Goal: Information Seeking & Learning: Find specific fact

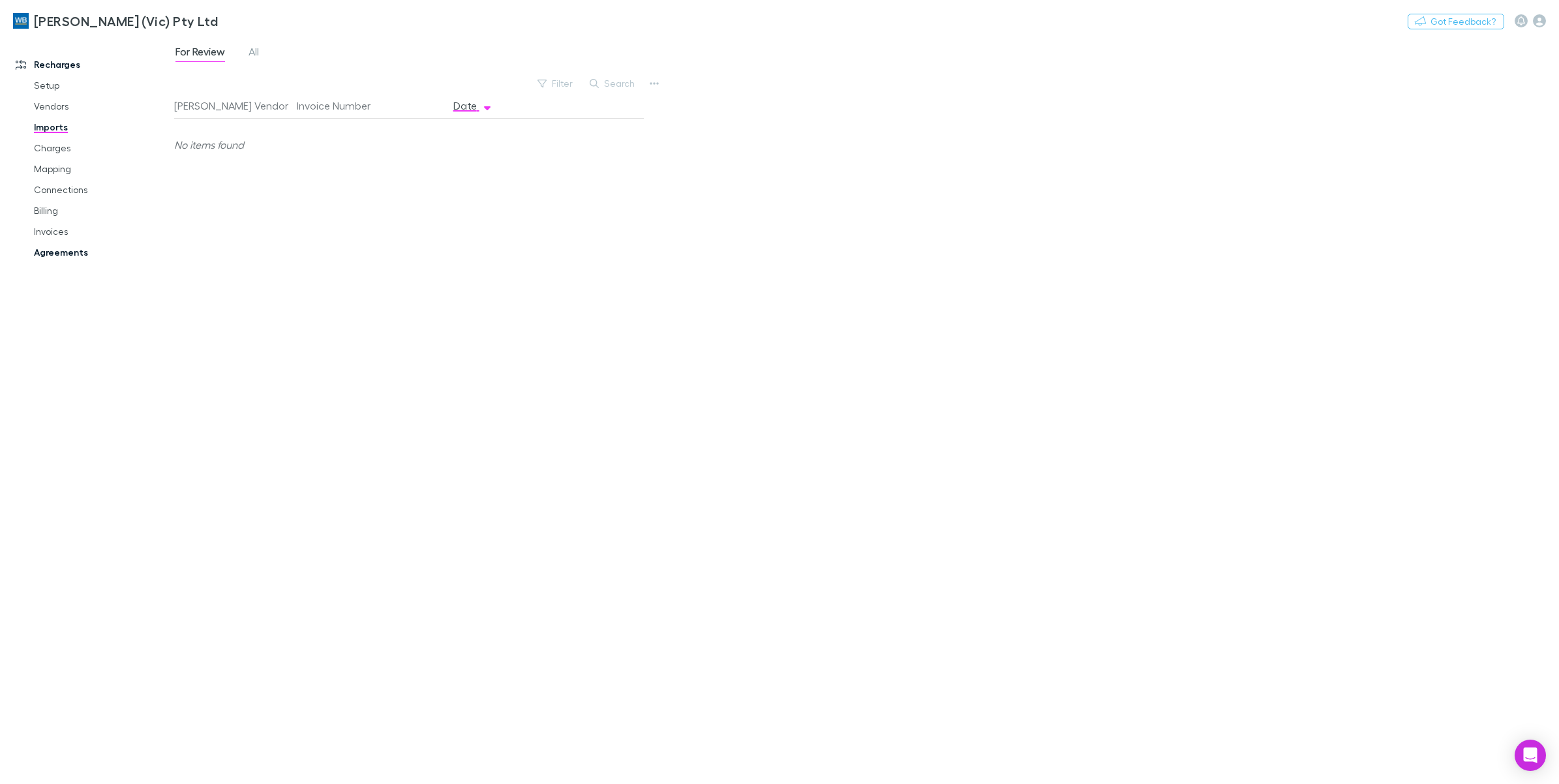
click at [54, 253] on link "Agreements" at bounding box center [102, 252] width 163 height 21
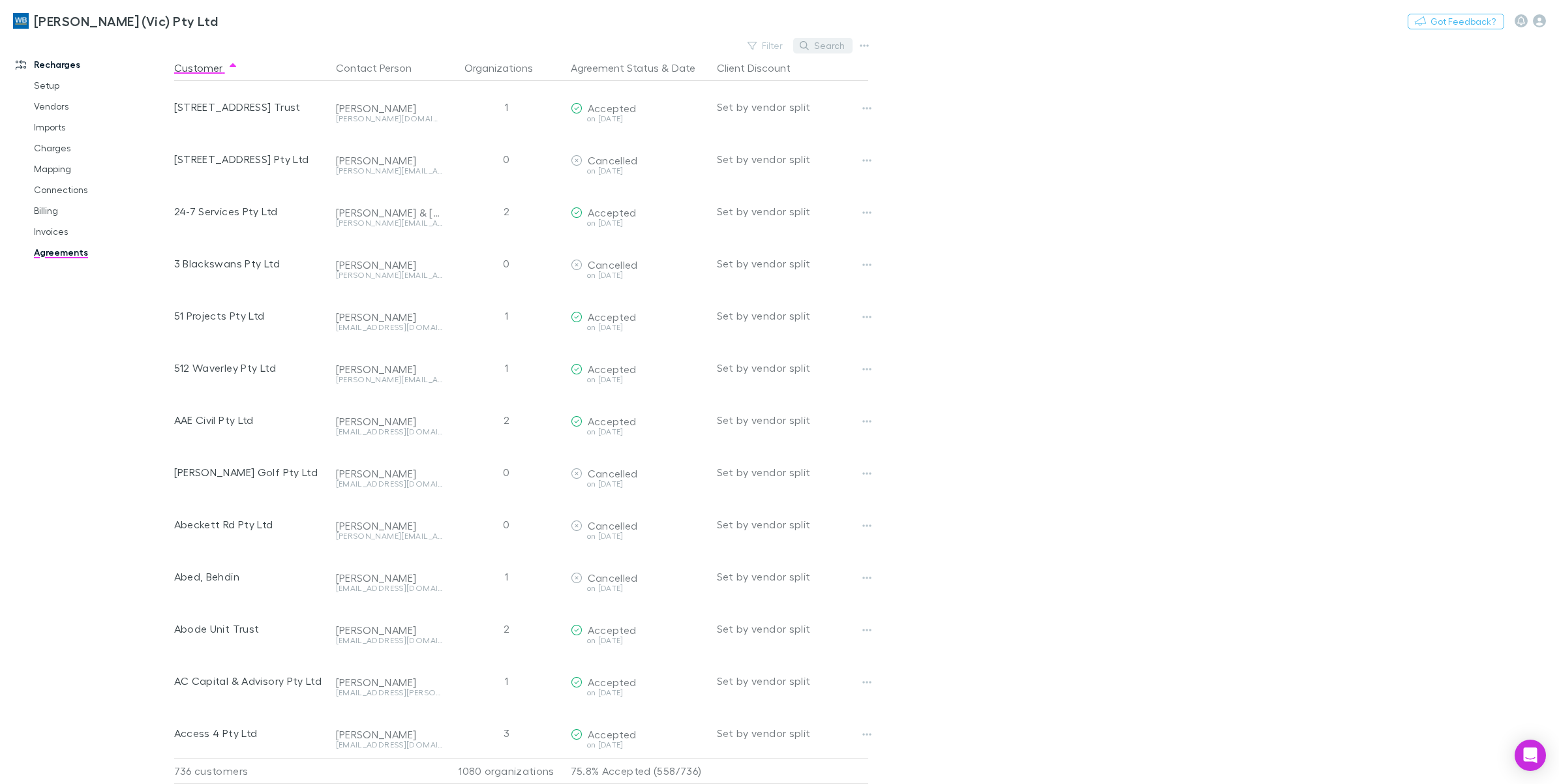
click at [832, 49] on button "Search" at bounding box center [822, 46] width 59 height 16
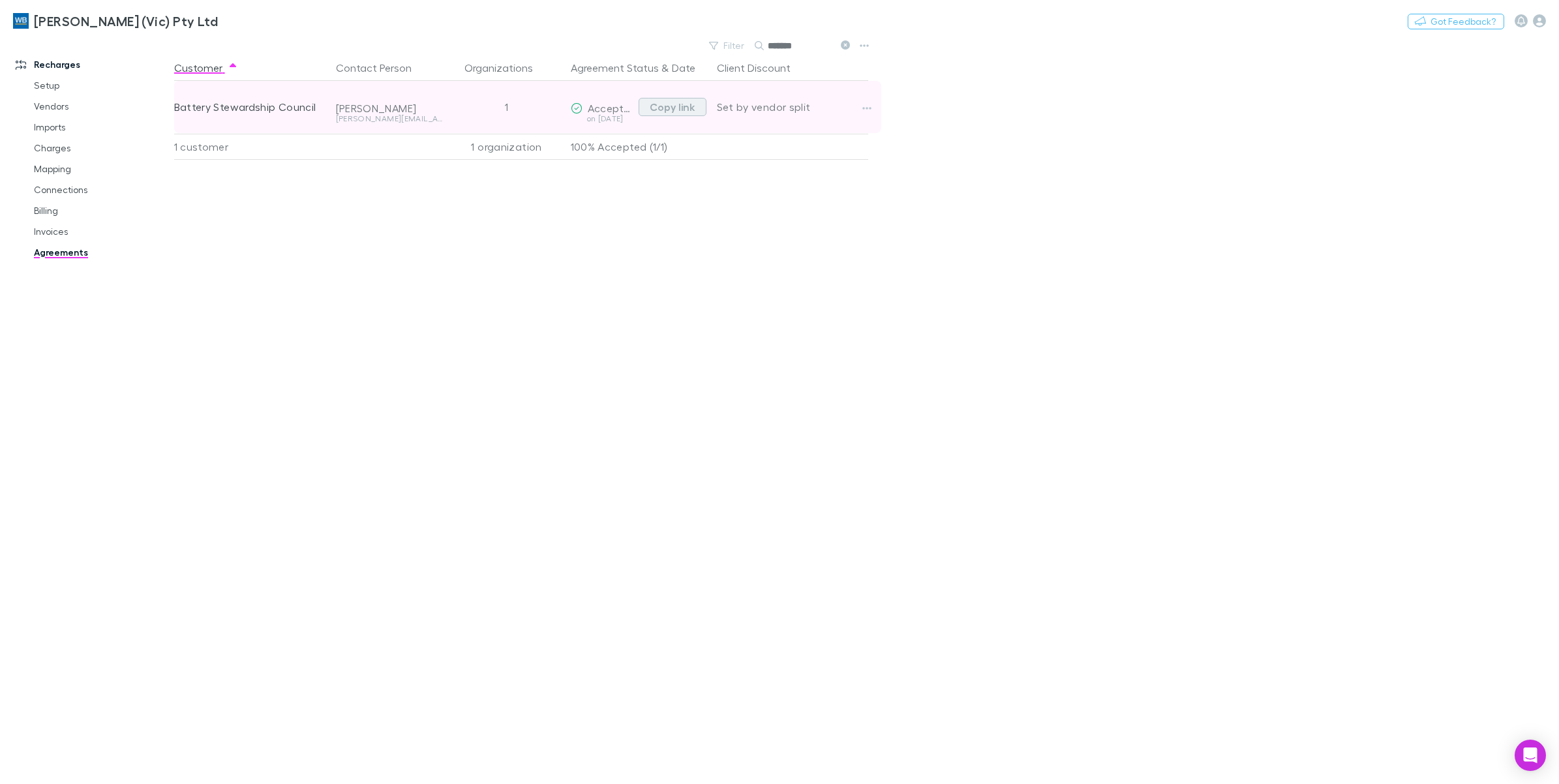
type input "*******"
click at [683, 103] on button "Copy link" at bounding box center [673, 107] width 68 height 18
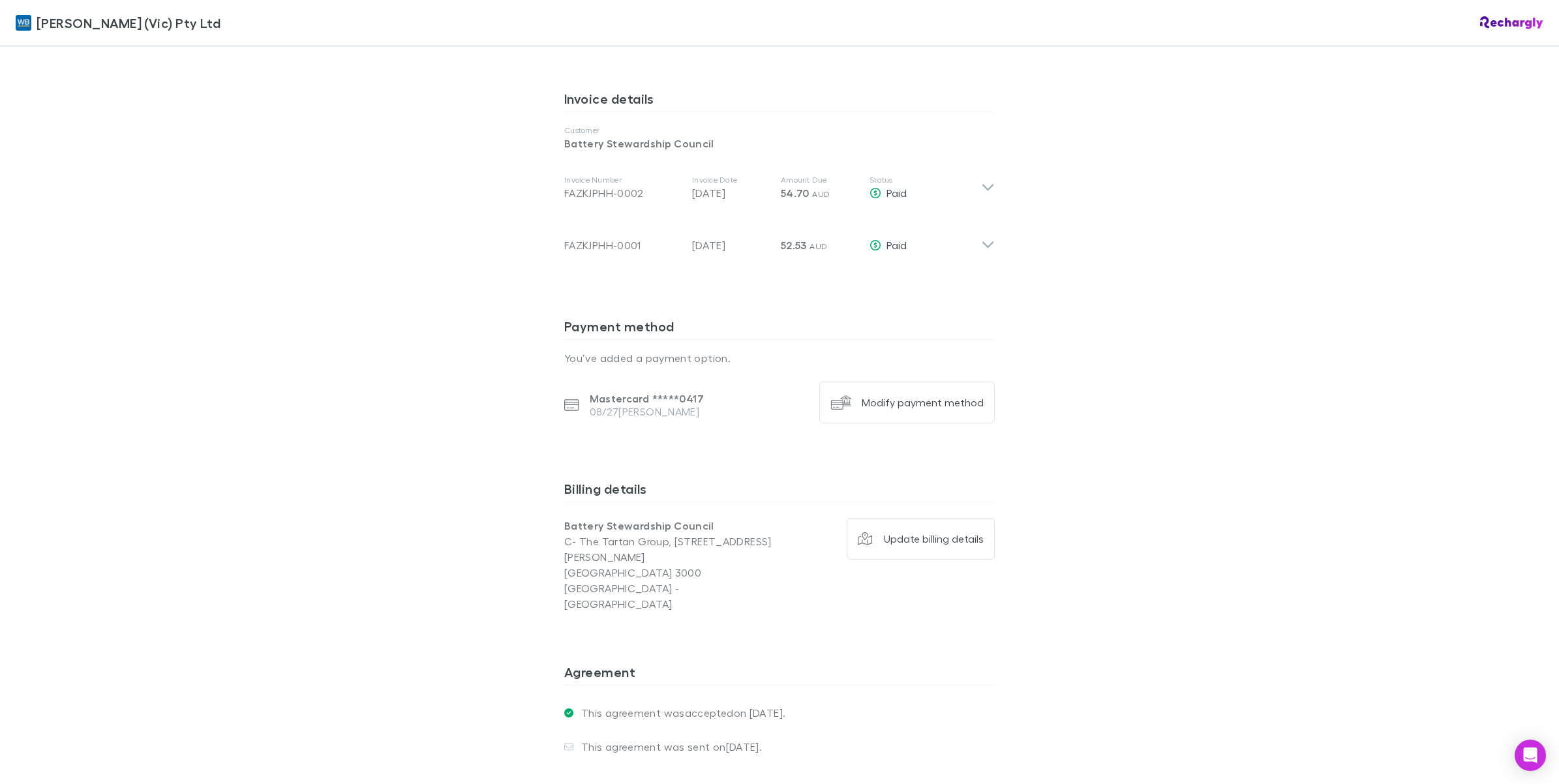
scroll to position [742, 0]
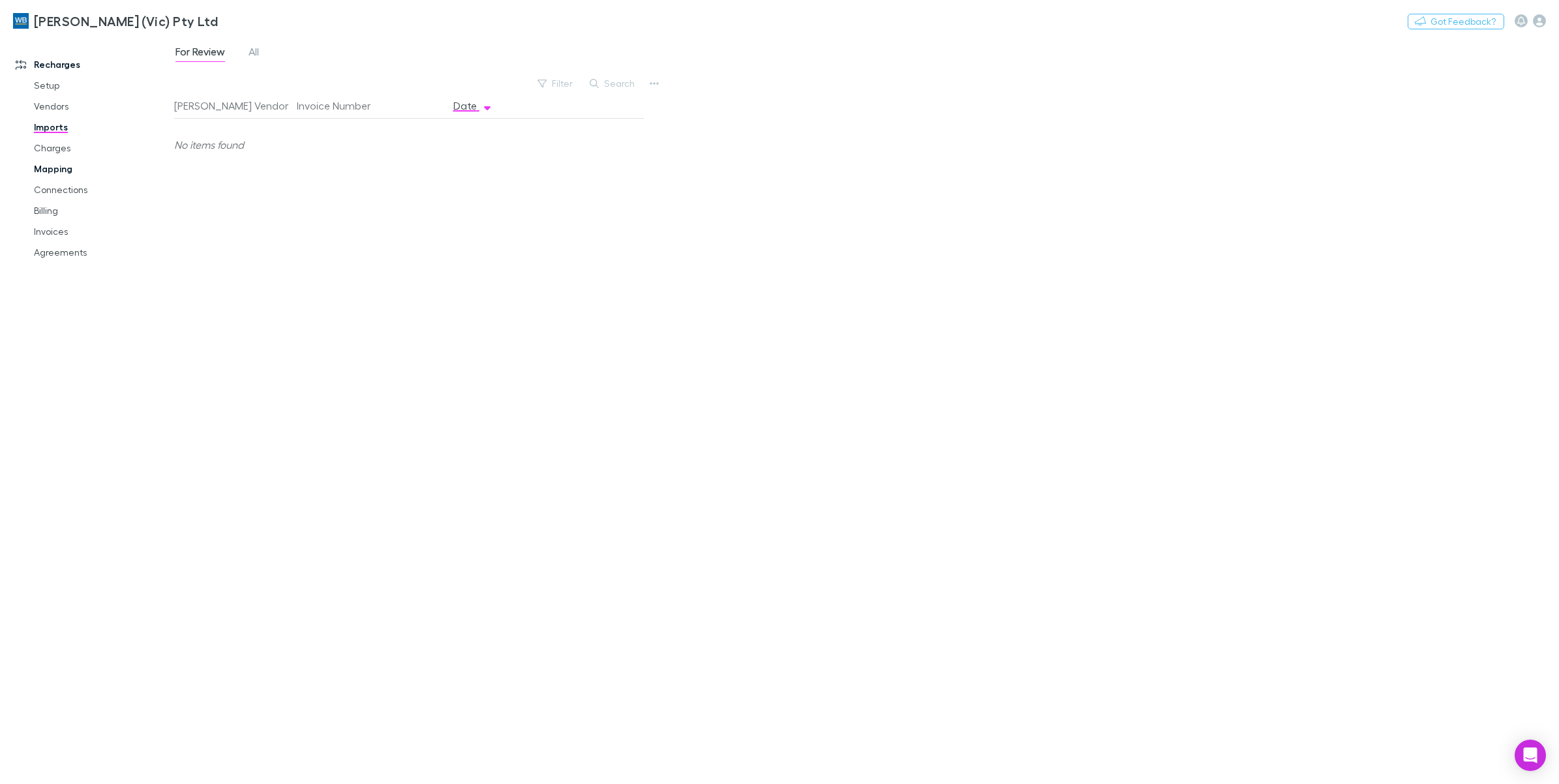
click at [49, 170] on link "Mapping" at bounding box center [102, 169] width 163 height 21
click at [53, 224] on link "Invoices" at bounding box center [102, 231] width 163 height 21
click at [671, 86] on button "Search" at bounding box center [674, 83] width 59 height 16
type input "*******"
click at [1399, 417] on div "All invoices Draft Scheduled Agreement Sent Paying Paid Refunded Failed Void Fi…" at bounding box center [867, 410] width 1385 height 747
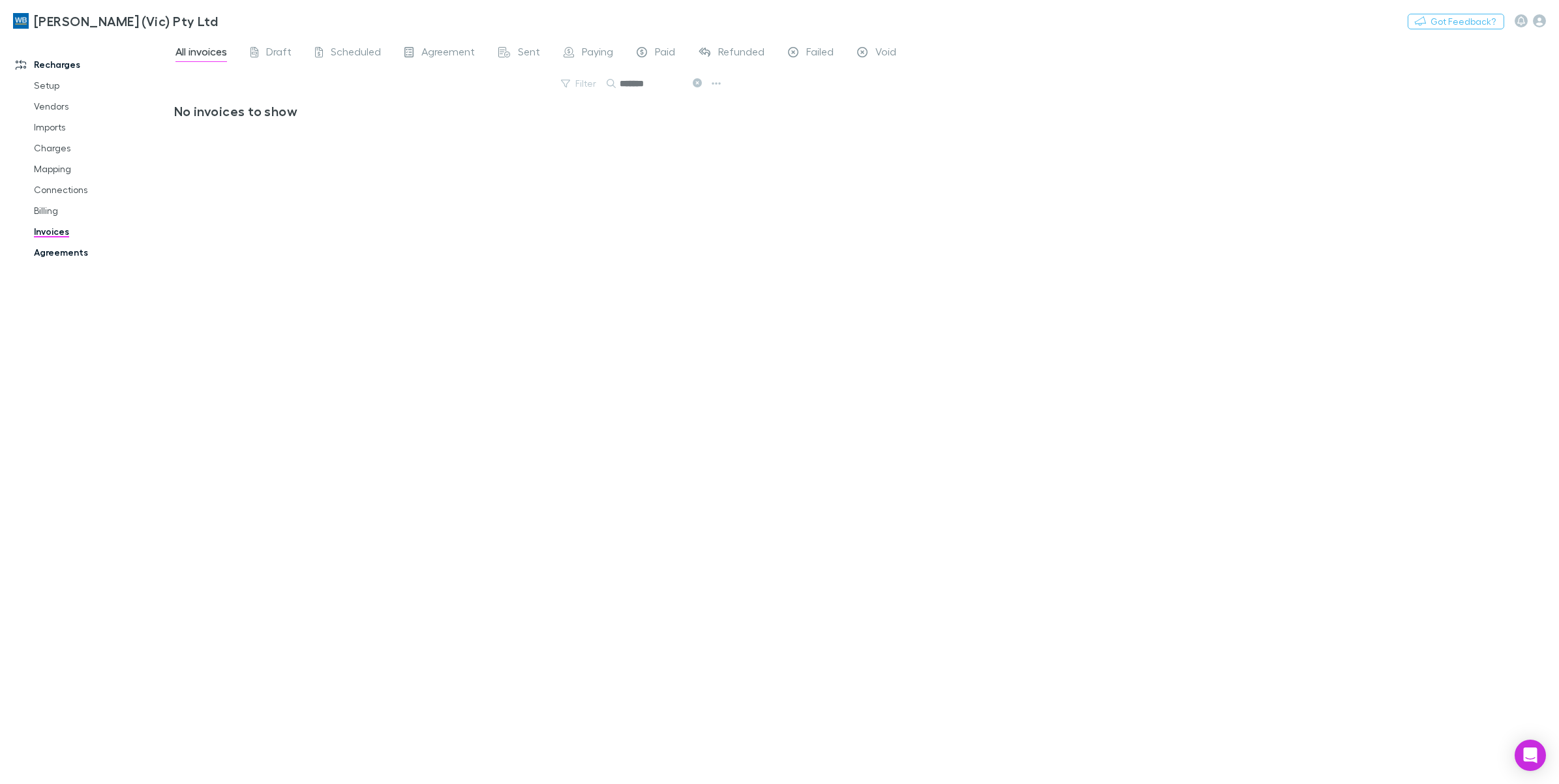
click at [59, 256] on link "Agreements" at bounding box center [102, 252] width 163 height 21
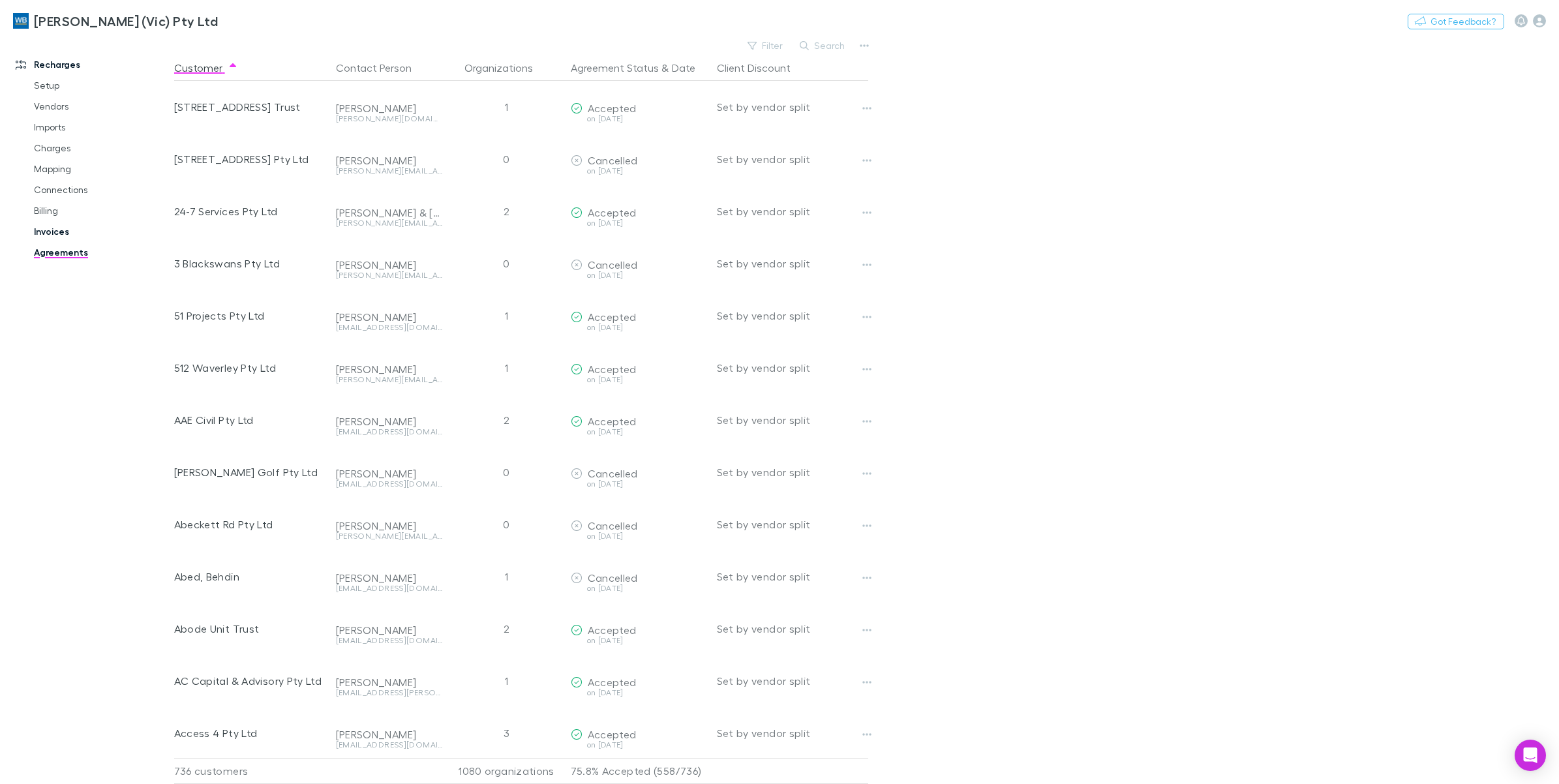
click at [56, 232] on link "Invoices" at bounding box center [102, 231] width 163 height 21
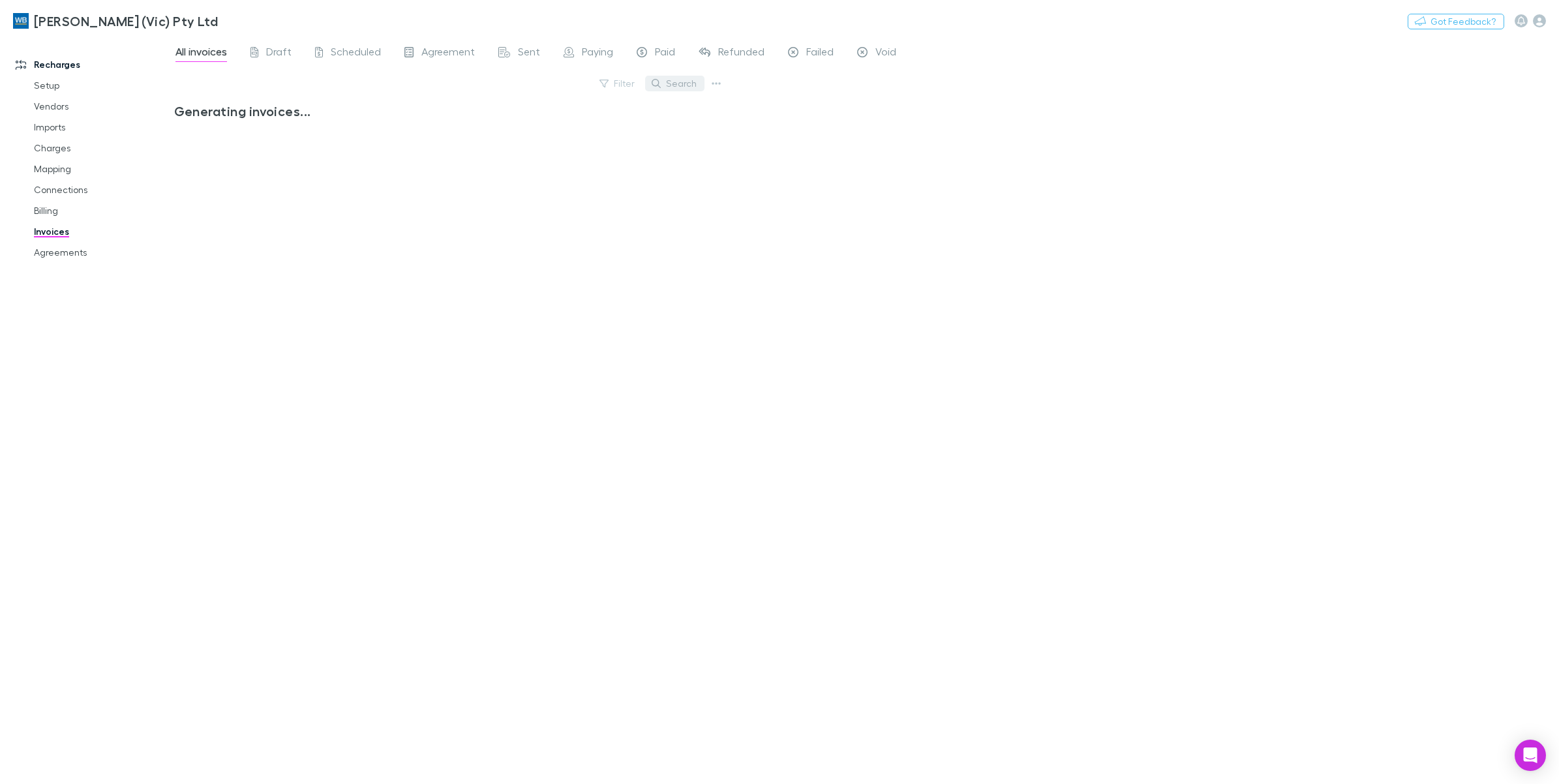
click at [686, 86] on button "Search" at bounding box center [674, 83] width 59 height 16
type input "*******"
click at [655, 54] on span "Paid" at bounding box center [665, 53] width 20 height 17
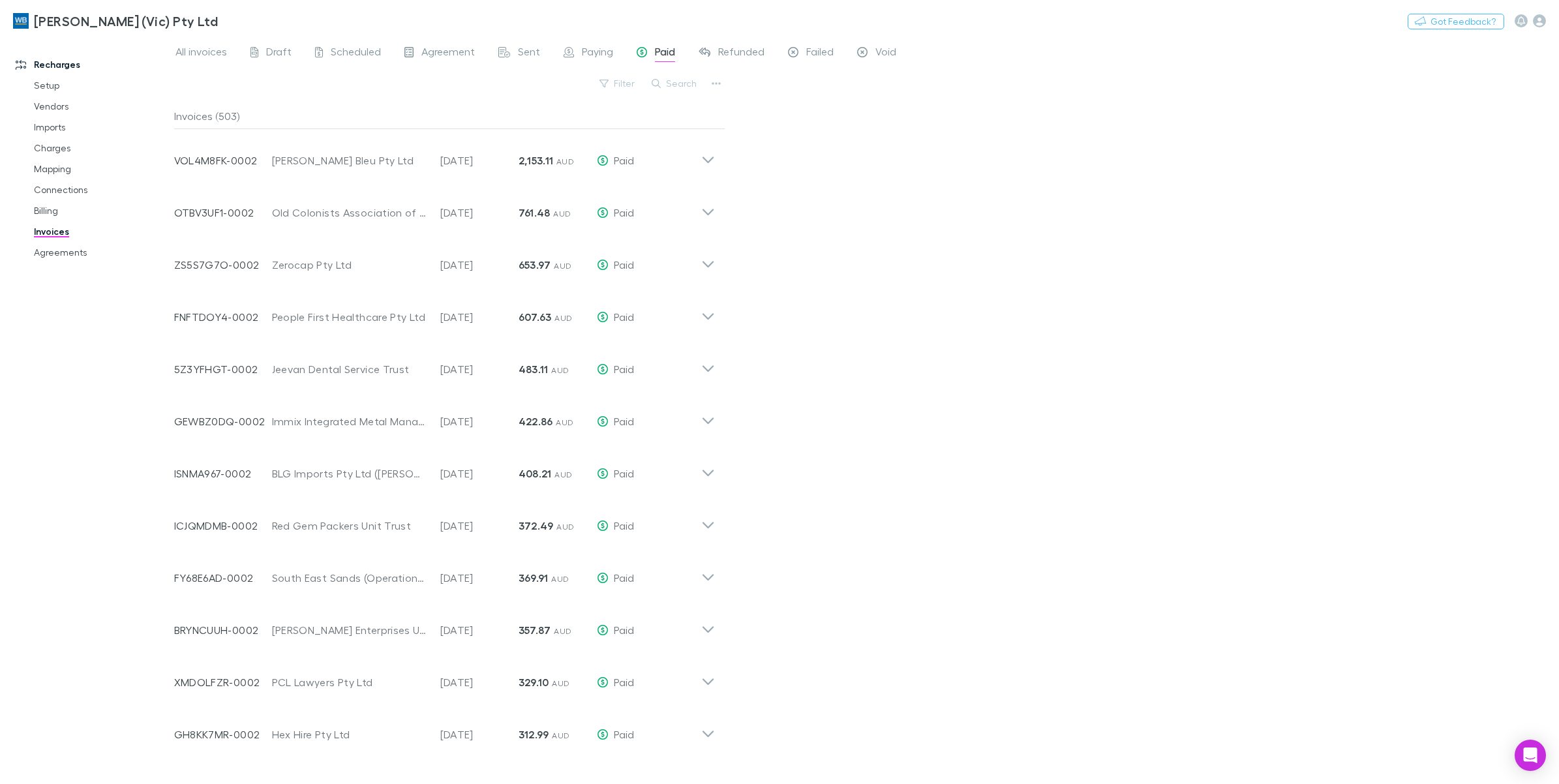
click at [662, 90] on button "Search" at bounding box center [674, 83] width 59 height 16
click at [0, 0] on input "text" at bounding box center [0, 0] width 0 height 0
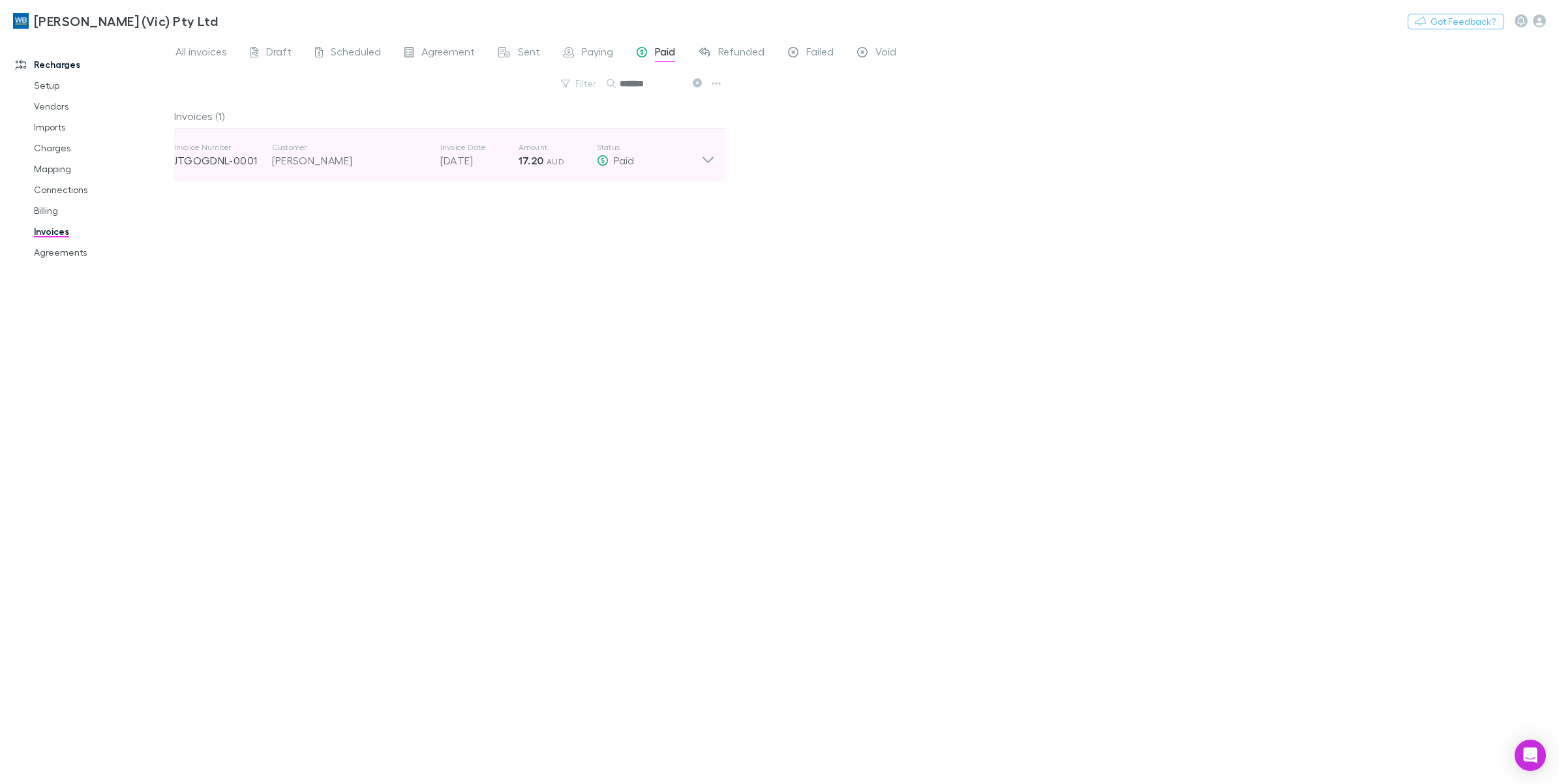
type input "*******"
click at [712, 160] on icon at bounding box center [708, 155] width 13 height 26
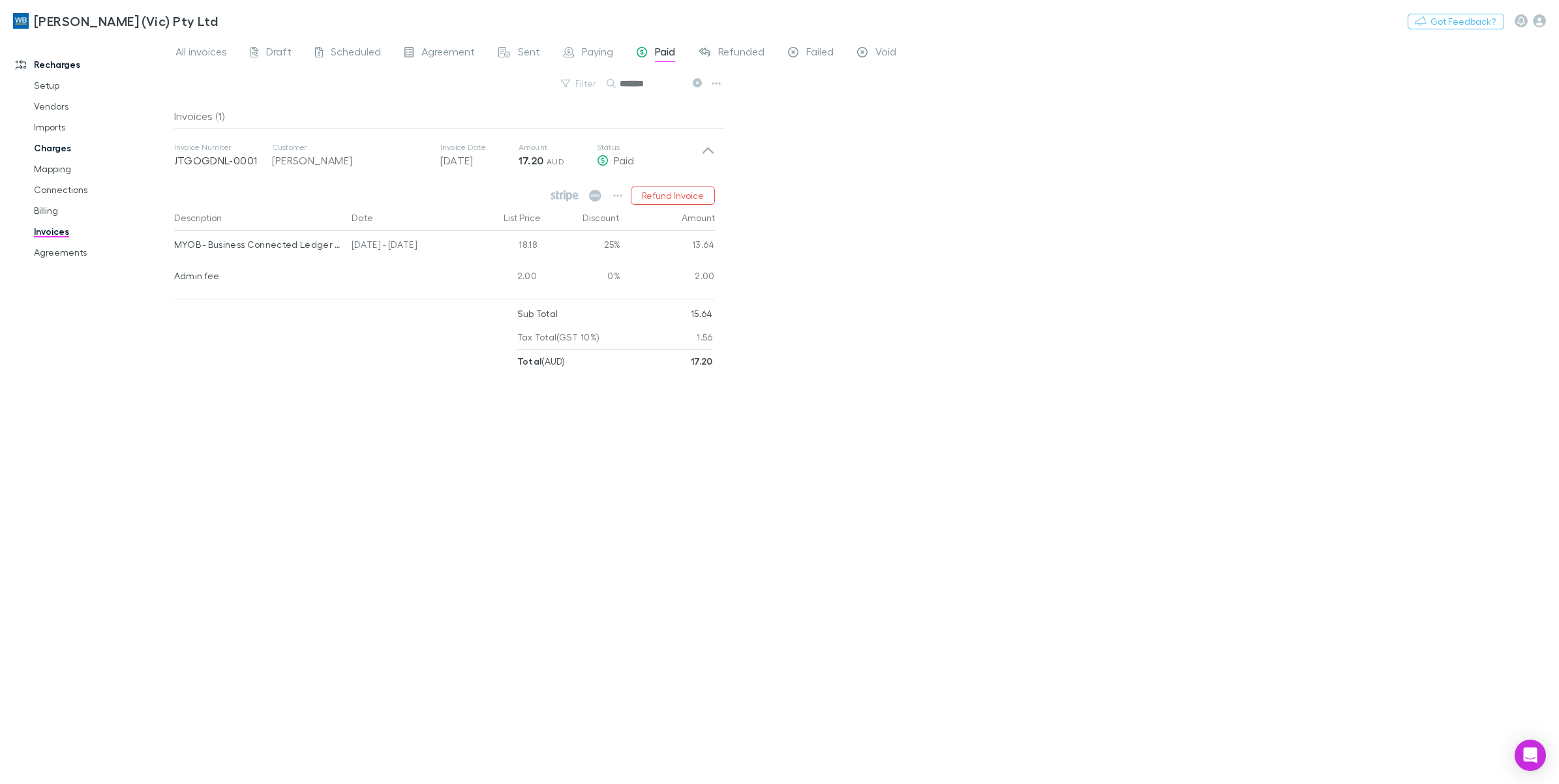
click at [60, 144] on link "Charges" at bounding box center [102, 148] width 163 height 21
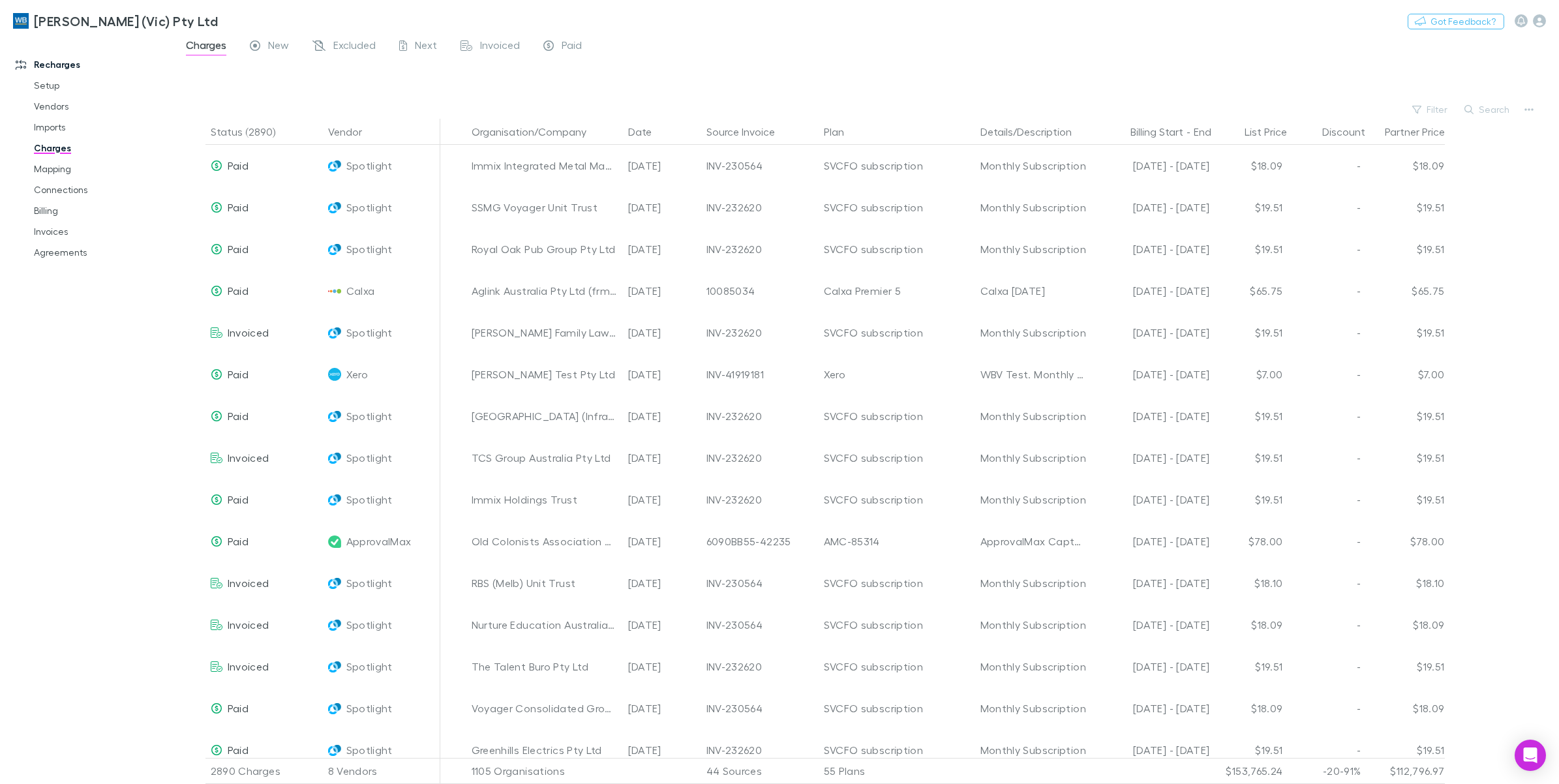
drag, startPoint x: 1480, startPoint y: 109, endPoint x: 1491, endPoint y: 134, distance: 27.3
click at [1480, 109] on button "Search" at bounding box center [1487, 109] width 59 height 16
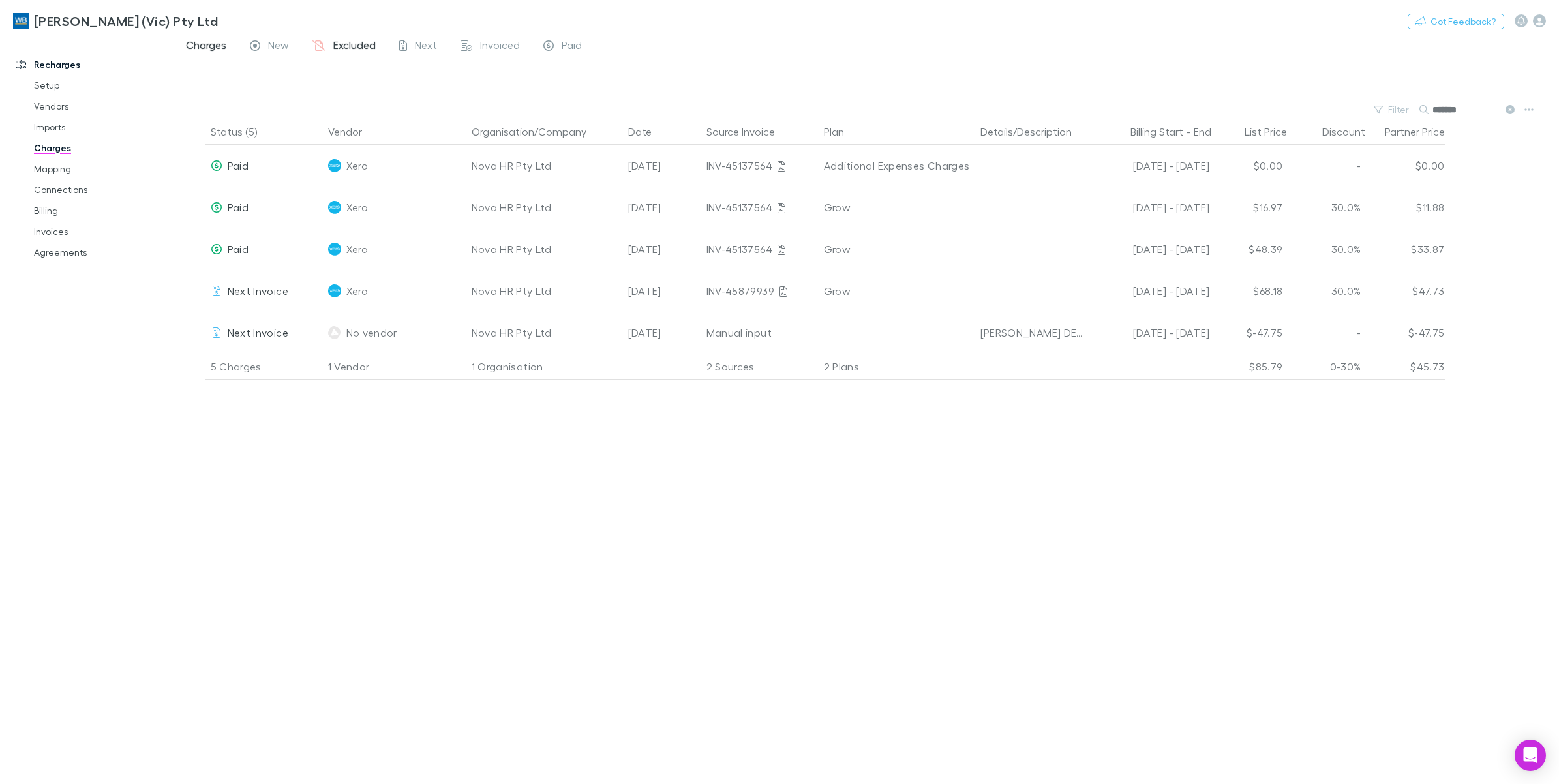
type input "*******"
click at [363, 47] on span "Excluded" at bounding box center [354, 47] width 42 height 17
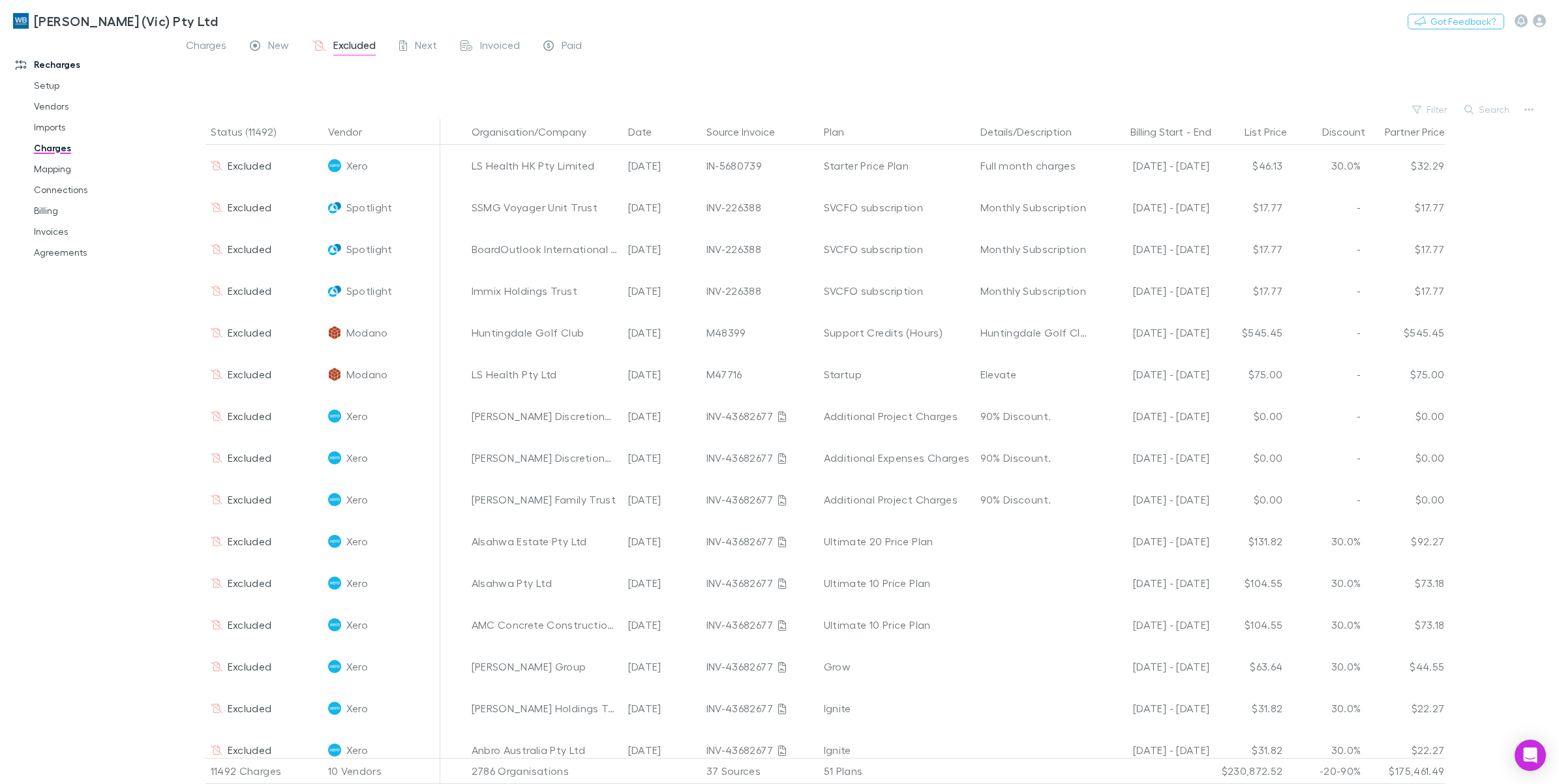
drag, startPoint x: 47, startPoint y: 229, endPoint x: 17, endPoint y: 240, distance: 32.0
click at [47, 229] on link "Invoices" at bounding box center [102, 231] width 163 height 21
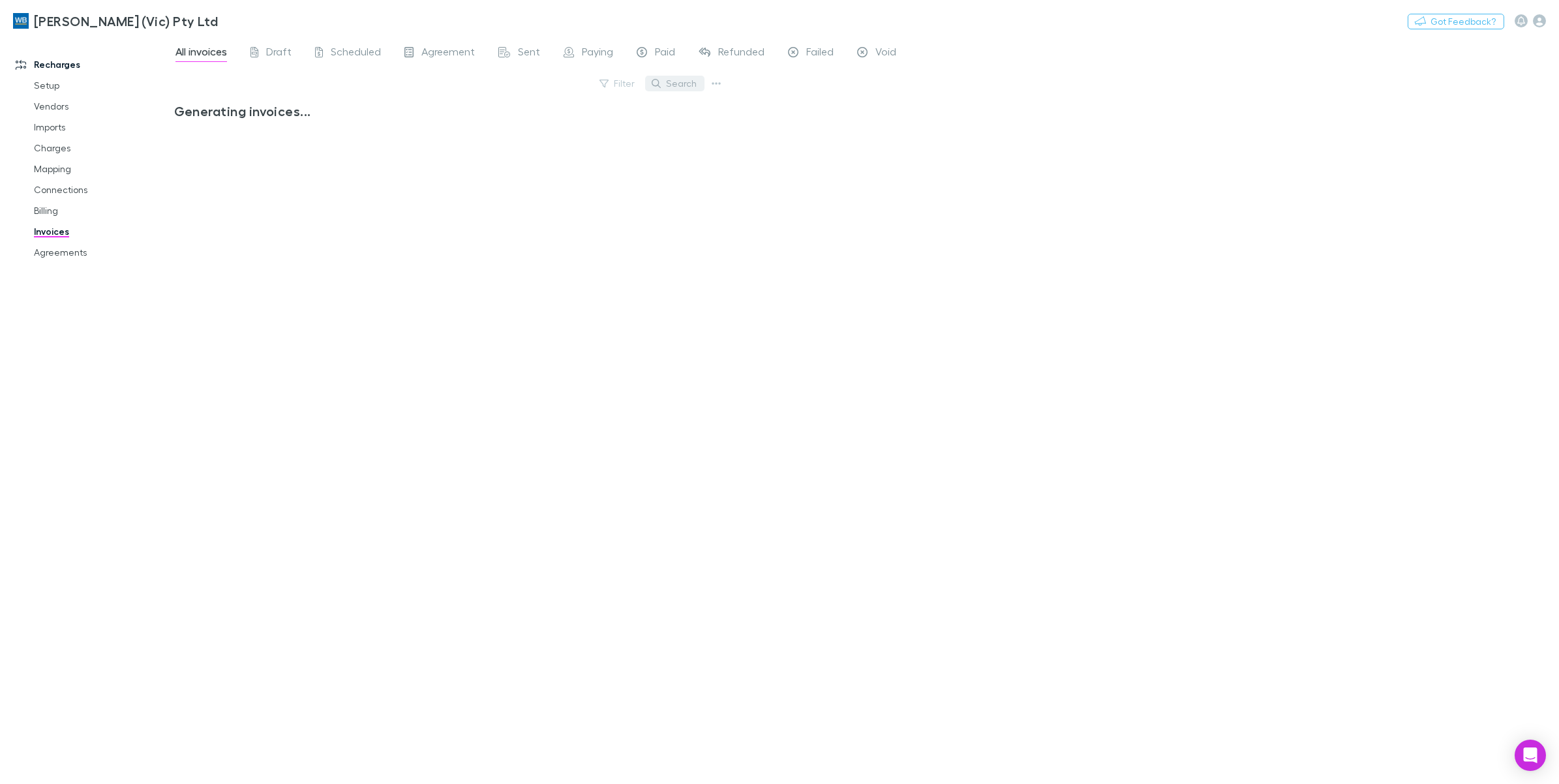
click at [682, 86] on button "Search" at bounding box center [674, 83] width 59 height 16
type input "*"
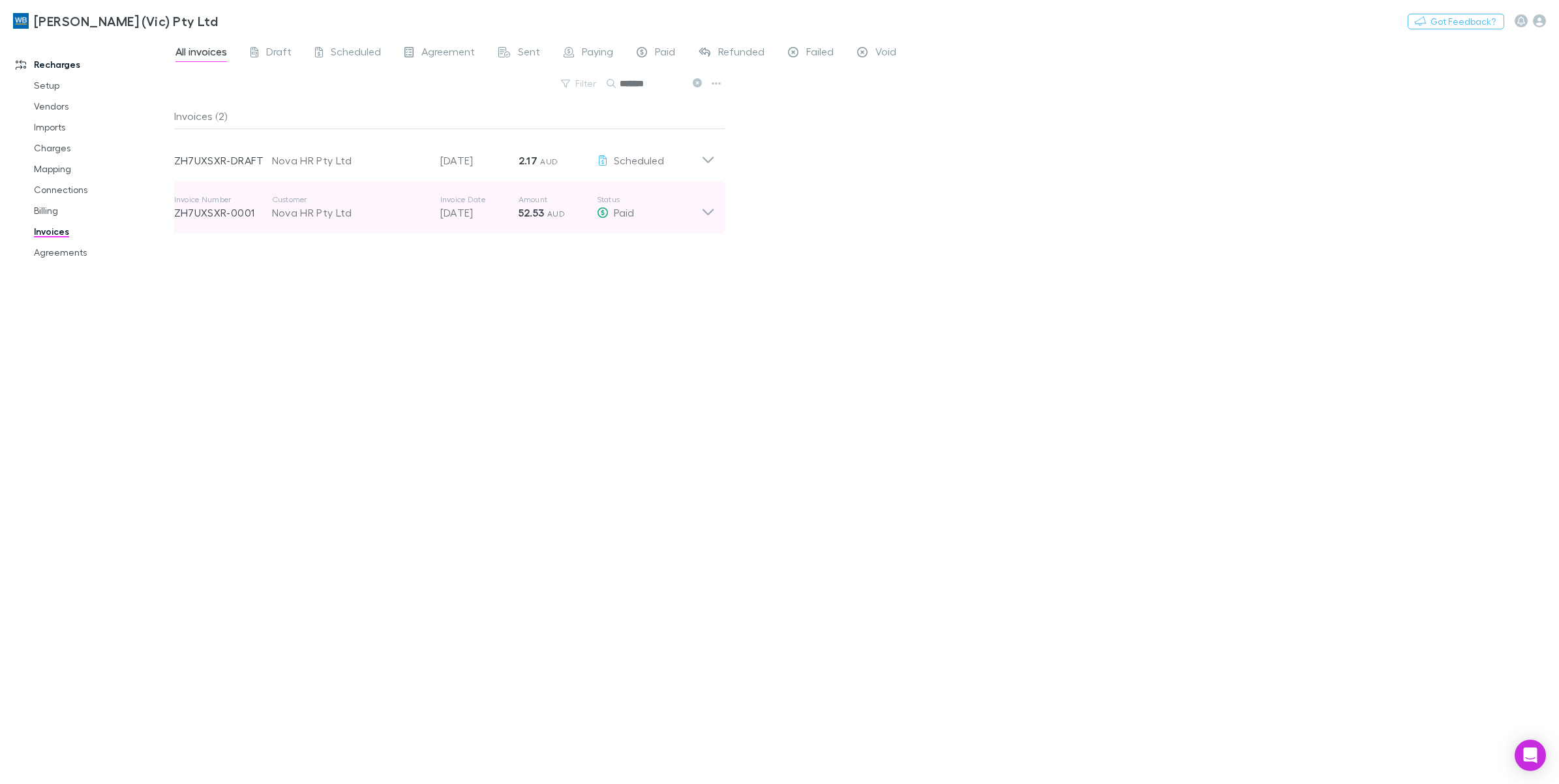
click at [711, 214] on icon at bounding box center [708, 207] width 13 height 26
click at [709, 217] on icon at bounding box center [708, 207] width 13 height 26
click at [713, 210] on icon at bounding box center [708, 207] width 13 height 26
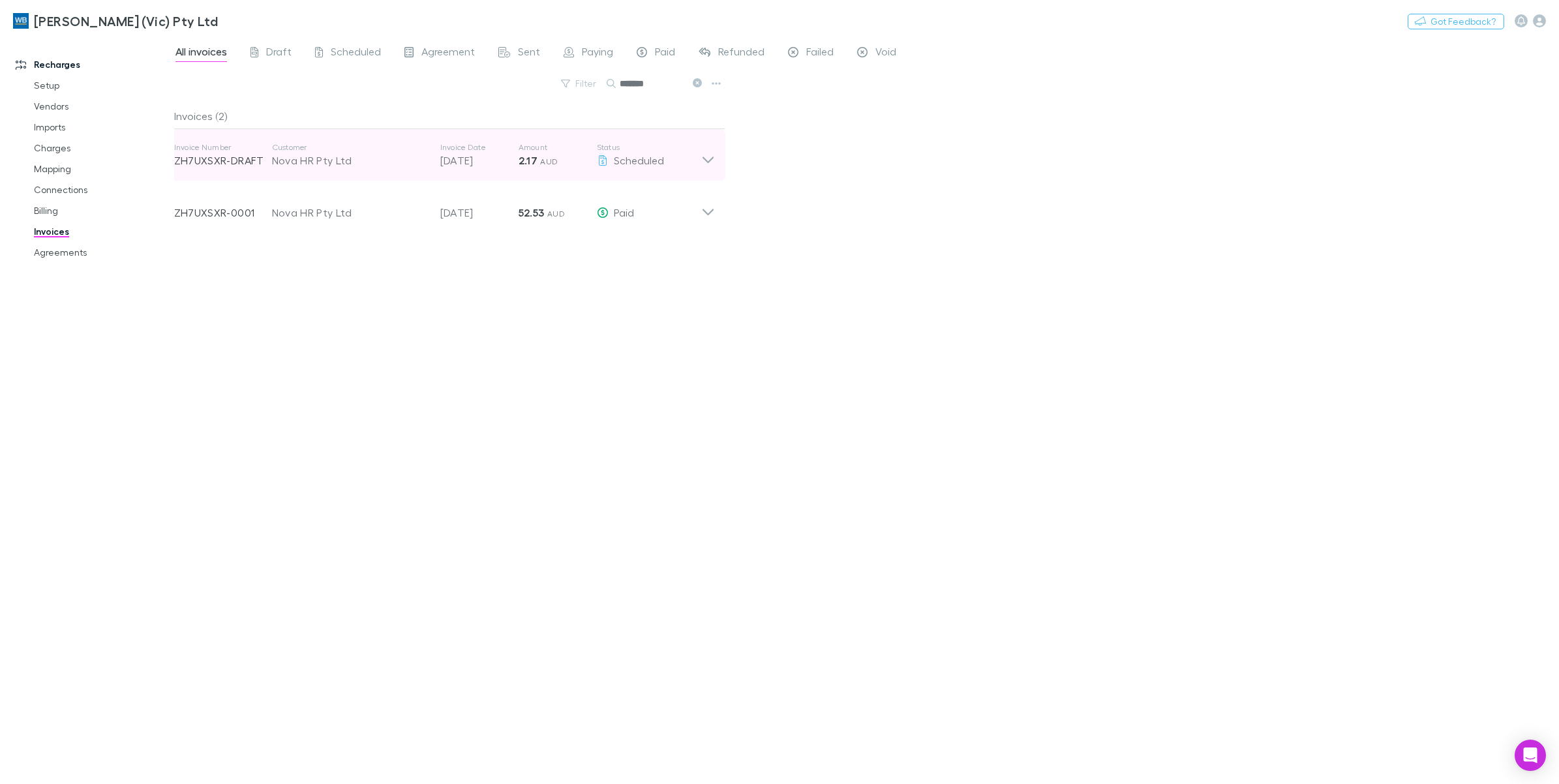
click at [709, 163] on icon at bounding box center [708, 155] width 13 height 26
click at [709, 154] on icon at bounding box center [708, 155] width 13 height 26
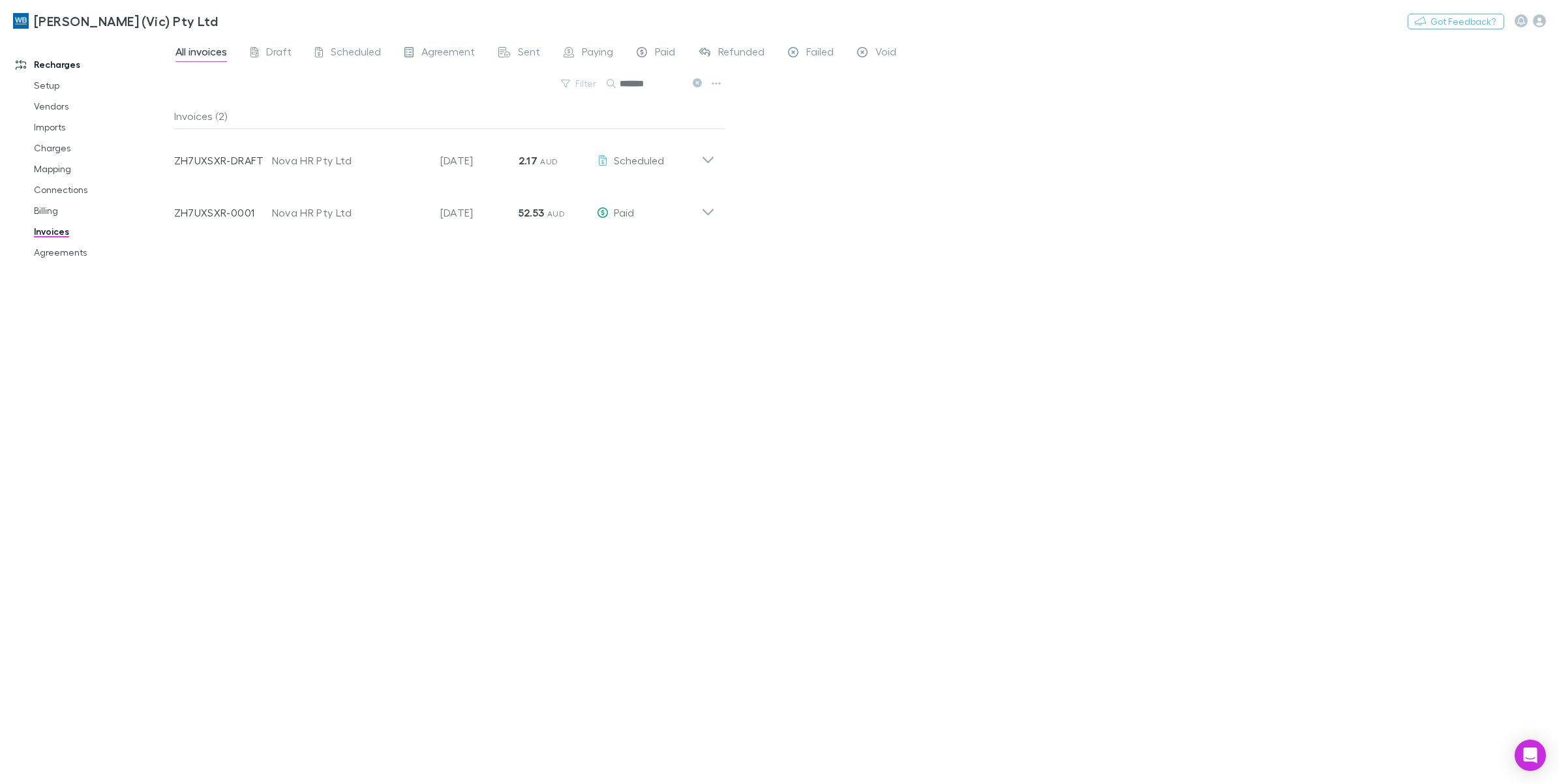
click at [696, 86] on icon at bounding box center [697, 82] width 9 height 9
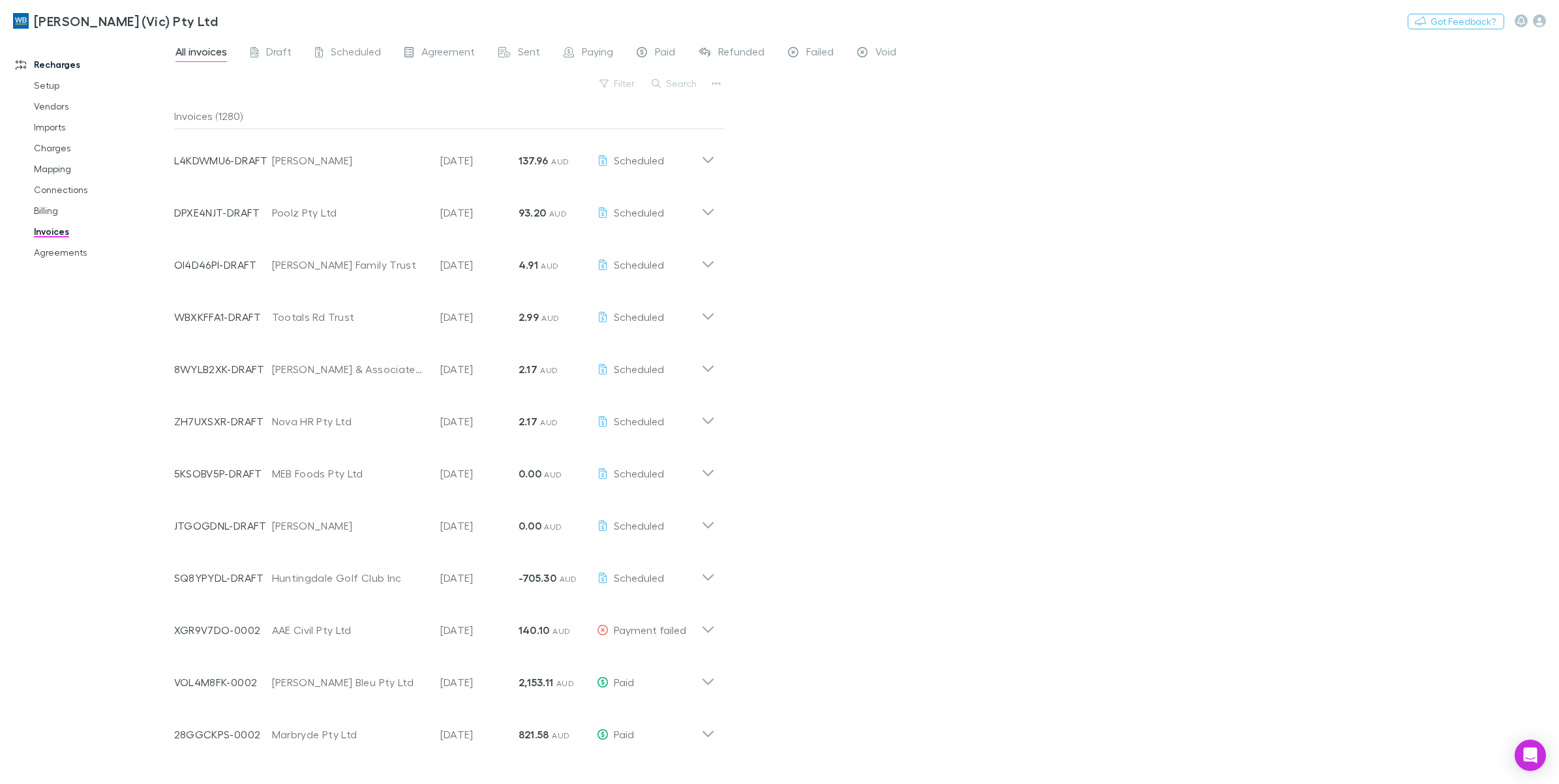
click at [664, 80] on button "Search" at bounding box center [674, 83] width 59 height 16
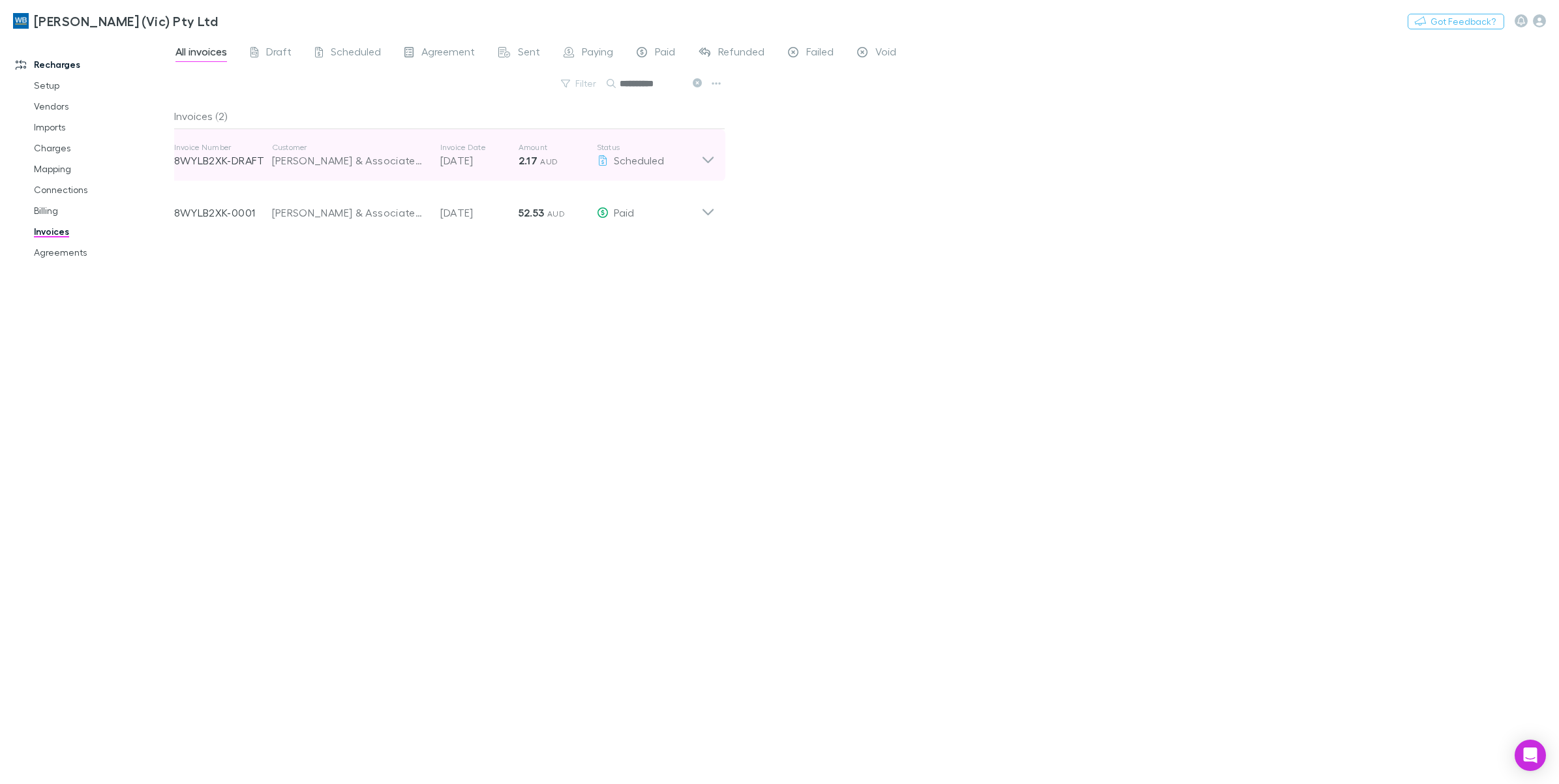
type input "**********"
click at [714, 162] on icon at bounding box center [708, 155] width 13 height 26
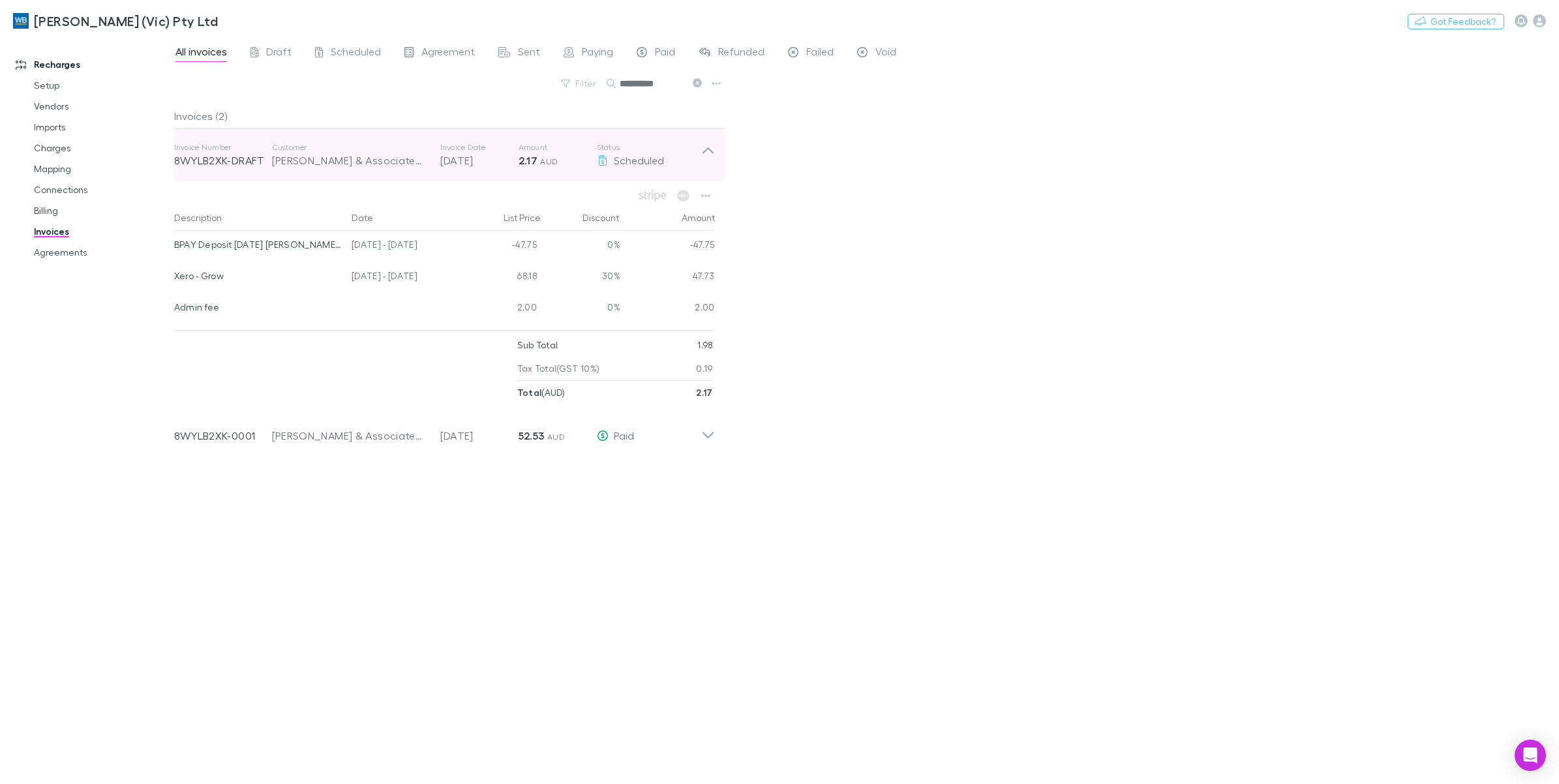
click at [710, 162] on icon at bounding box center [708, 155] width 13 height 26
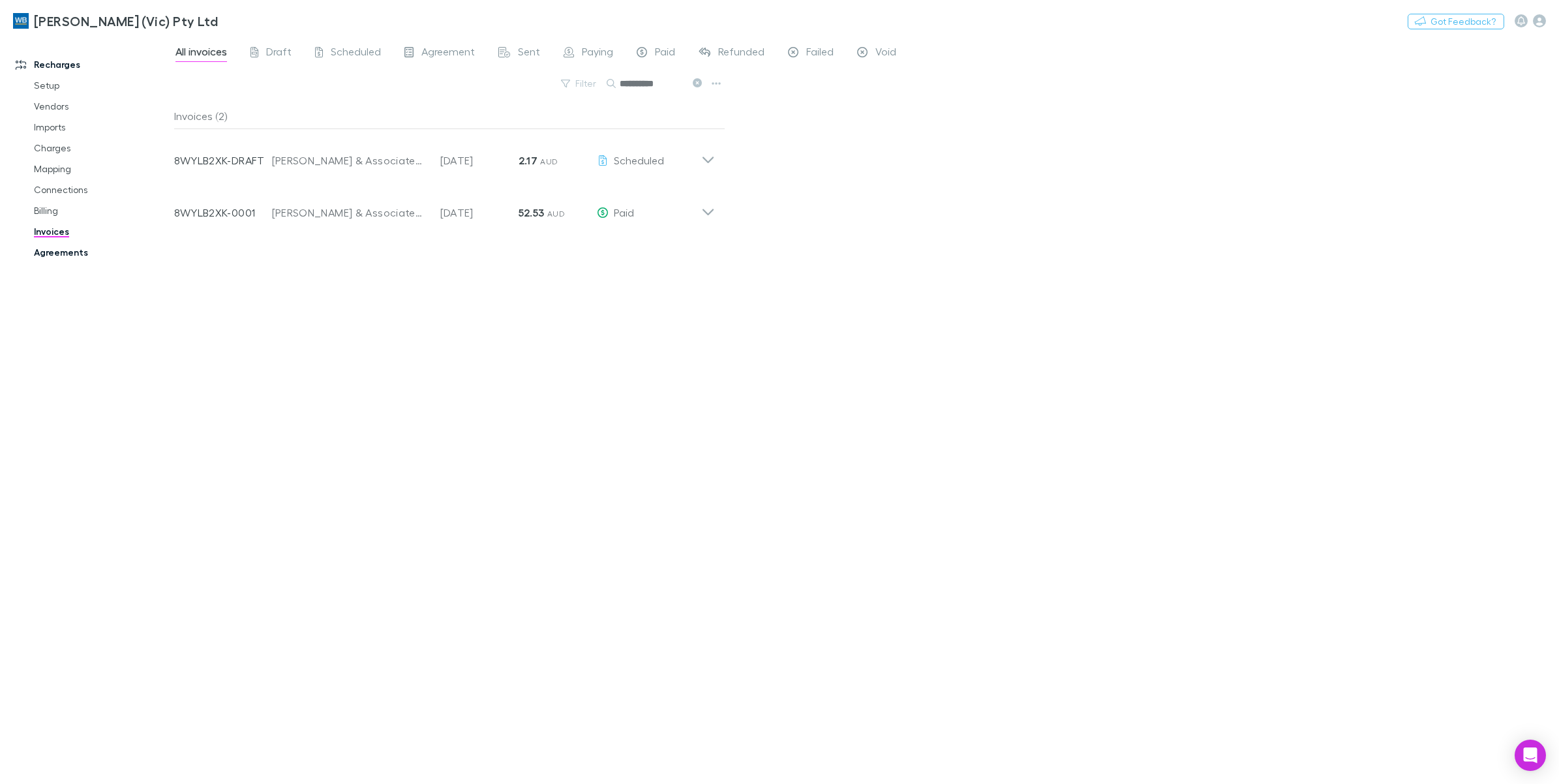
click at [75, 256] on link "Agreements" at bounding box center [102, 252] width 163 height 21
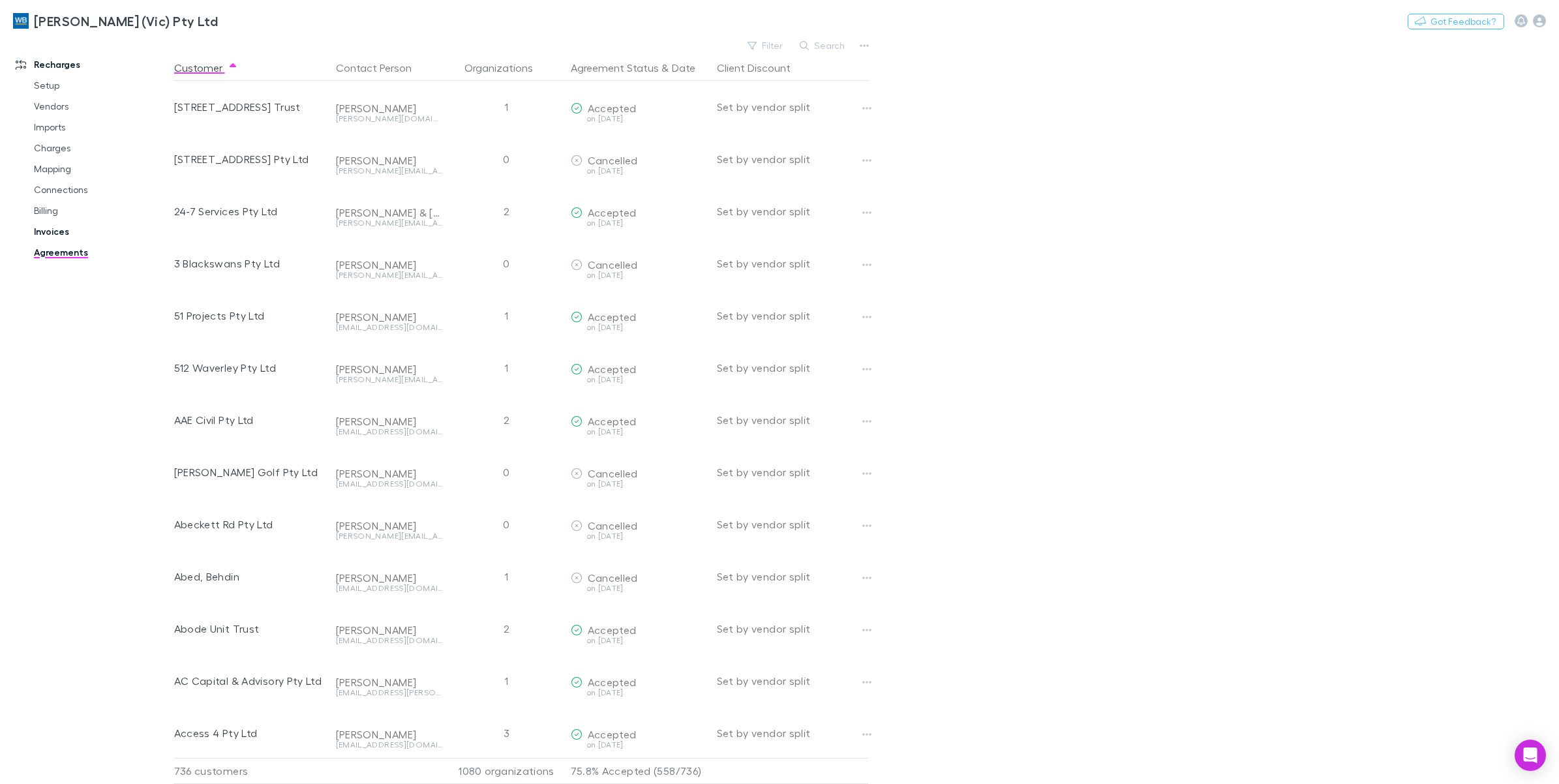
click at [47, 233] on link "Invoices" at bounding box center [102, 231] width 163 height 21
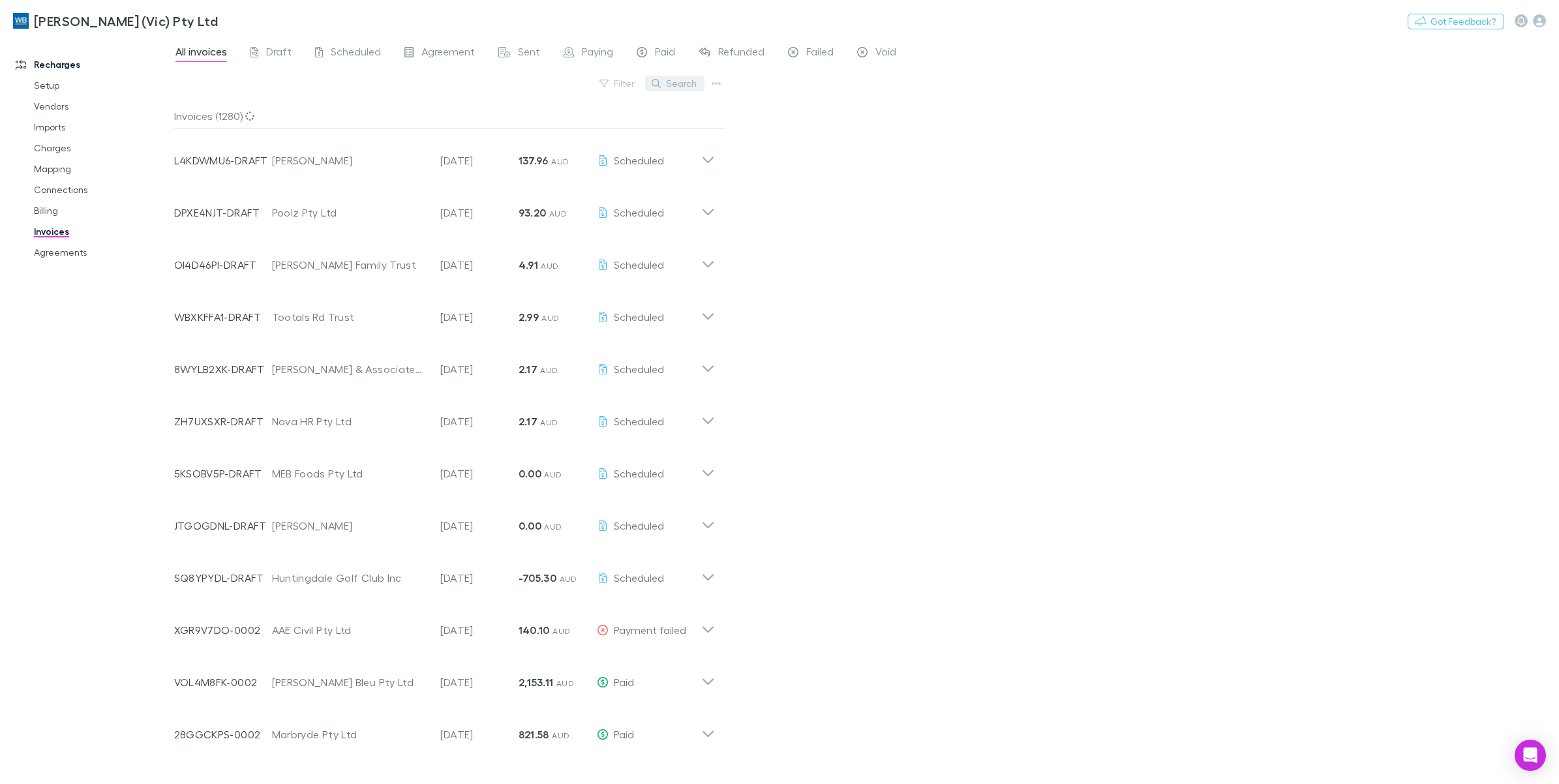
click at [674, 83] on button "Search" at bounding box center [674, 83] width 59 height 16
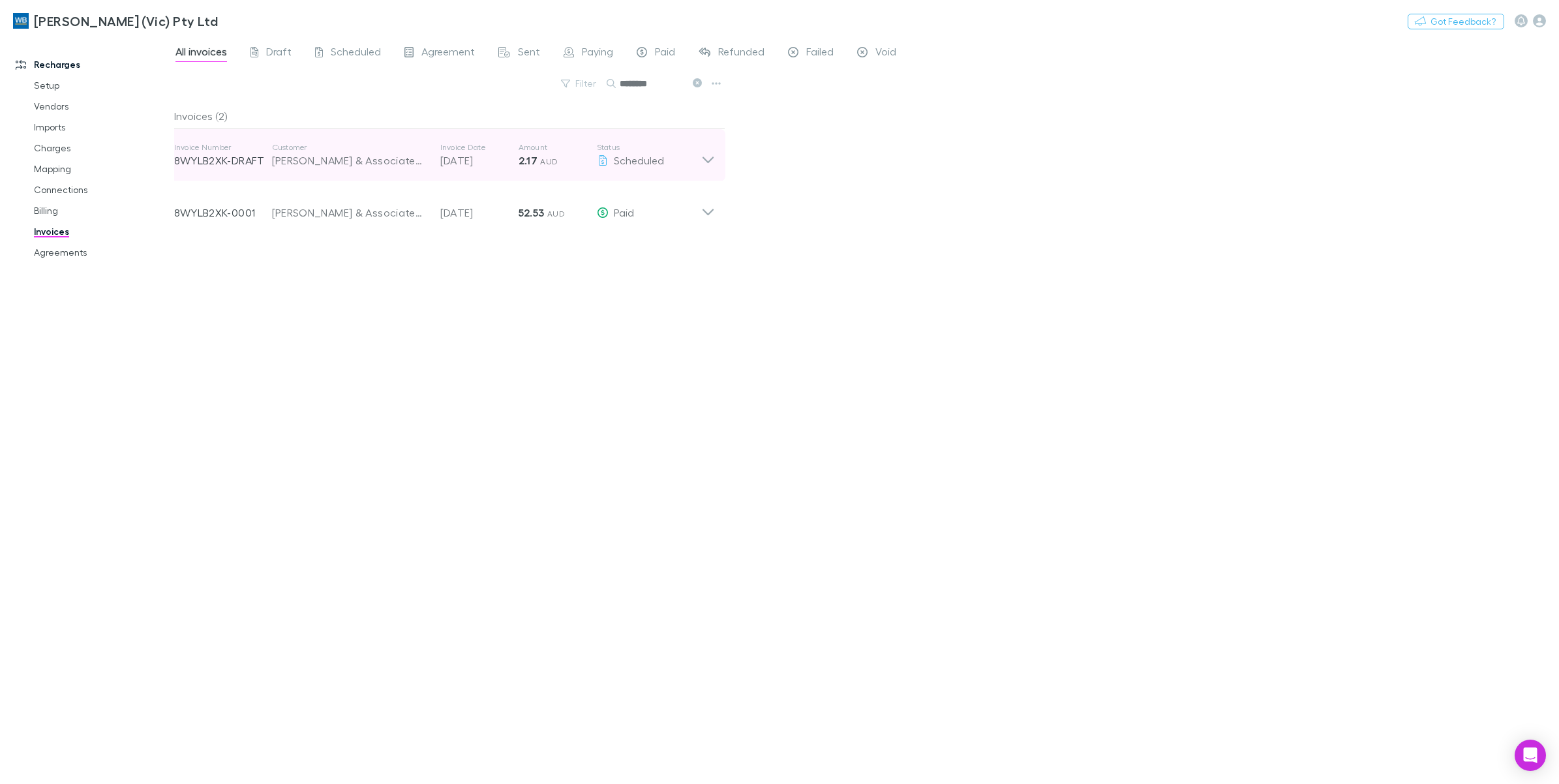
type input "********"
click at [710, 157] on icon at bounding box center [708, 155] width 13 height 26
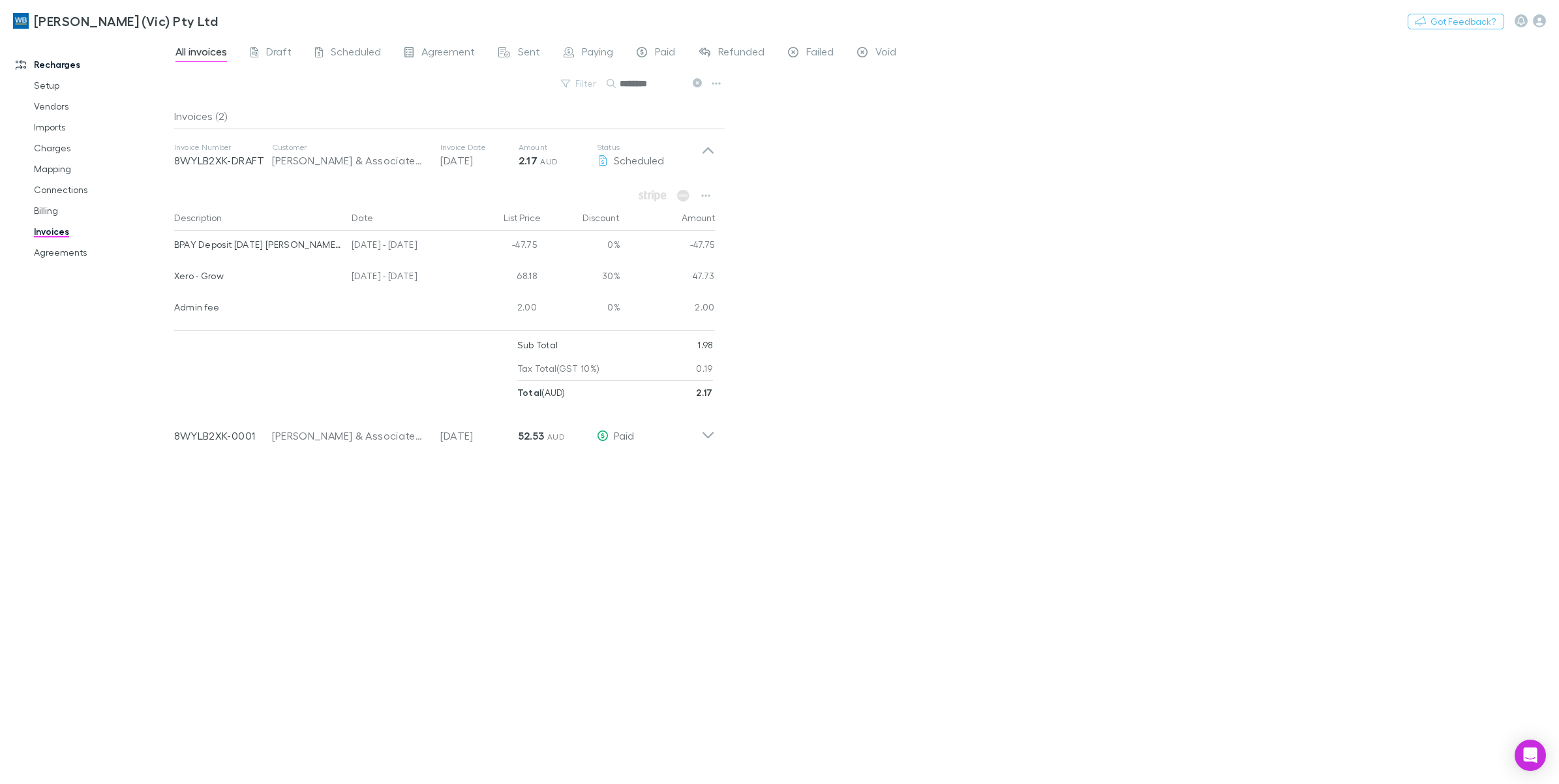
click at [698, 83] on icon at bounding box center [697, 82] width 9 height 9
click at [604, 85] on button "Filter" at bounding box center [580, 83] width 50 height 16
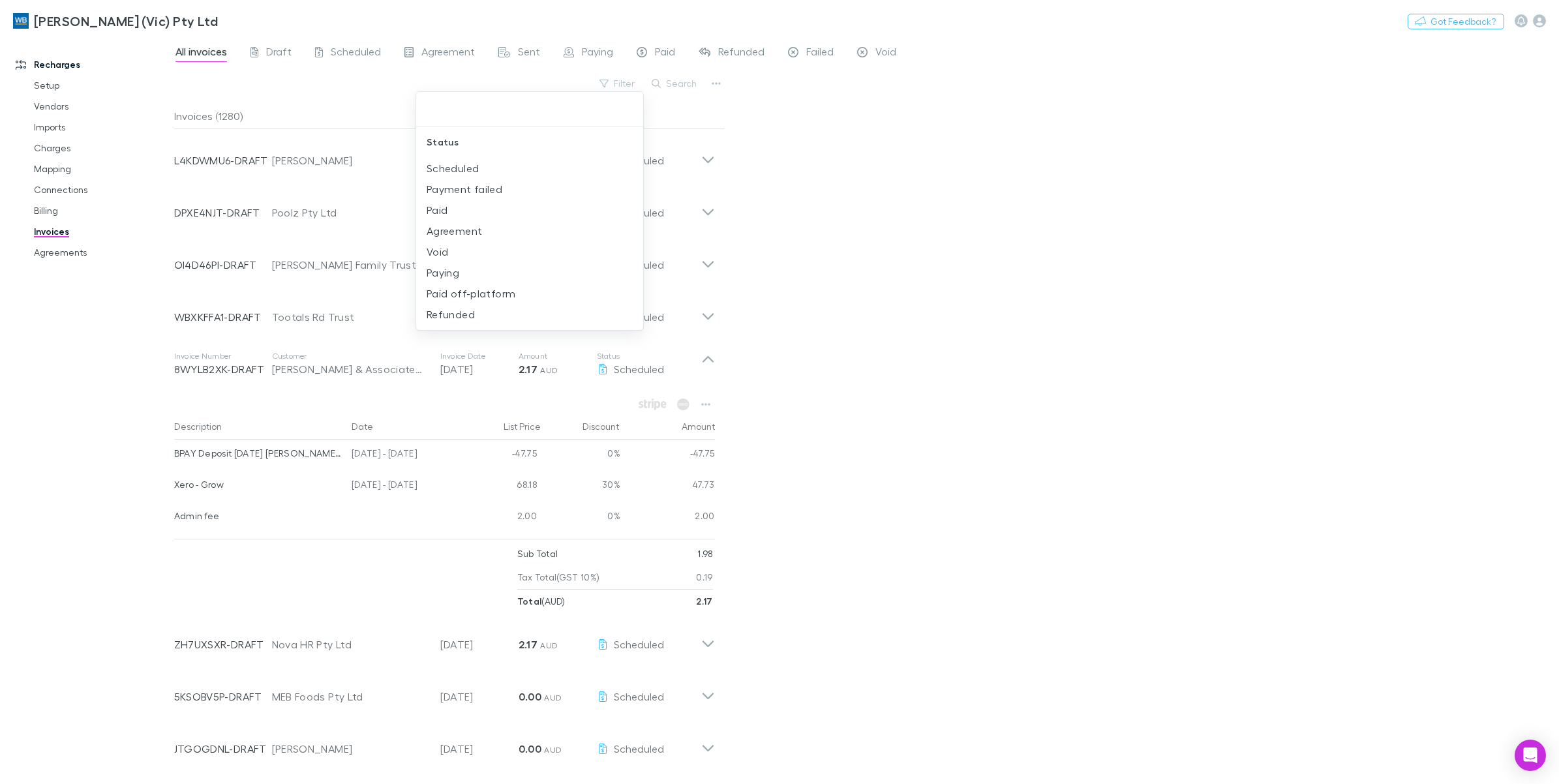
click at [668, 82] on div at bounding box center [779, 392] width 1559 height 784
click at [678, 85] on button "Search" at bounding box center [674, 83] width 59 height 16
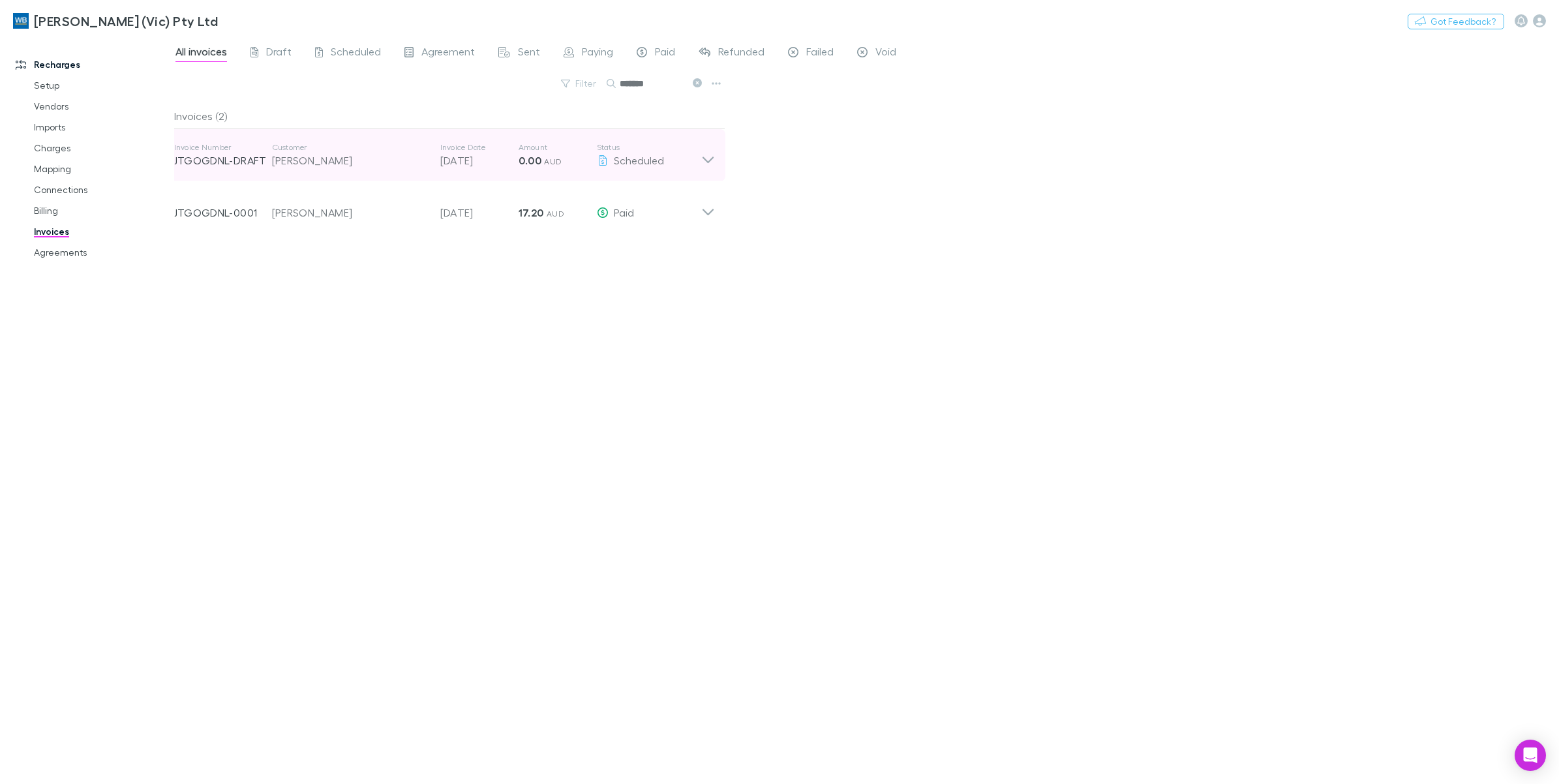
type input "*******"
click at [711, 156] on icon at bounding box center [708, 155] width 13 height 26
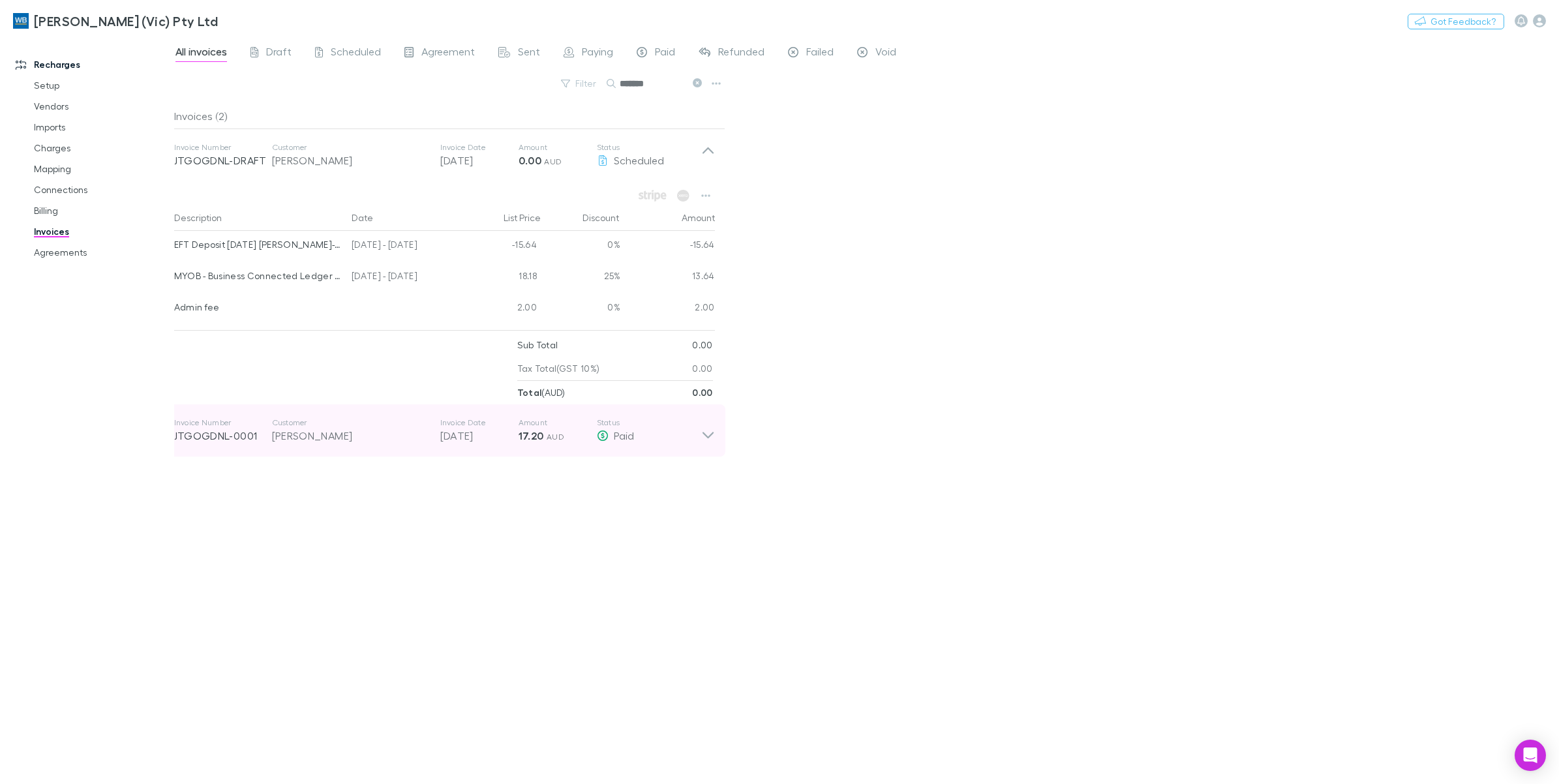
click at [708, 438] on icon at bounding box center [707, 435] width 11 height 7
click at [710, 437] on icon at bounding box center [708, 430] width 13 height 26
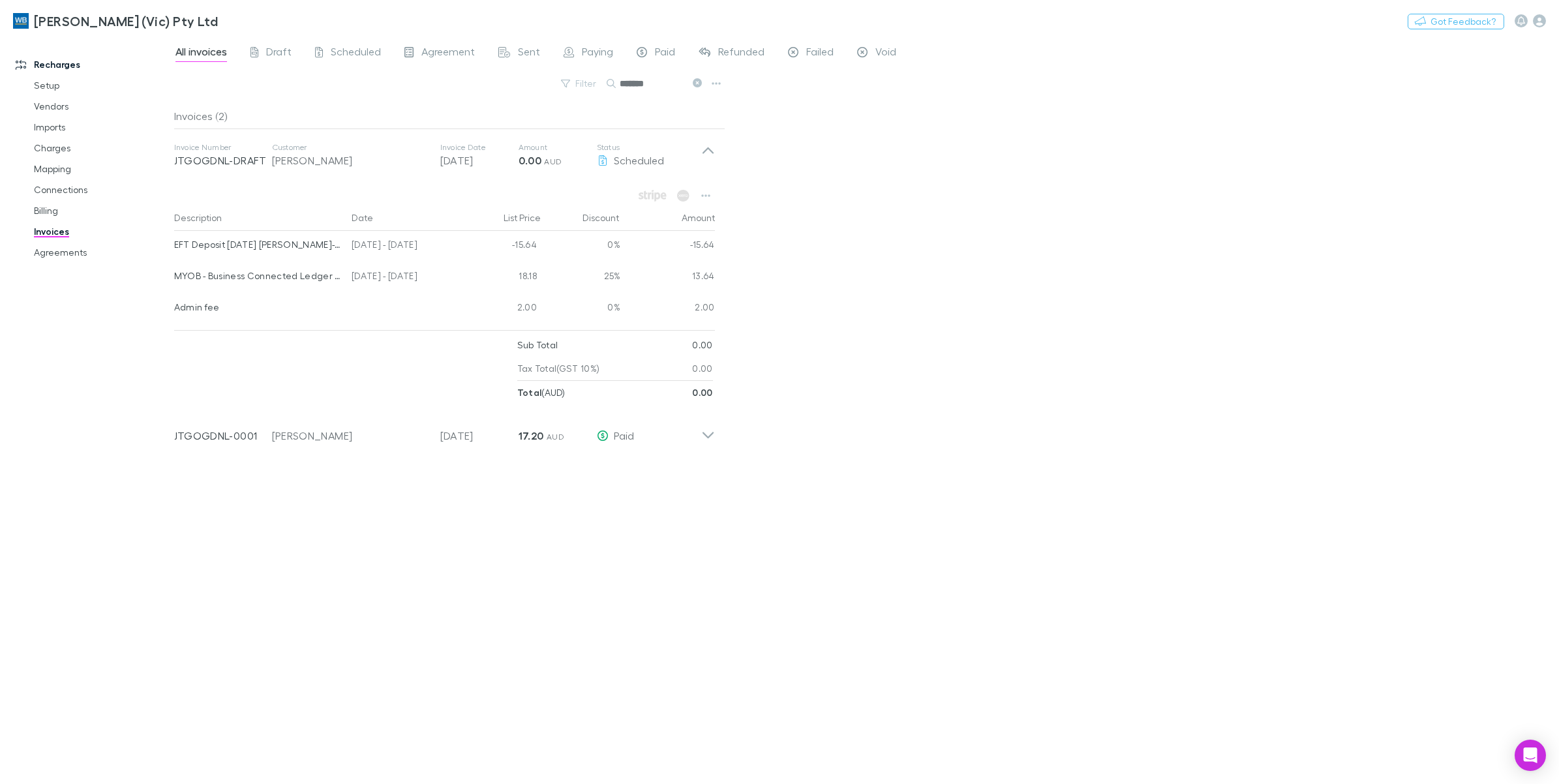
click at [693, 81] on icon at bounding box center [697, 82] width 9 height 9
click at [613, 86] on icon "button" at bounding box center [608, 83] width 9 height 9
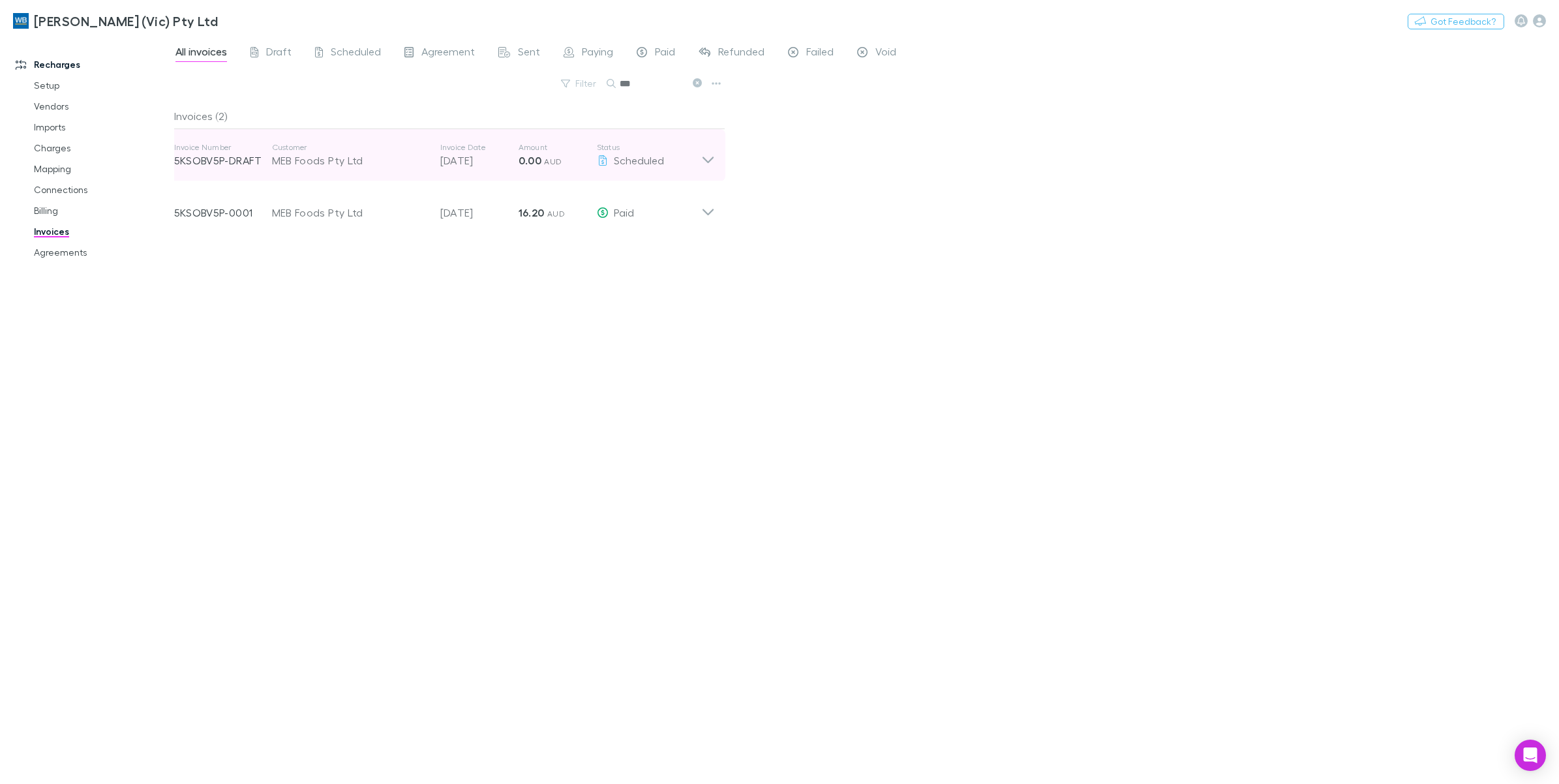
type input "***"
click at [715, 165] on div "Invoice Number 5KSOBV5P-DRAFT Customer MEB Foods Pty Ltd Invoice Date [DATE] Am…" at bounding box center [445, 155] width 562 height 52
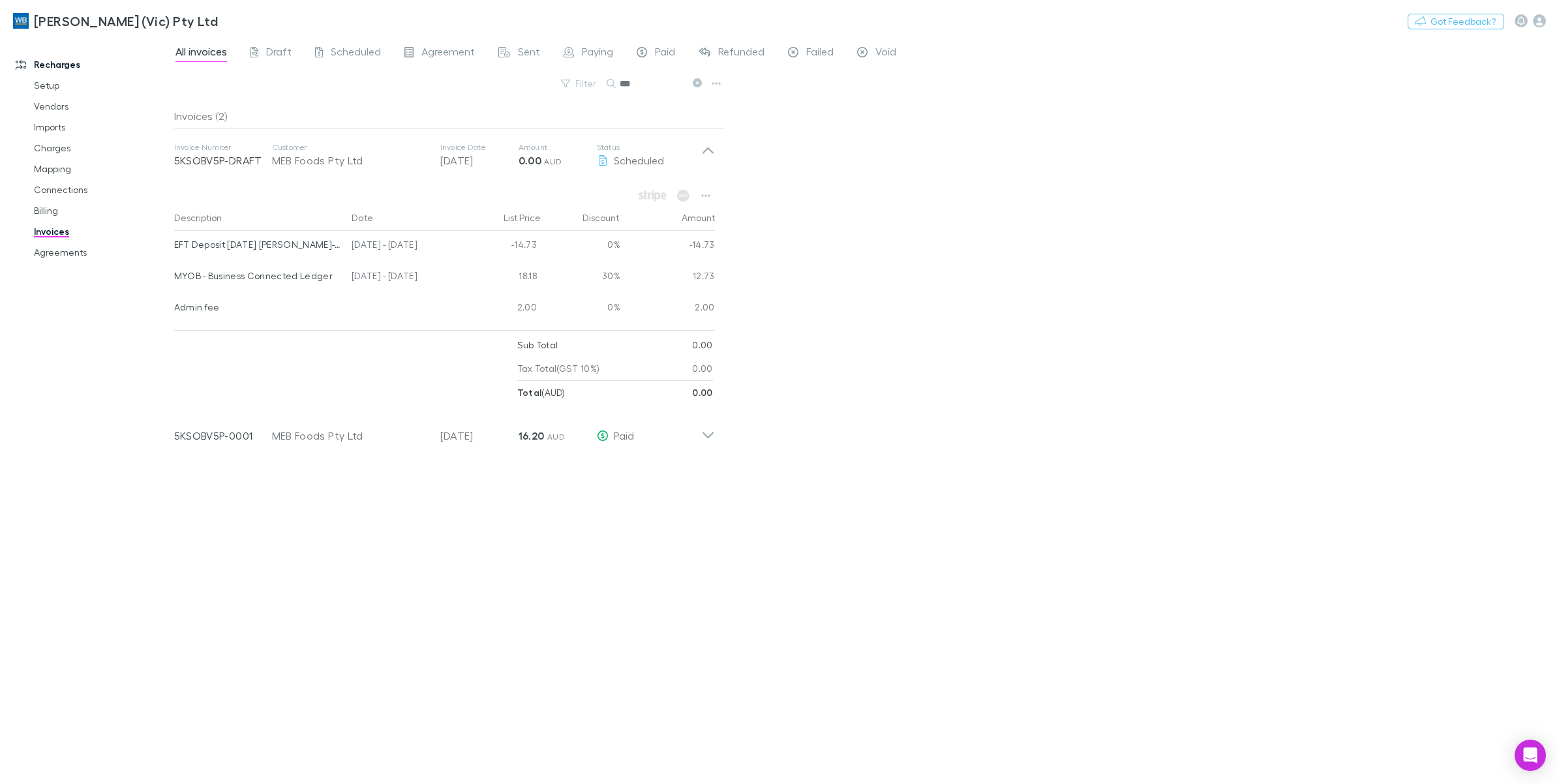
drag, startPoint x: 699, startPoint y: 83, endPoint x: 690, endPoint y: 85, distance: 9.2
click at [699, 83] on icon at bounding box center [697, 82] width 9 height 9
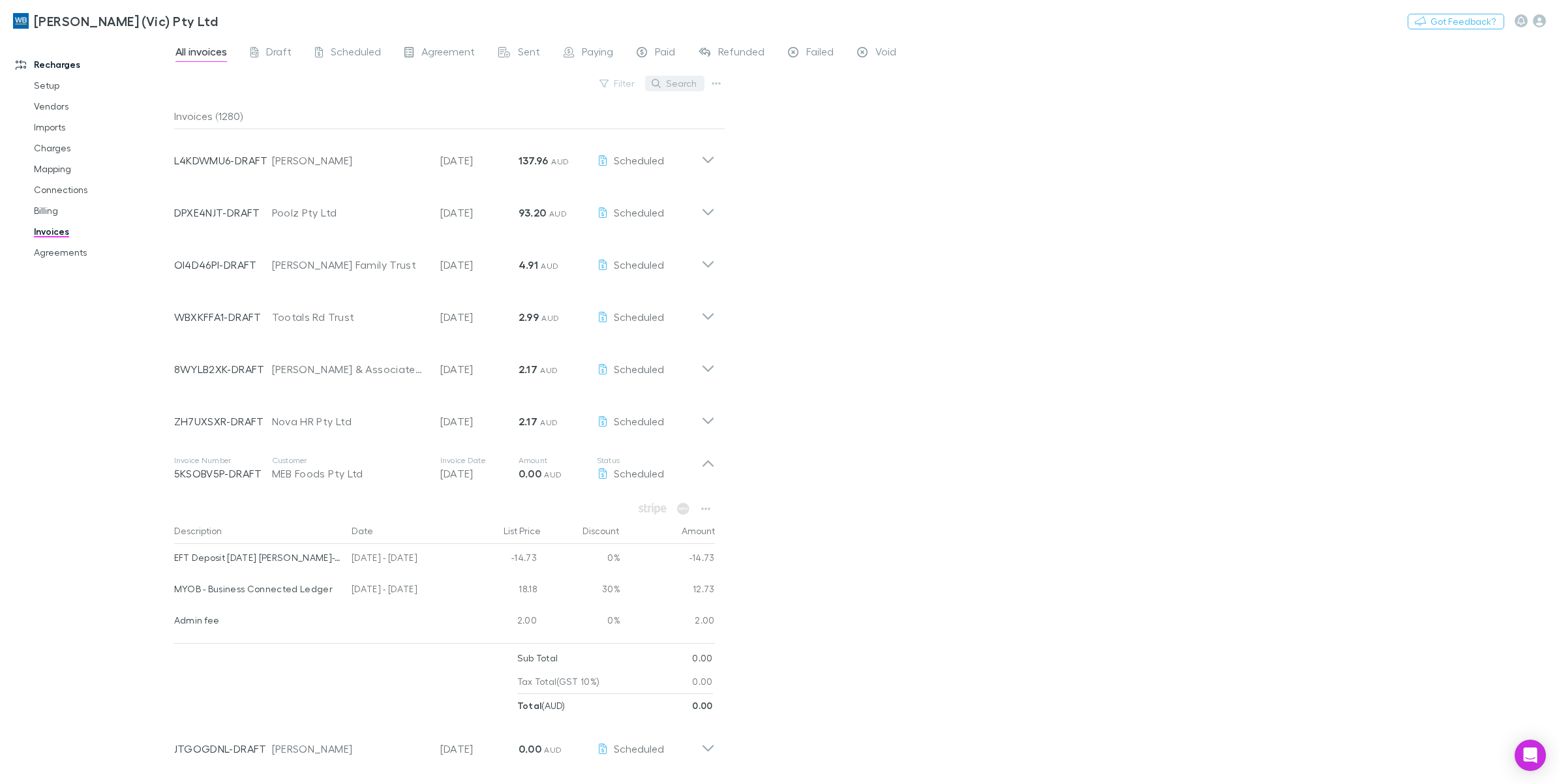
click at [695, 85] on button "Search" at bounding box center [674, 83] width 59 height 16
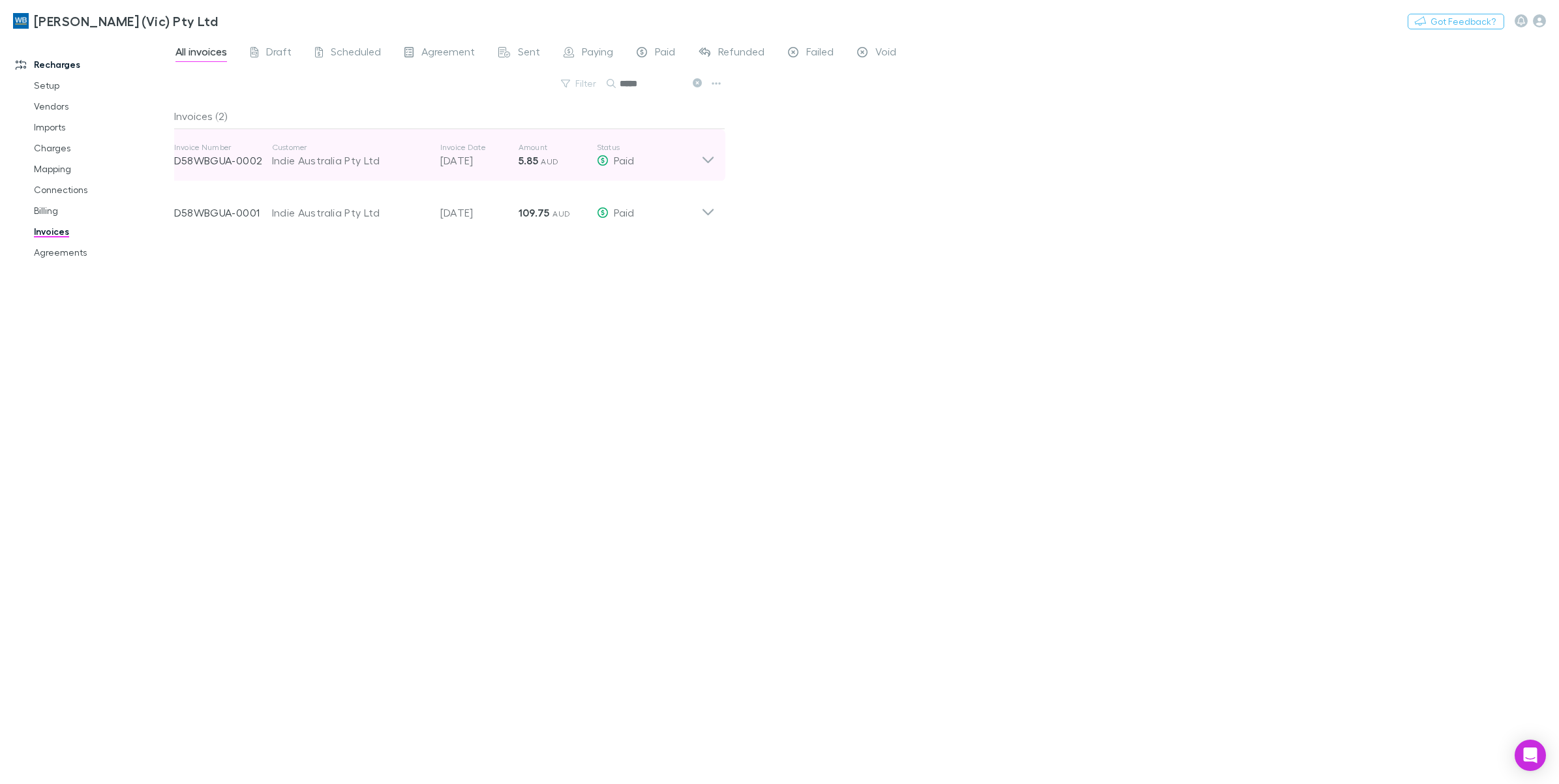
click at [711, 158] on icon at bounding box center [708, 155] width 13 height 26
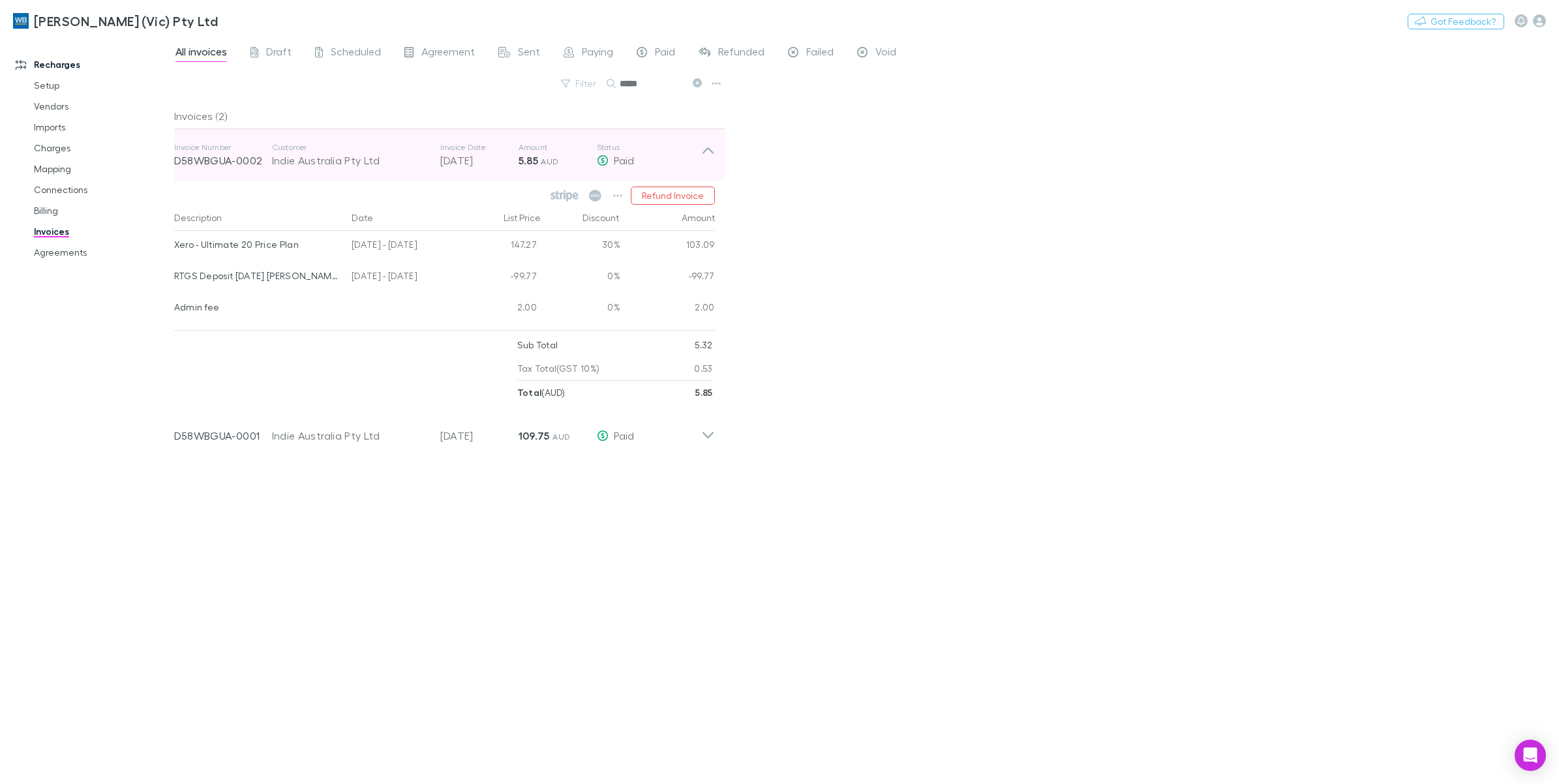
click at [711, 158] on icon at bounding box center [708, 155] width 13 height 26
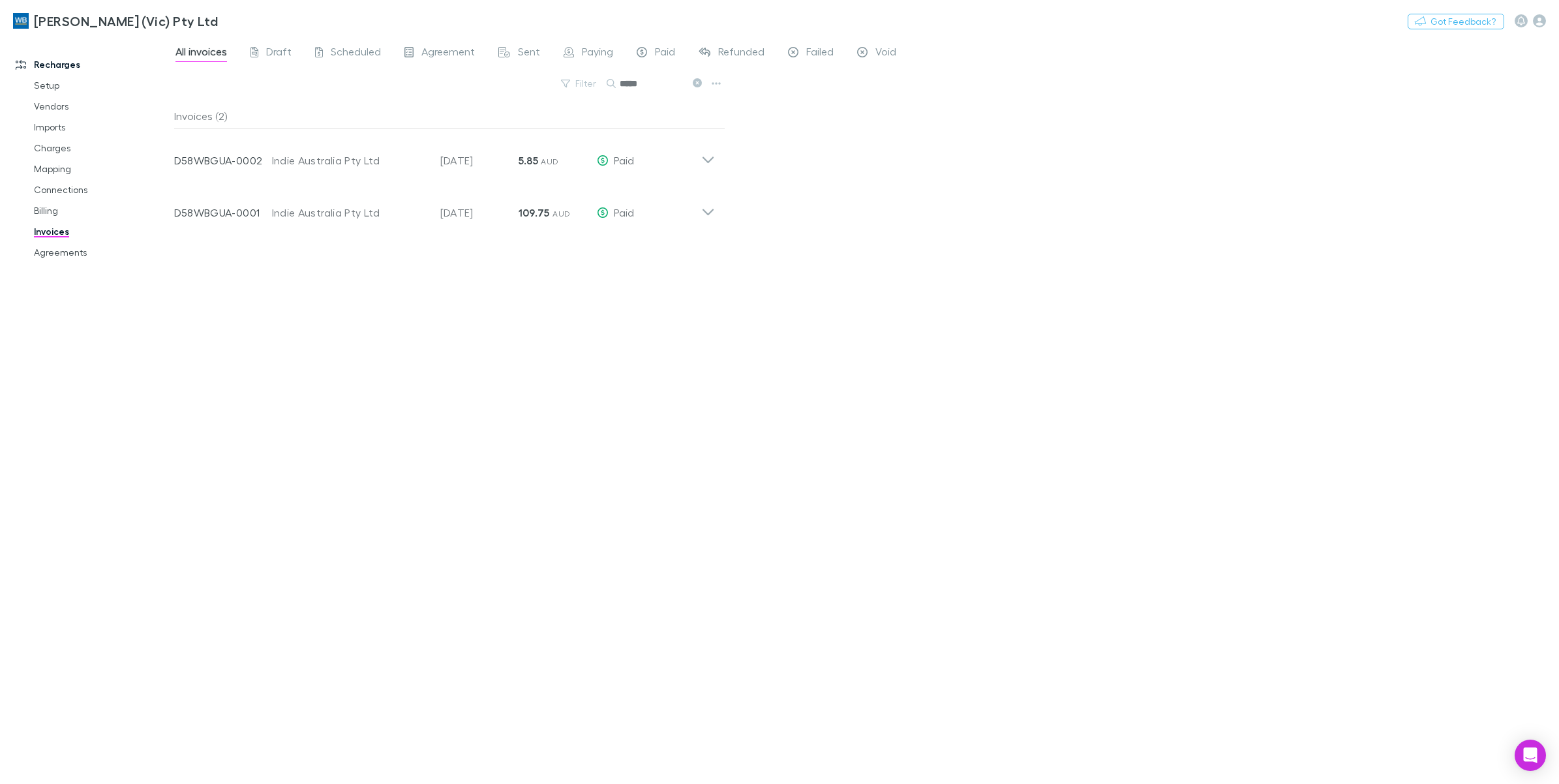
click at [697, 83] on icon at bounding box center [697, 82] width 9 height 9
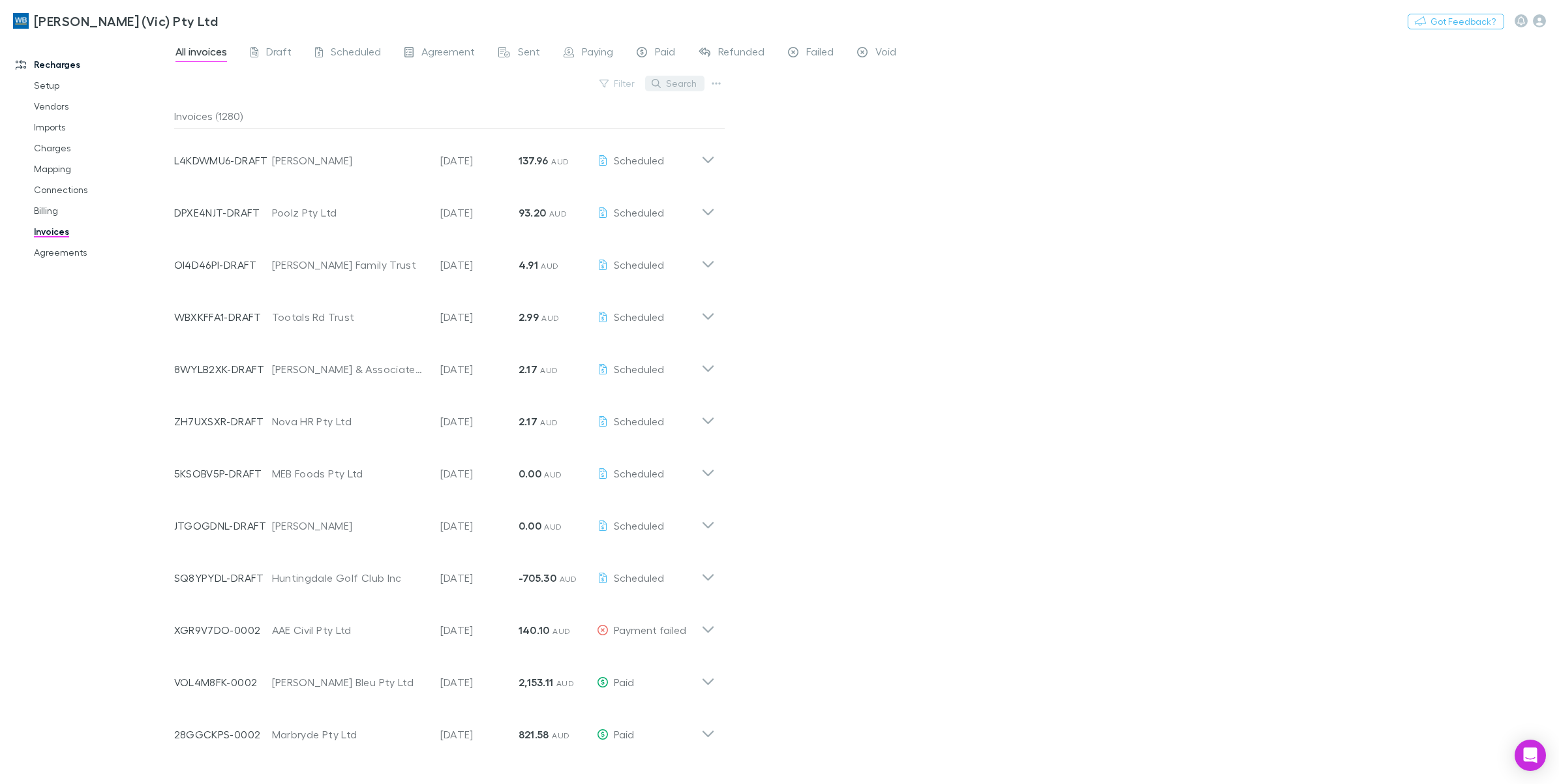
click at [667, 88] on button "Search" at bounding box center [674, 83] width 59 height 16
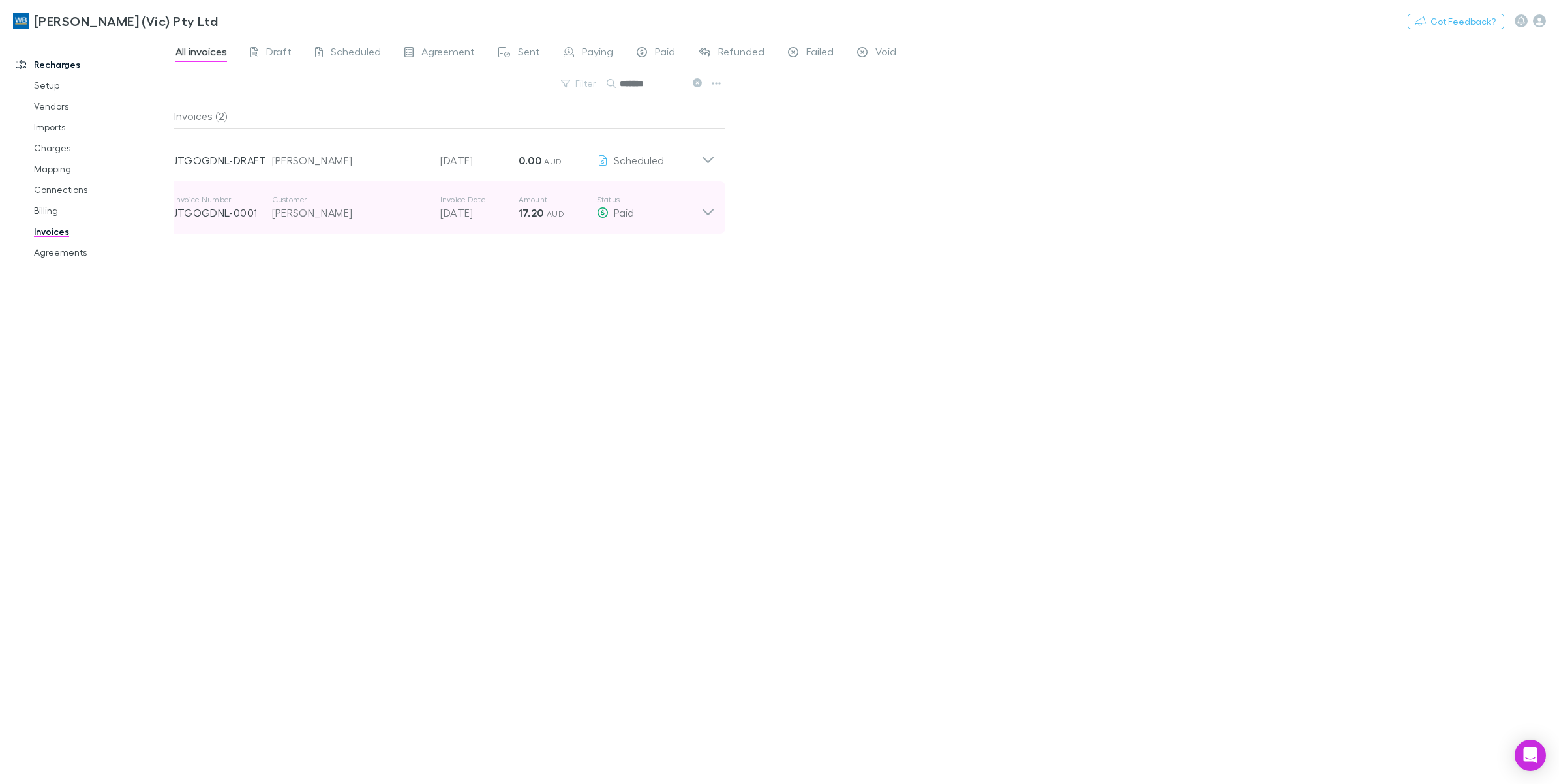
type input "*******"
click at [703, 210] on icon at bounding box center [707, 212] width 11 height 7
click at [703, 214] on icon at bounding box center [708, 207] width 13 height 26
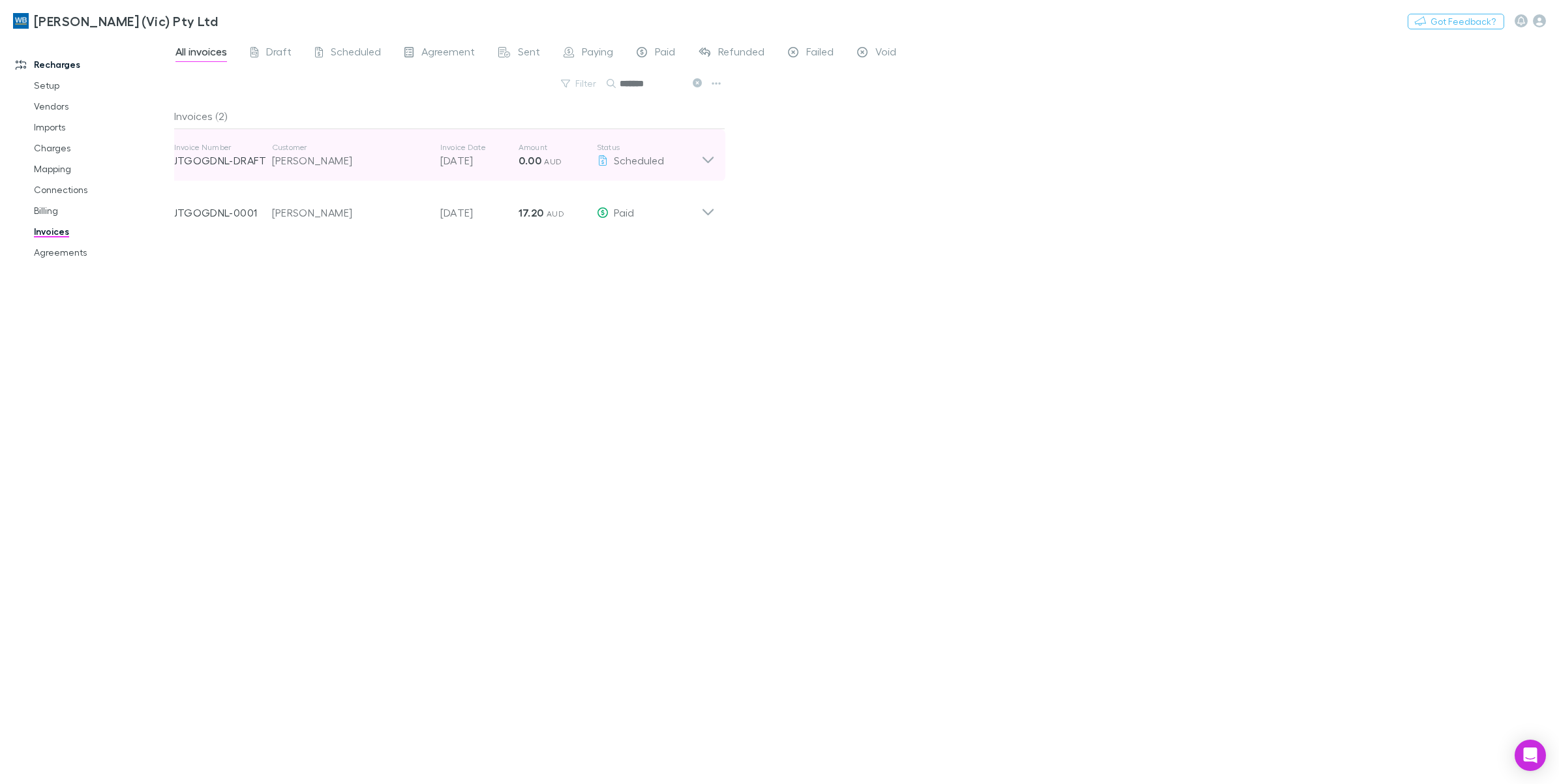
click at [709, 160] on icon at bounding box center [708, 155] width 13 height 26
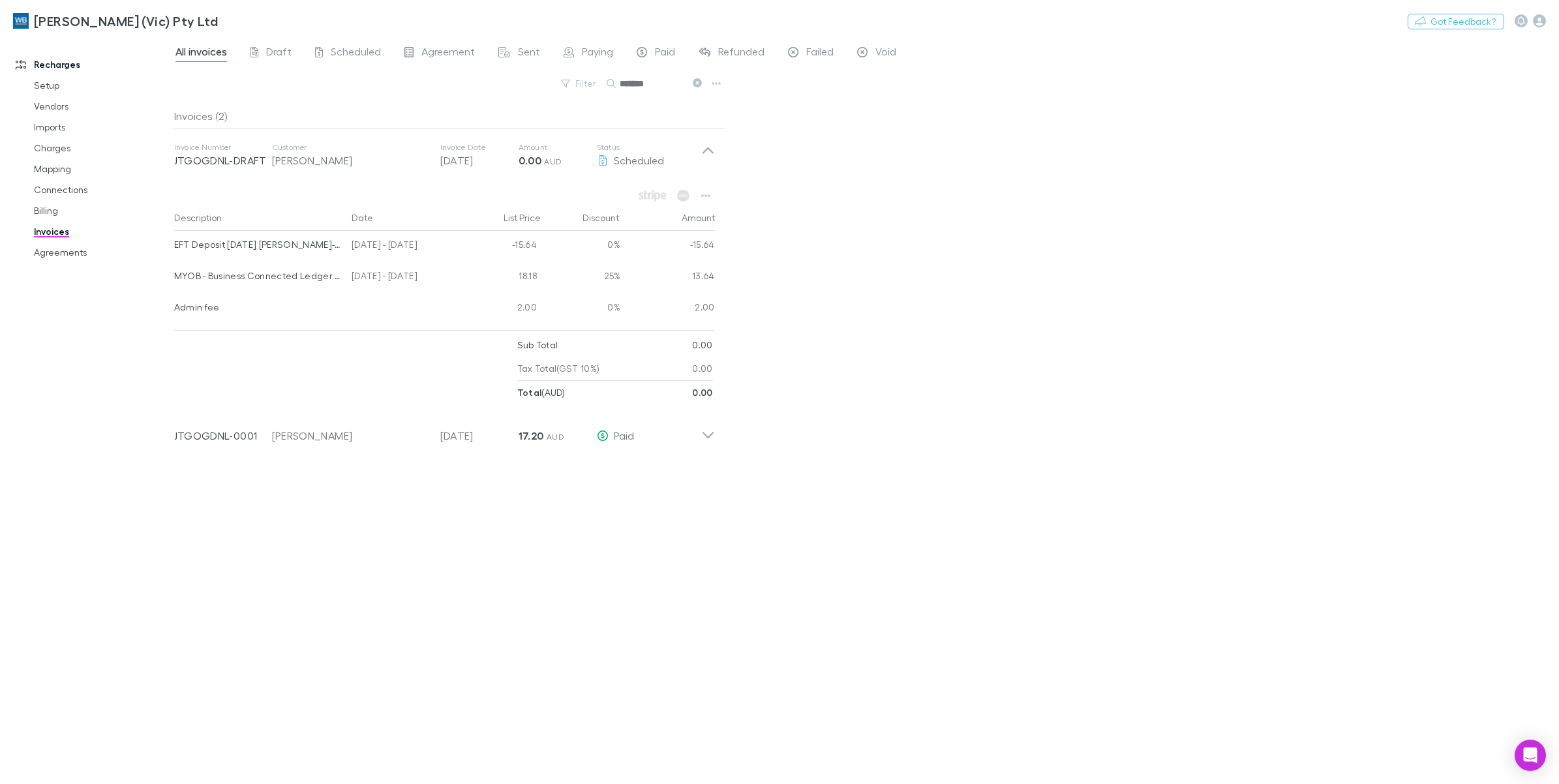
click at [200, 357] on div at bounding box center [346, 369] width 343 height 71
click at [695, 83] on icon at bounding box center [697, 82] width 9 height 9
click at [648, 83] on button "Search" at bounding box center [627, 83] width 42 height 1
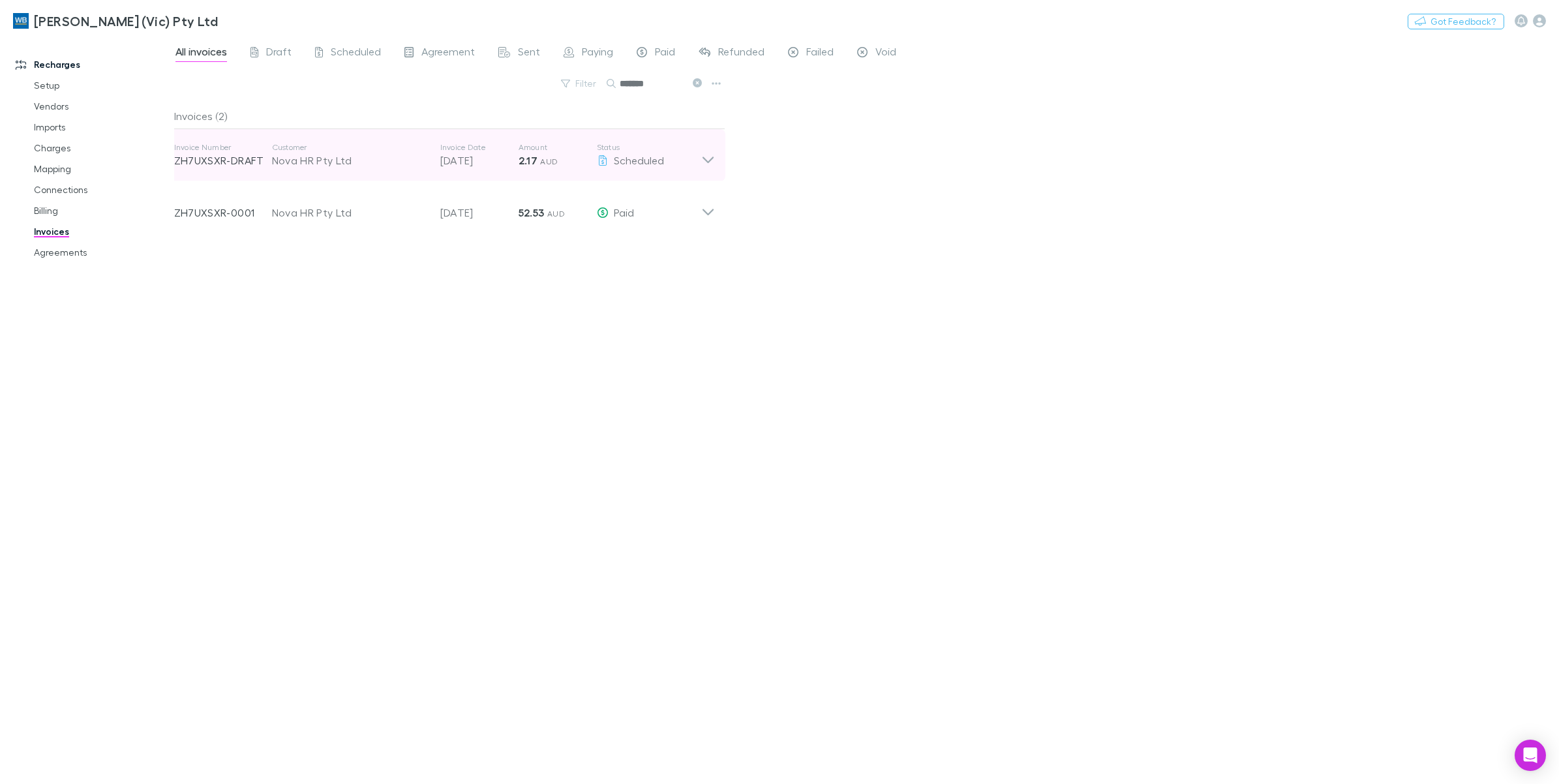
type input "*******"
click at [708, 156] on icon at bounding box center [708, 155] width 13 height 26
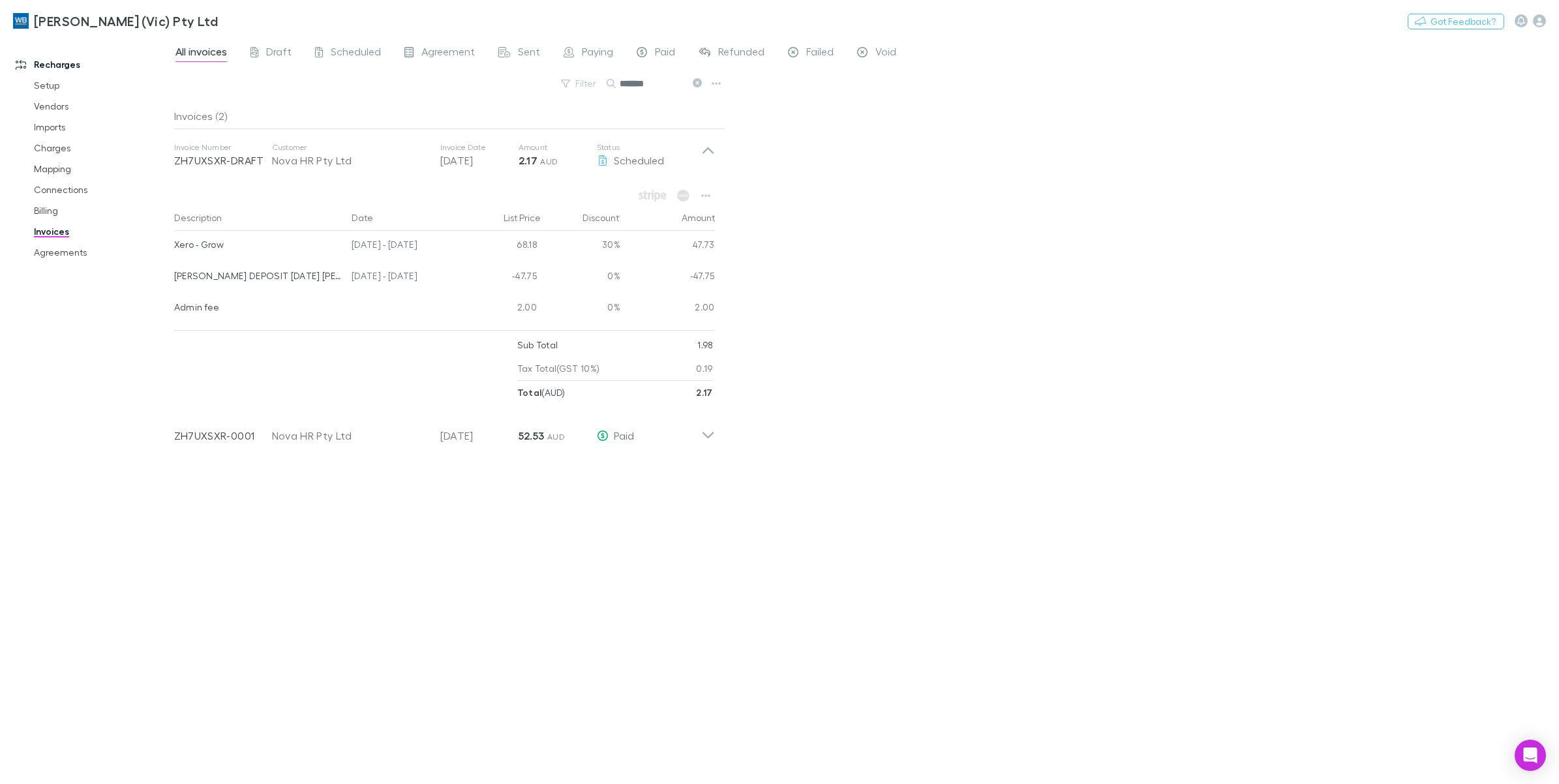
drag, startPoint x: 311, startPoint y: 689, endPoint x: 216, endPoint y: 724, distance: 101.2
click at [311, 689] on div "Invoices (2) Invoice Number ZH7UXSXR-DRAFT Customer Nova HR Pty Ltd Invoice Dat…" at bounding box center [450, 438] width 551 height 671
click at [693, 83] on icon at bounding box center [697, 82] width 9 height 9
click at [613, 86] on icon "button" at bounding box center [608, 83] width 9 height 9
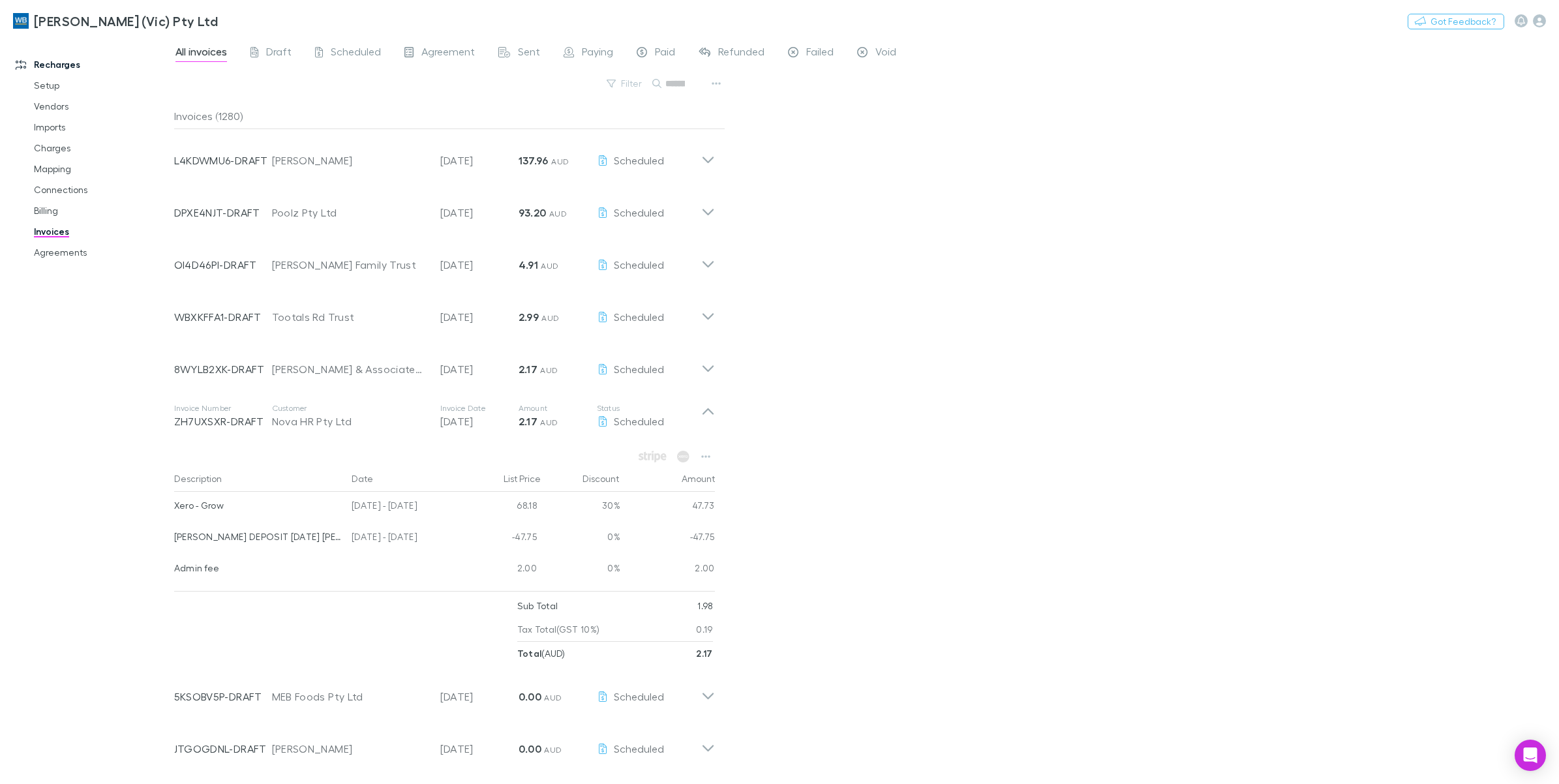
click at [695, 86] on div "Search" at bounding box center [678, 83] width 52 height 18
click at [676, 85] on button "Search" at bounding box center [674, 83] width 59 height 16
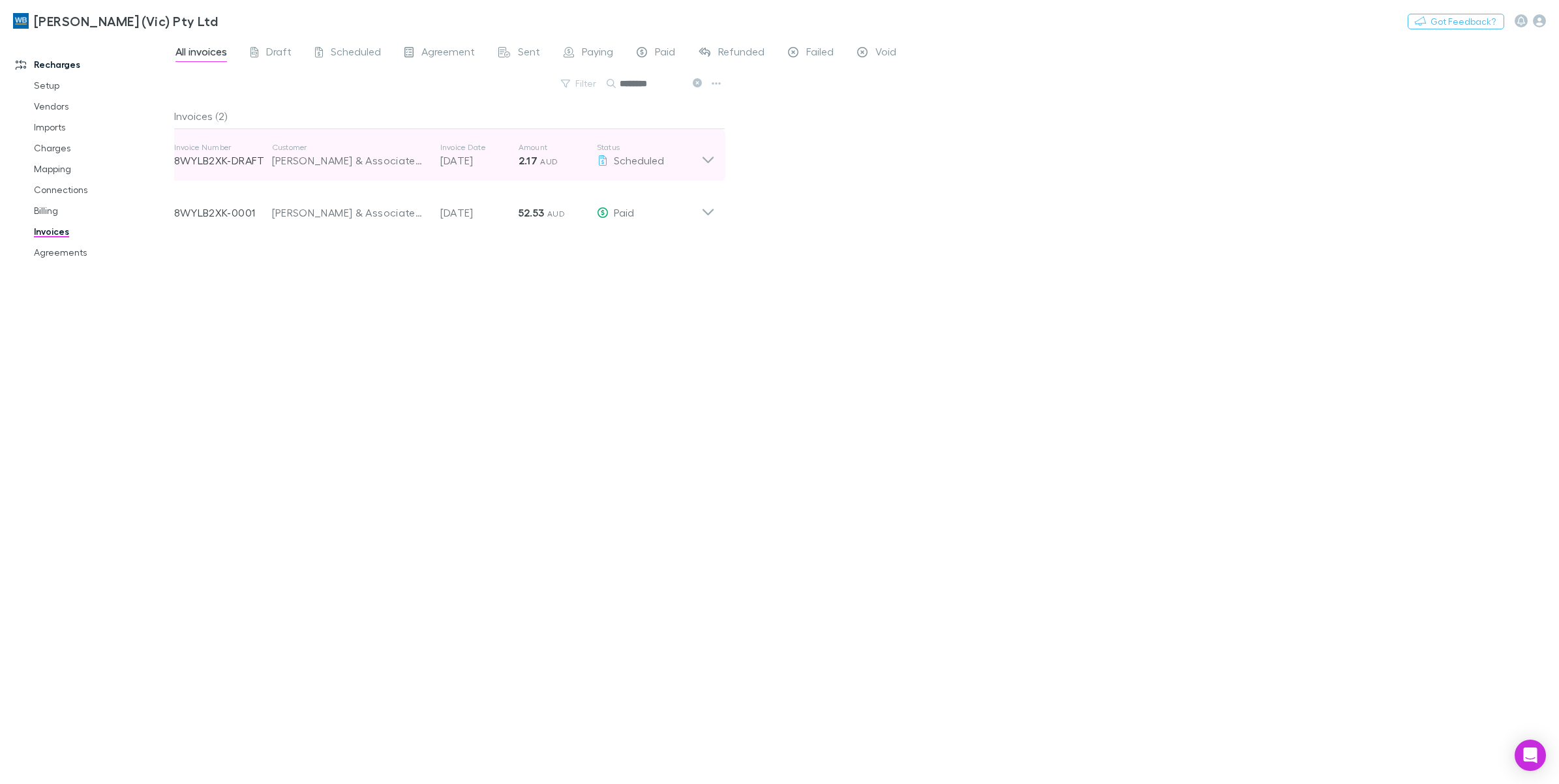
type input "********"
click at [708, 158] on icon at bounding box center [708, 155] width 13 height 26
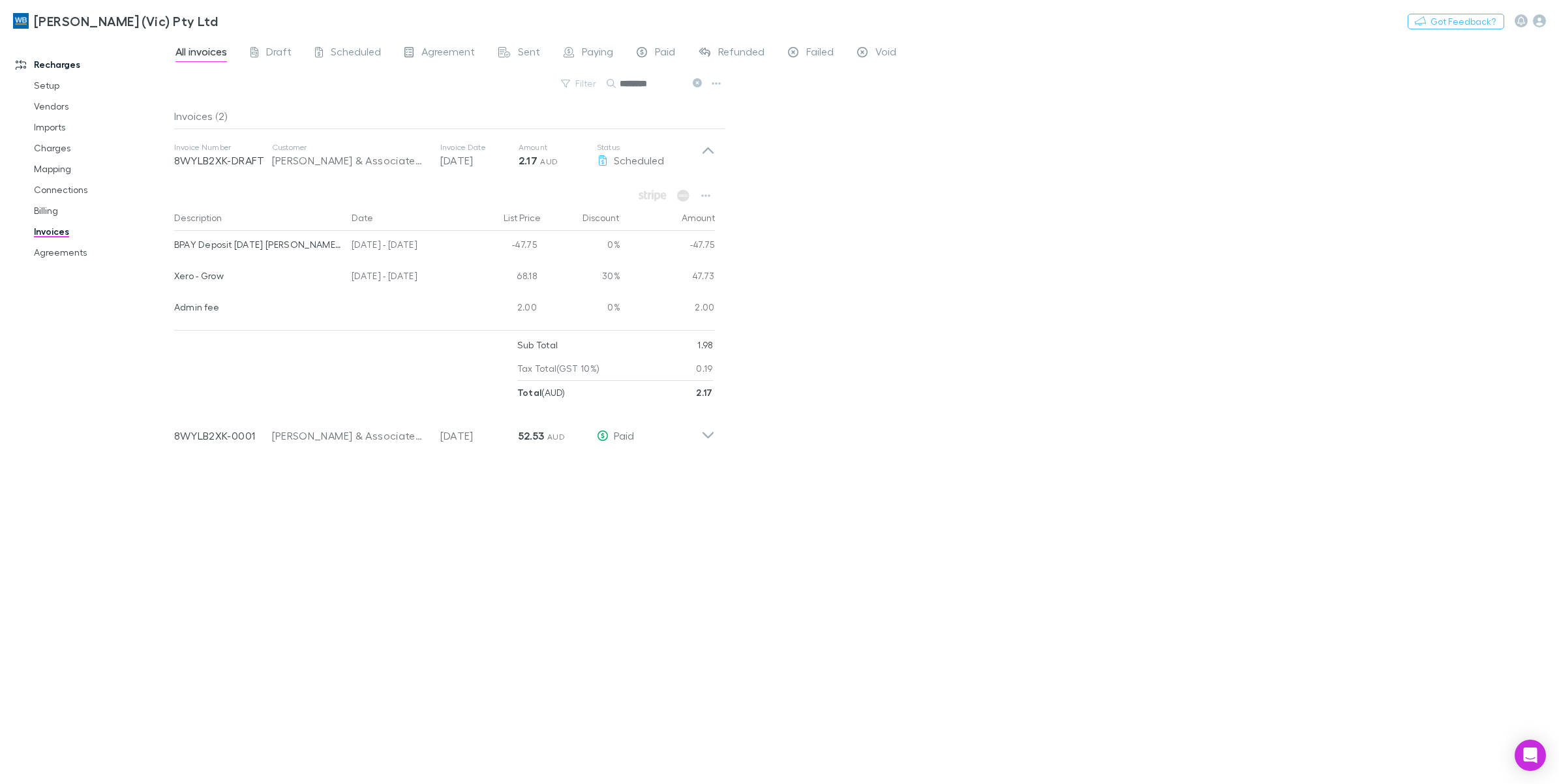
click at [393, 565] on div "Invoices (2) Invoice Number 8WYLB2XK-DRAFT Customer [PERSON_NAME] & Associates …" at bounding box center [450, 438] width 551 height 671
click at [1427, 265] on div "All invoices Draft Scheduled Agreement Sent Paying Paid Refunded Failed Void Fi…" at bounding box center [867, 410] width 1385 height 747
click at [693, 80] on icon at bounding box center [697, 82] width 9 height 9
click at [613, 85] on icon "button" at bounding box center [608, 83] width 9 height 9
click at [702, 83] on div "Search ********" at bounding box center [656, 83] width 98 height 18
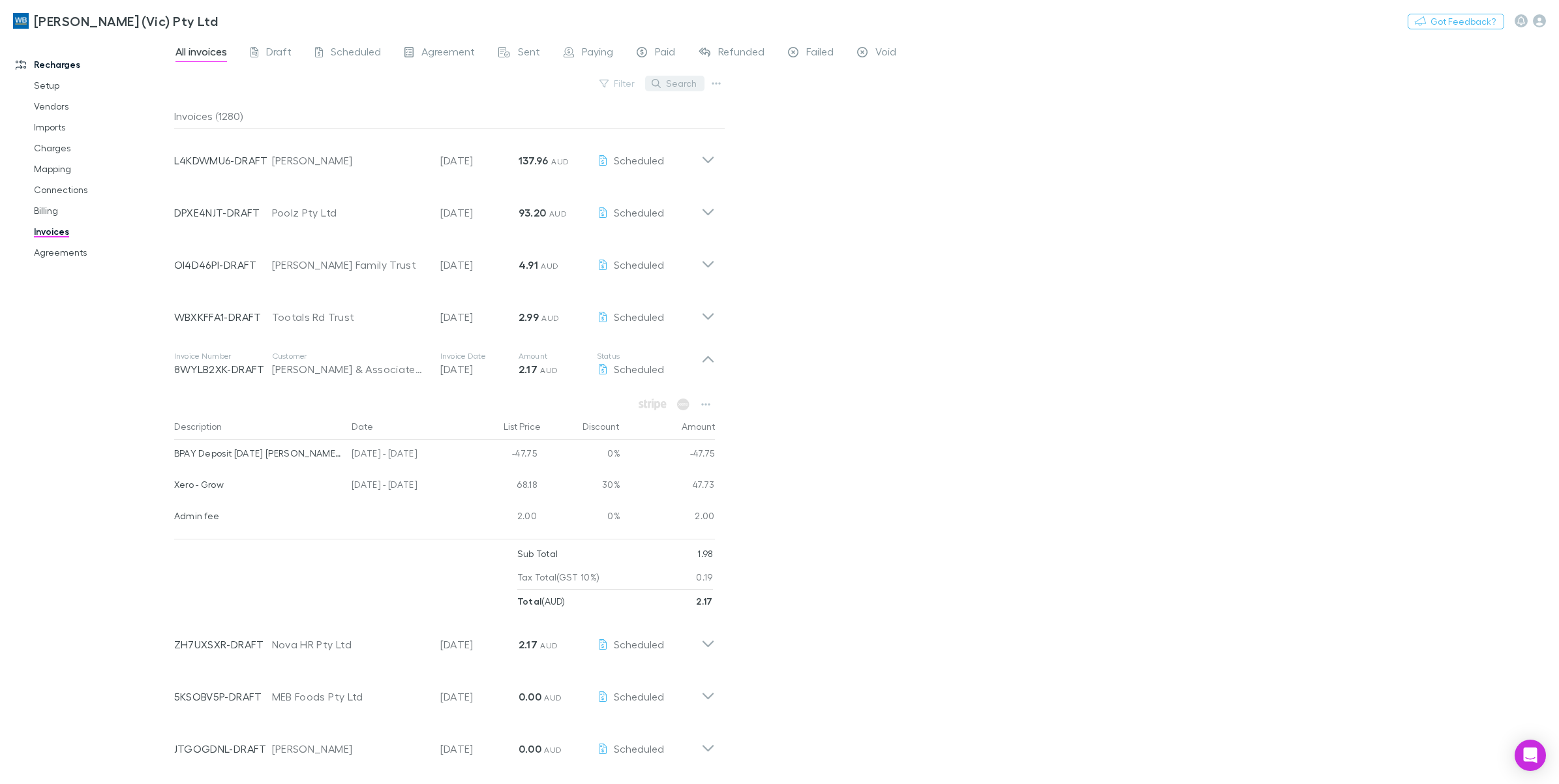
click at [688, 86] on button "Search" at bounding box center [674, 83] width 59 height 16
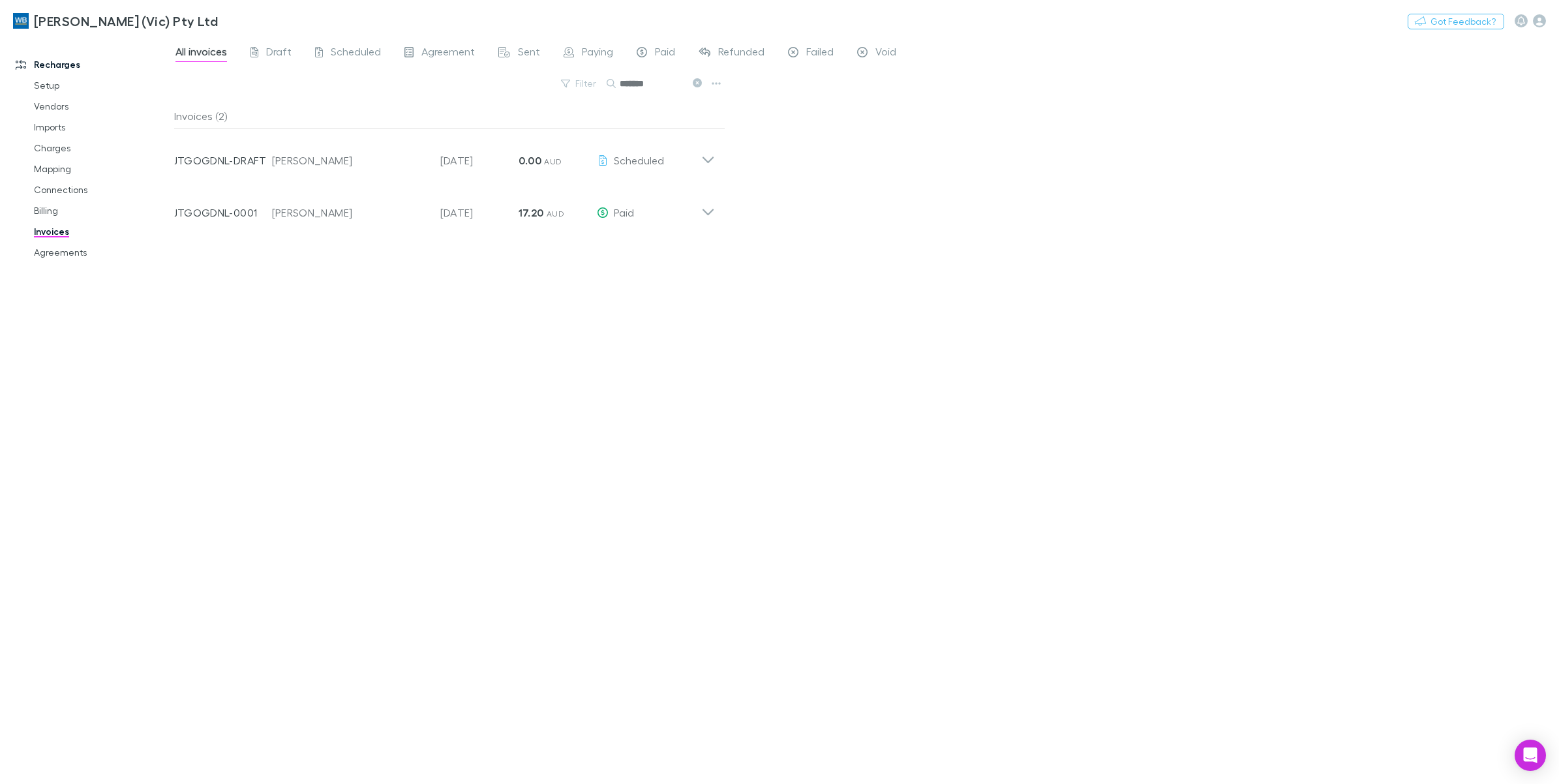
click at [712, 163] on icon at bounding box center [708, 155] width 13 height 26
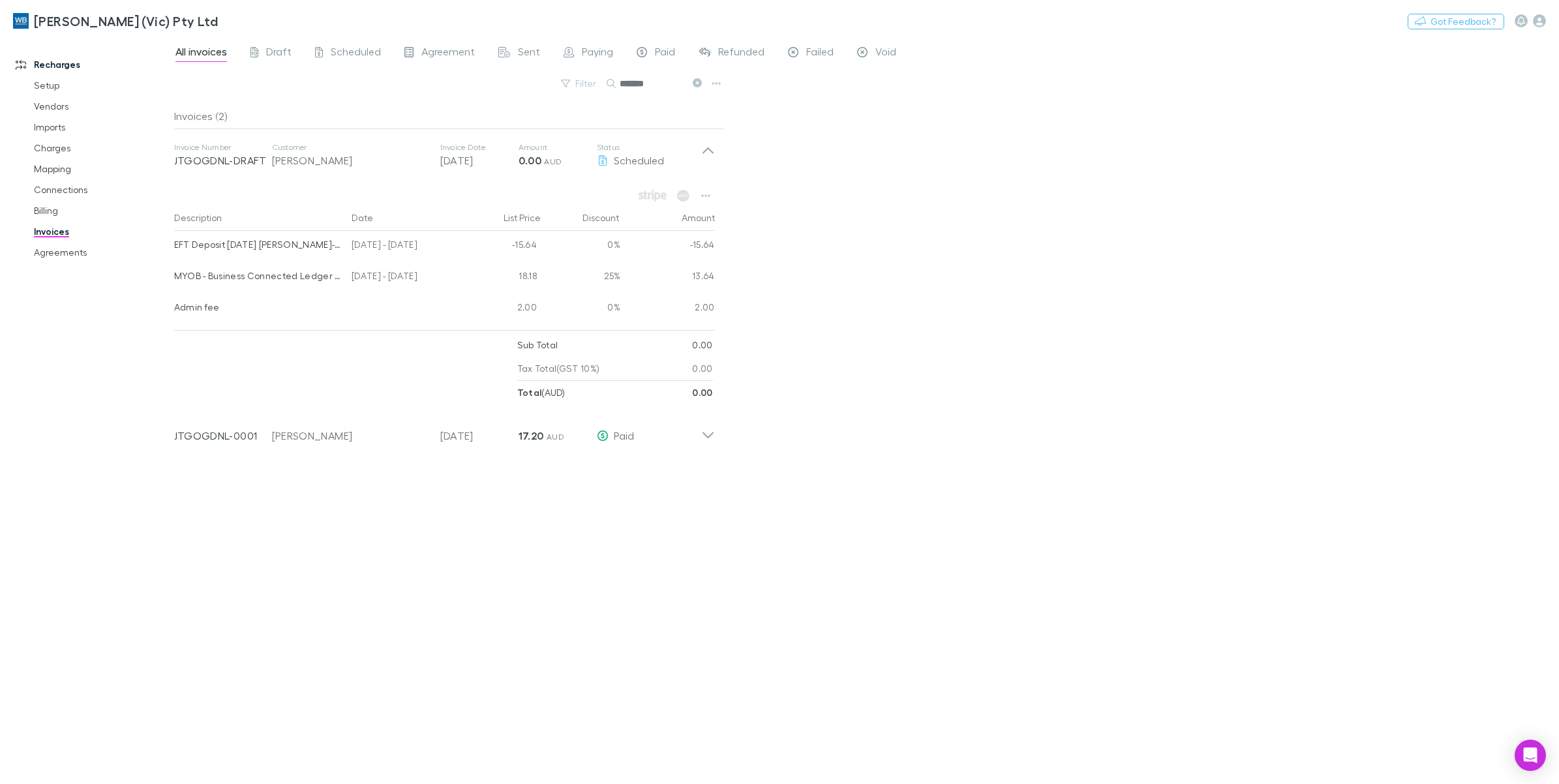
click at [1201, 69] on div "All invoices Draft Scheduled Agreement Sent Paying Paid Refunded Failed Void Fi…" at bounding box center [867, 410] width 1385 height 747
click at [693, 85] on icon at bounding box center [697, 82] width 9 height 9
click at [648, 83] on button "Search" at bounding box center [627, 83] width 42 height 1
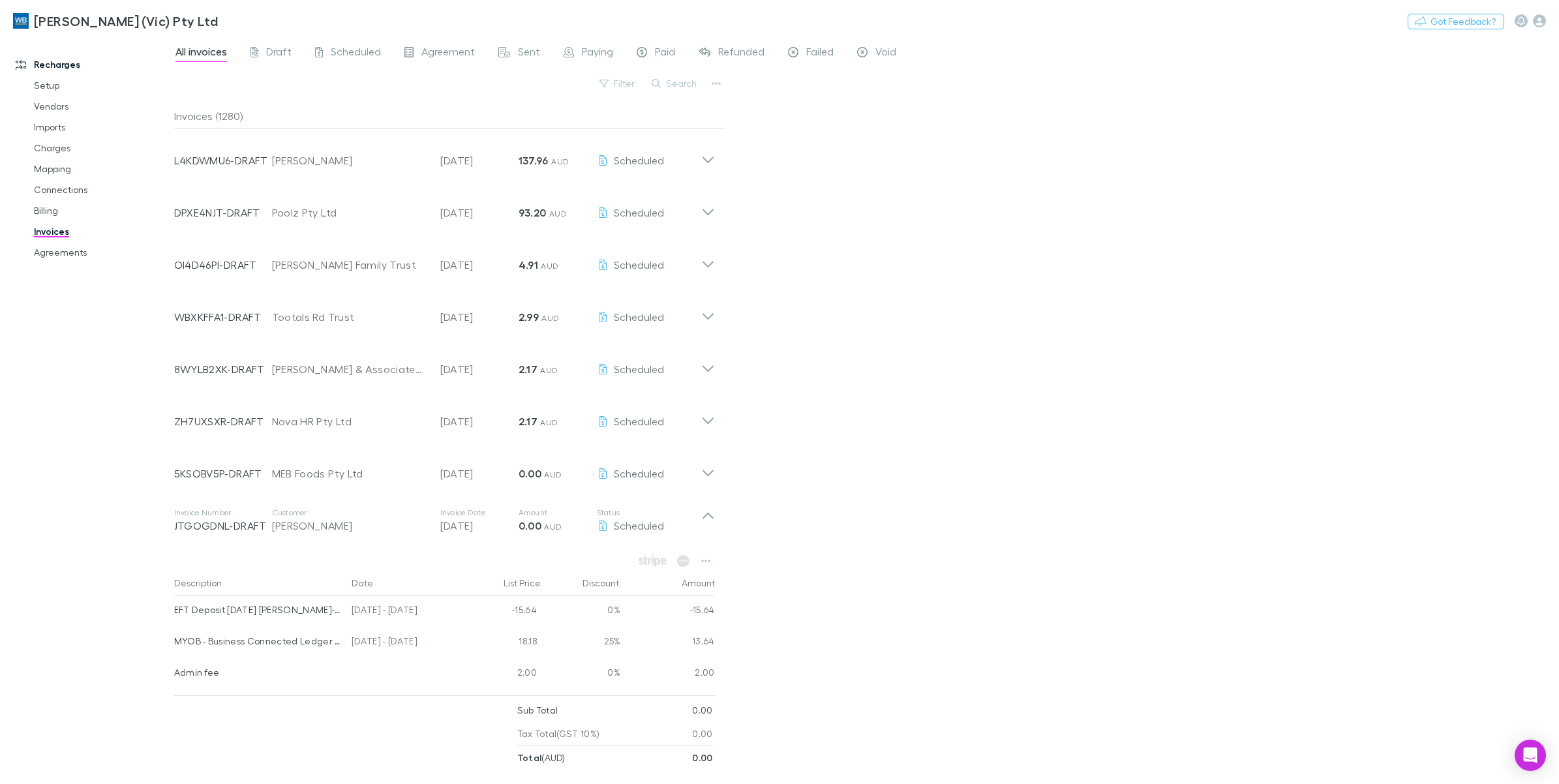
click at [344, 103] on div "Invoices (1280)" at bounding box center [450, 116] width 550 height 26
click at [672, 83] on button "Search" at bounding box center [674, 83] width 59 height 16
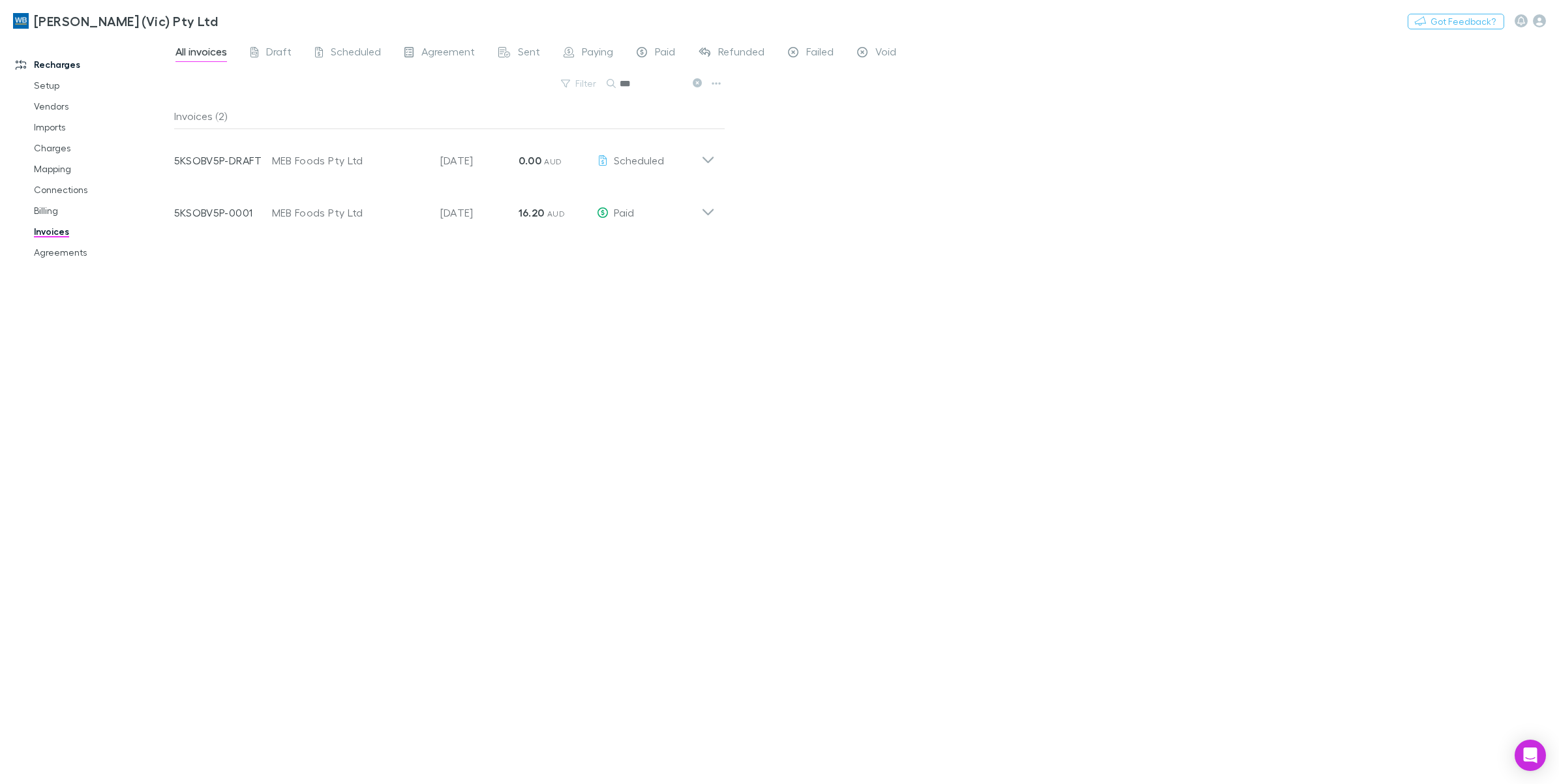
click at [672, 83] on input "***" at bounding box center [652, 83] width 65 height 18
click at [676, 85] on input "***" at bounding box center [652, 83] width 65 height 18
click at [669, 82] on input "***" at bounding box center [652, 83] width 65 height 18
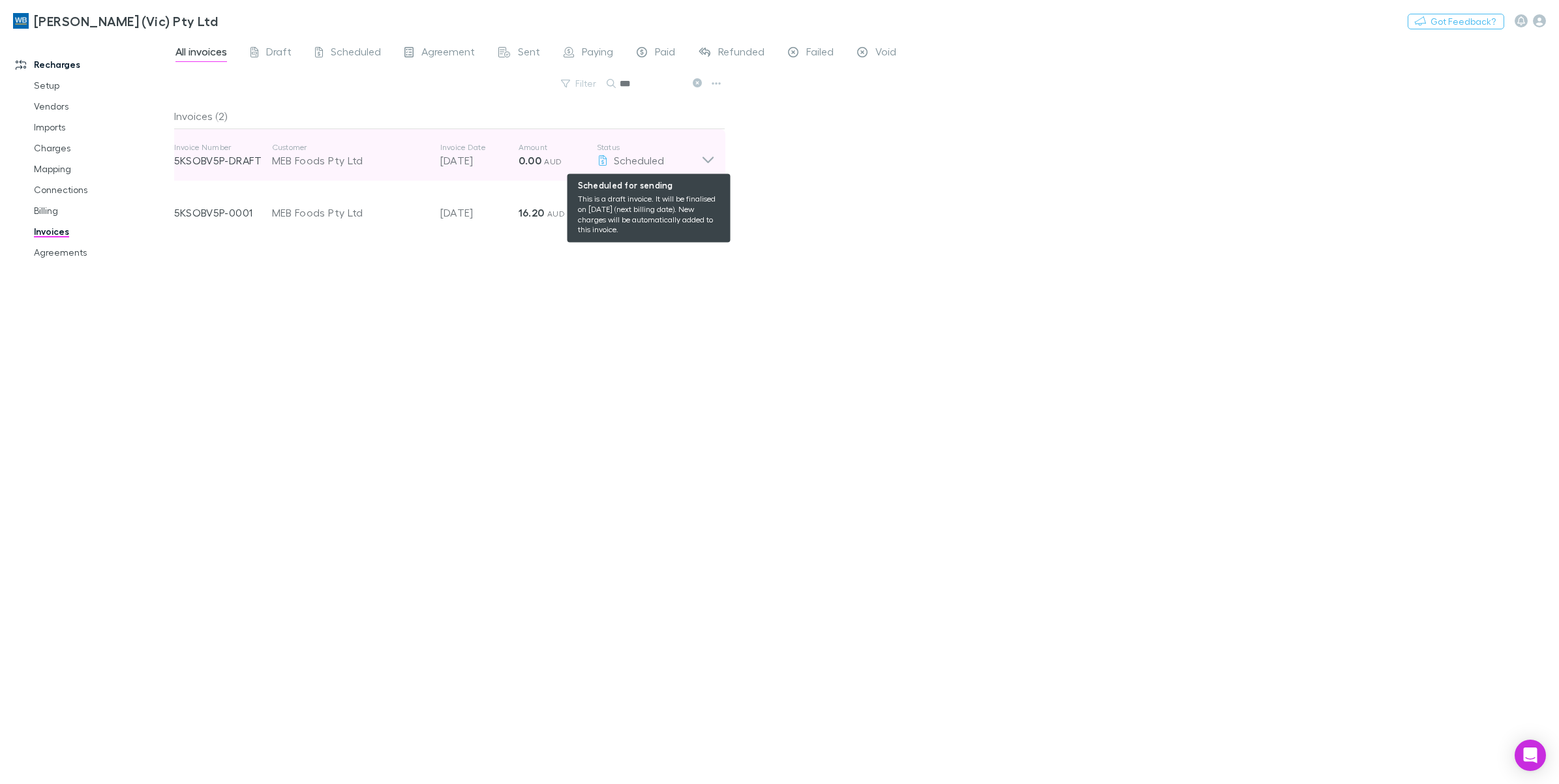
click at [702, 157] on icon at bounding box center [708, 155] width 13 height 26
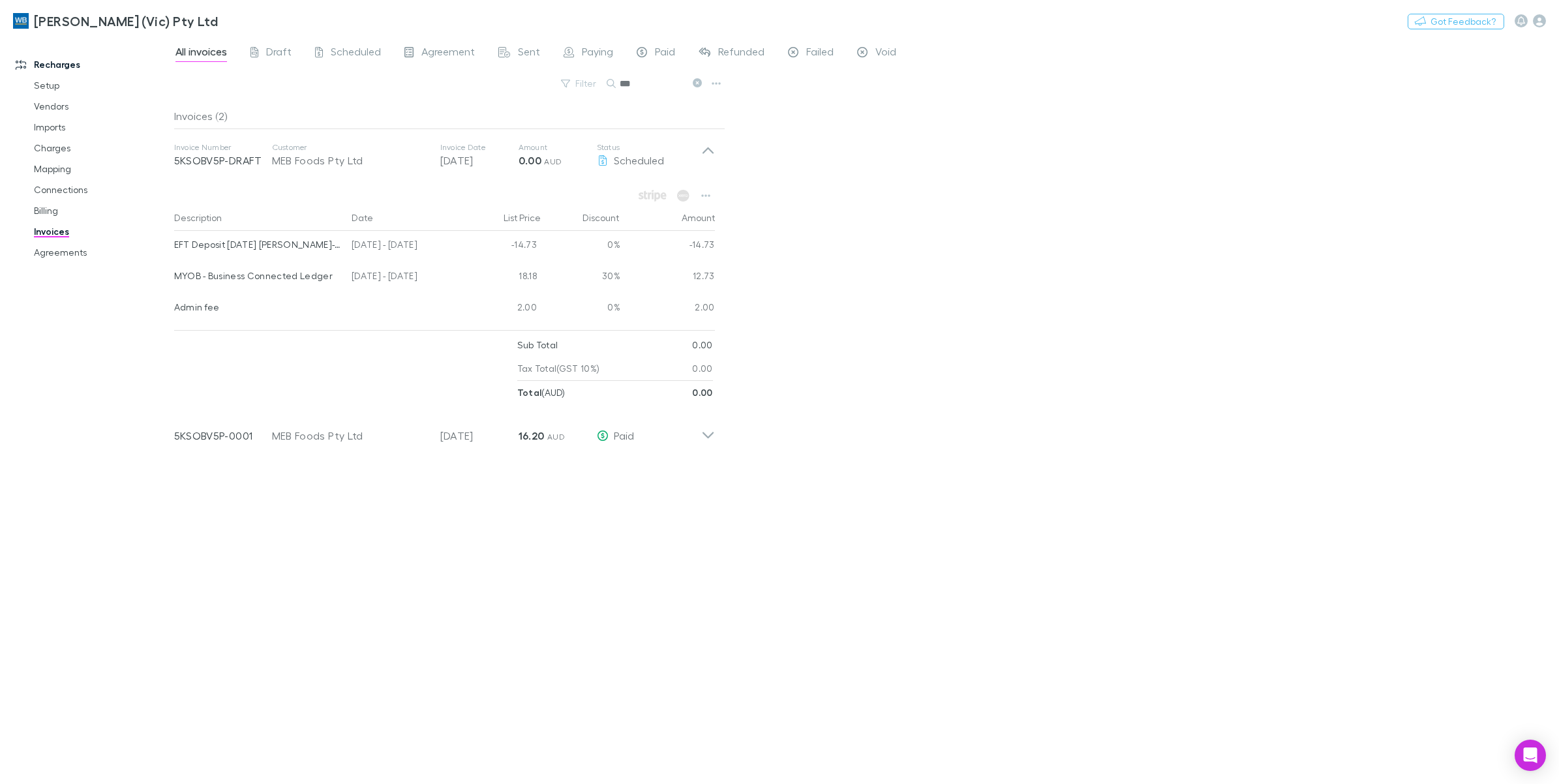
click at [698, 85] on icon at bounding box center [697, 82] width 9 height 9
click at [648, 84] on button "Search" at bounding box center [627, 83] width 42 height 1
click at [698, 83] on div "Search ***" at bounding box center [656, 83] width 98 height 18
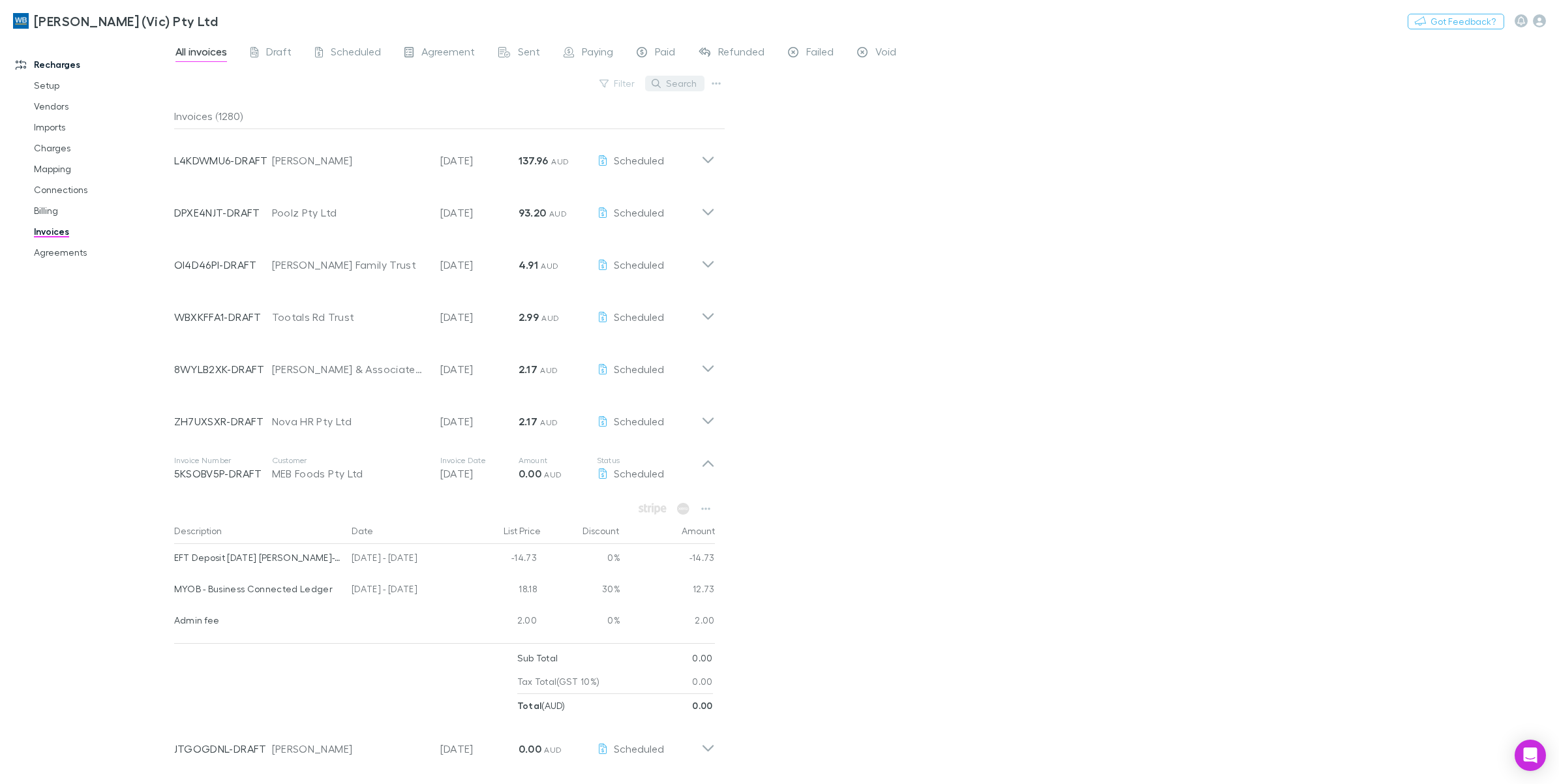
click at [692, 86] on button "Search" at bounding box center [674, 83] width 59 height 16
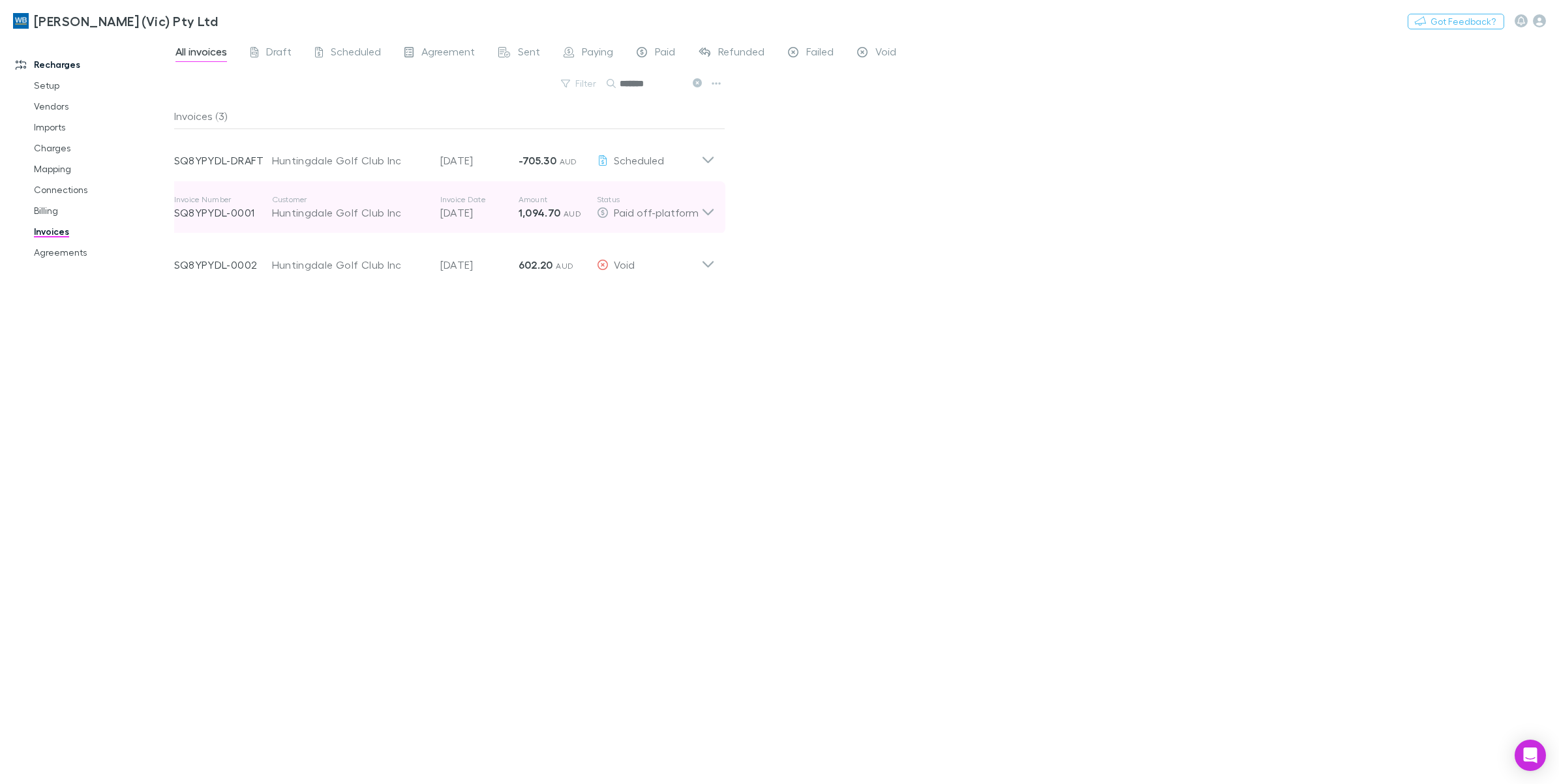
type input "*******"
click at [710, 217] on icon at bounding box center [708, 207] width 13 height 26
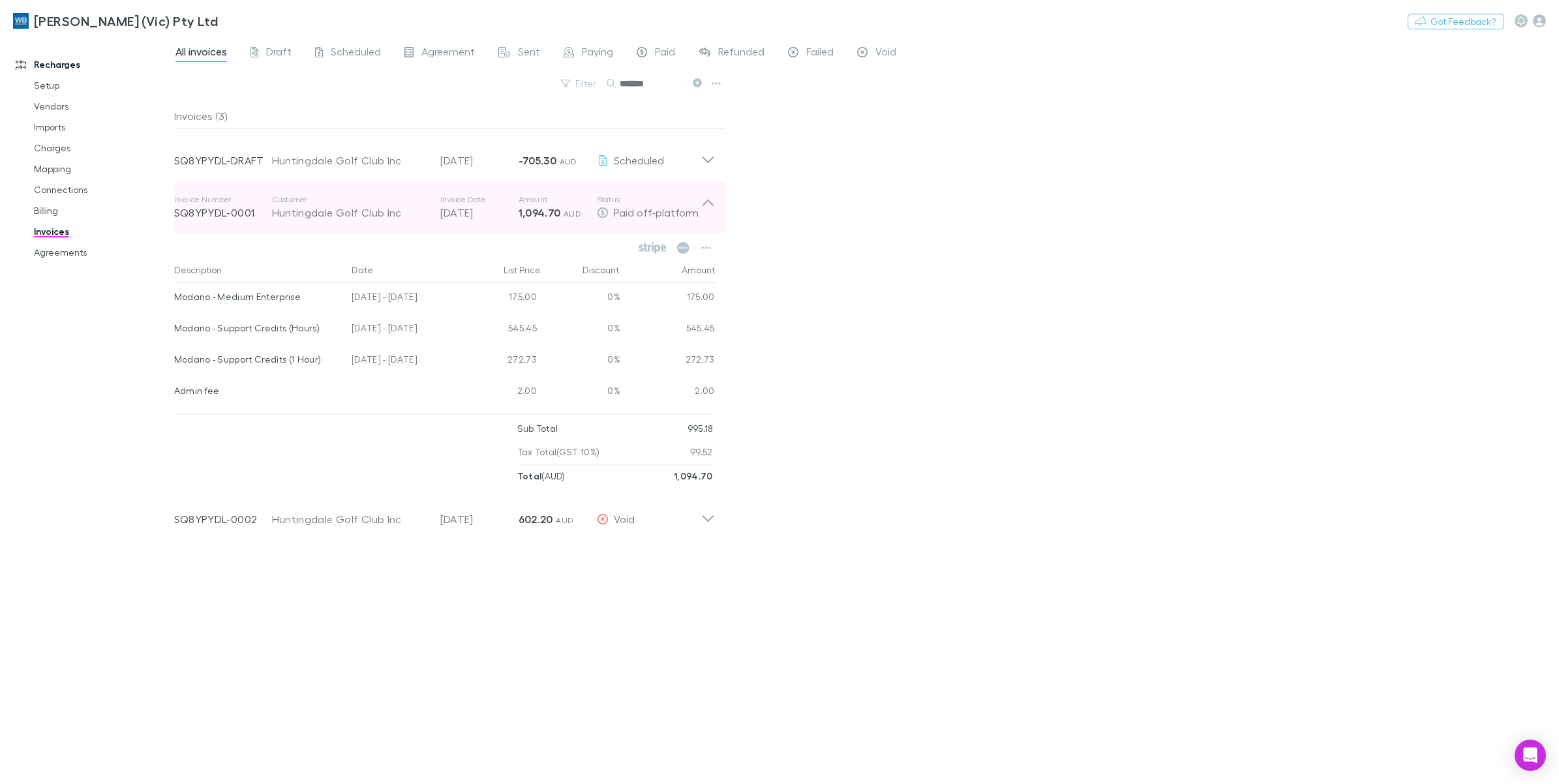
click at [710, 217] on icon at bounding box center [708, 207] width 13 height 26
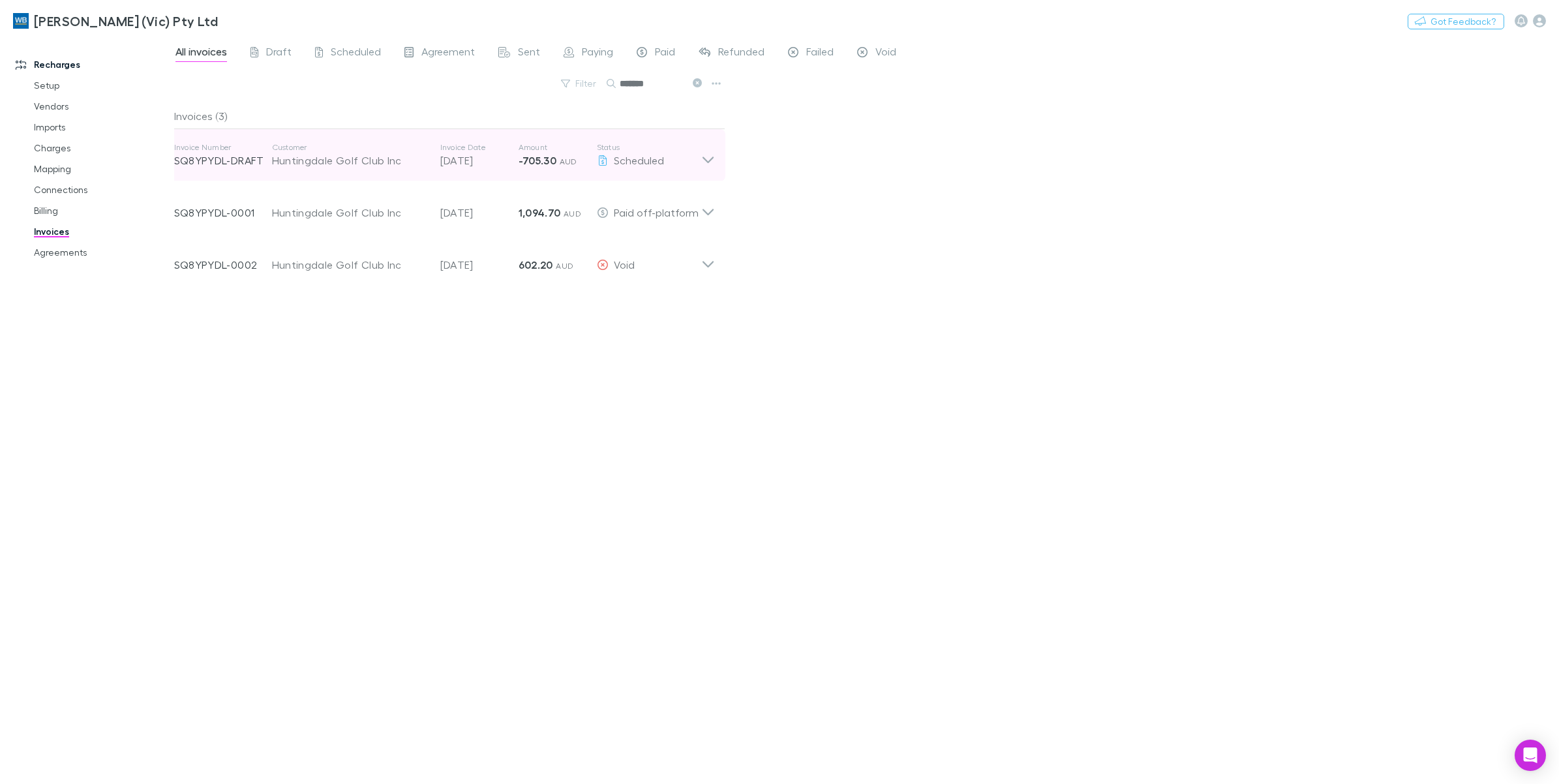
click at [709, 160] on icon at bounding box center [707, 160] width 11 height 7
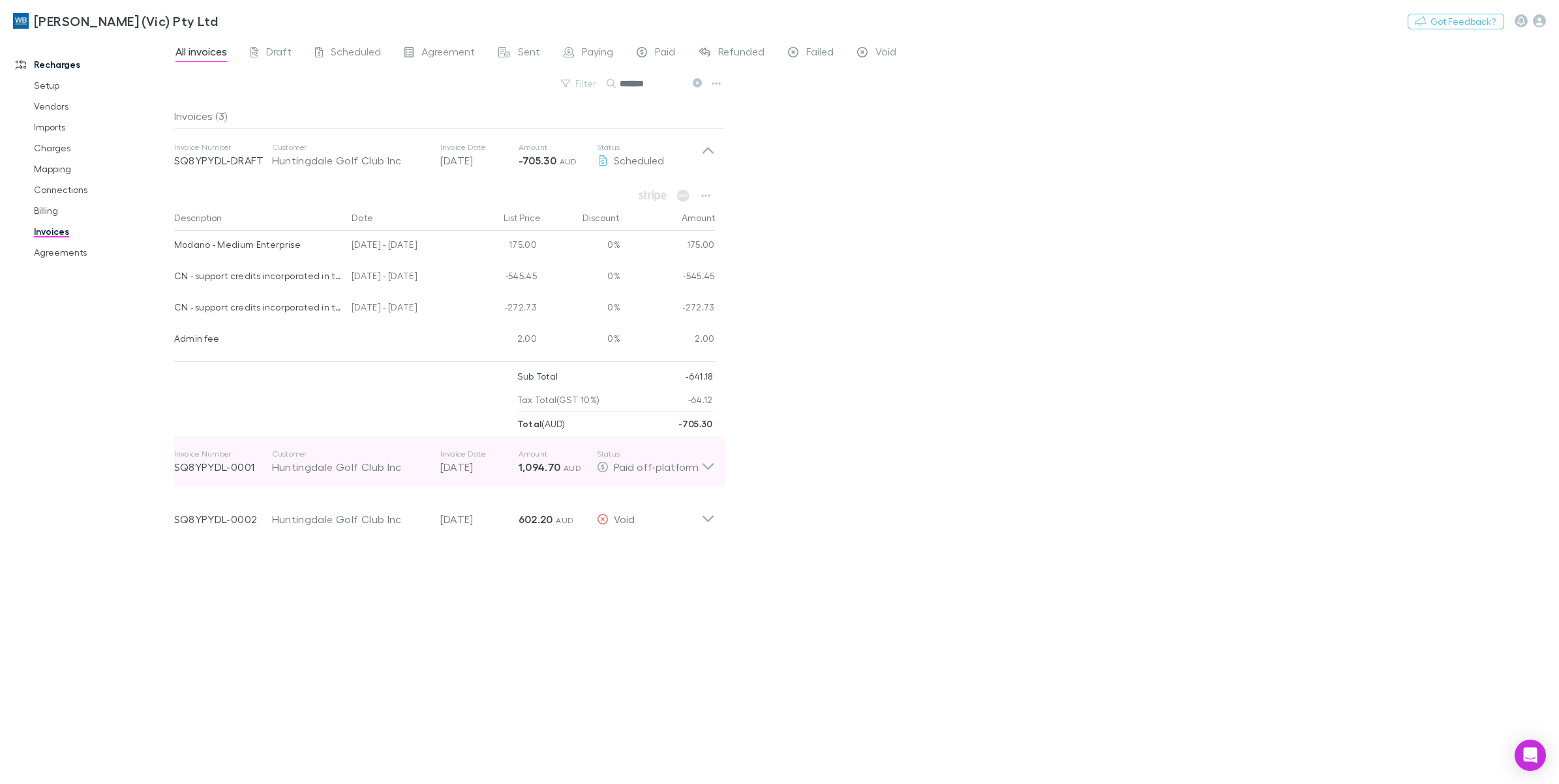
click at [707, 471] on icon at bounding box center [708, 461] width 13 height 26
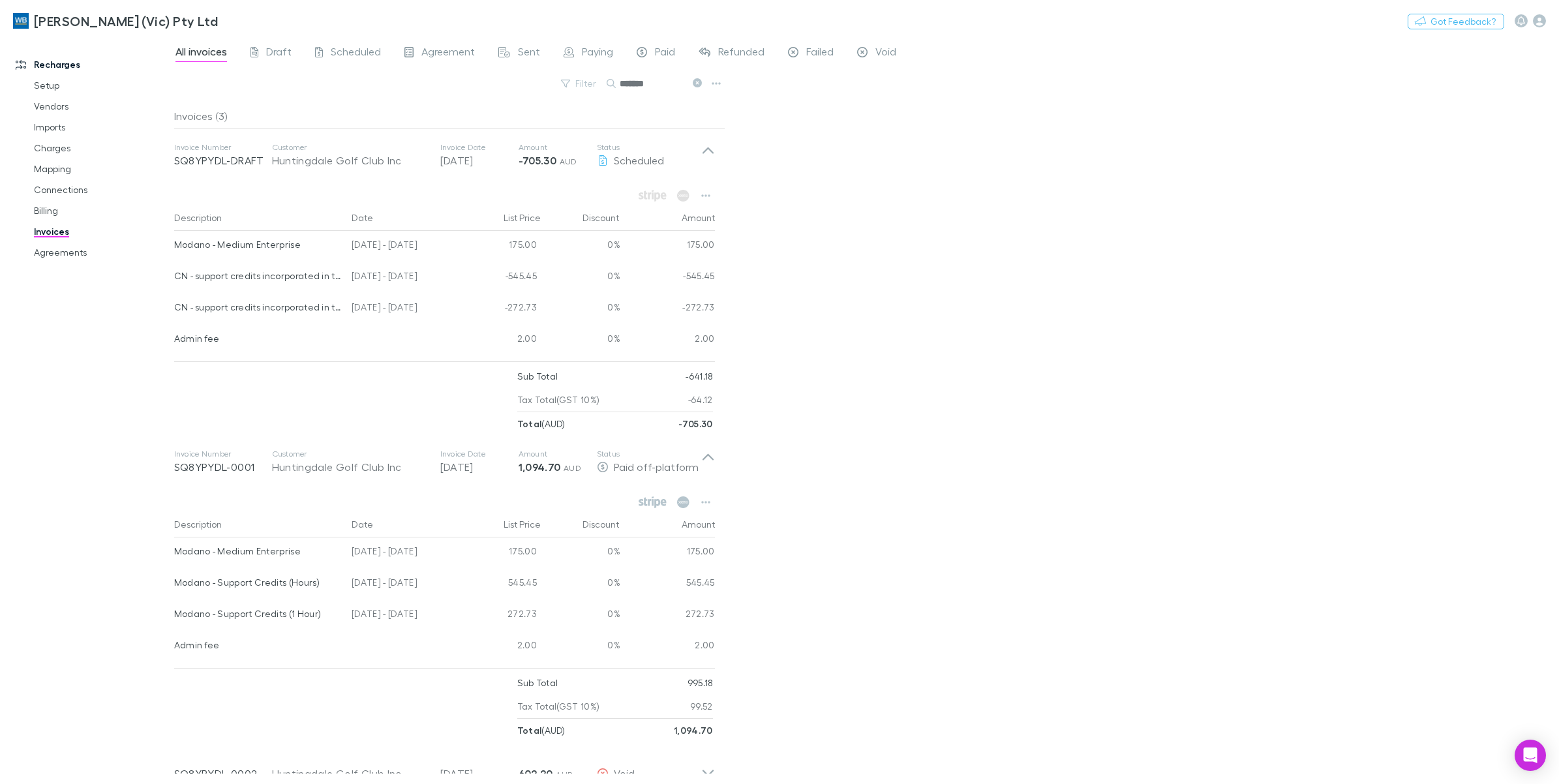
click at [696, 81] on icon at bounding box center [697, 82] width 9 height 9
click at [648, 83] on button "Search" at bounding box center [627, 83] width 42 height 1
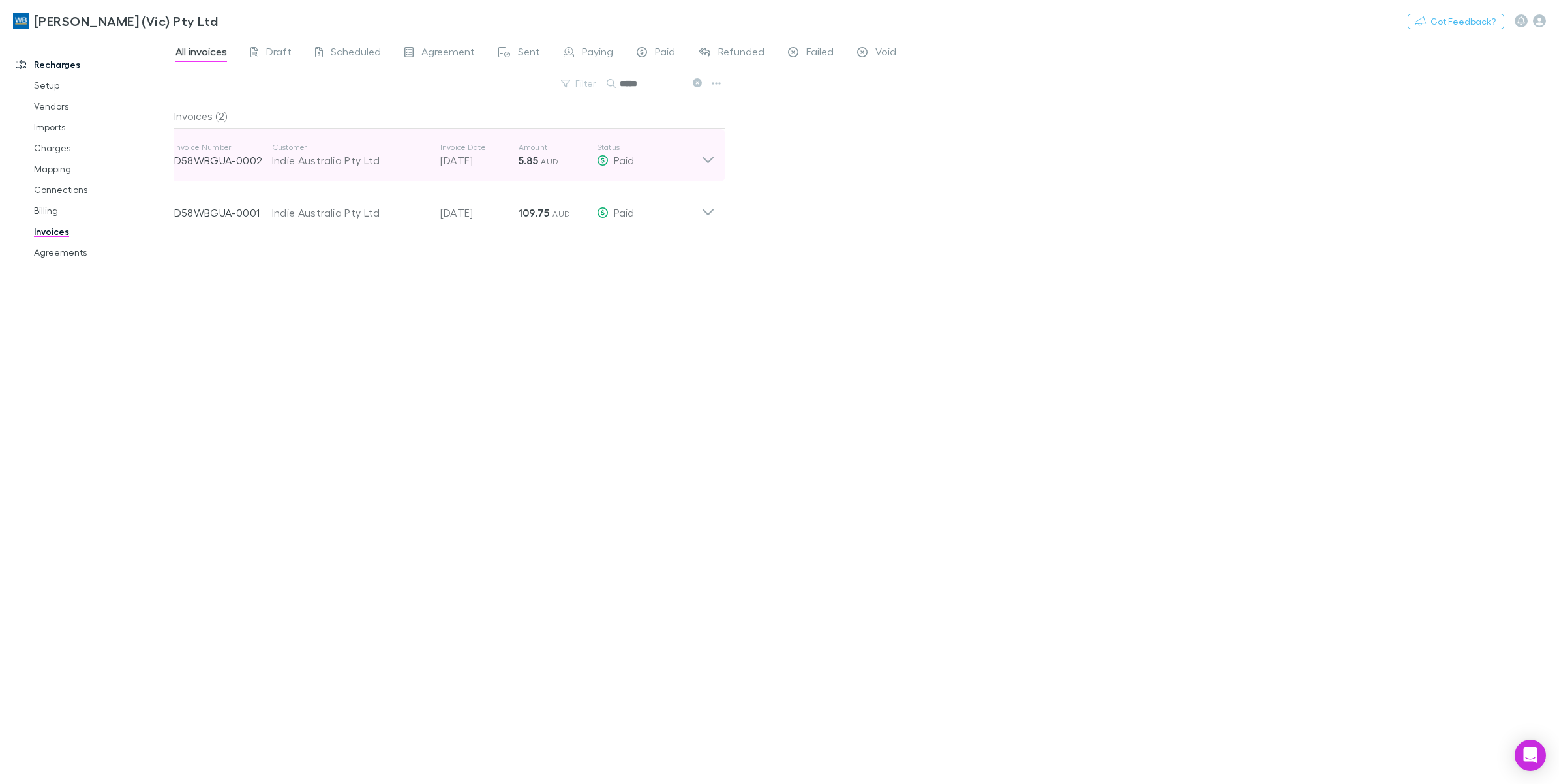
type input "*****"
click at [713, 162] on icon at bounding box center [708, 155] width 13 height 26
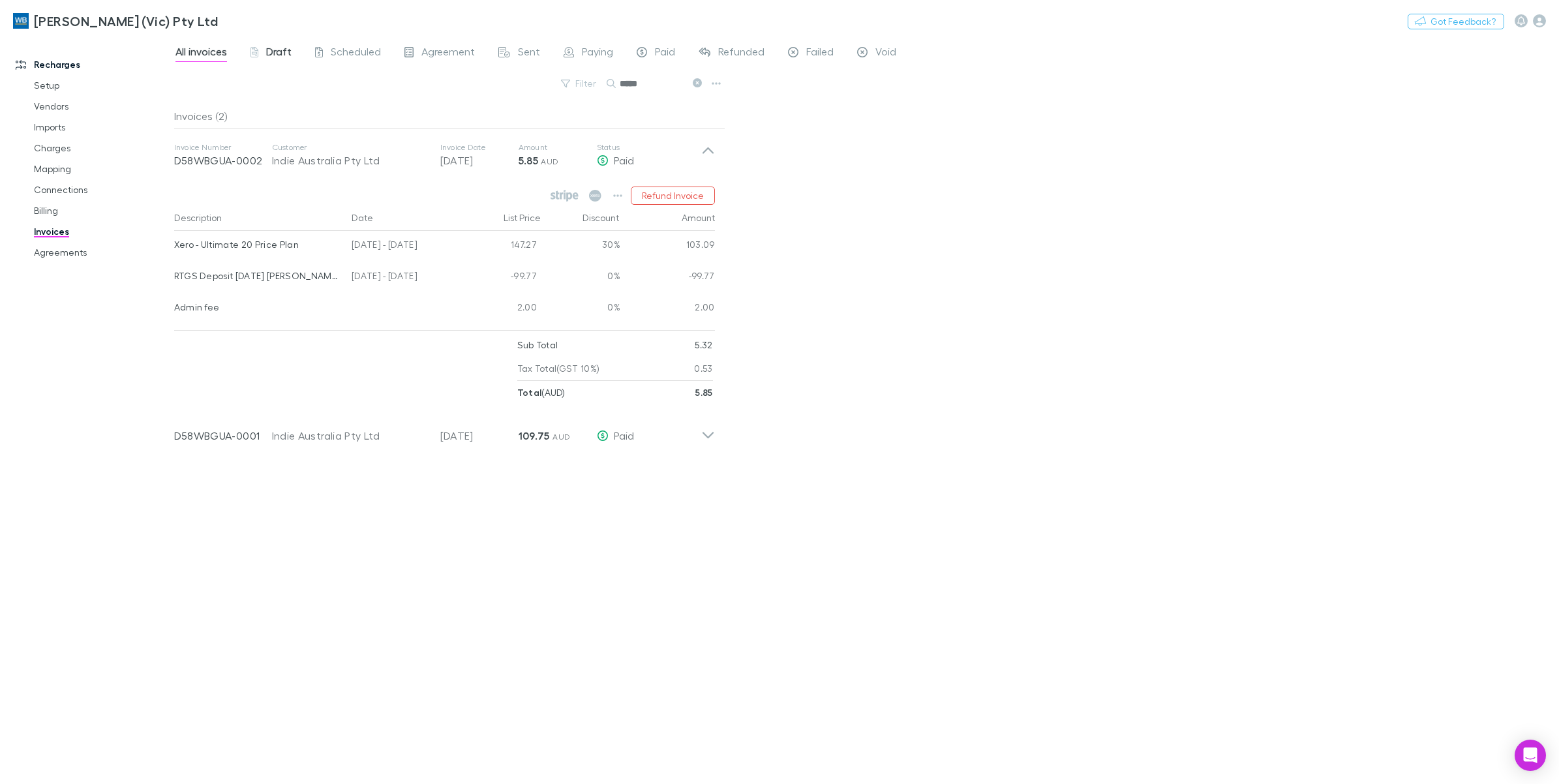
click at [283, 47] on span "Draft" at bounding box center [279, 53] width 26 height 17
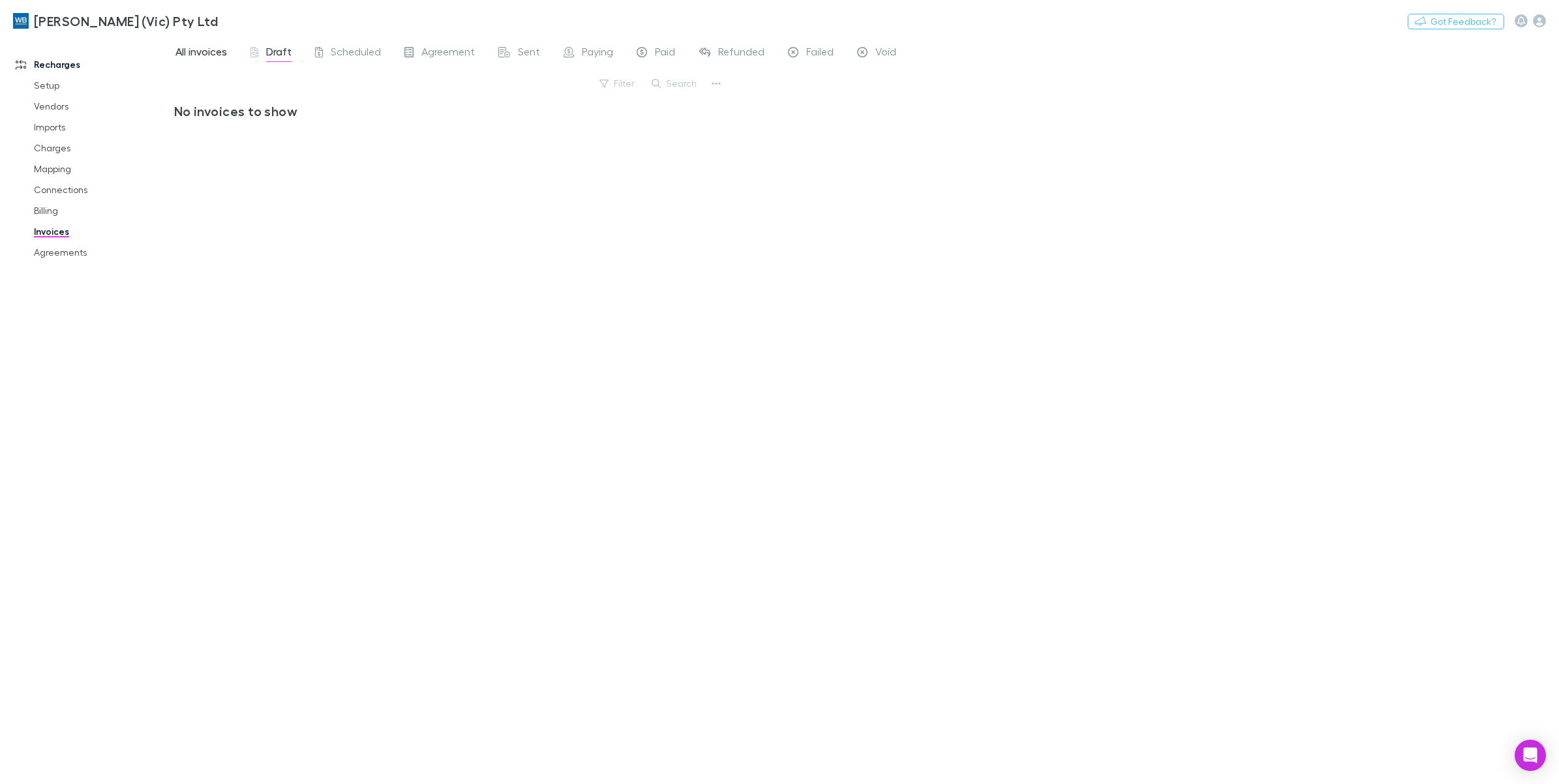
click at [202, 56] on span "All invoices" at bounding box center [201, 53] width 52 height 17
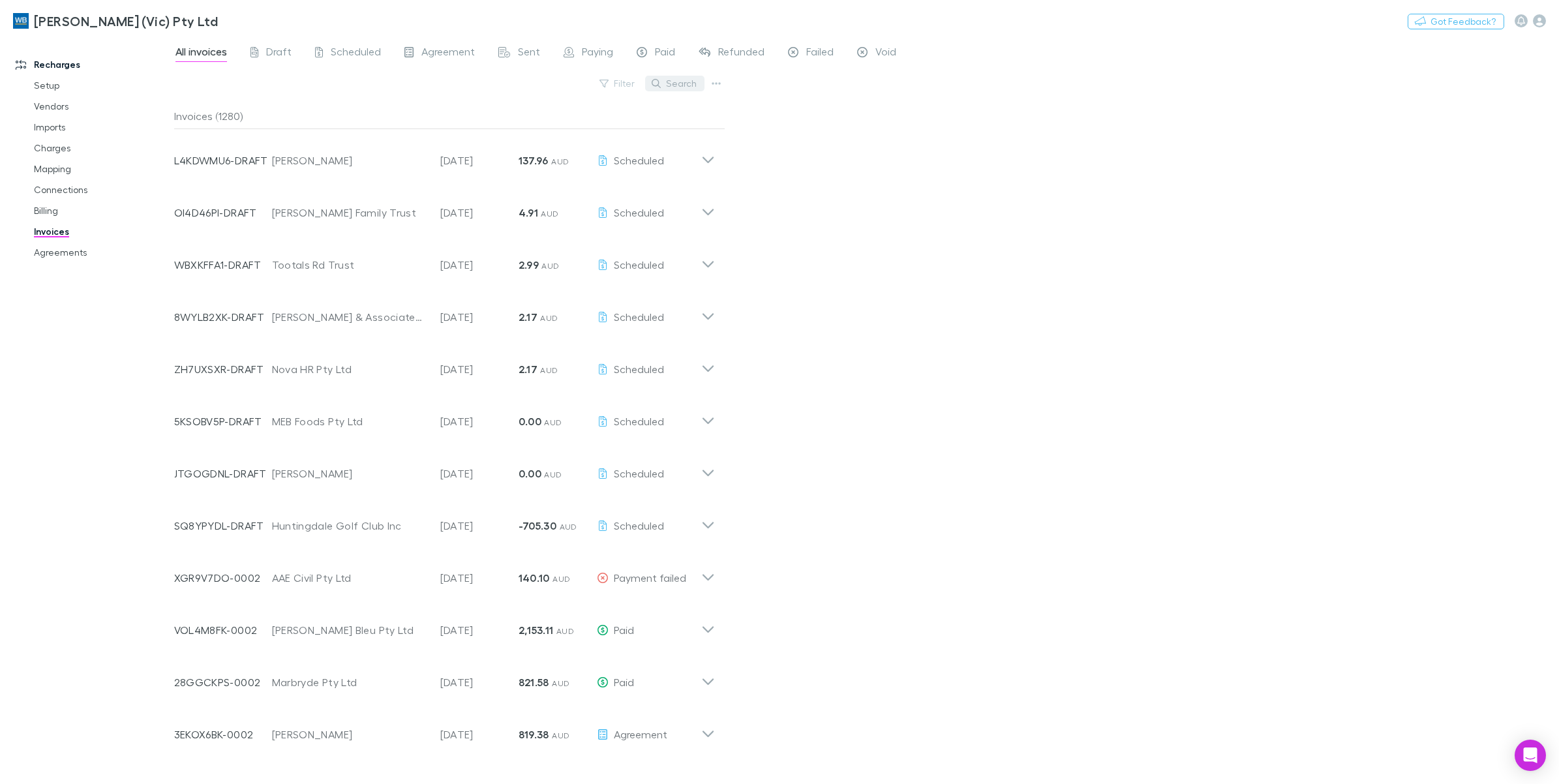
click at [673, 81] on button "Search" at bounding box center [674, 83] width 59 height 16
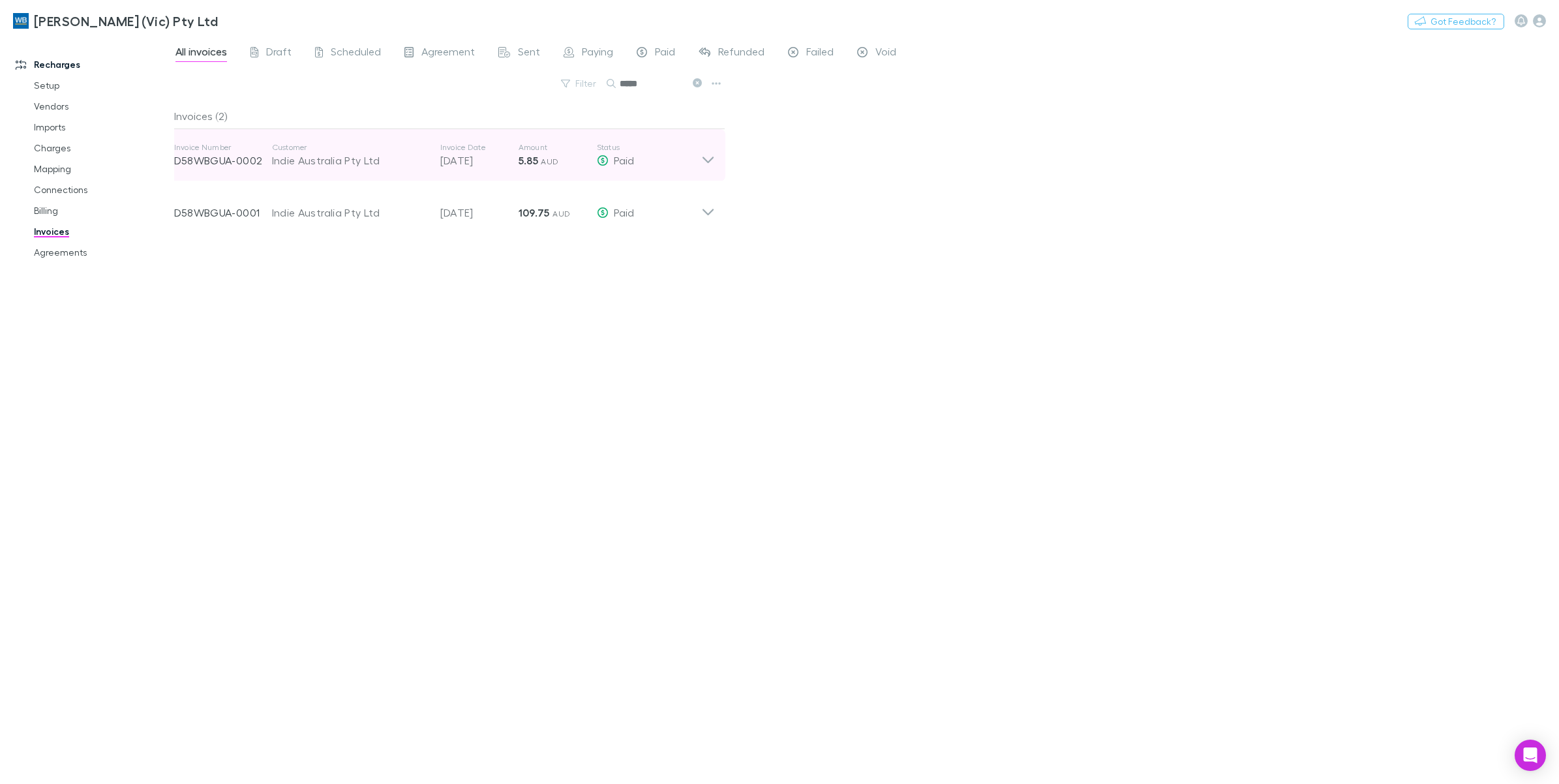
click at [713, 160] on icon at bounding box center [708, 155] width 13 height 26
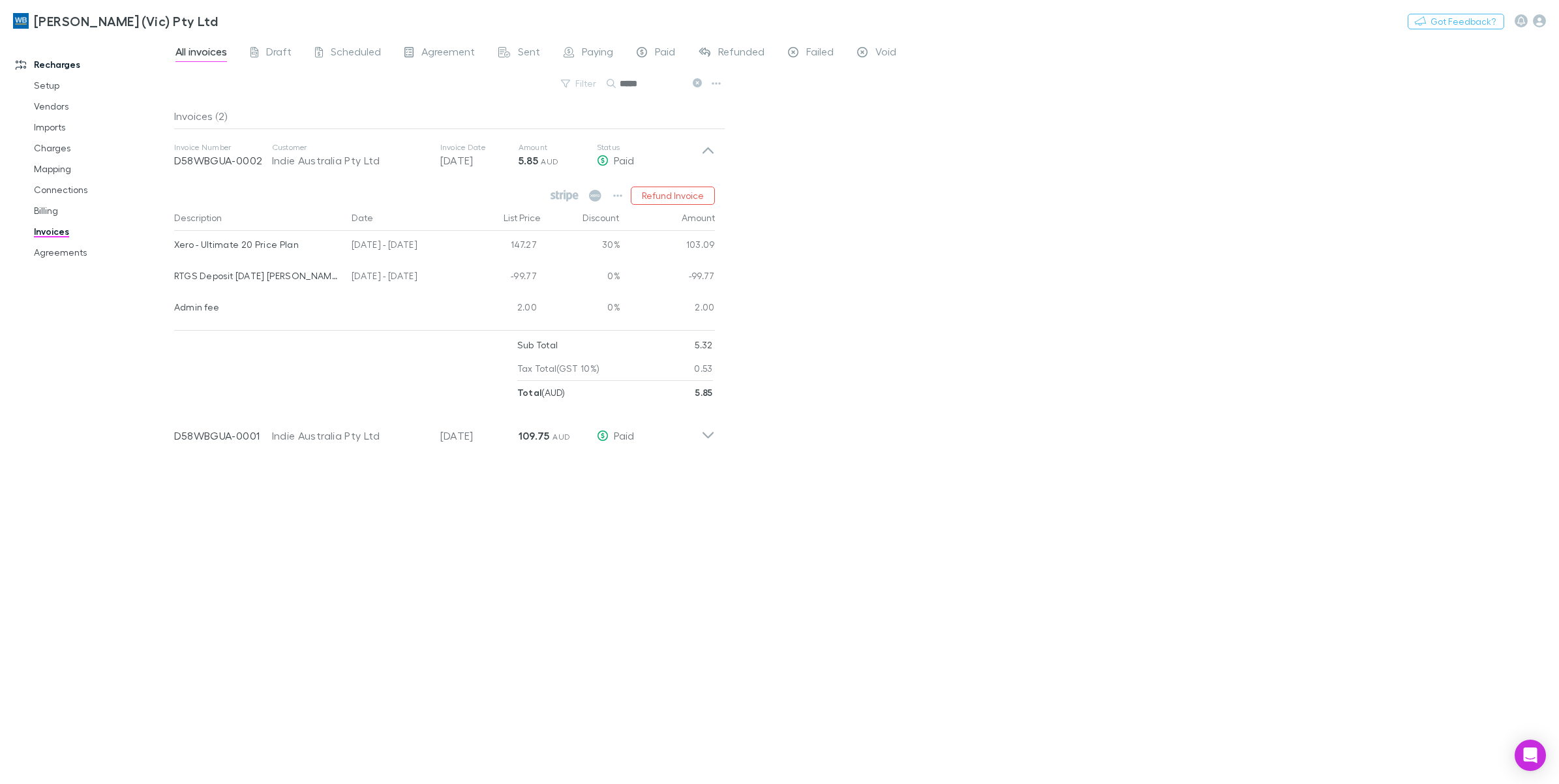
click at [693, 86] on button at bounding box center [697, 83] width 16 height 12
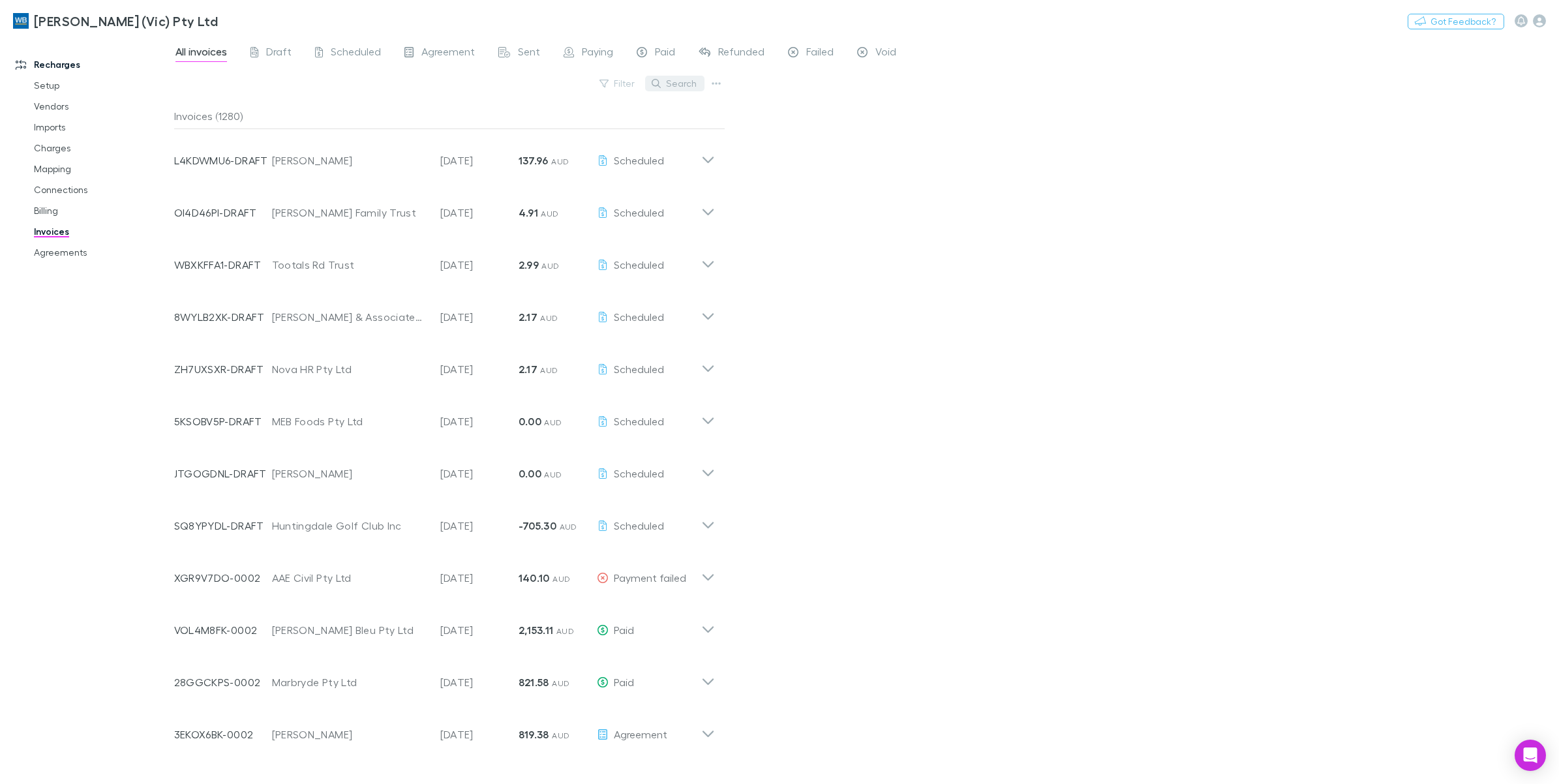
click at [668, 83] on button "Search" at bounding box center [674, 83] width 59 height 16
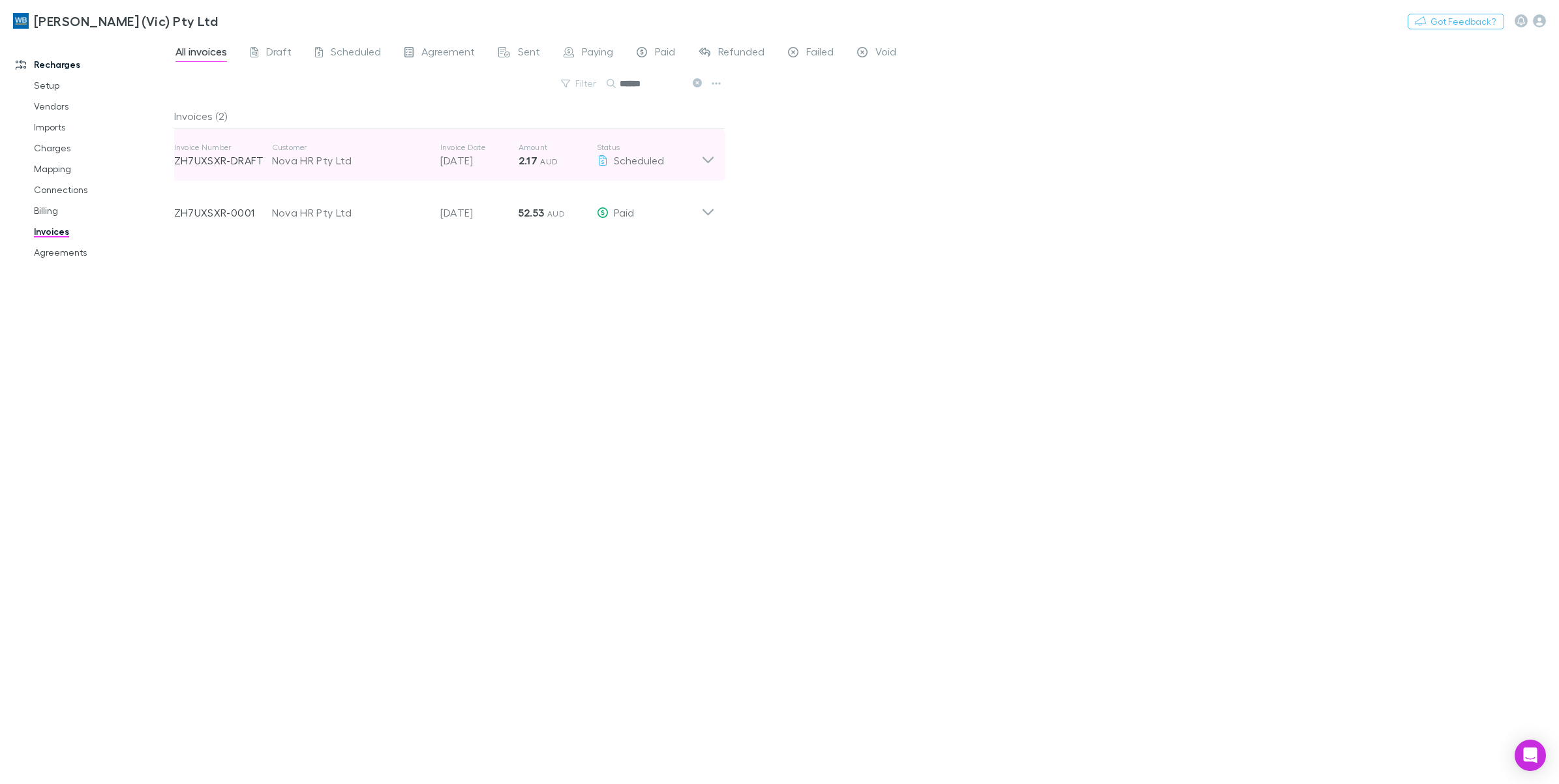
click at [705, 157] on icon at bounding box center [708, 155] width 13 height 26
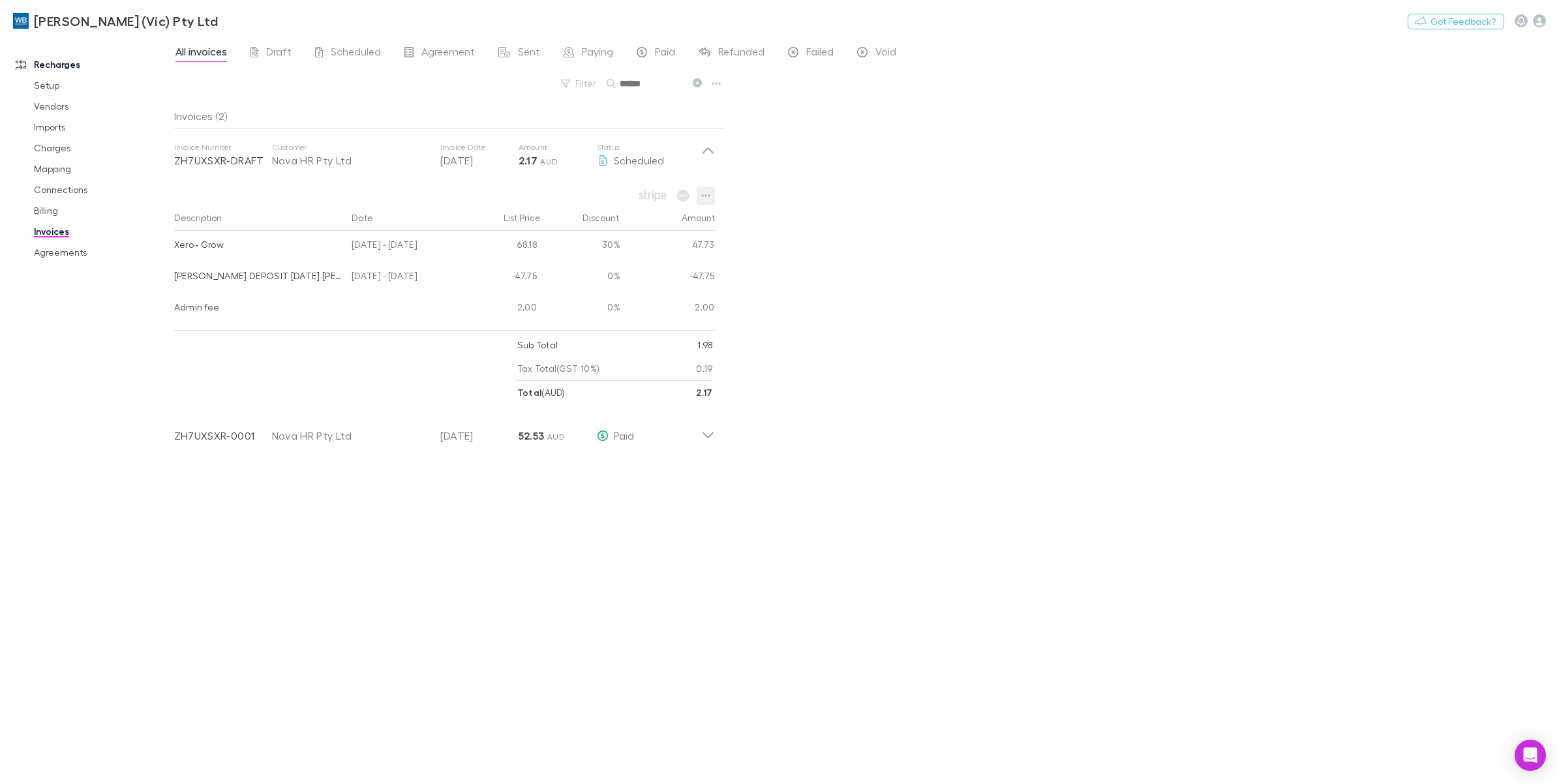
click at [704, 198] on icon "button" at bounding box center [706, 195] width 9 height 11
click at [976, 256] on div at bounding box center [779, 392] width 1559 height 784
click at [710, 199] on button "button" at bounding box center [706, 195] width 18 height 18
click at [710, 199] on div at bounding box center [779, 392] width 1559 height 784
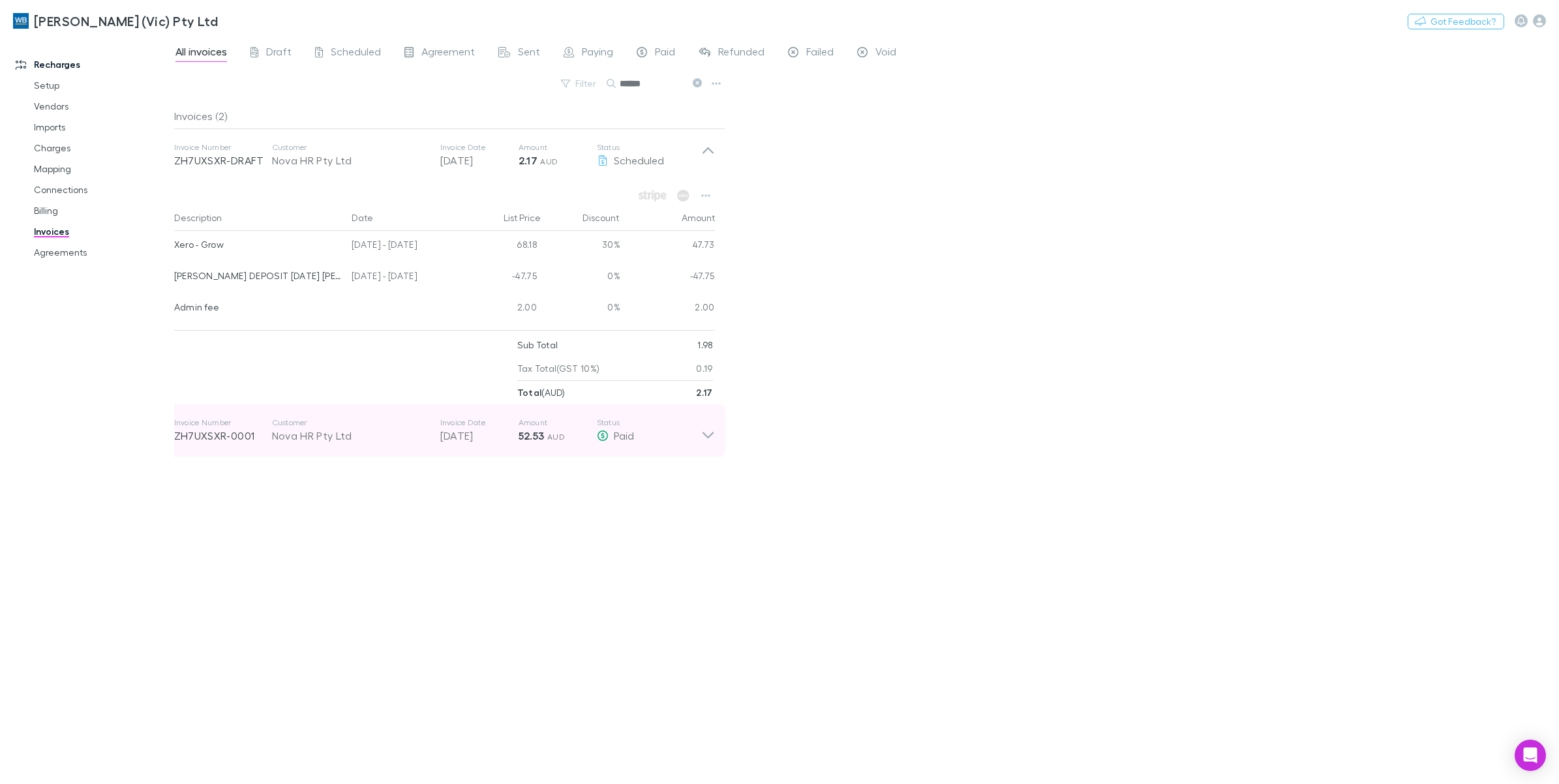
click at [702, 441] on icon at bounding box center [708, 430] width 13 height 26
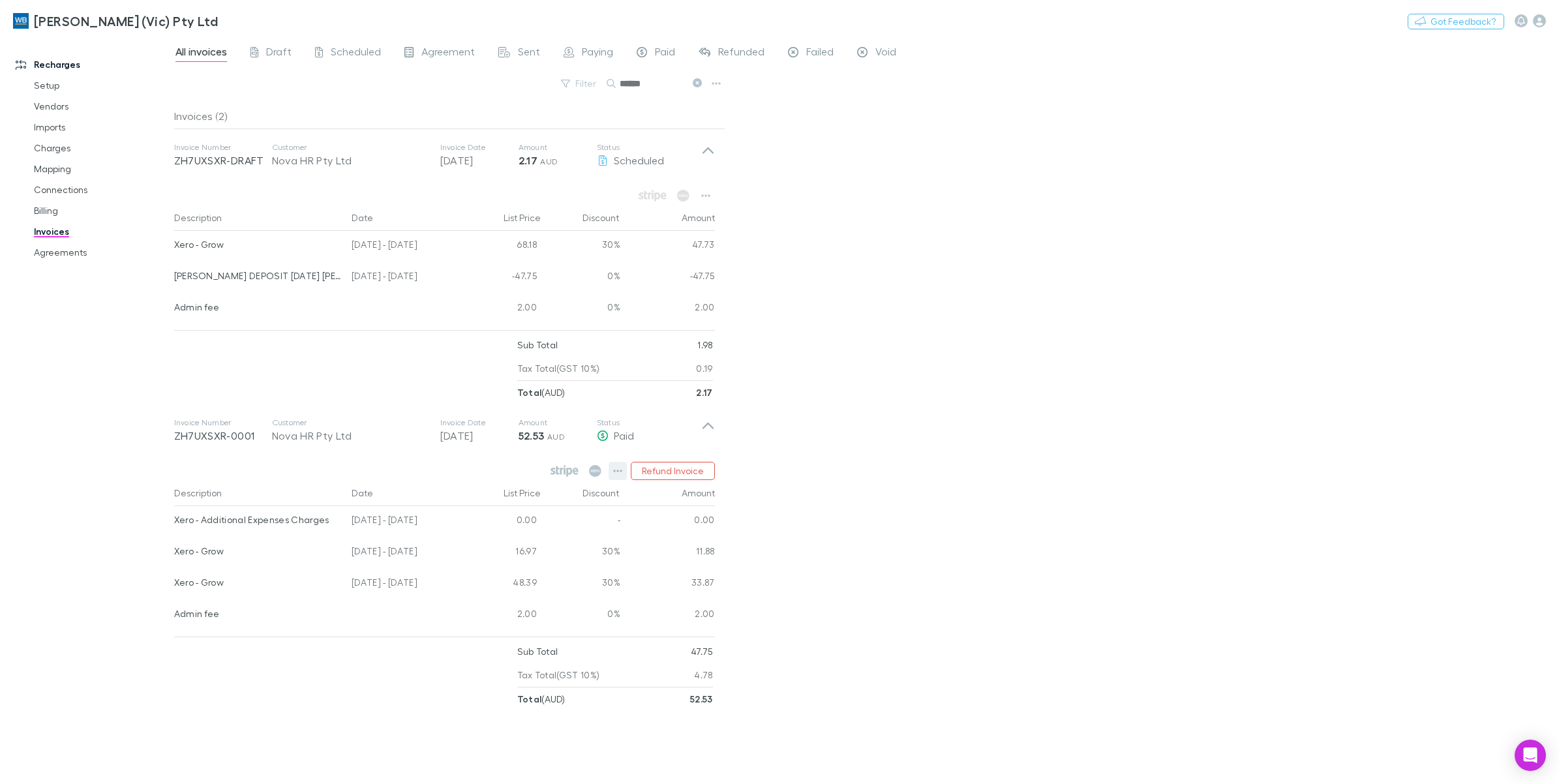
click at [619, 473] on icon "button" at bounding box center [618, 471] width 9 height 11
click at [914, 429] on div at bounding box center [779, 392] width 1559 height 784
click at [698, 86] on icon at bounding box center [697, 82] width 9 height 9
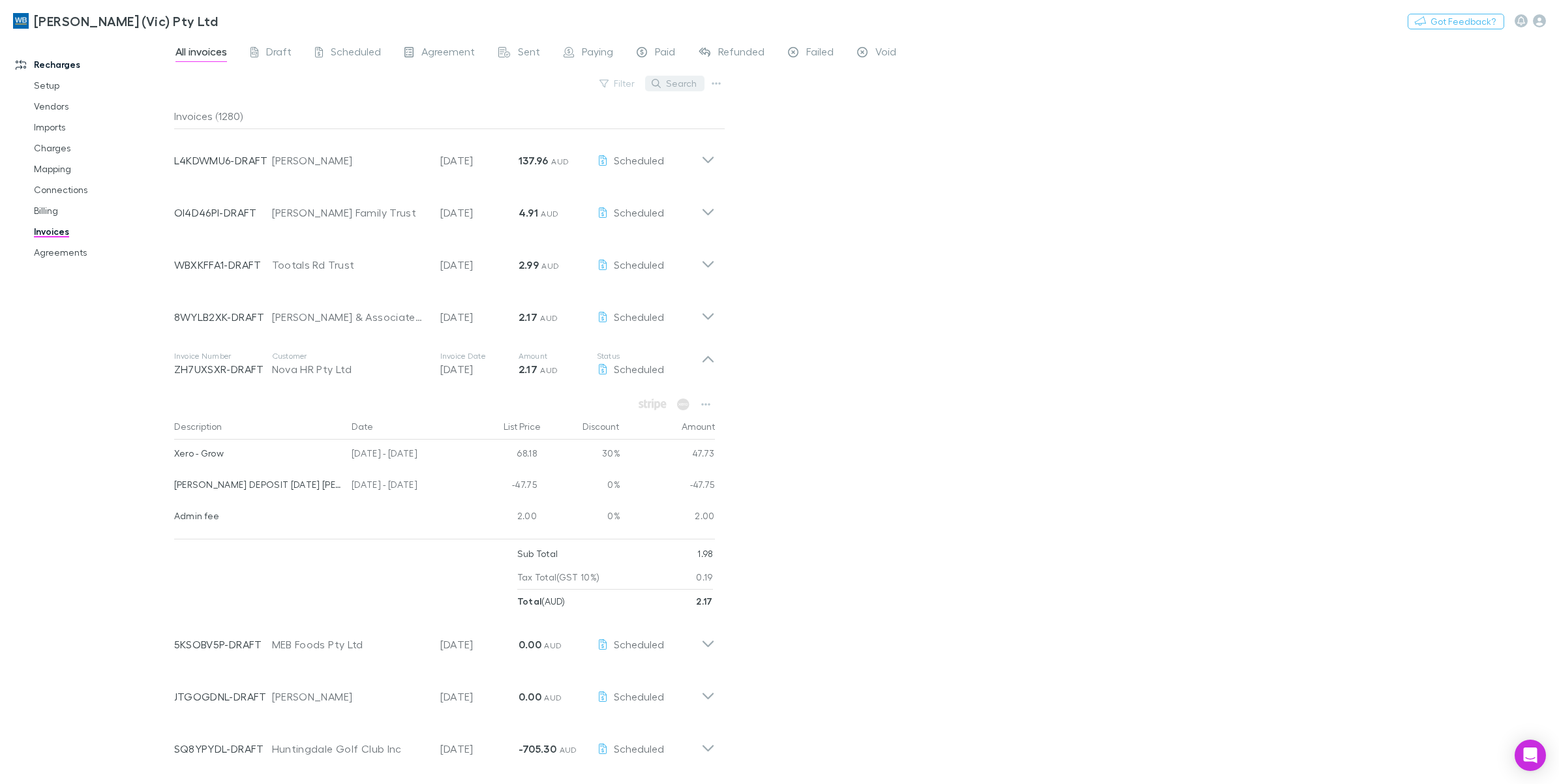
click at [664, 86] on button "Search" at bounding box center [674, 83] width 59 height 16
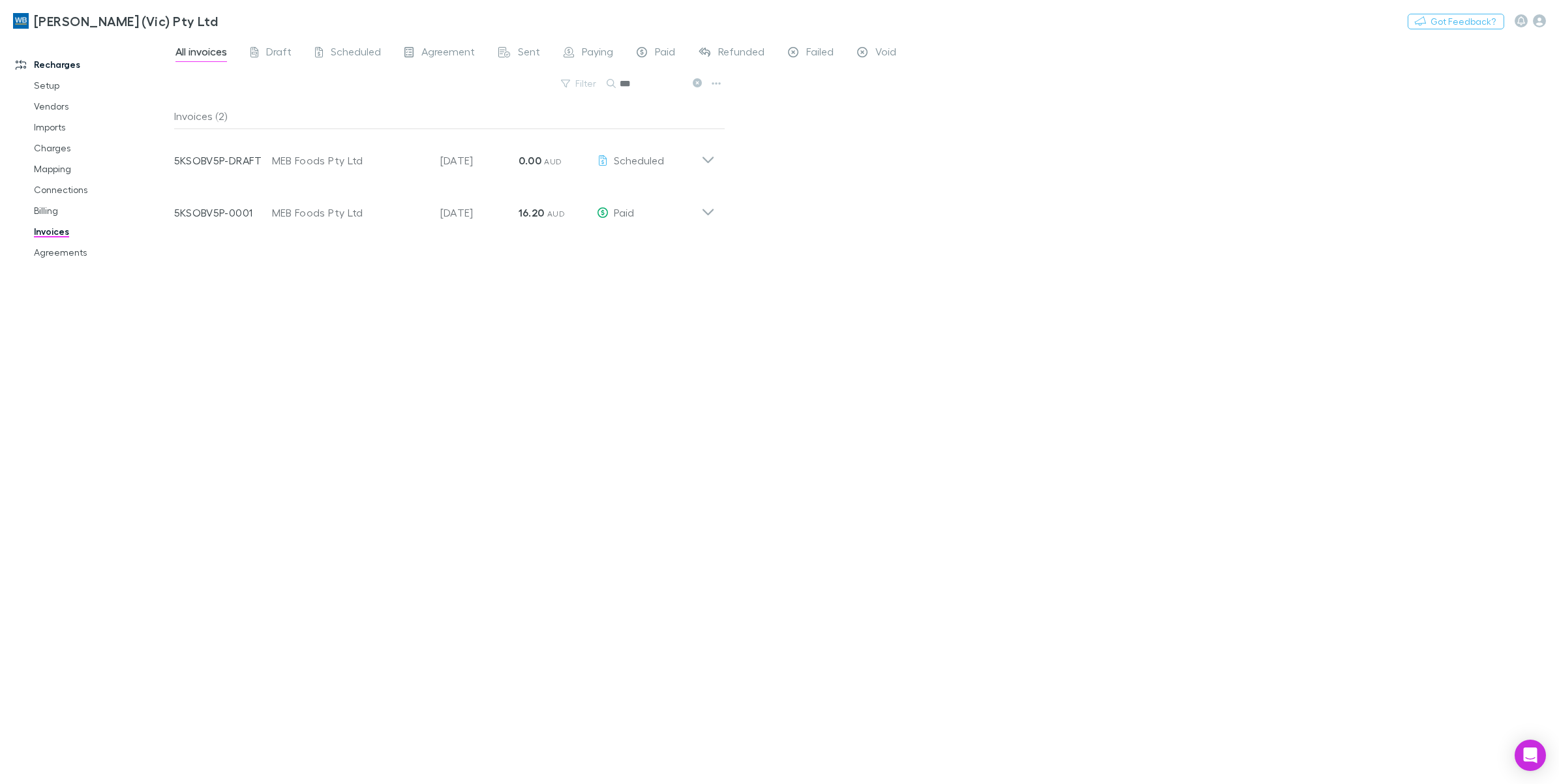
type input "***"
click at [714, 158] on icon at bounding box center [708, 155] width 13 height 26
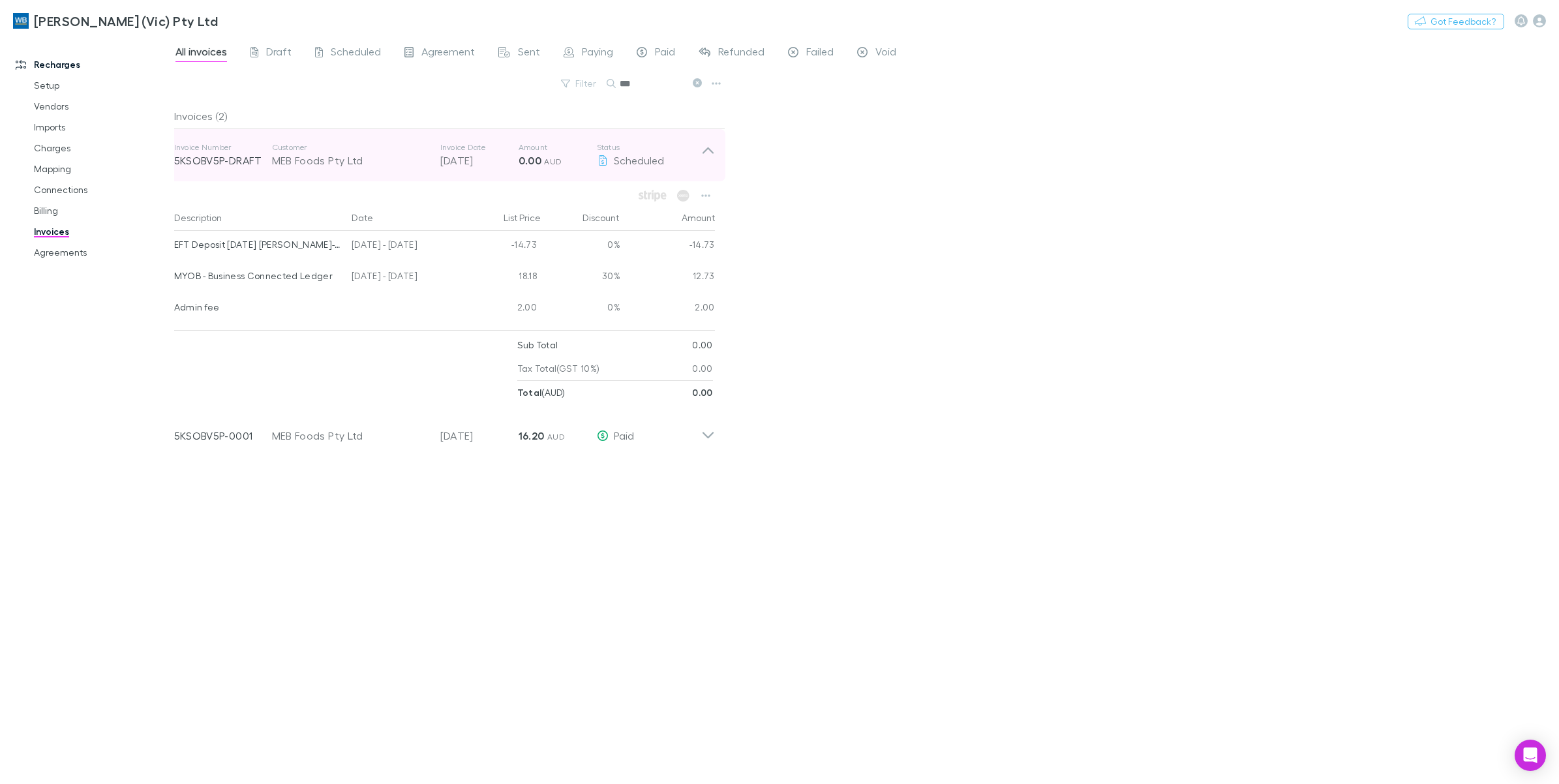
click at [708, 150] on icon at bounding box center [708, 155] width 13 height 26
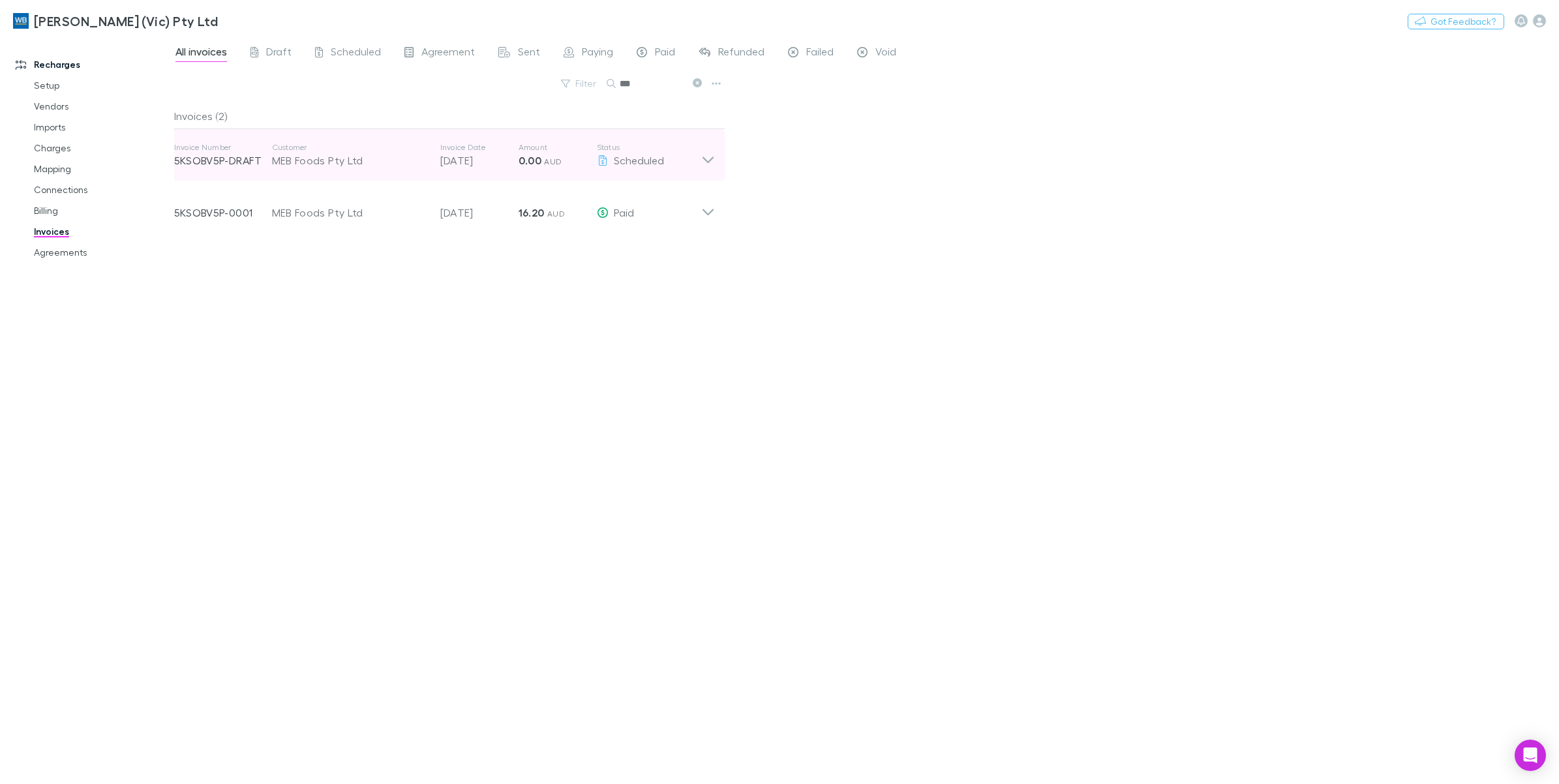
click at [712, 154] on icon at bounding box center [708, 155] width 13 height 26
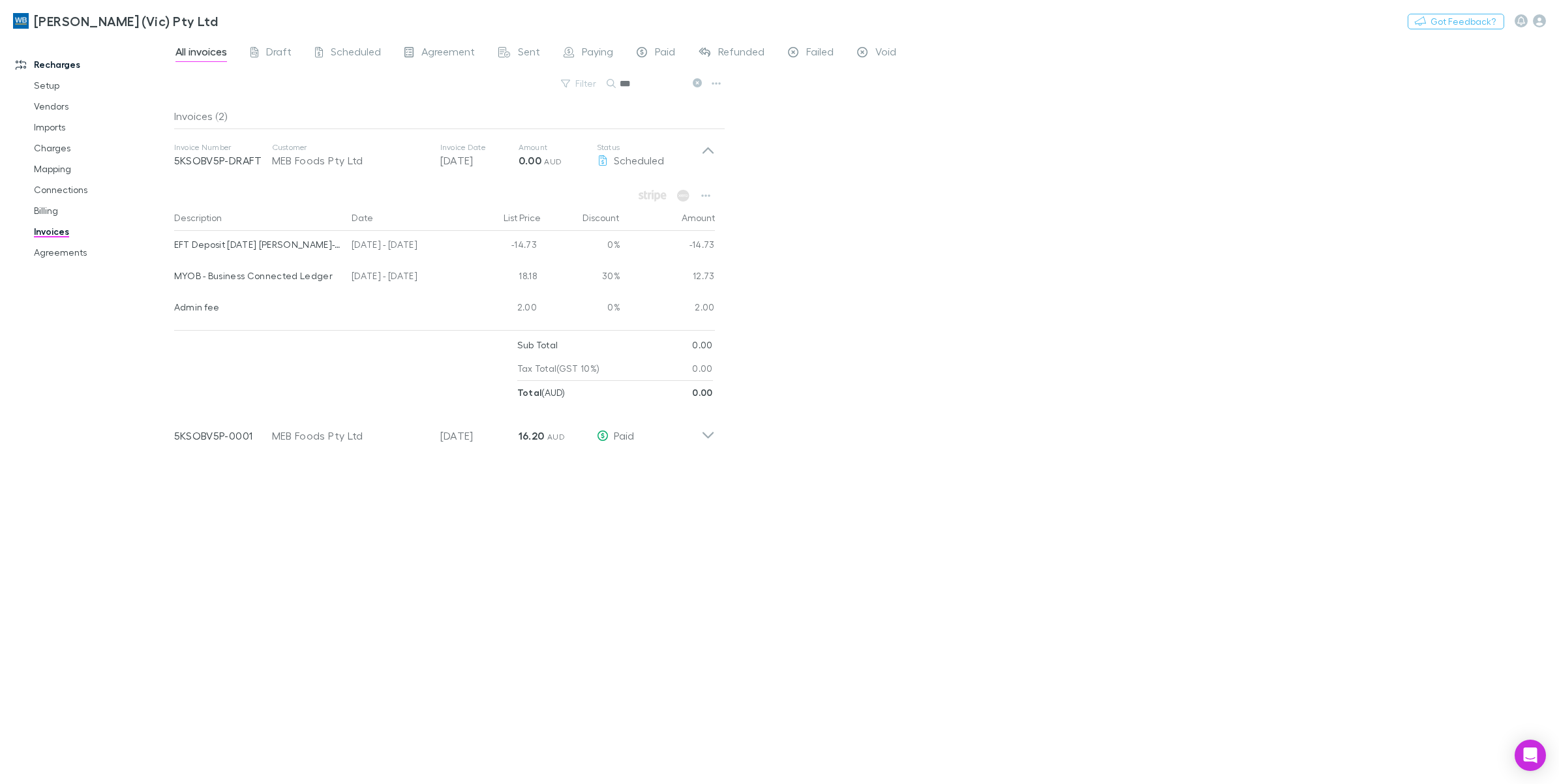
click at [696, 82] on icon at bounding box center [697, 82] width 9 height 9
click at [604, 83] on button "Filter" at bounding box center [580, 83] width 50 height 16
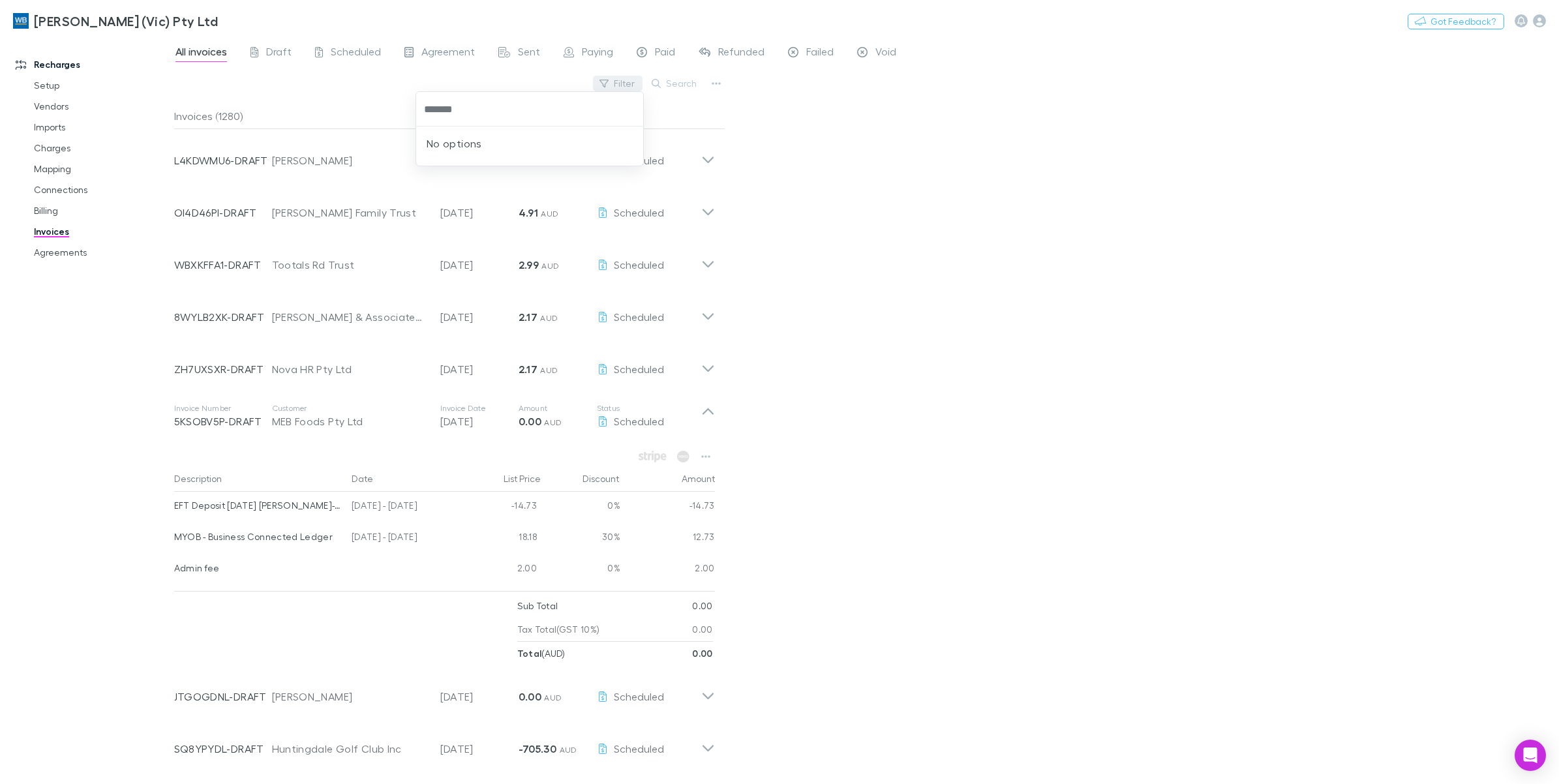
type input "*******"
click at [814, 145] on div at bounding box center [779, 392] width 1559 height 784
click at [671, 86] on button "Search" at bounding box center [674, 83] width 59 height 16
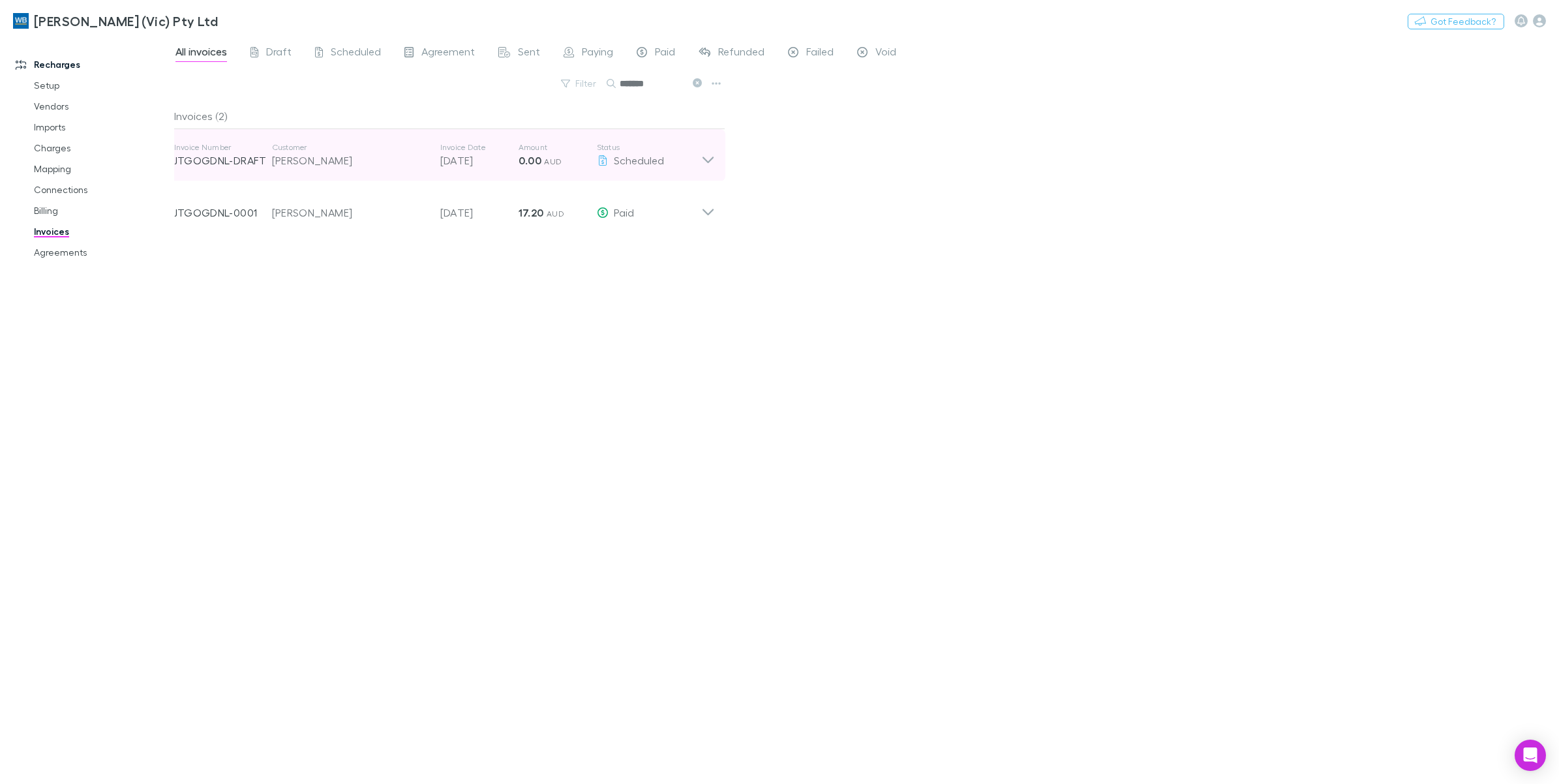
click at [717, 165] on div "Invoice Number JTGOGDNL-DRAFT Customer [PERSON_NAME] Invoice Date [DATE] Amount…" at bounding box center [445, 155] width 562 height 52
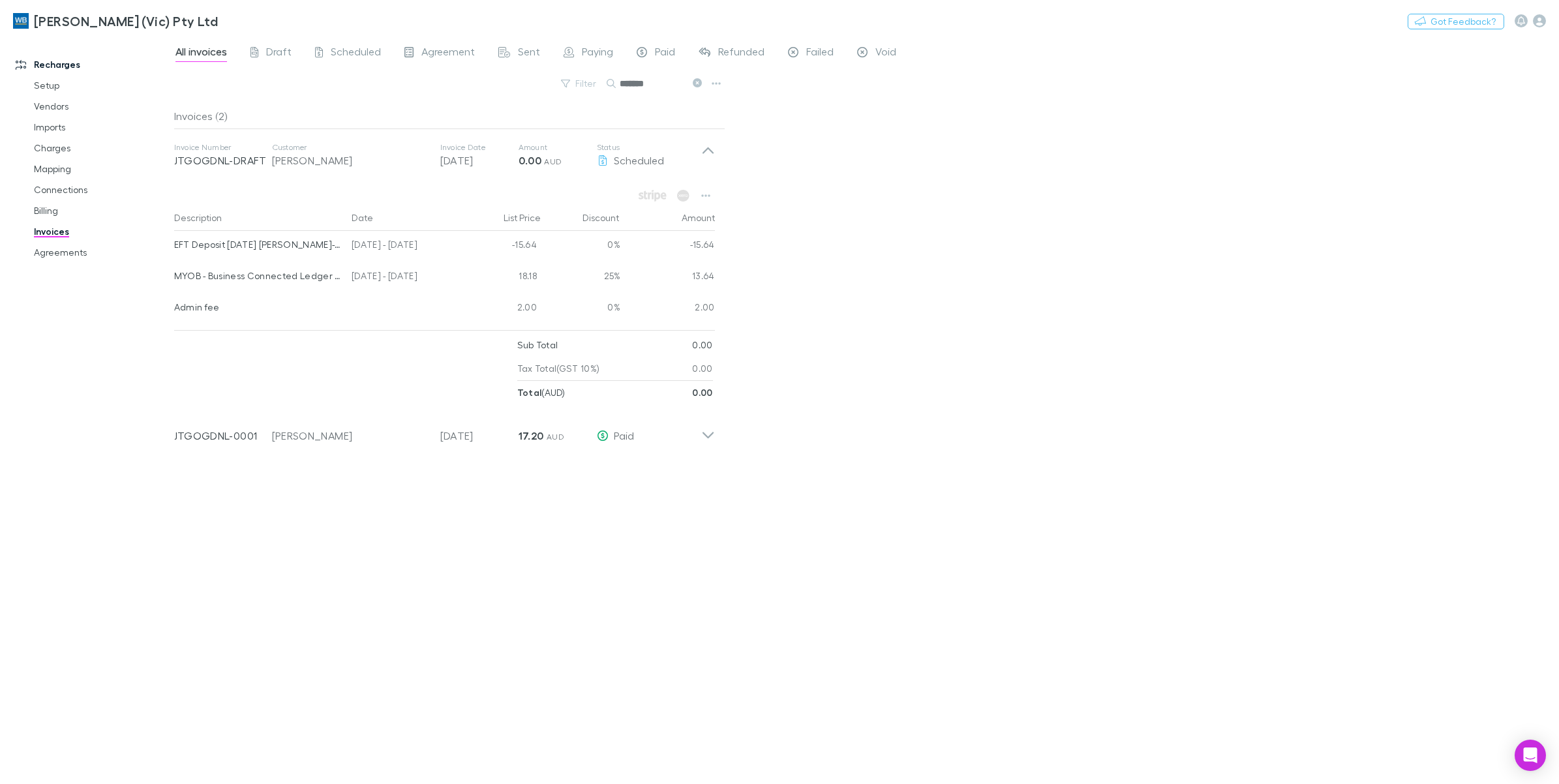
click at [693, 86] on icon at bounding box center [697, 82] width 9 height 9
click at [604, 82] on button "Filter" at bounding box center [580, 83] width 50 height 16
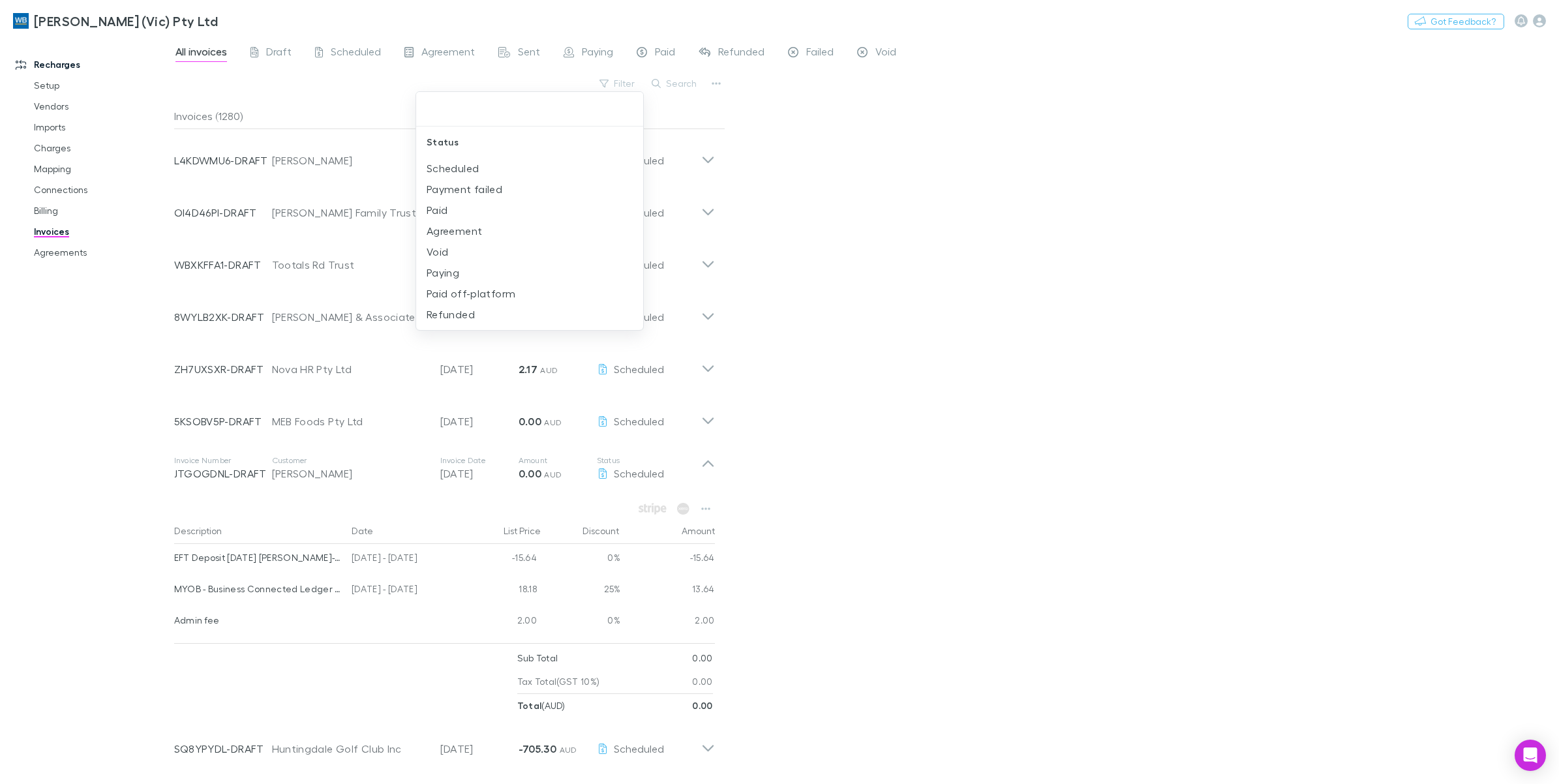
click at [675, 79] on div at bounding box center [779, 392] width 1559 height 784
click at [675, 85] on button "Search" at bounding box center [674, 83] width 59 height 16
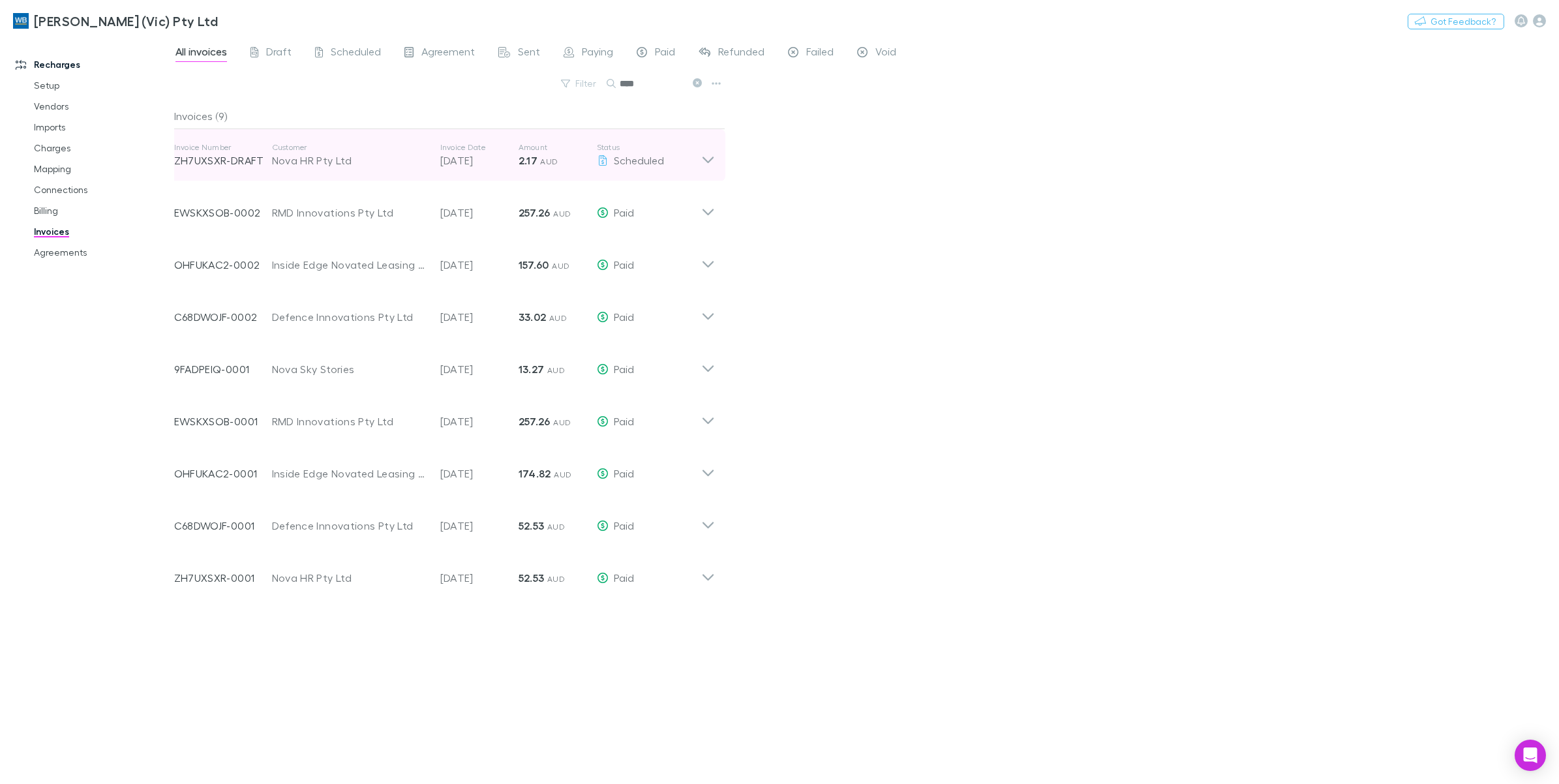
type input "****"
click at [704, 157] on icon at bounding box center [708, 155] width 13 height 26
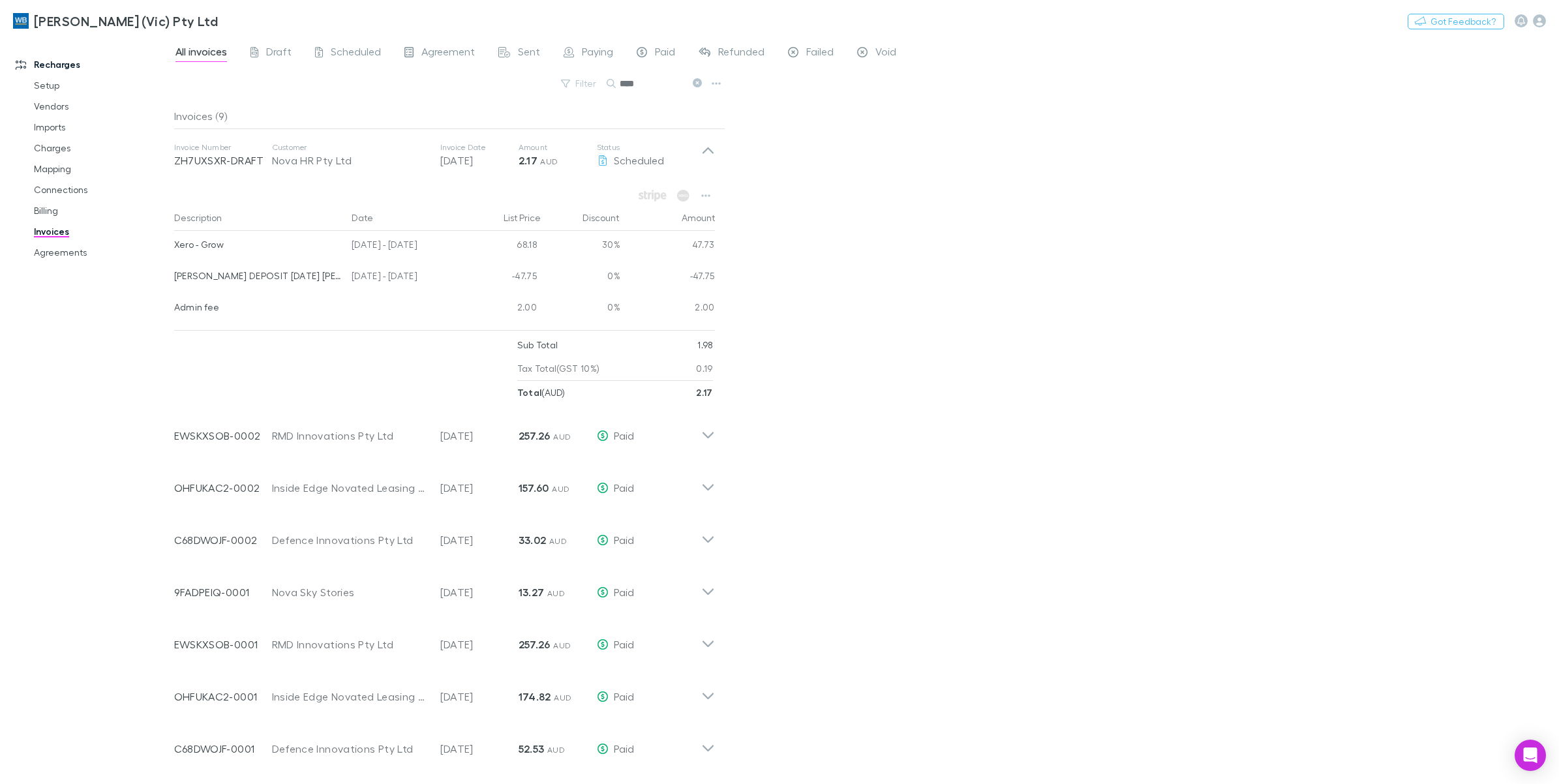
click at [698, 86] on icon at bounding box center [697, 82] width 9 height 9
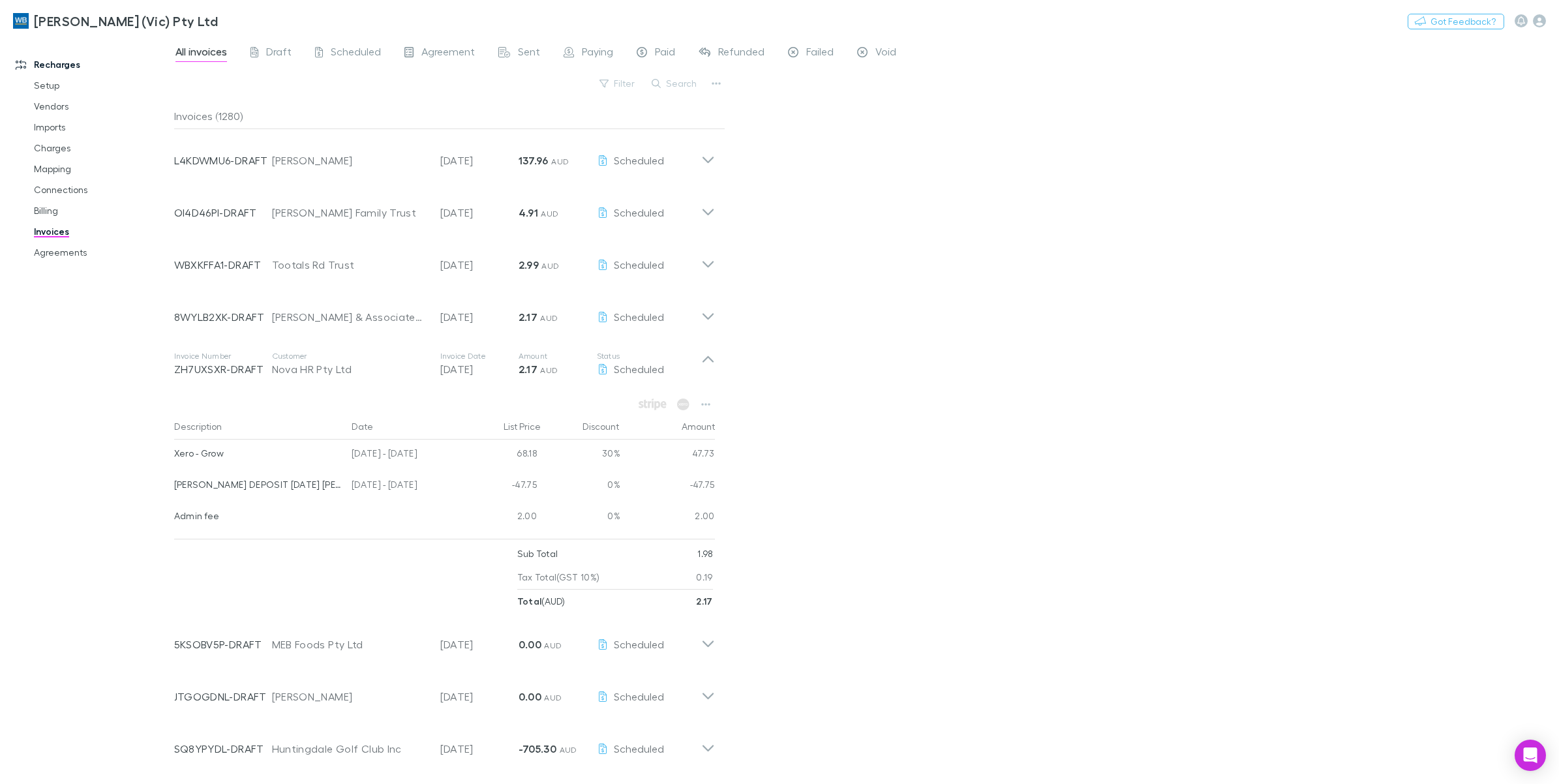
click at [1184, 66] on div "All invoices Draft Scheduled Agreement Sent Paying Paid Refunded Failed Void" at bounding box center [867, 56] width 1385 height 25
click at [49, 150] on link "Charges" at bounding box center [102, 148] width 163 height 21
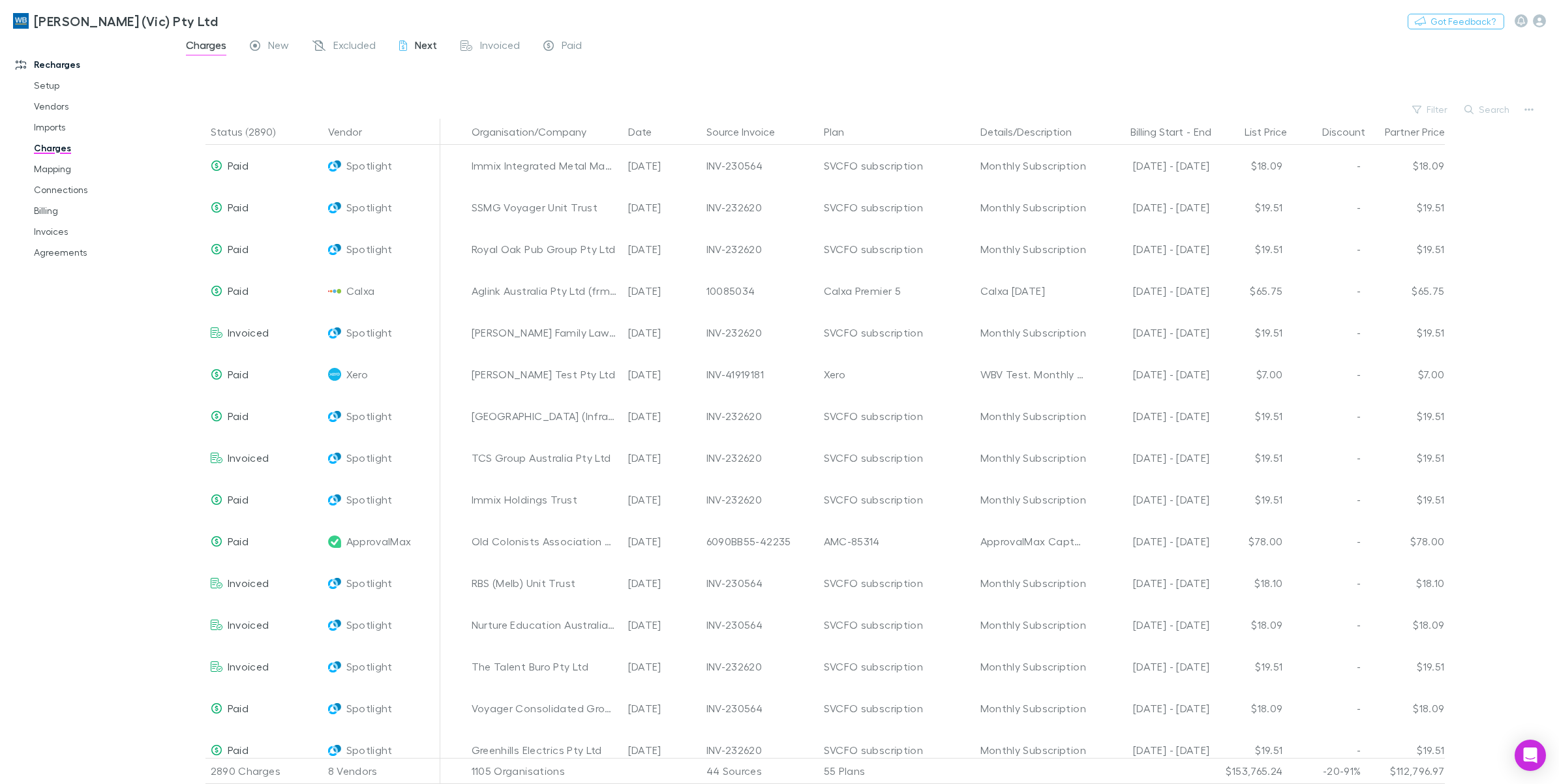
click at [427, 51] on span "Next" at bounding box center [426, 47] width 22 height 17
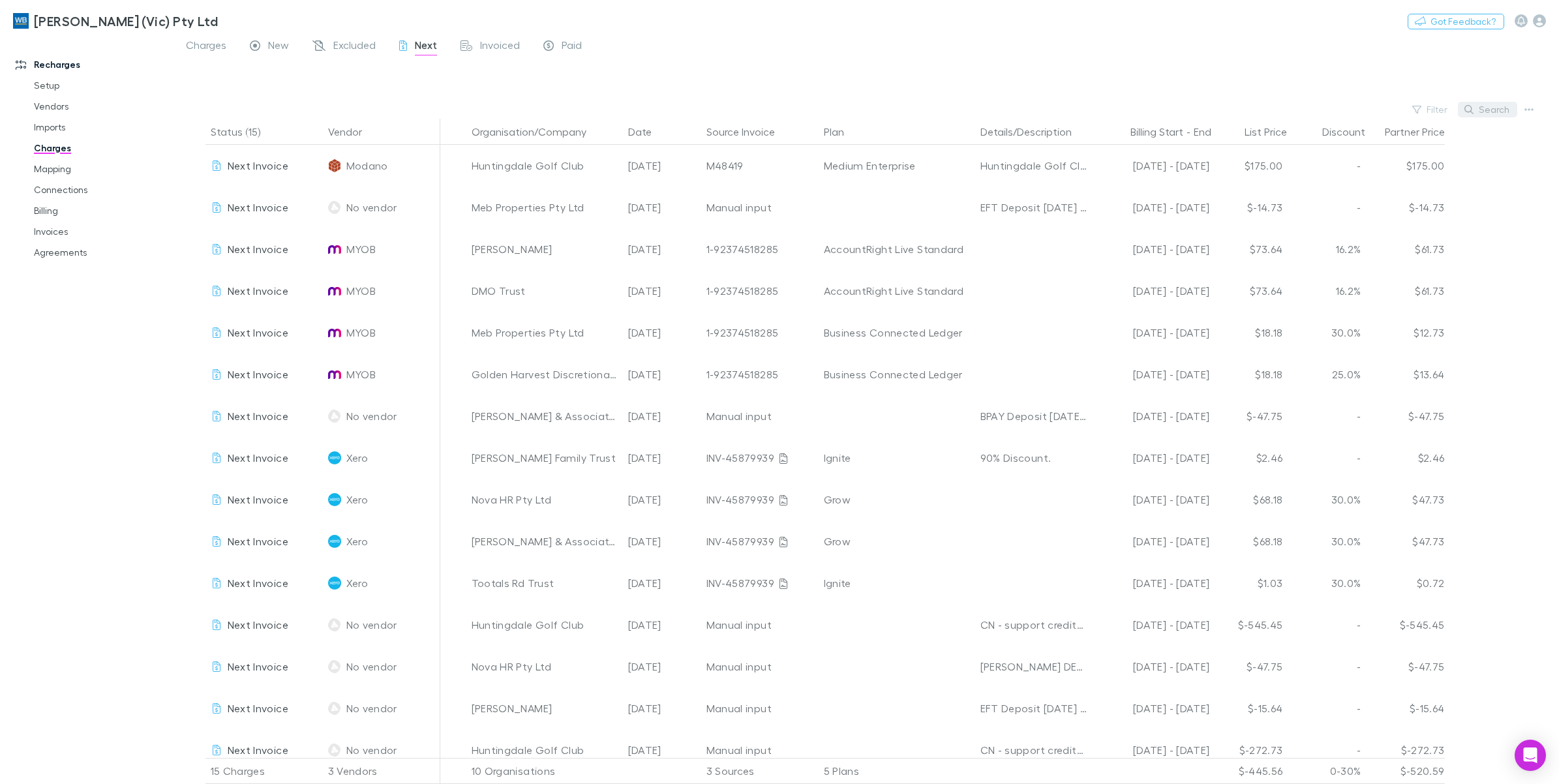
click at [1496, 116] on button "Search" at bounding box center [1487, 109] width 59 height 16
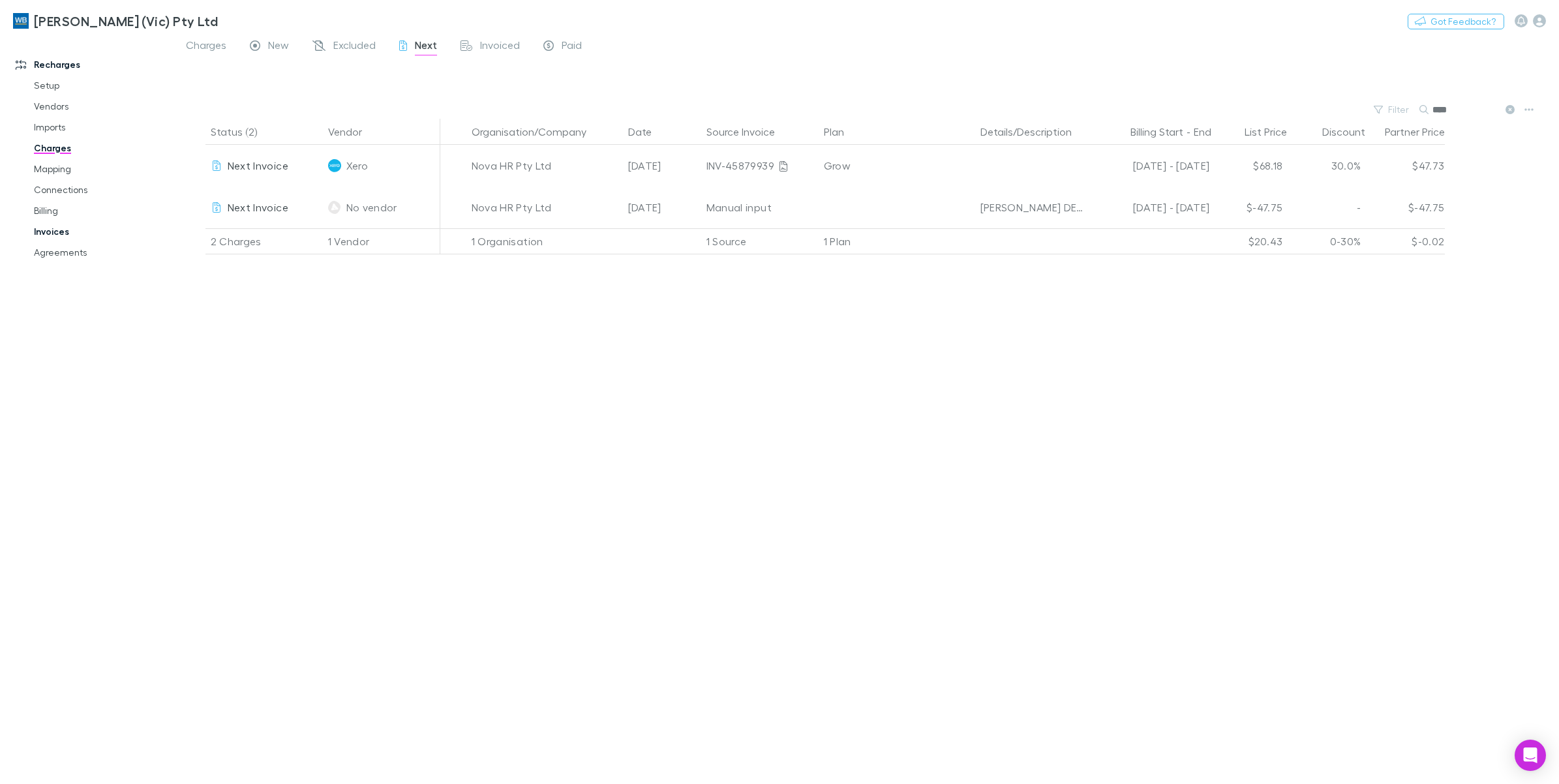
type input "****"
click at [64, 236] on link "Invoices" at bounding box center [102, 231] width 163 height 21
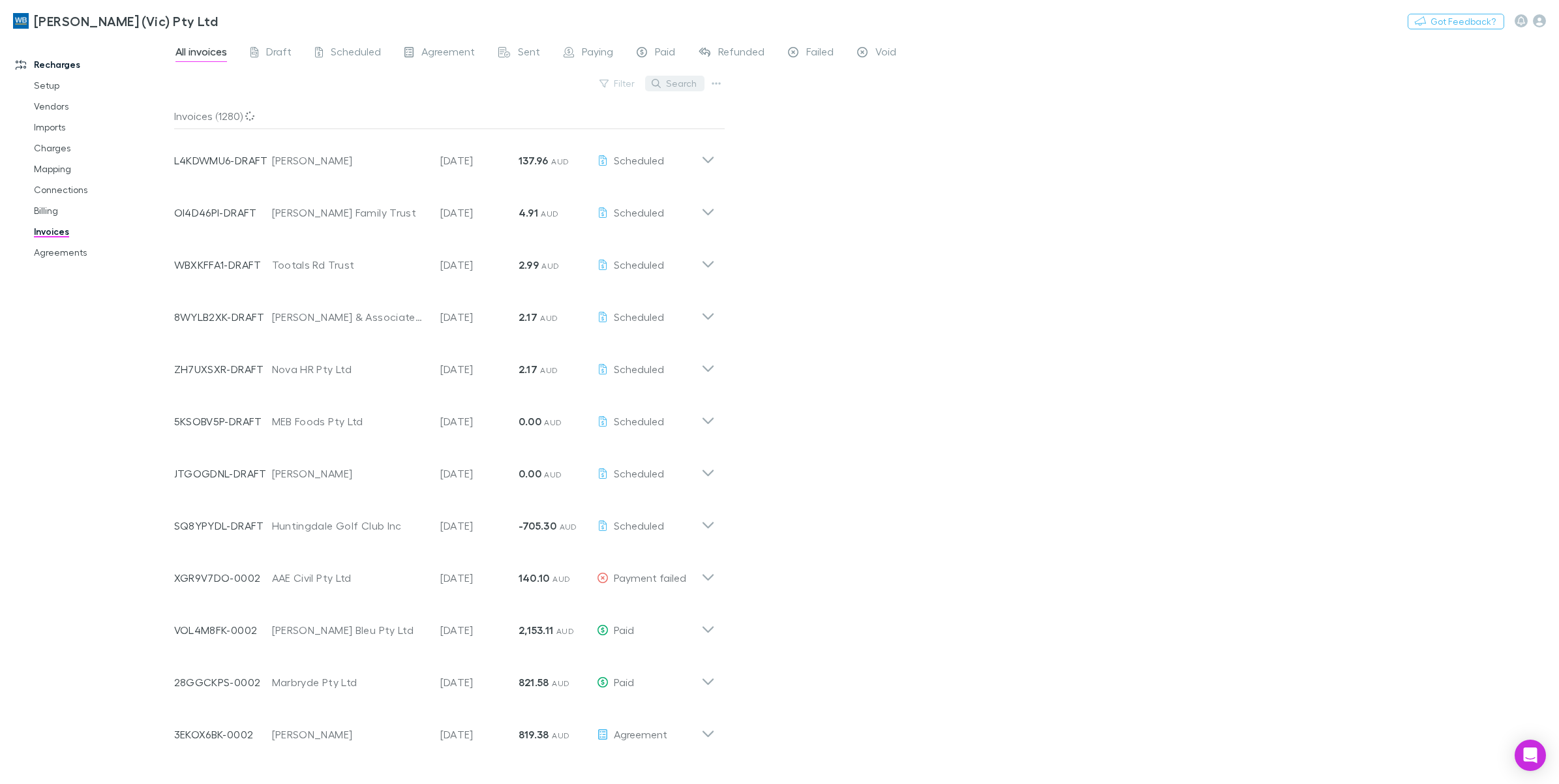
click at [692, 86] on button "Search" at bounding box center [674, 83] width 59 height 16
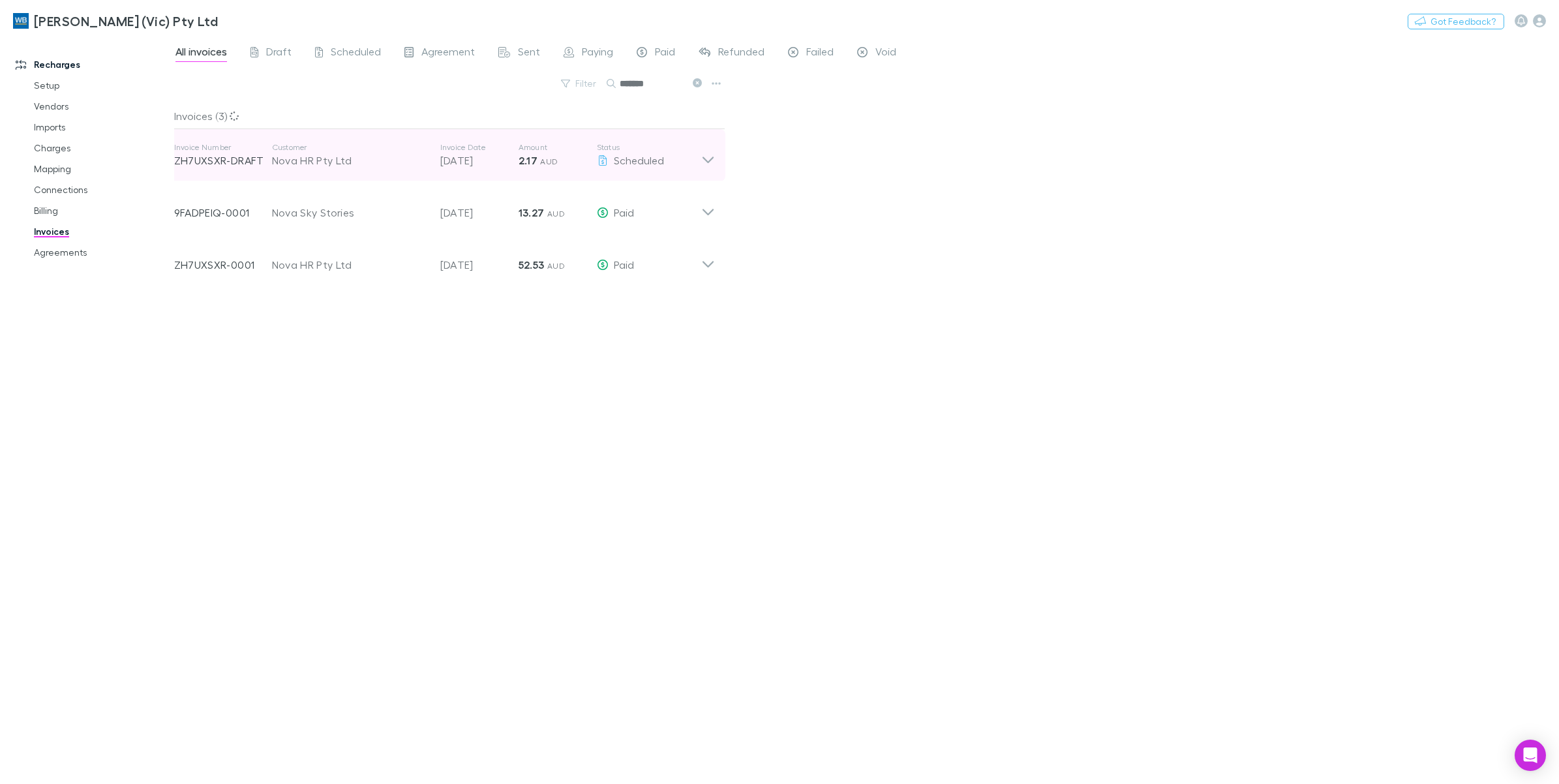
type input "*******"
click at [709, 161] on icon at bounding box center [707, 160] width 11 height 7
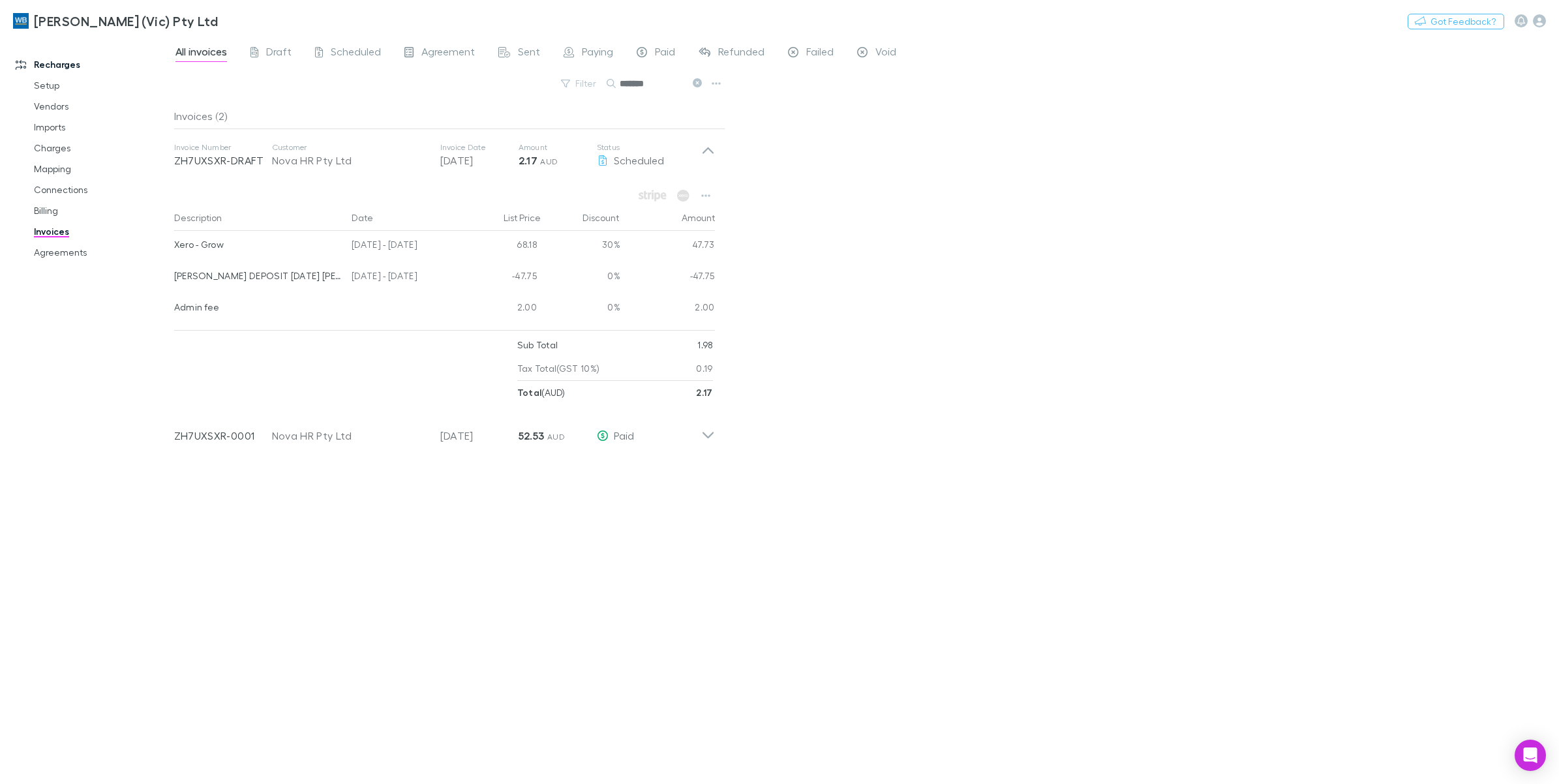
click at [696, 83] on icon at bounding box center [697, 82] width 9 height 9
click at [604, 83] on button "Filter" at bounding box center [580, 83] width 50 height 16
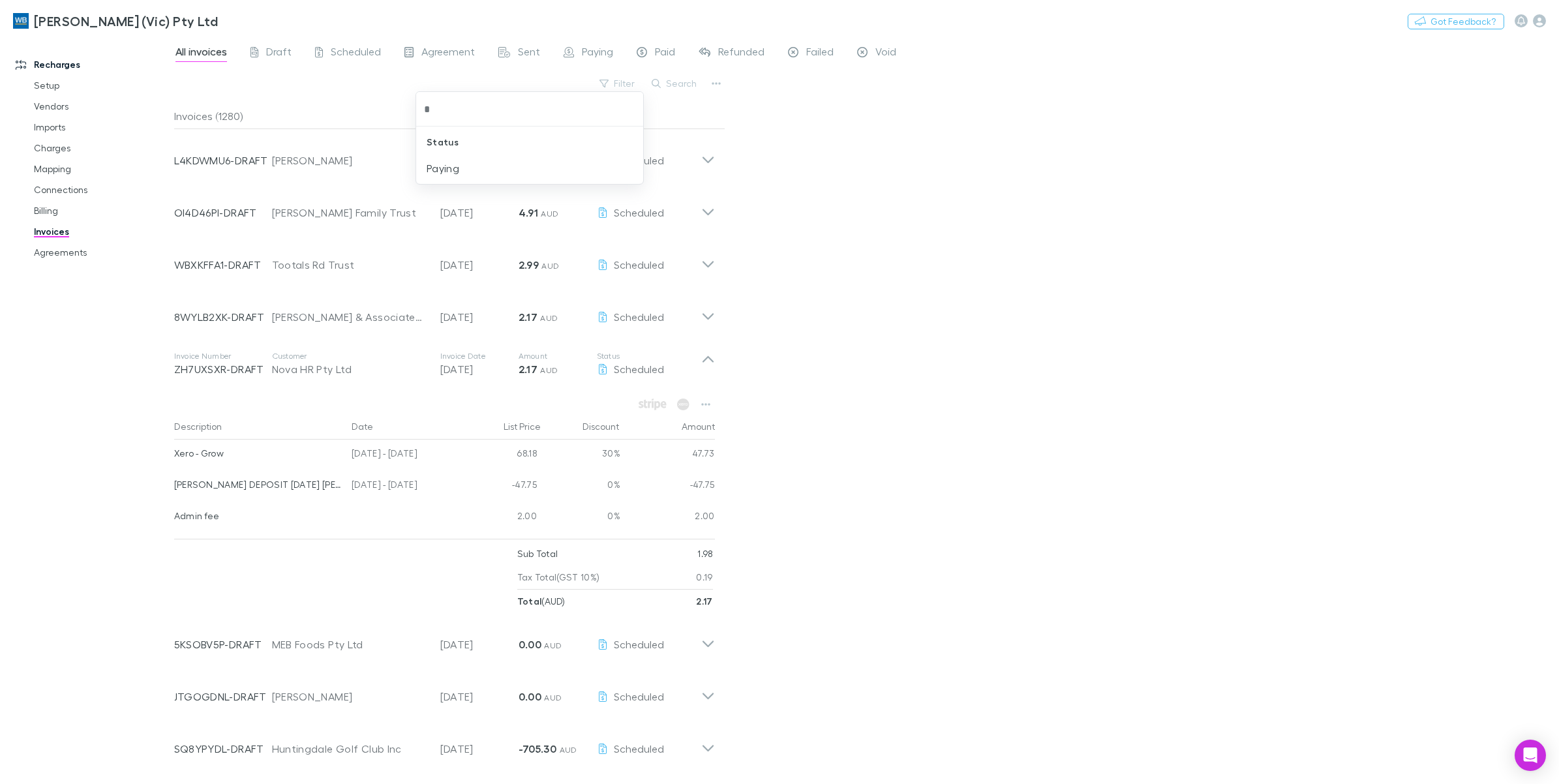
type input "**"
click at [905, 160] on div at bounding box center [779, 392] width 1559 height 784
click at [689, 86] on button "Search" at bounding box center [674, 83] width 59 height 16
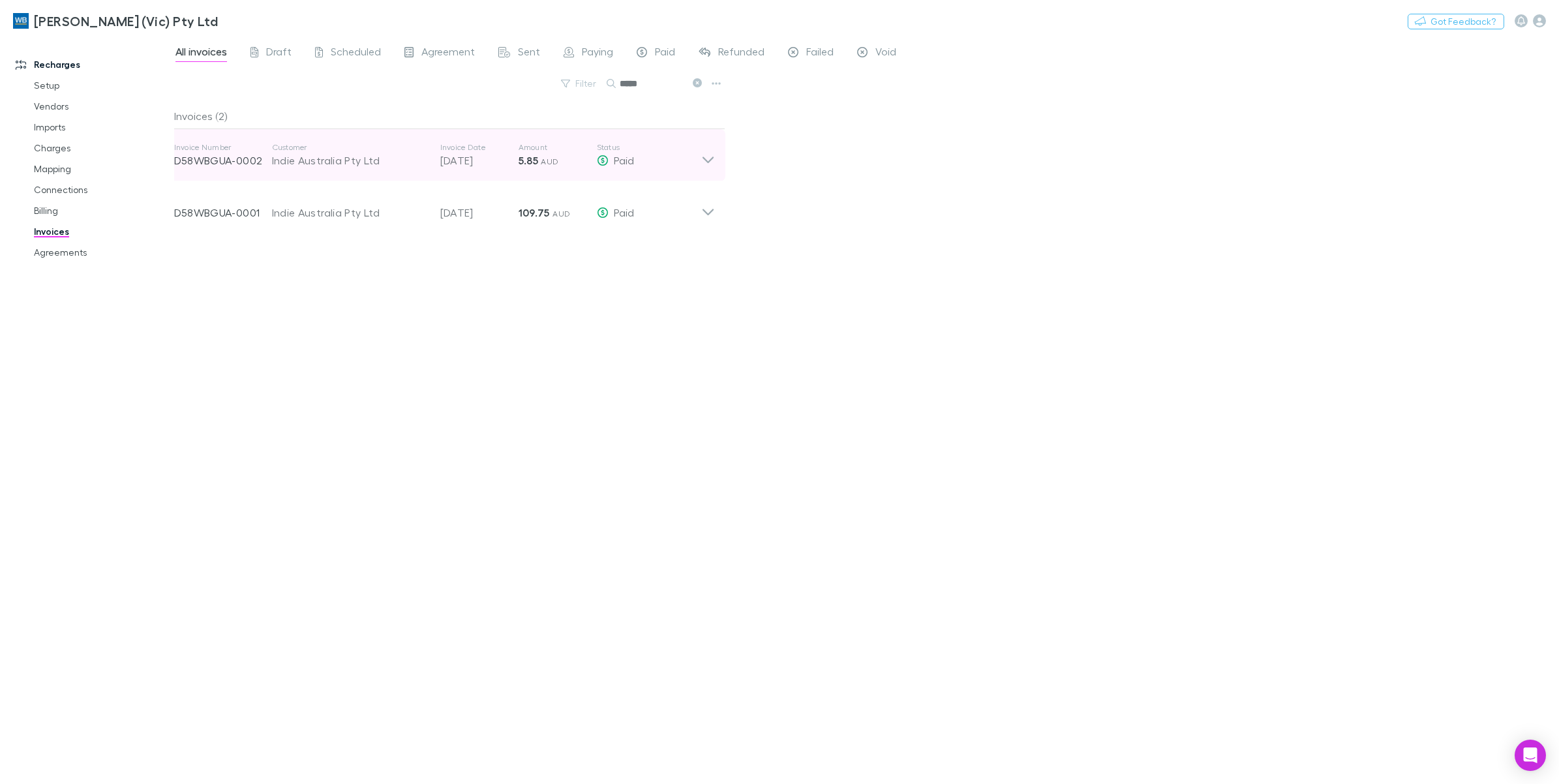
type input "*****"
click at [706, 167] on icon at bounding box center [708, 155] width 13 height 26
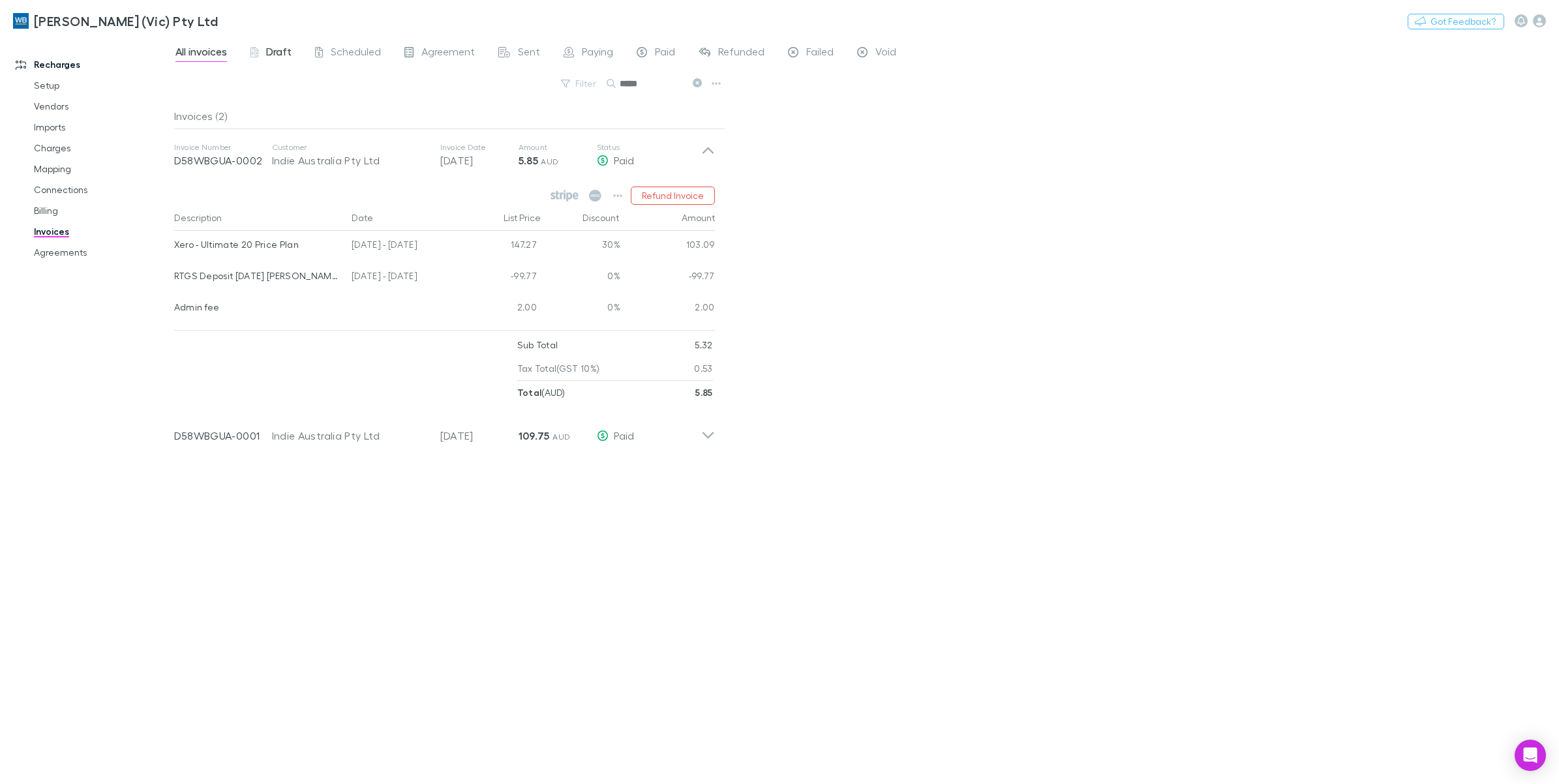
click at [271, 52] on span "Draft" at bounding box center [279, 53] width 26 height 17
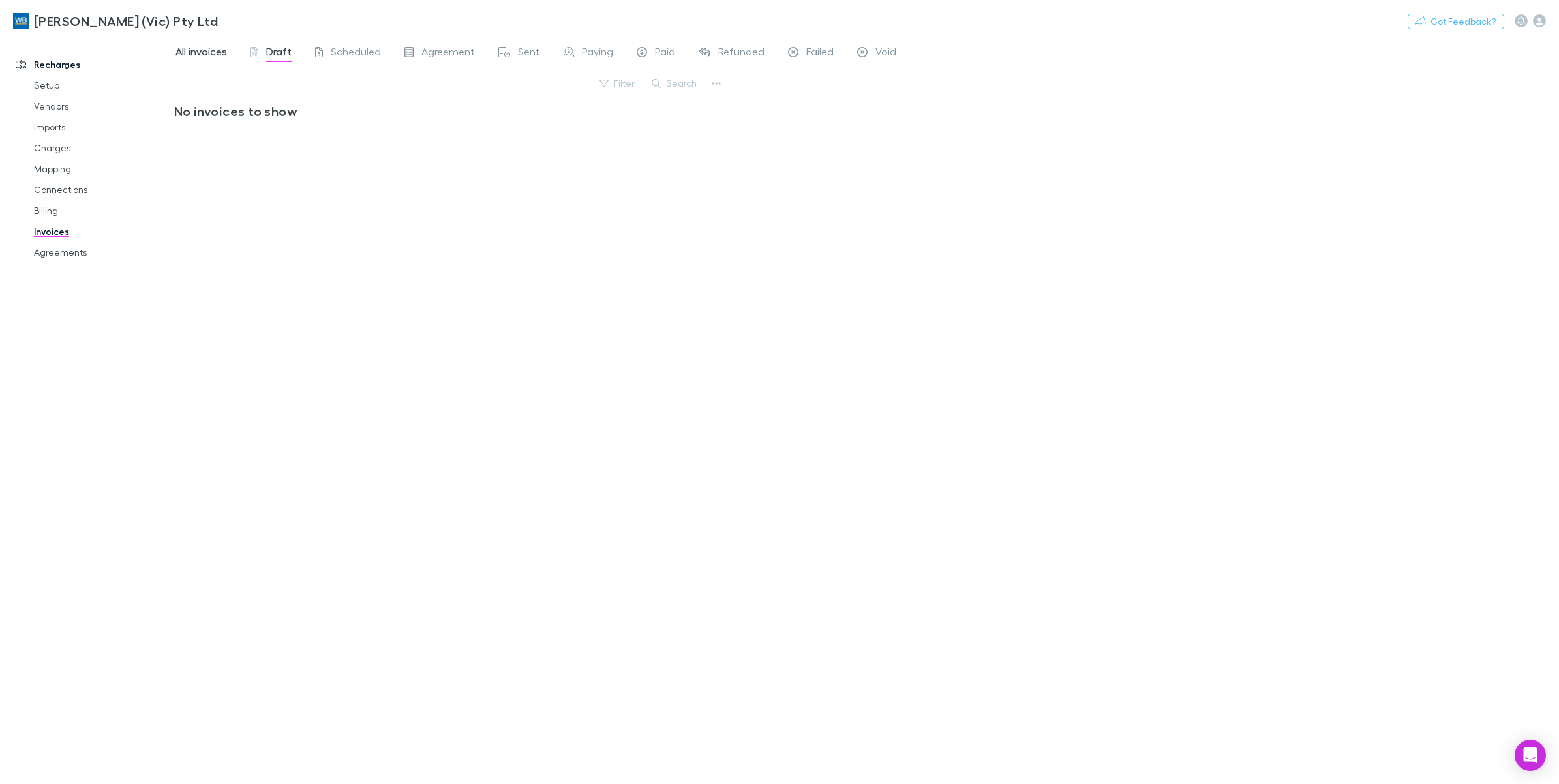
click at [217, 53] on span "All invoices" at bounding box center [201, 53] width 52 height 17
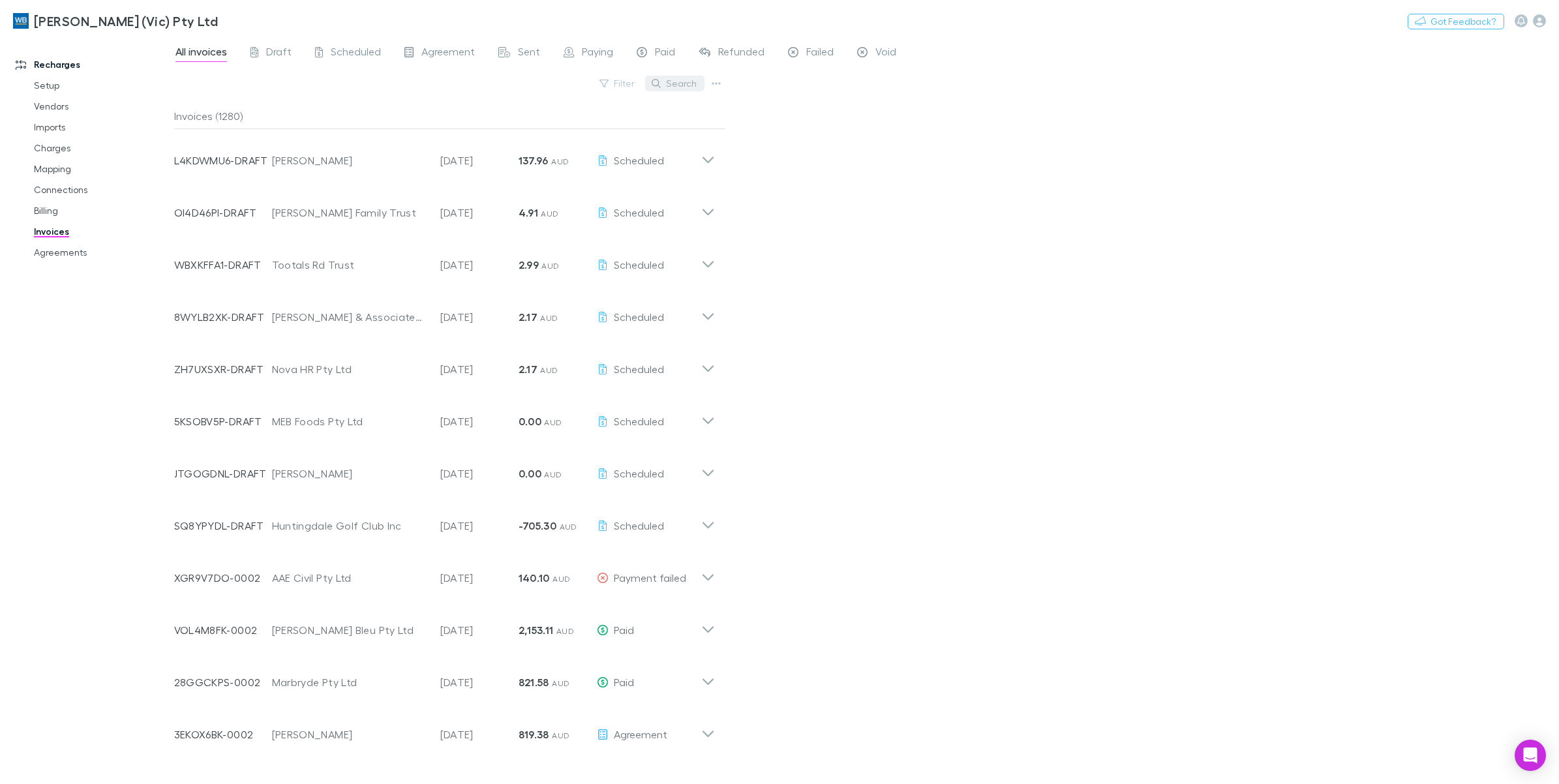
click at [685, 82] on button "Search" at bounding box center [674, 83] width 59 height 16
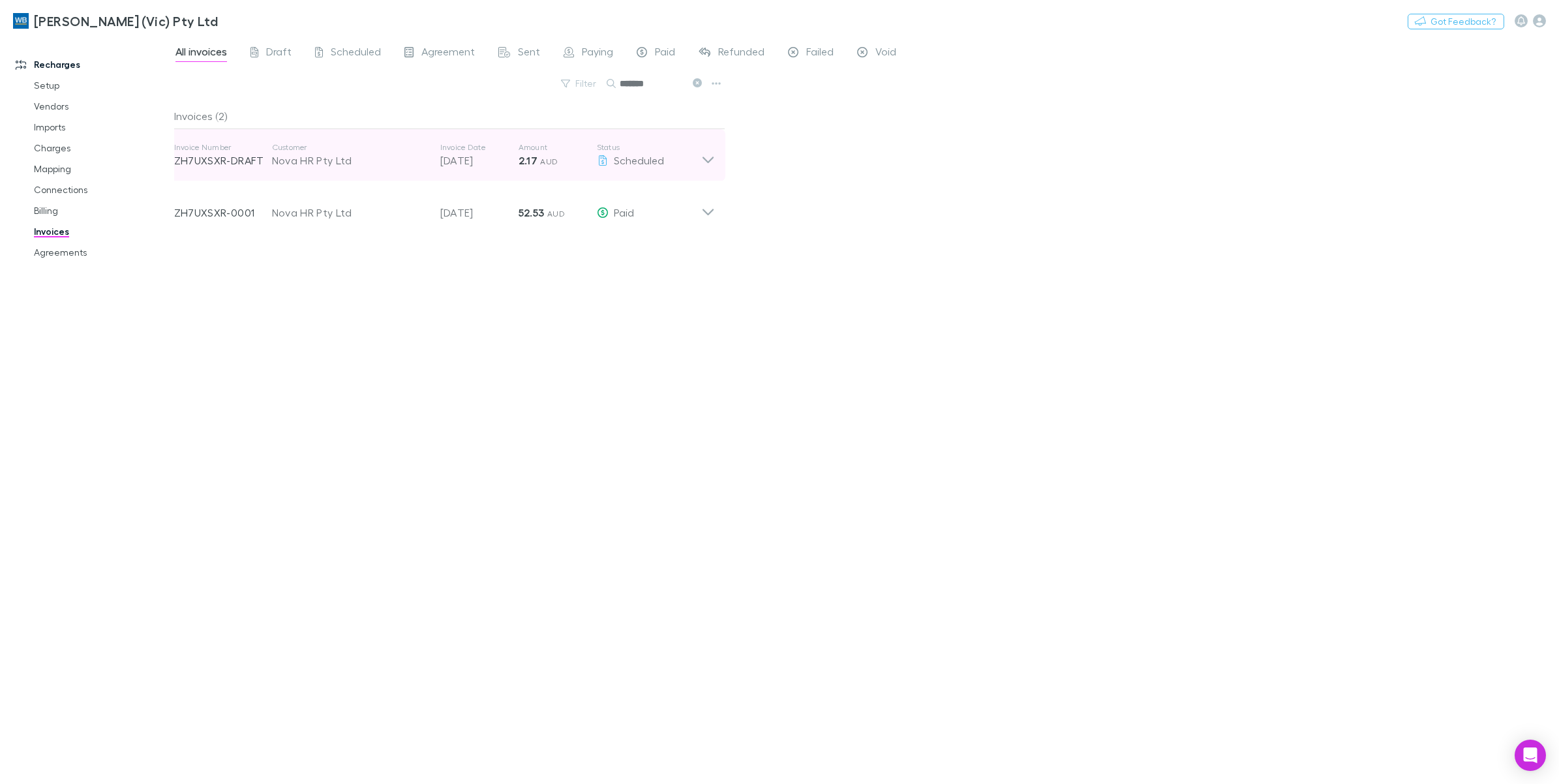
type input "*******"
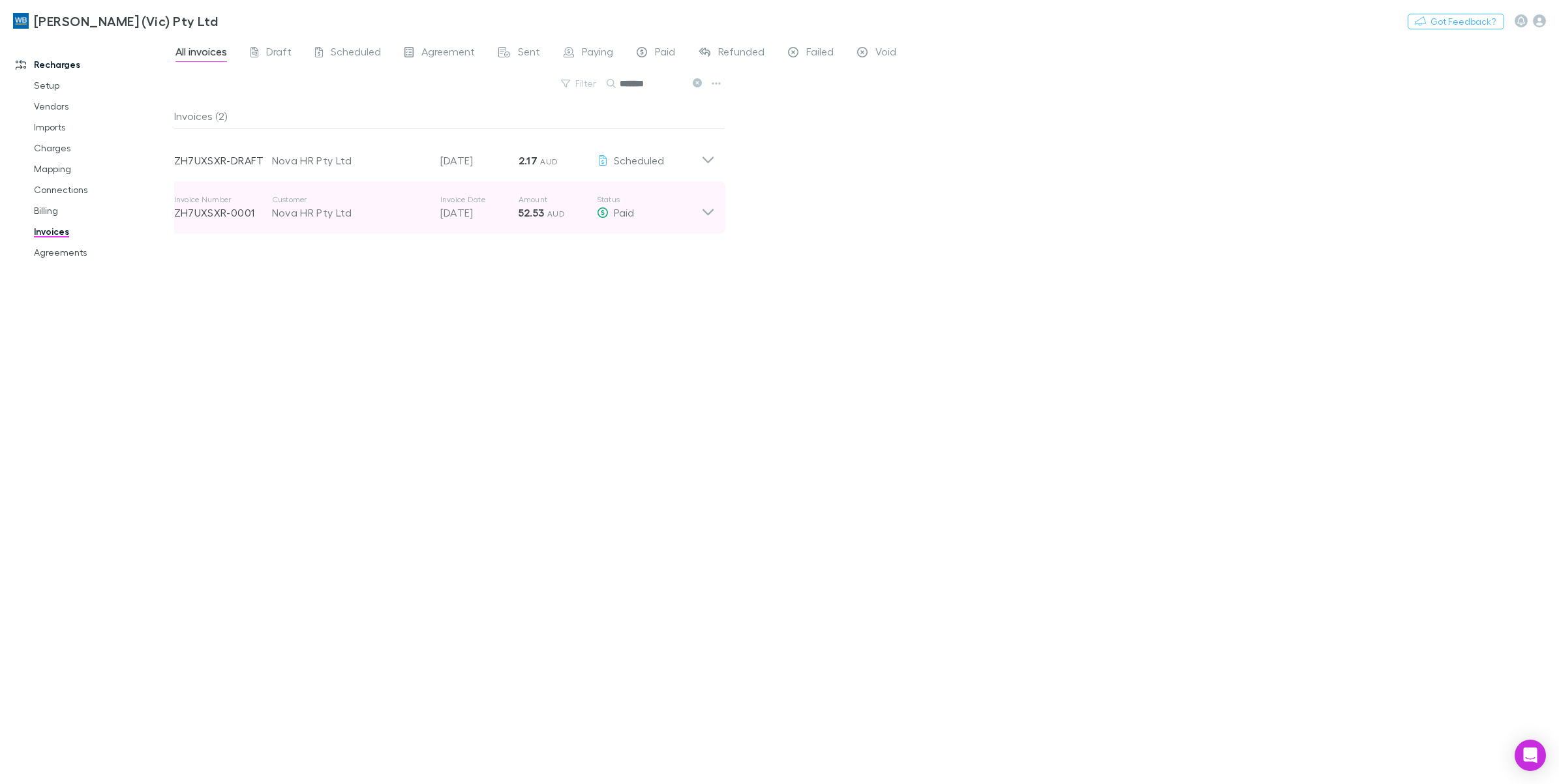
click at [705, 212] on icon at bounding box center [707, 212] width 11 height 7
click at [704, 205] on icon at bounding box center [708, 207] width 13 height 26
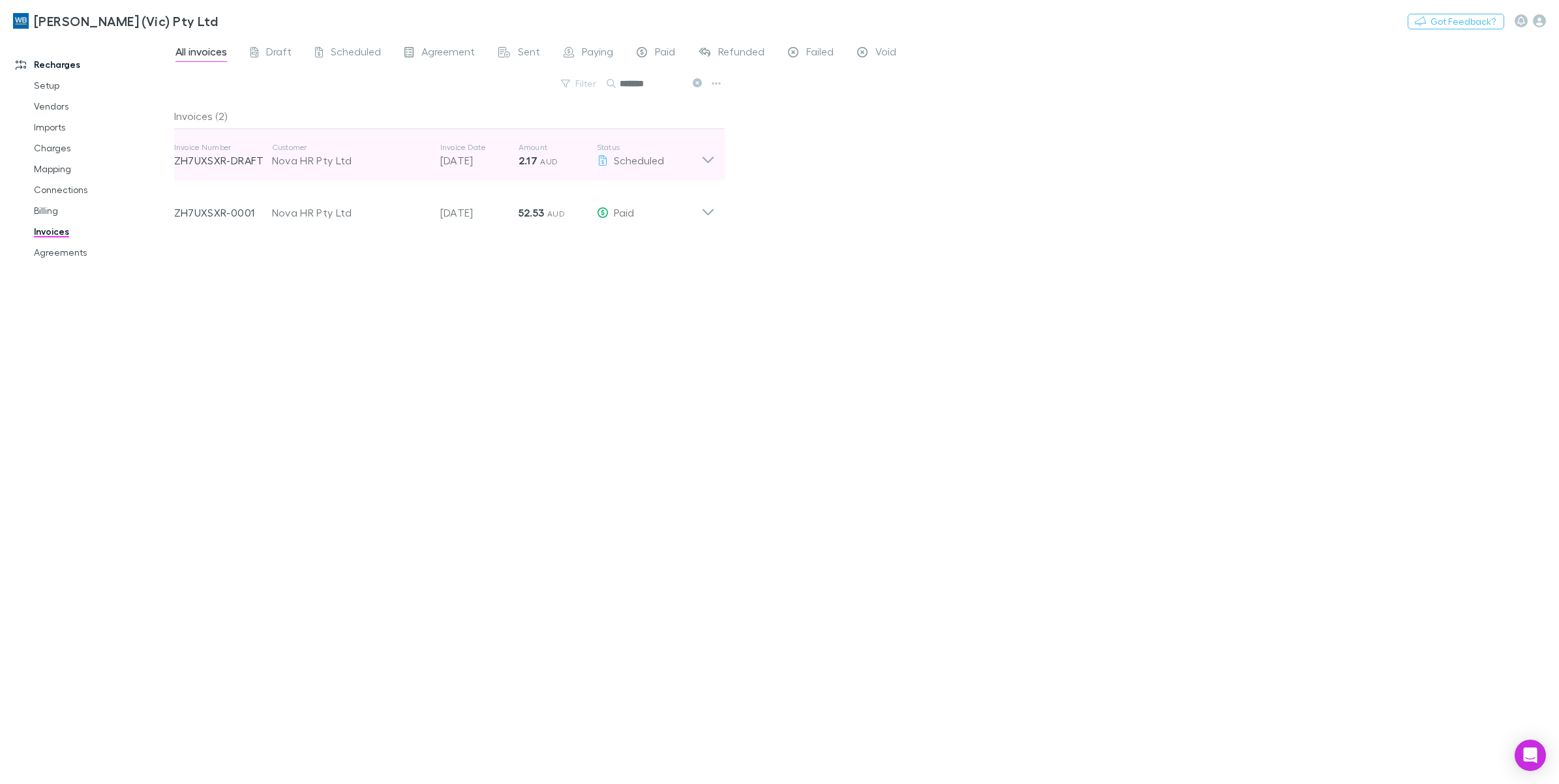
click at [709, 171] on div "Invoice Number ZH7UXSXR-DRAFT Customer Nova HR Pty Ltd Invoice Date [DATE] Amou…" at bounding box center [445, 155] width 562 height 52
click at [708, 165] on icon at bounding box center [708, 155] width 13 height 26
click at [709, 155] on icon at bounding box center [708, 155] width 13 height 26
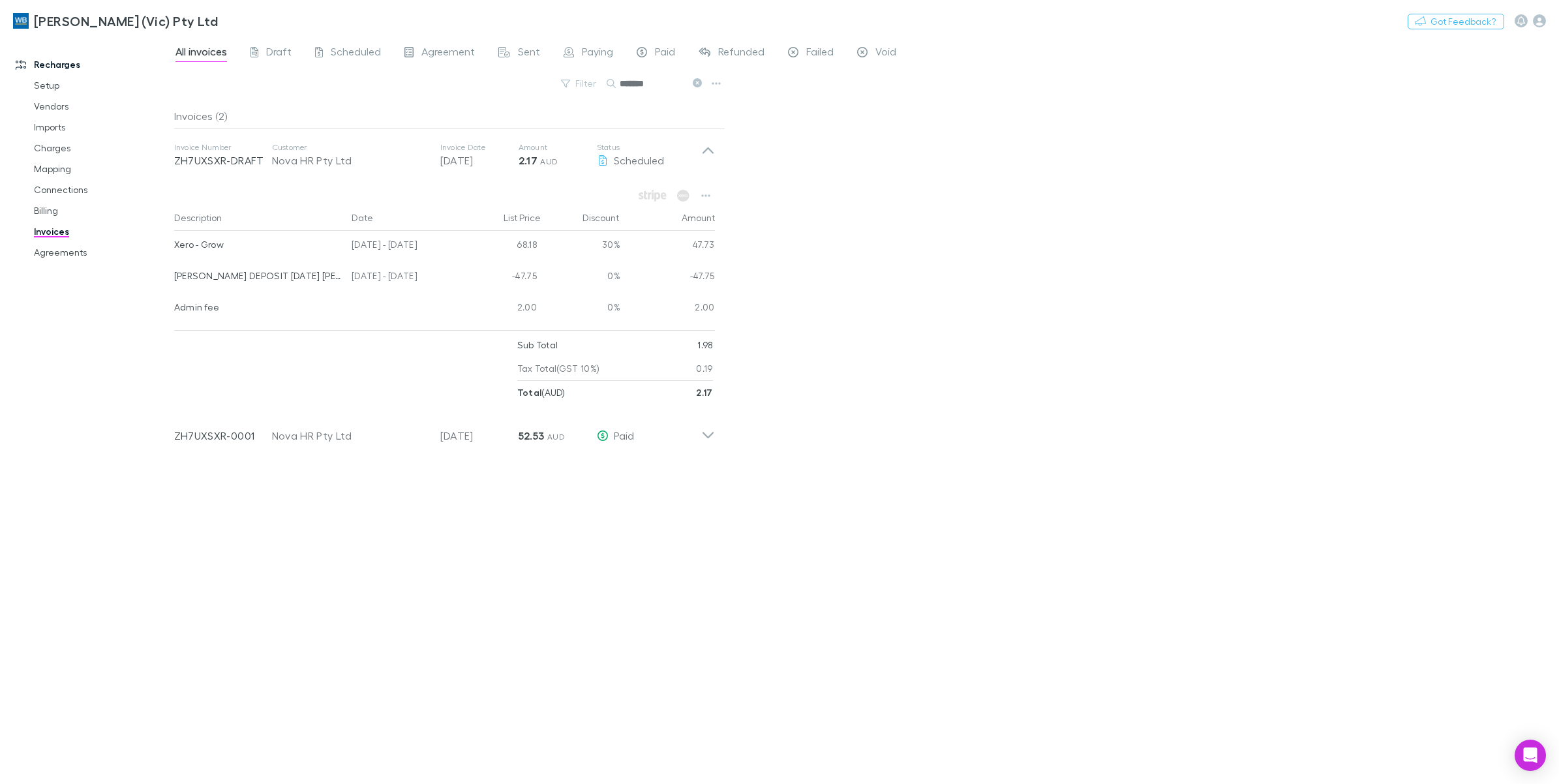
click at [703, 155] on icon at bounding box center [708, 155] width 13 height 26
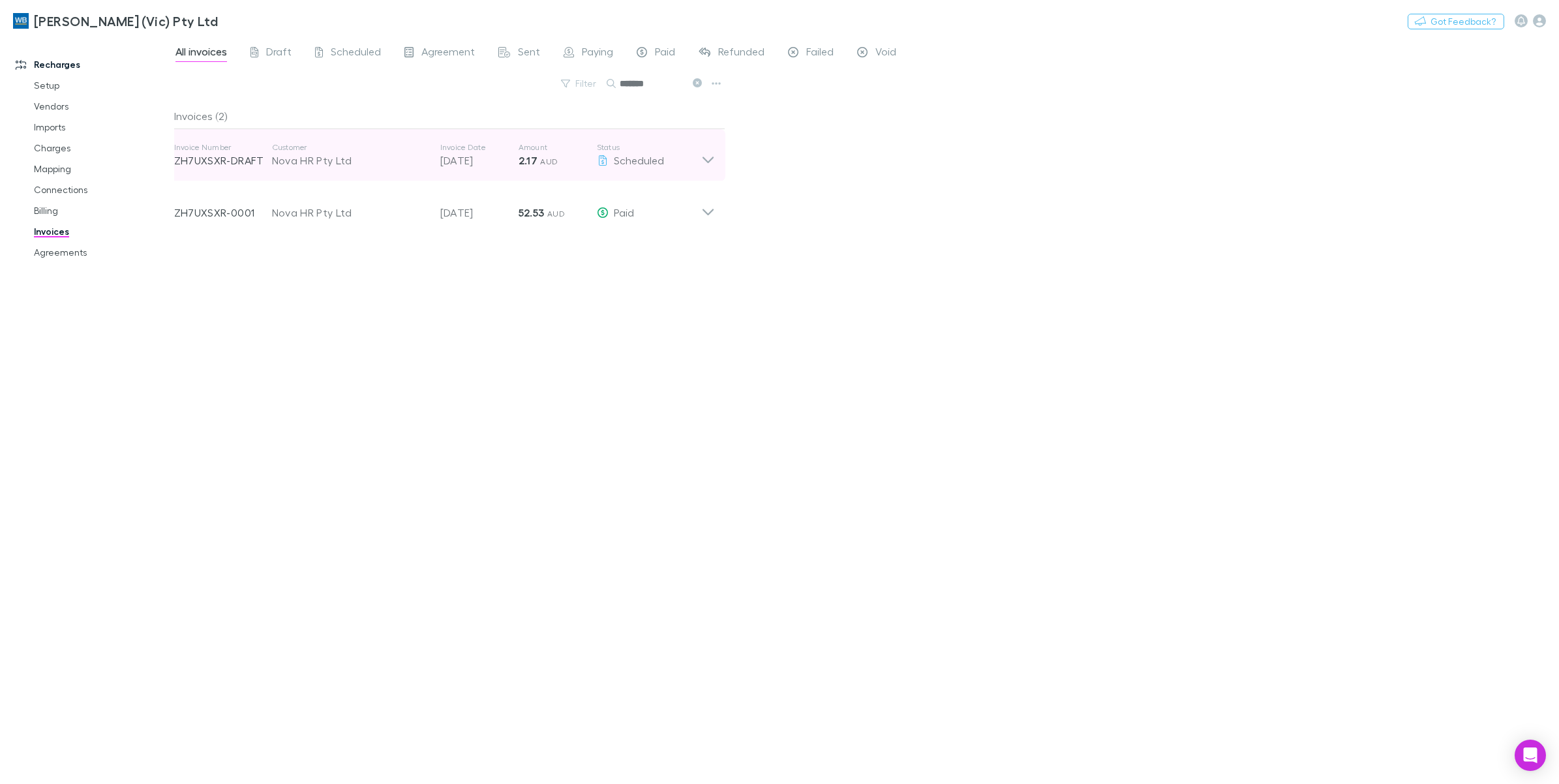
click at [712, 165] on icon at bounding box center [708, 155] width 13 height 26
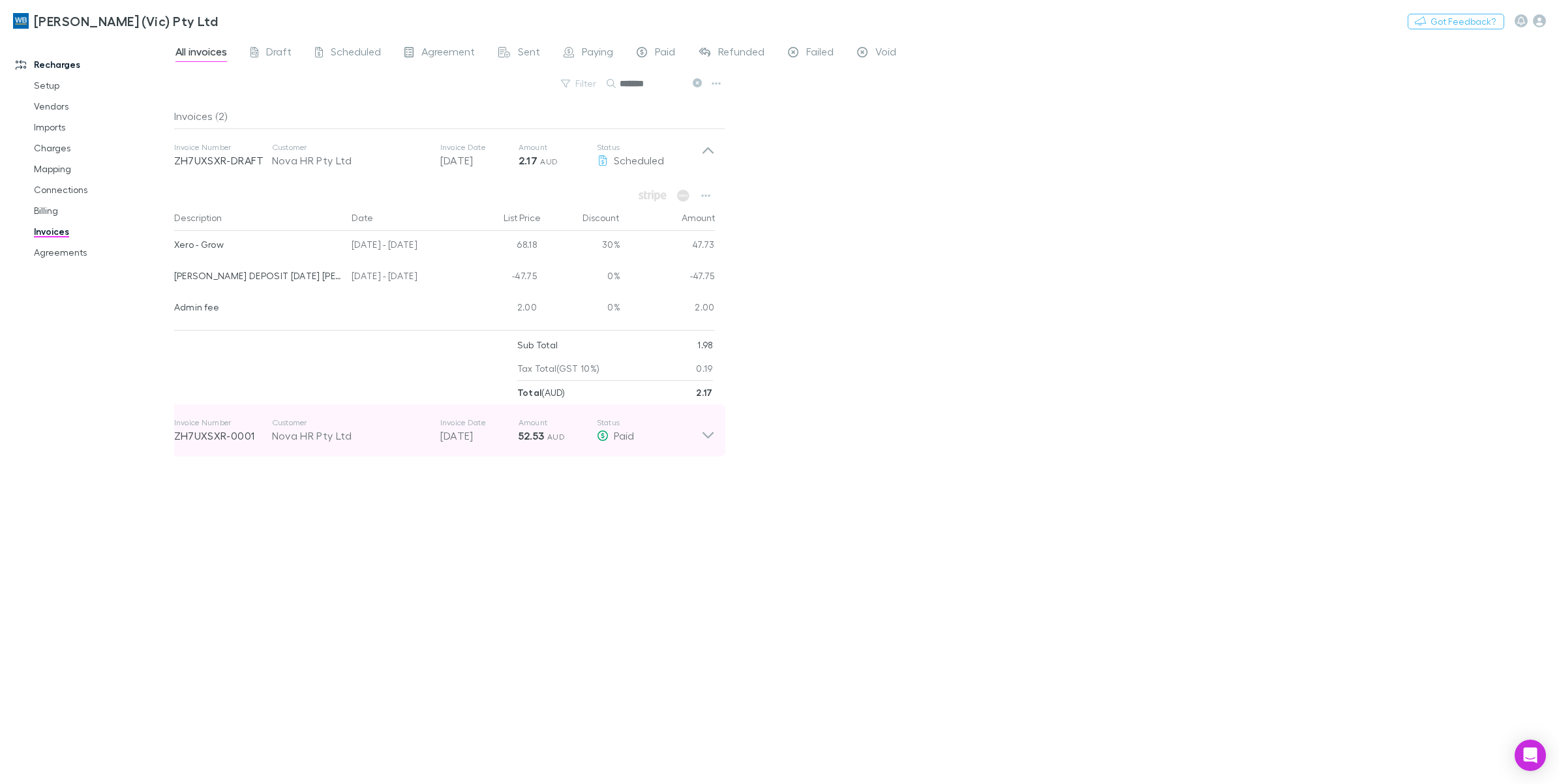
click at [703, 438] on icon at bounding box center [708, 430] width 13 height 26
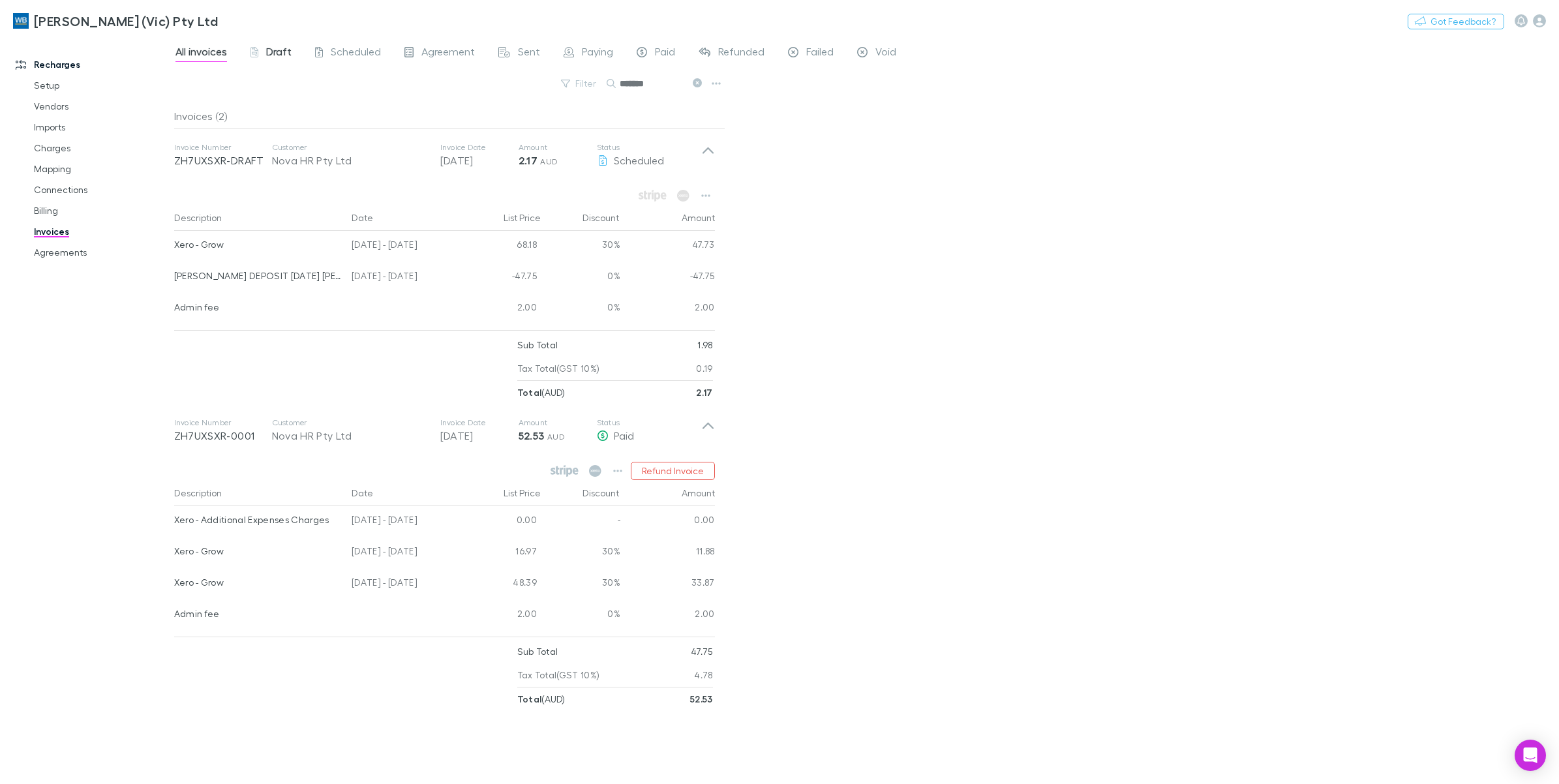
click at [287, 54] on span "Draft" at bounding box center [279, 53] width 26 height 17
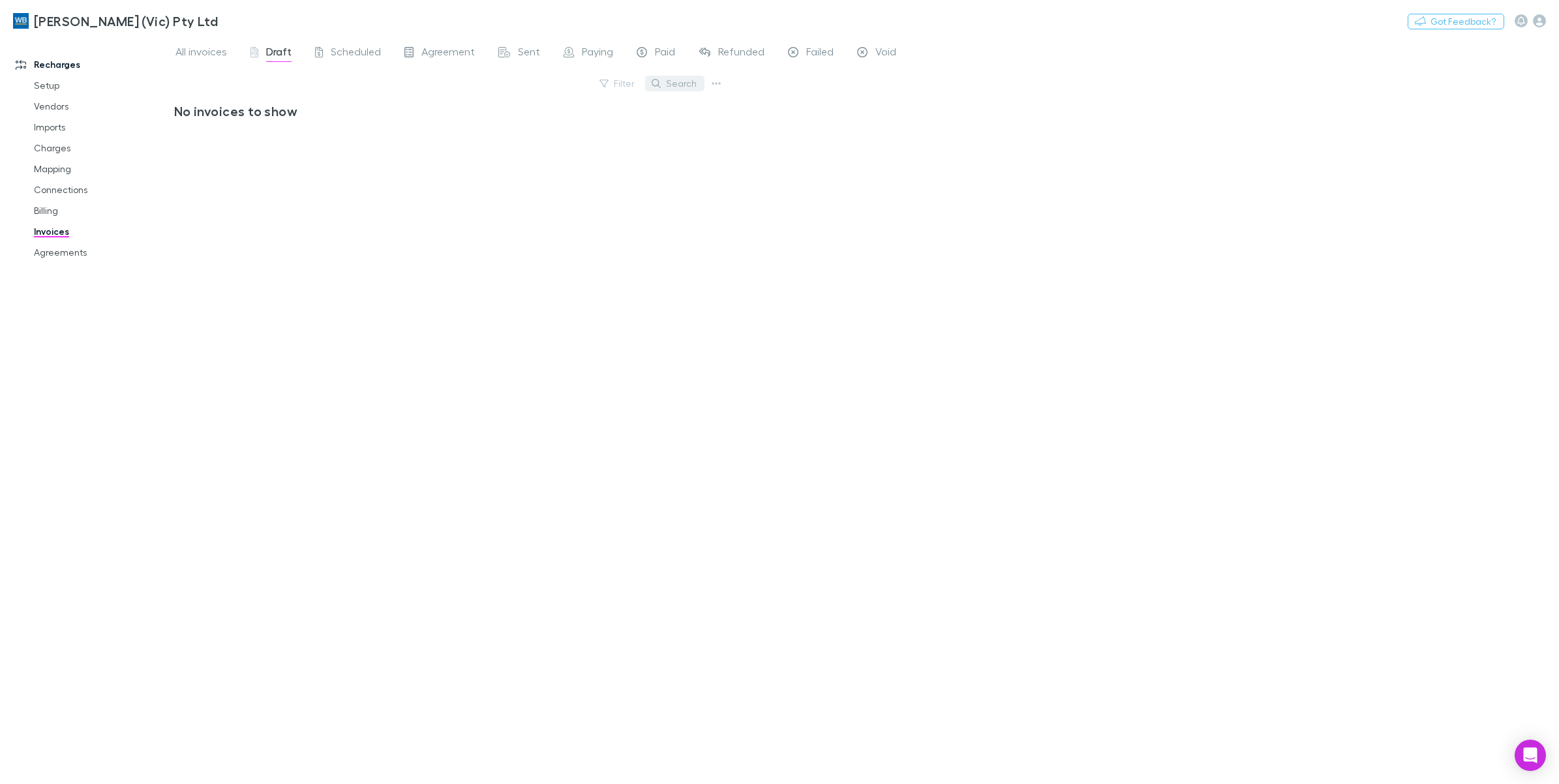
click at [680, 90] on button "Search" at bounding box center [674, 83] width 59 height 16
type input "****"
click at [210, 53] on span "All invoices" at bounding box center [201, 53] width 52 height 17
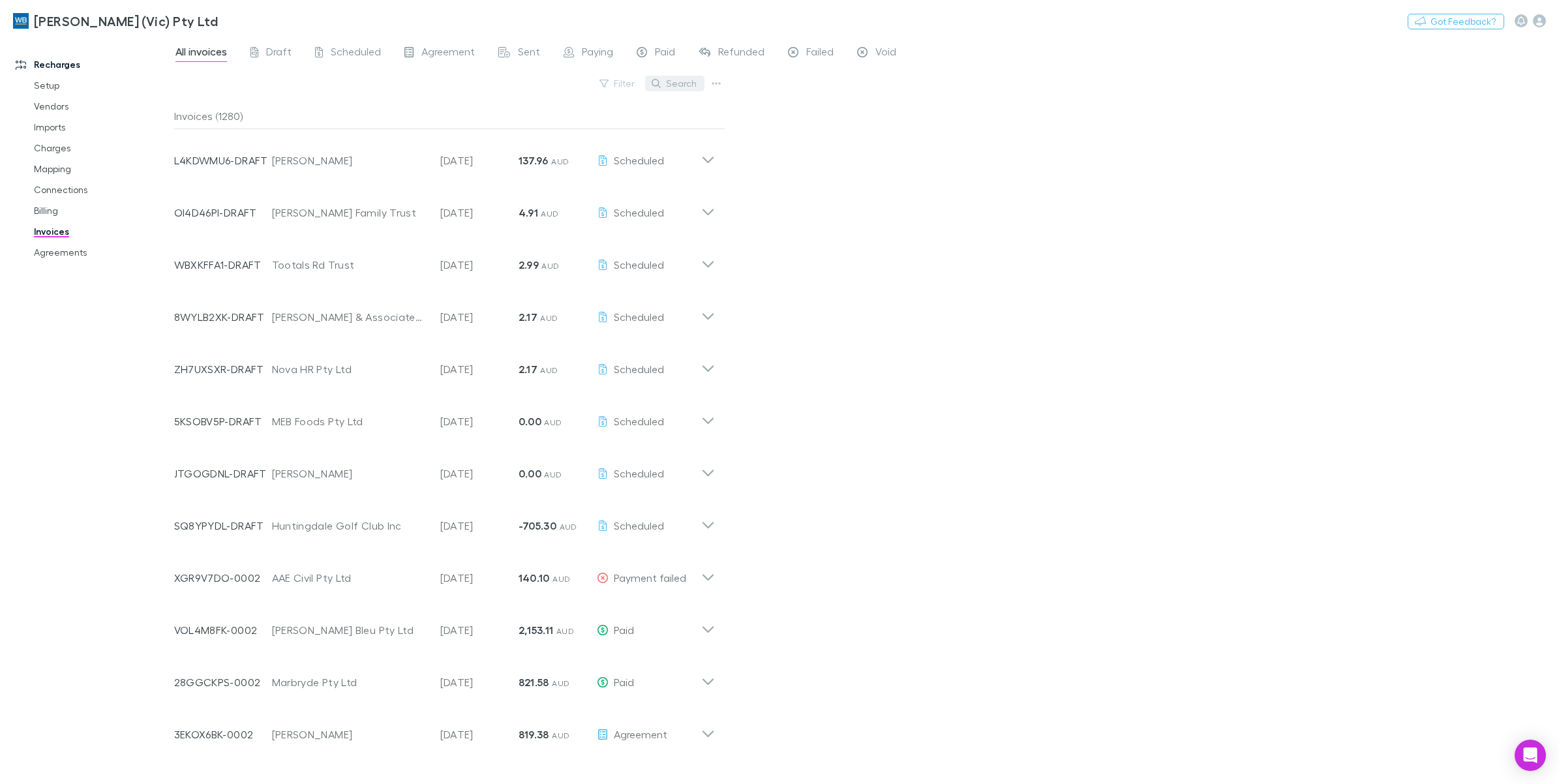
click at [682, 86] on button "Search" at bounding box center [674, 83] width 59 height 16
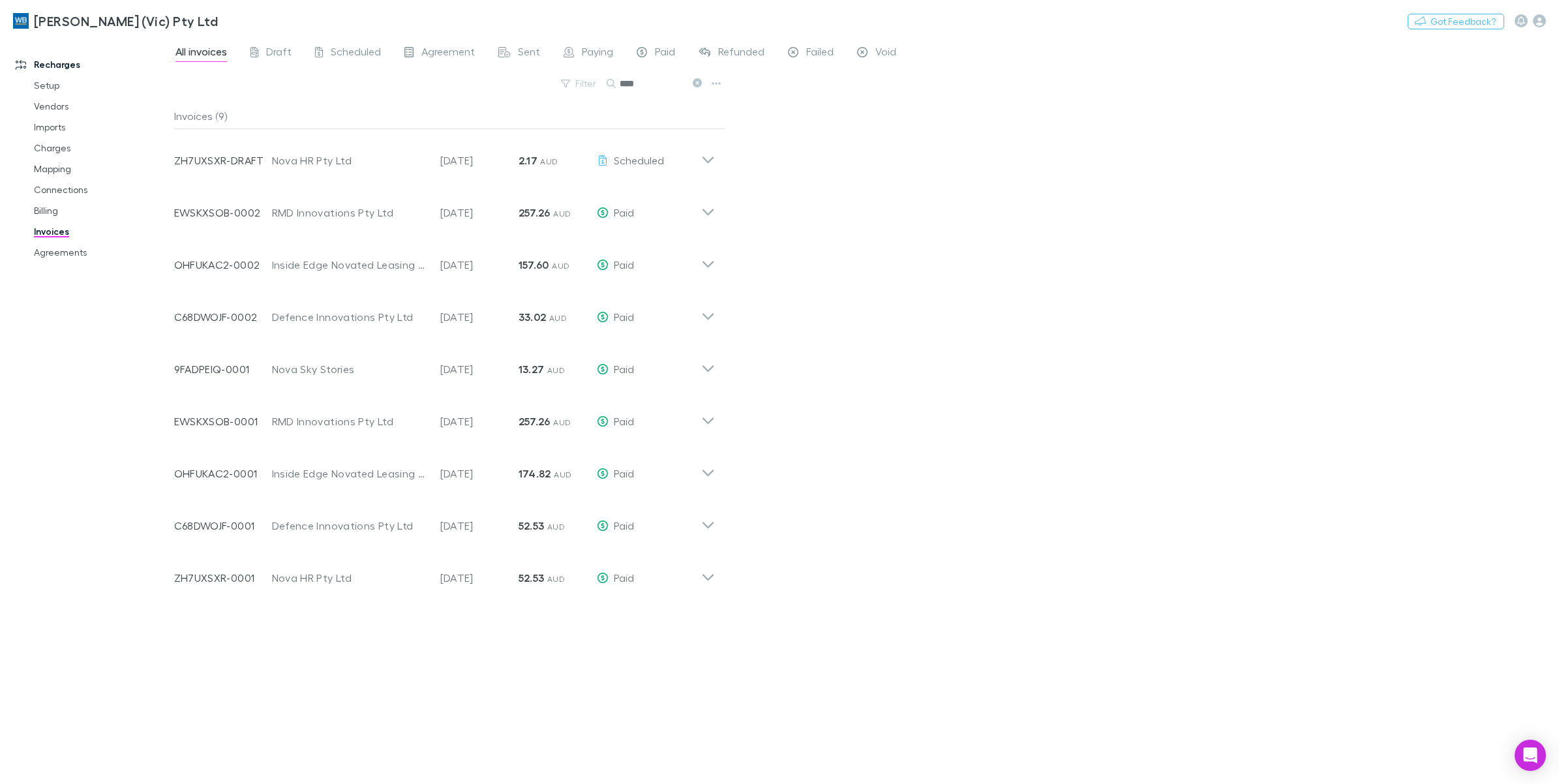
click at [690, 83] on button at bounding box center [697, 83] width 16 height 12
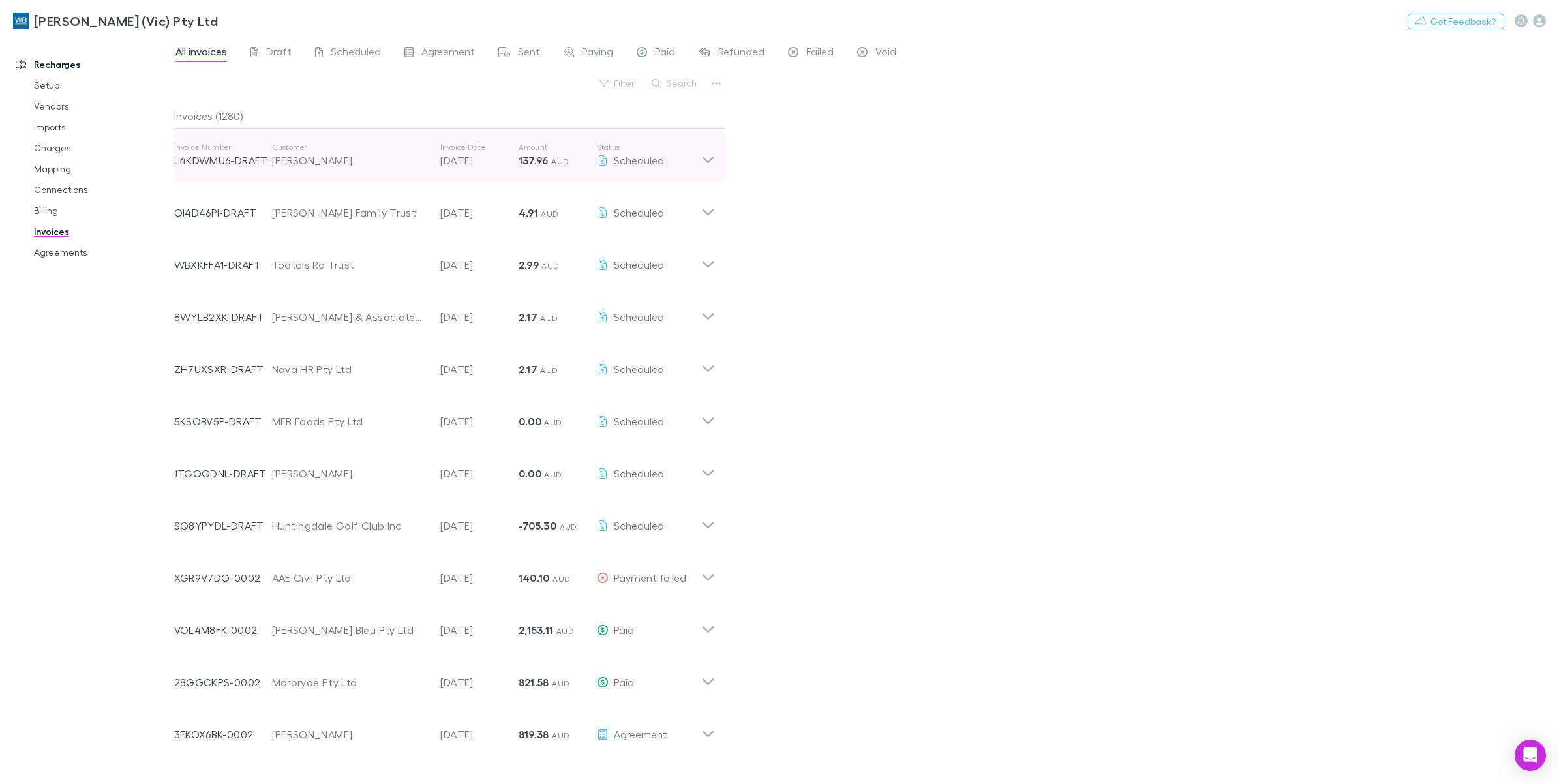
click at [707, 165] on icon at bounding box center [708, 155] width 13 height 26
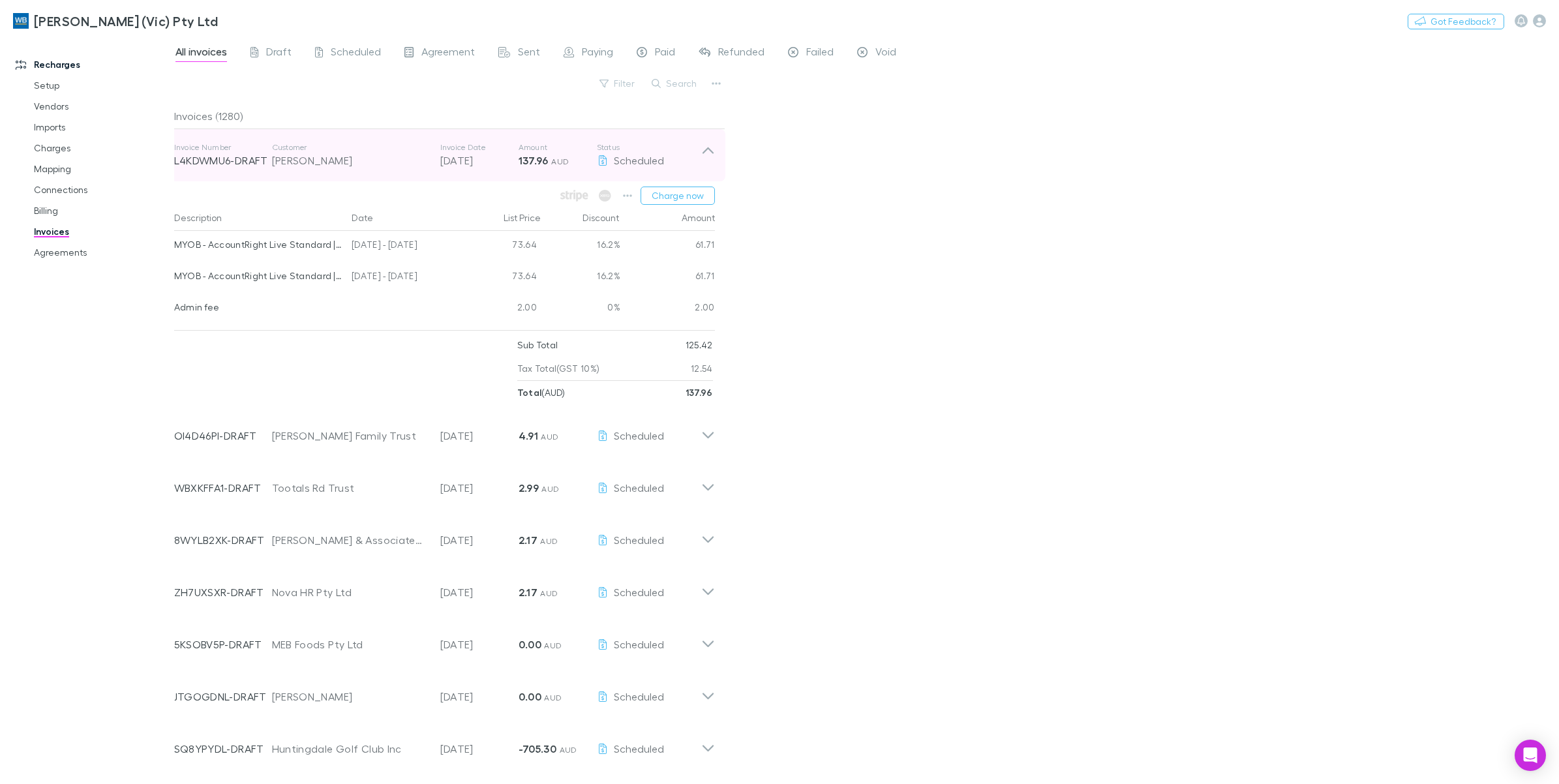
click at [707, 165] on icon at bounding box center [708, 155] width 13 height 26
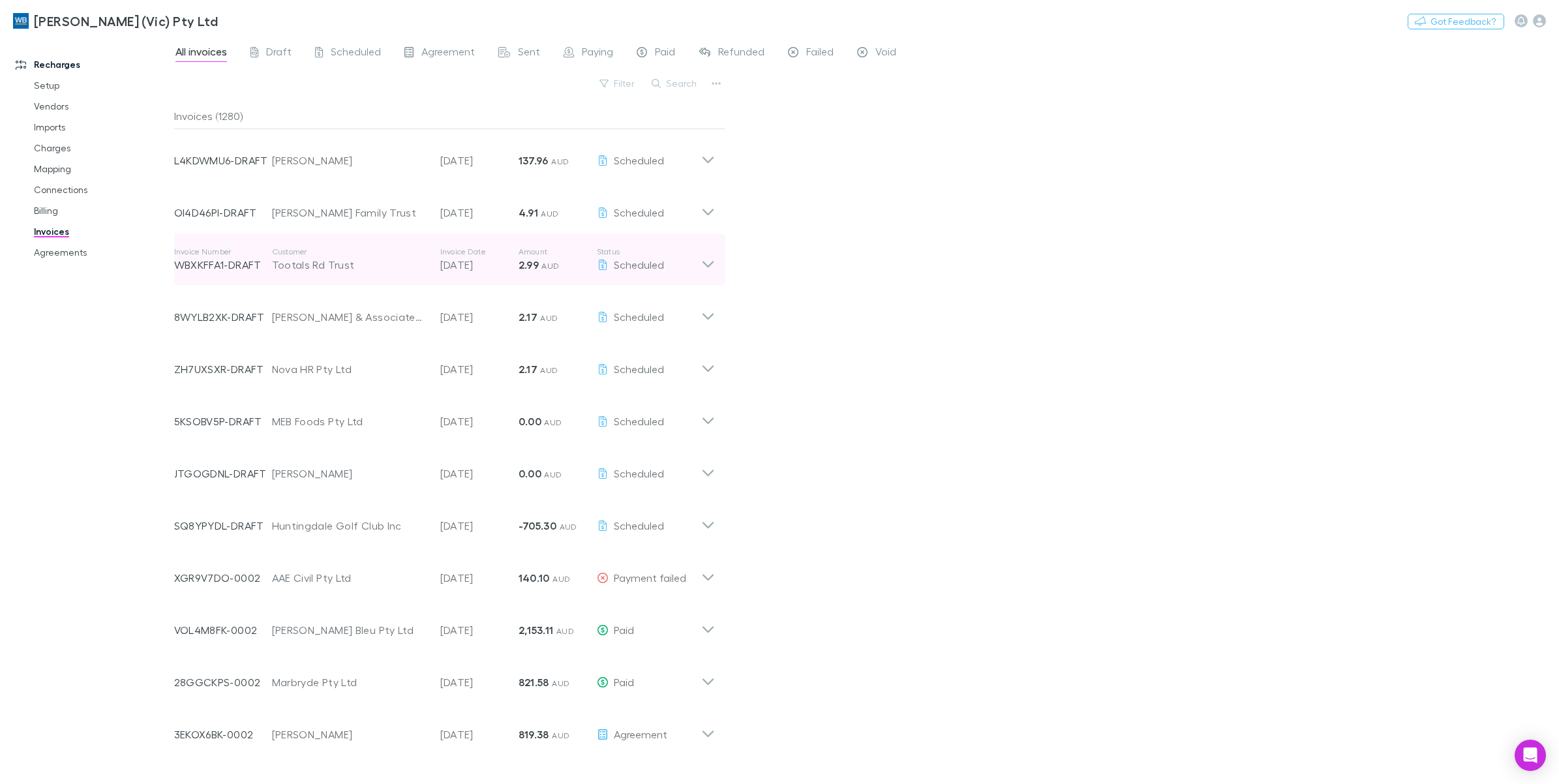
click at [715, 261] on div "Invoice Number WBXKFFA1-DRAFT Customer Tootals Rd Trust Invoice Date [DATE] Amo…" at bounding box center [445, 259] width 562 height 52
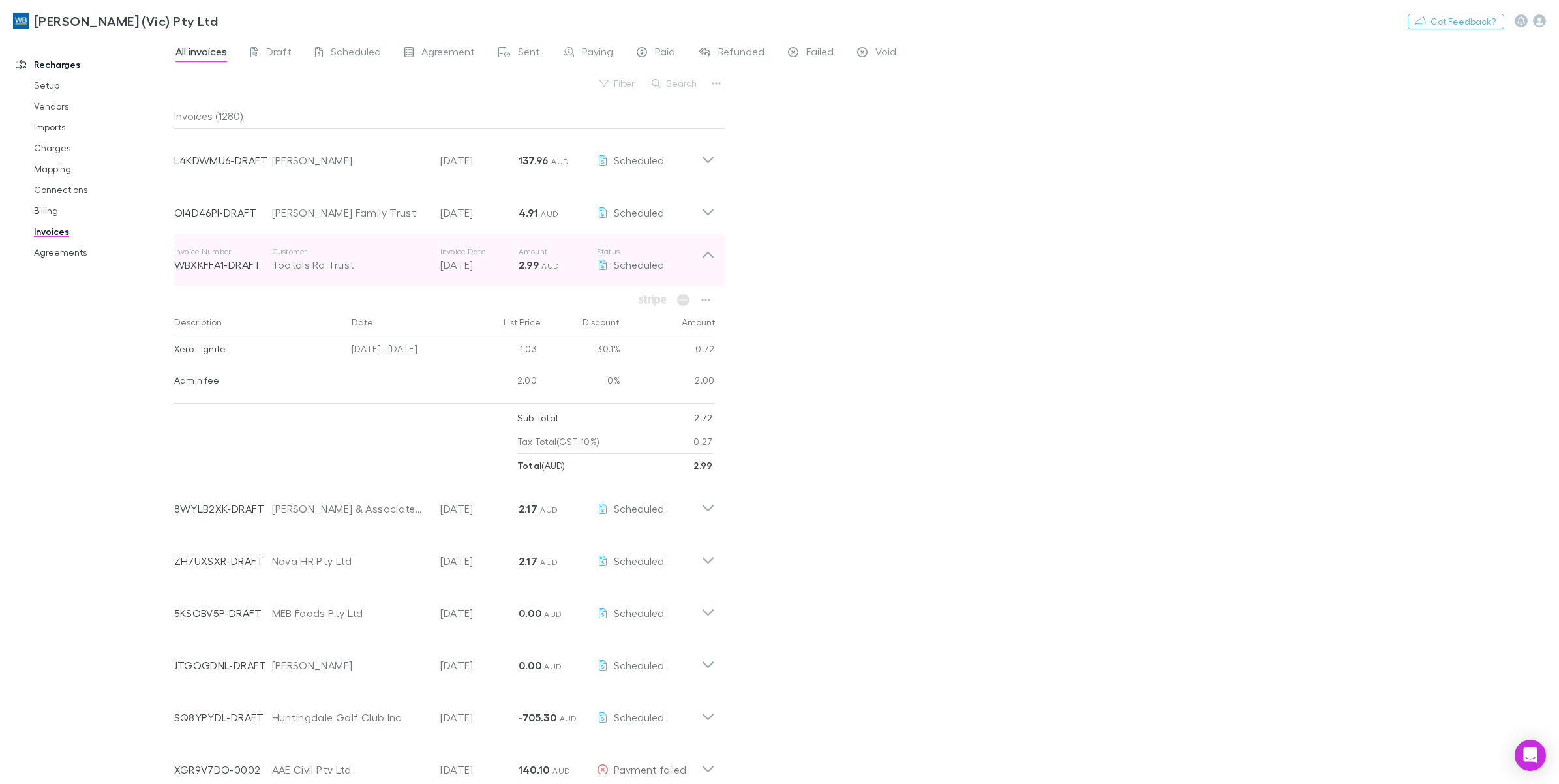
click at [711, 256] on icon at bounding box center [707, 255] width 11 height 7
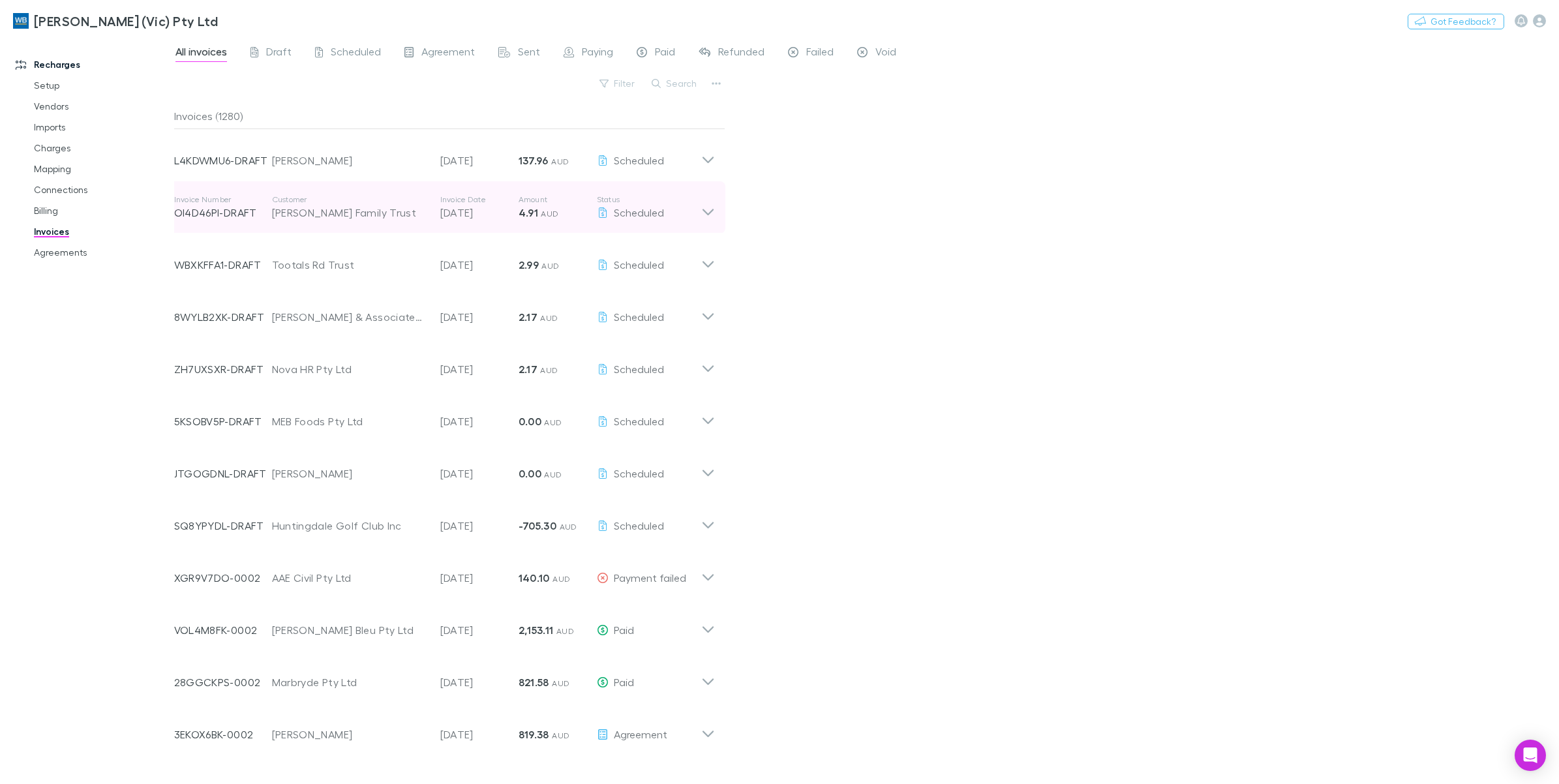
click at [704, 217] on icon at bounding box center [708, 207] width 13 height 26
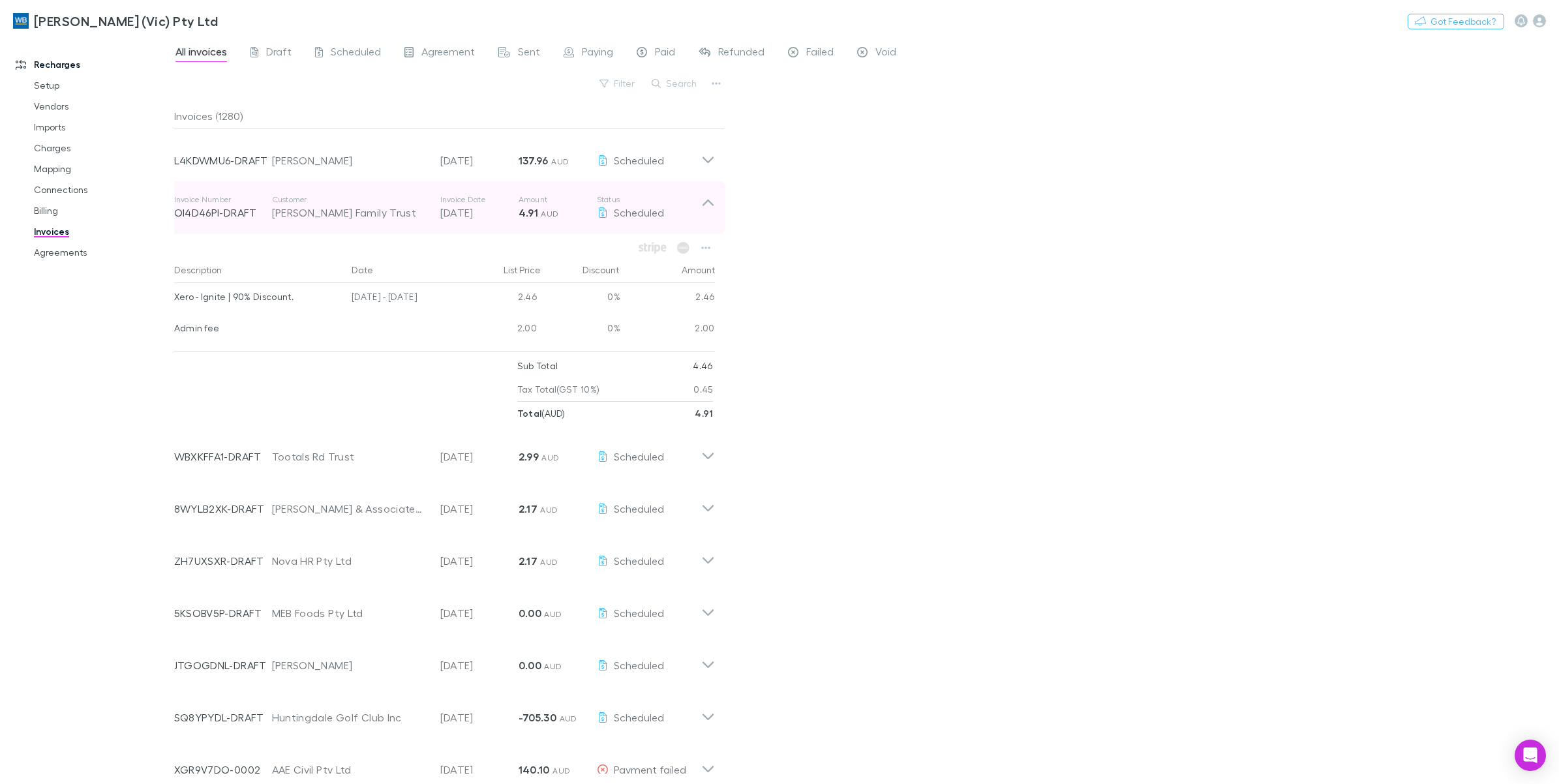
click at [704, 217] on icon at bounding box center [708, 207] width 13 height 26
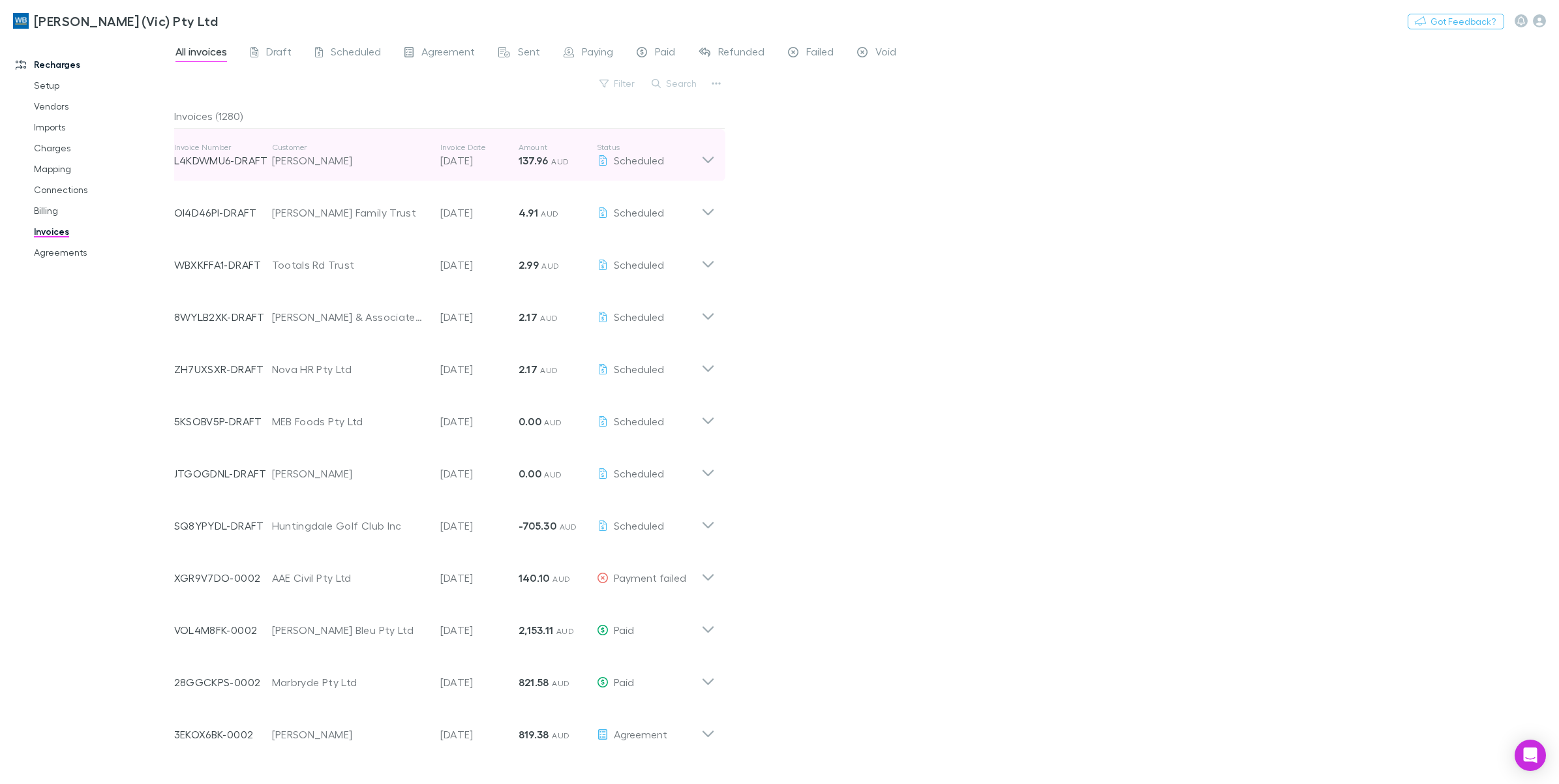
click at [711, 160] on icon at bounding box center [707, 160] width 11 height 7
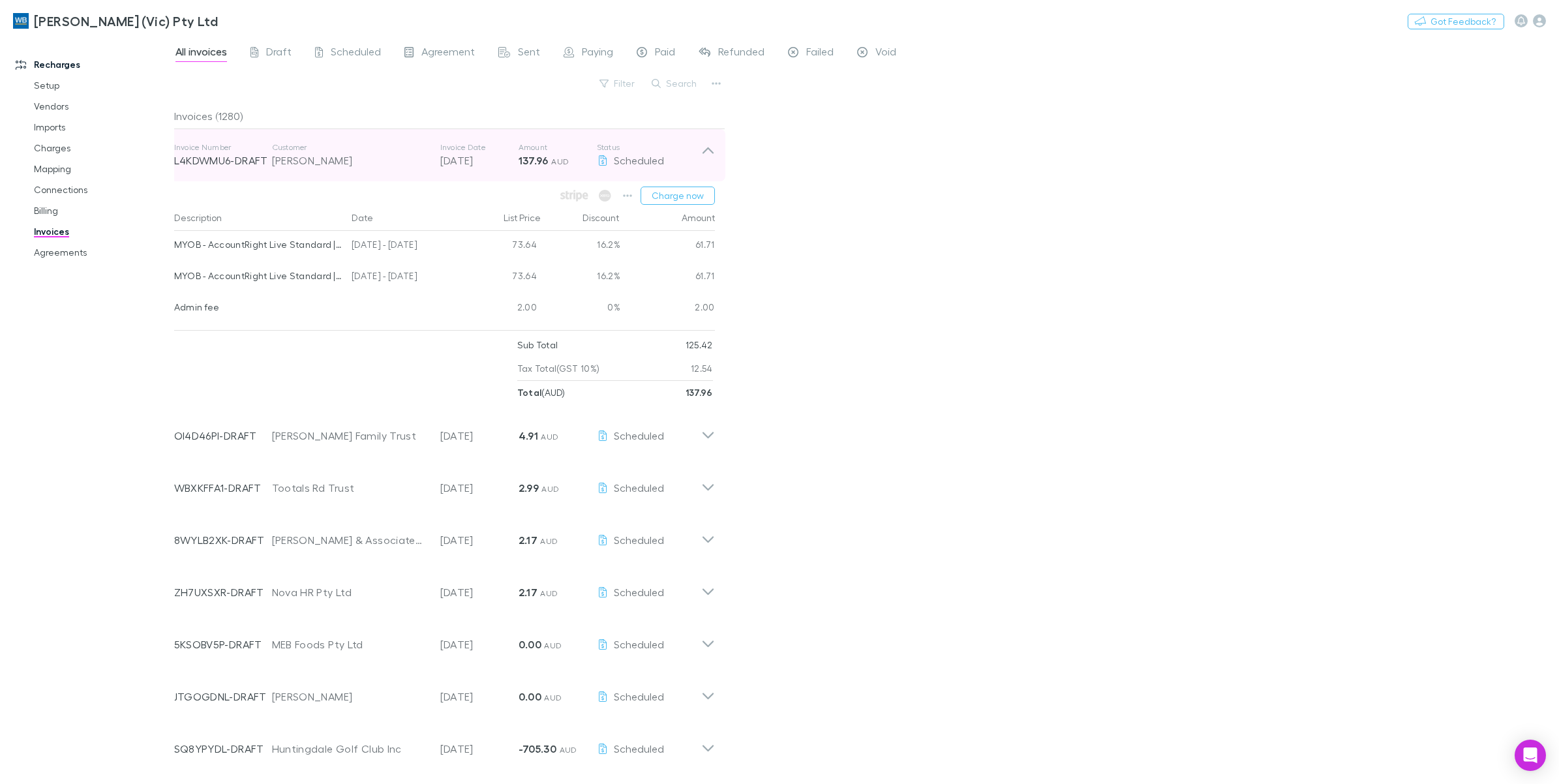
click at [711, 160] on icon at bounding box center [708, 155] width 13 height 26
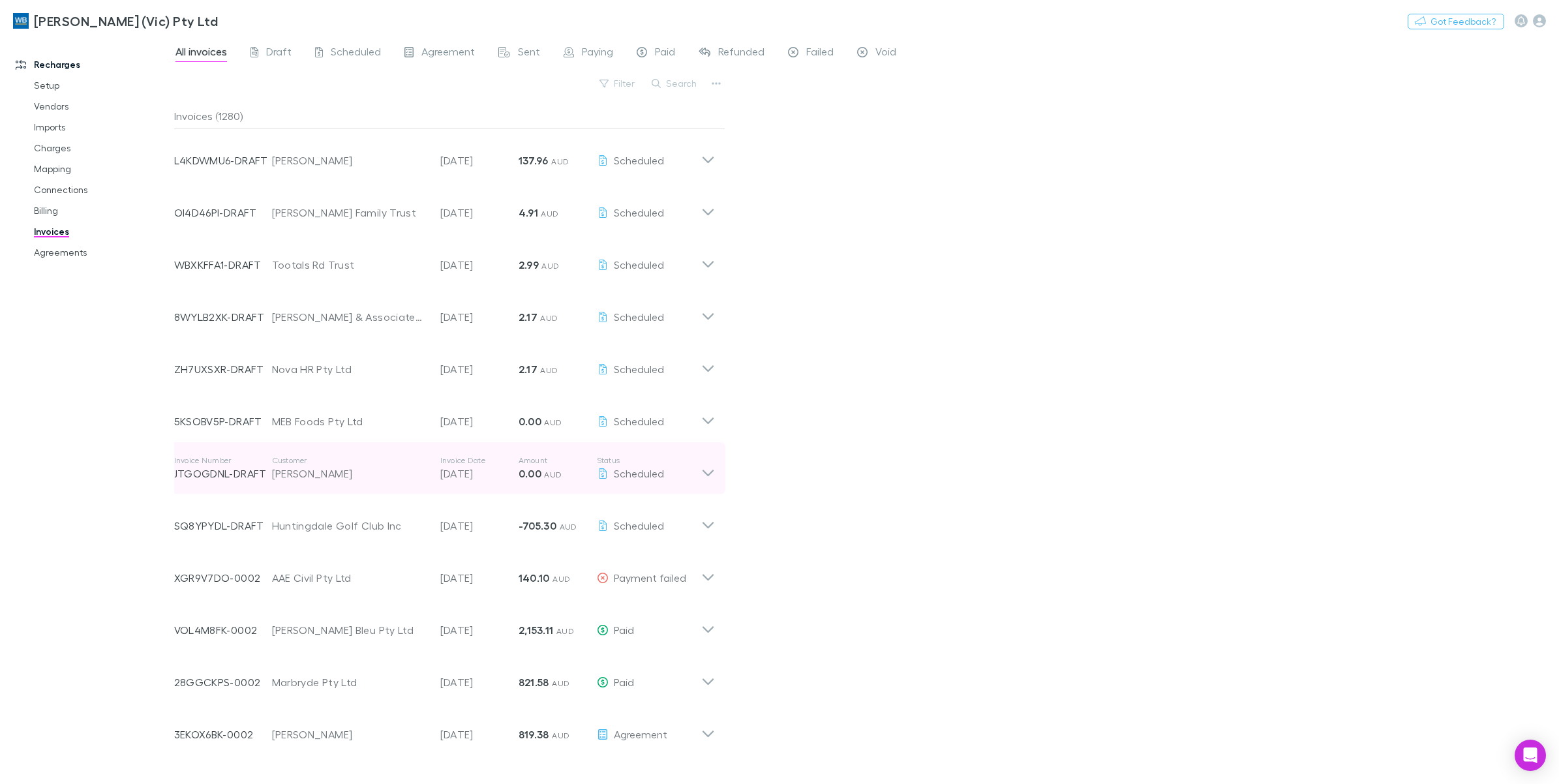
click at [705, 473] on icon at bounding box center [707, 473] width 11 height 7
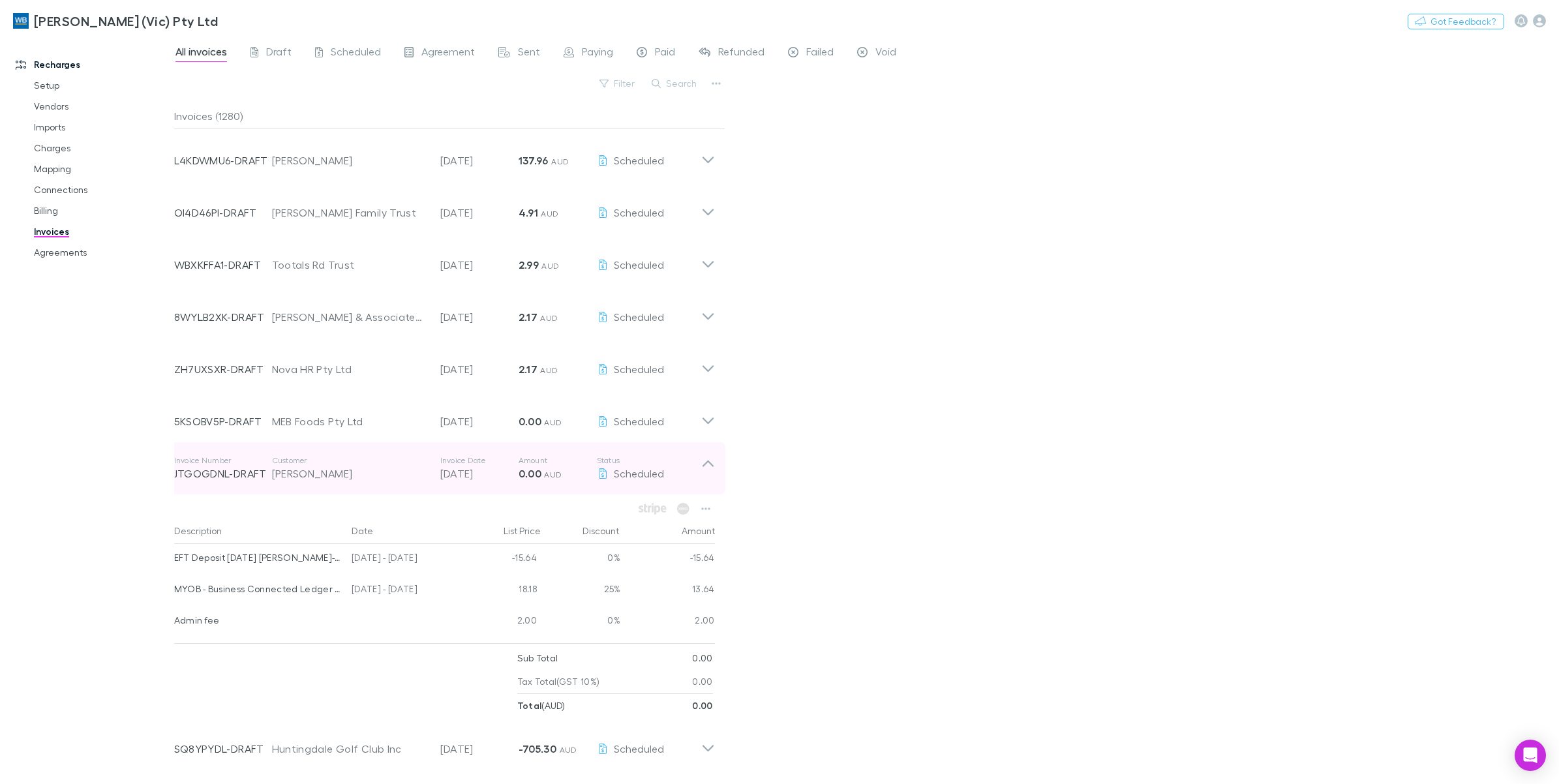
click at [705, 473] on icon at bounding box center [708, 468] width 13 height 26
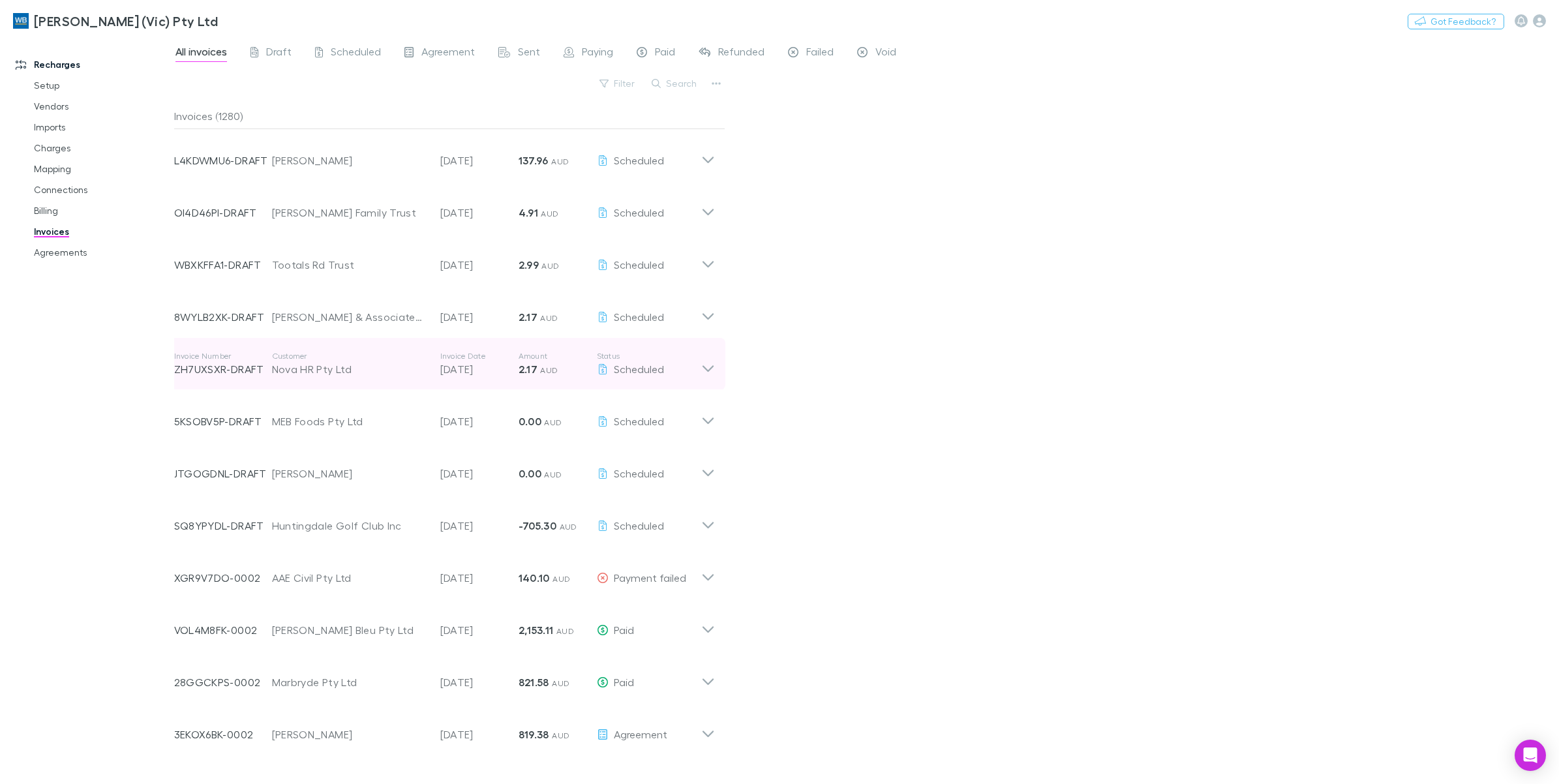
click at [703, 367] on icon at bounding box center [707, 368] width 11 height 7
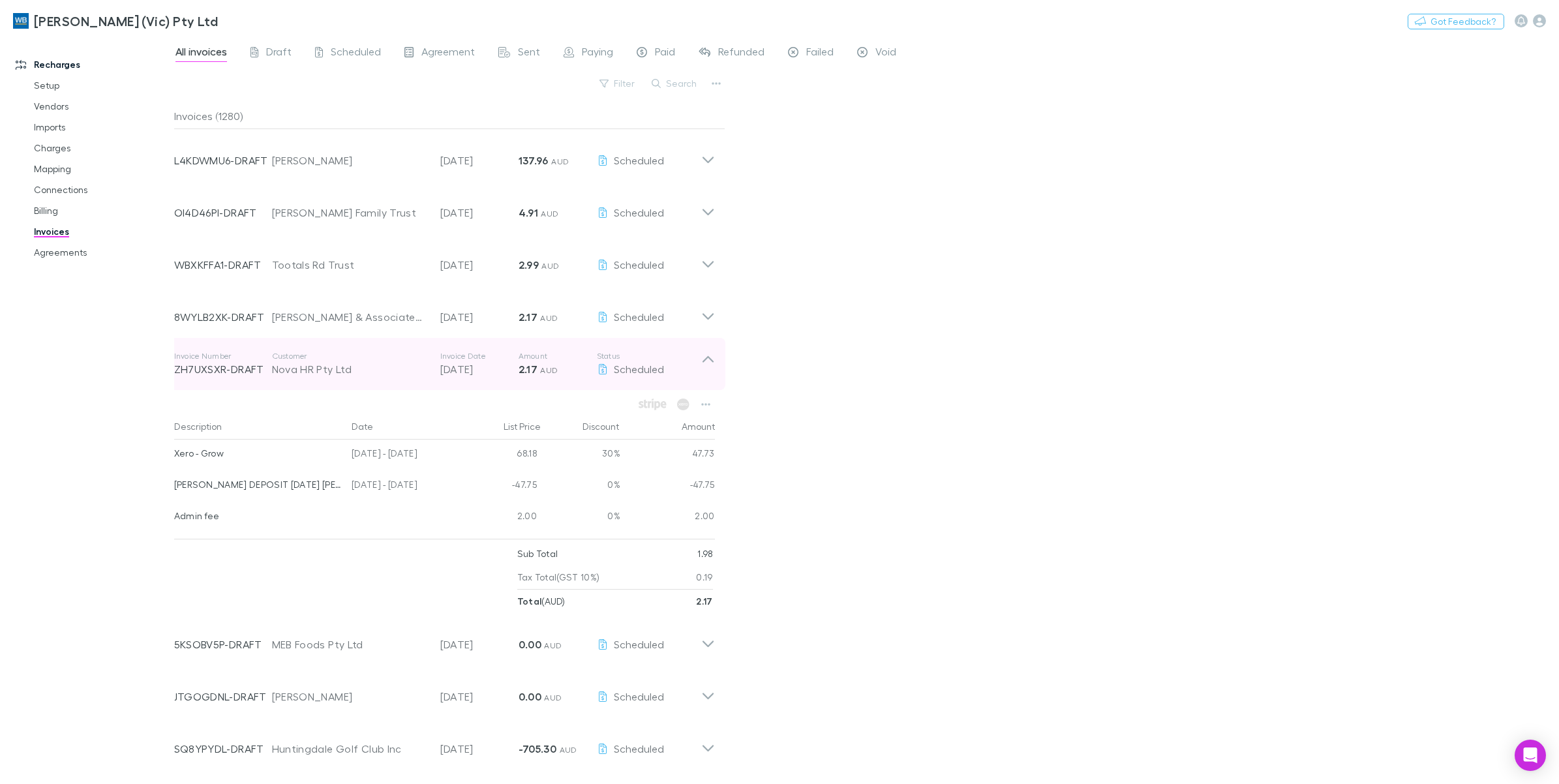
click at [703, 367] on icon at bounding box center [708, 363] width 13 height 26
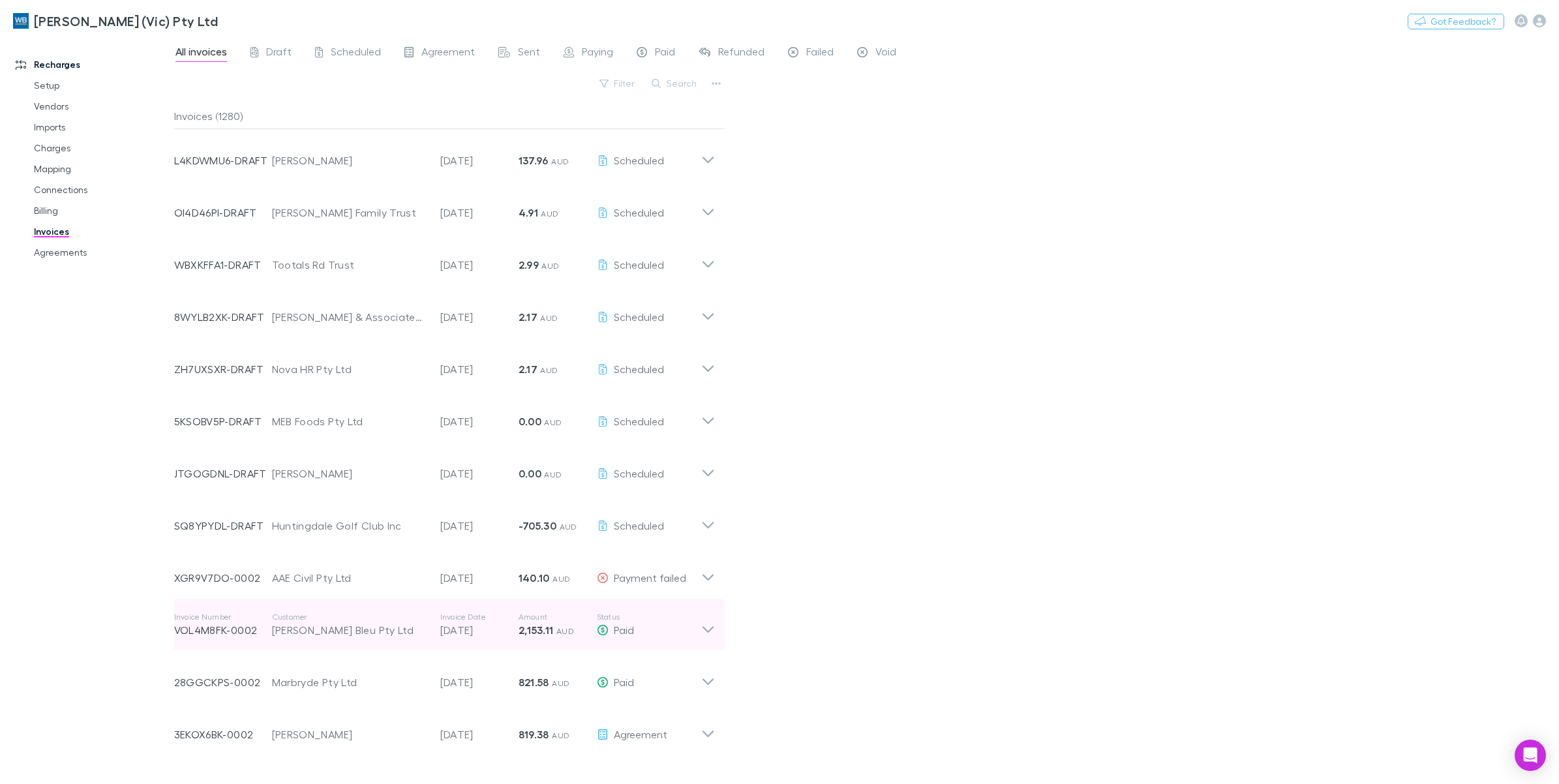
click at [708, 633] on icon at bounding box center [707, 629] width 11 height 7
click at [708, 633] on icon at bounding box center [708, 624] width 13 height 26
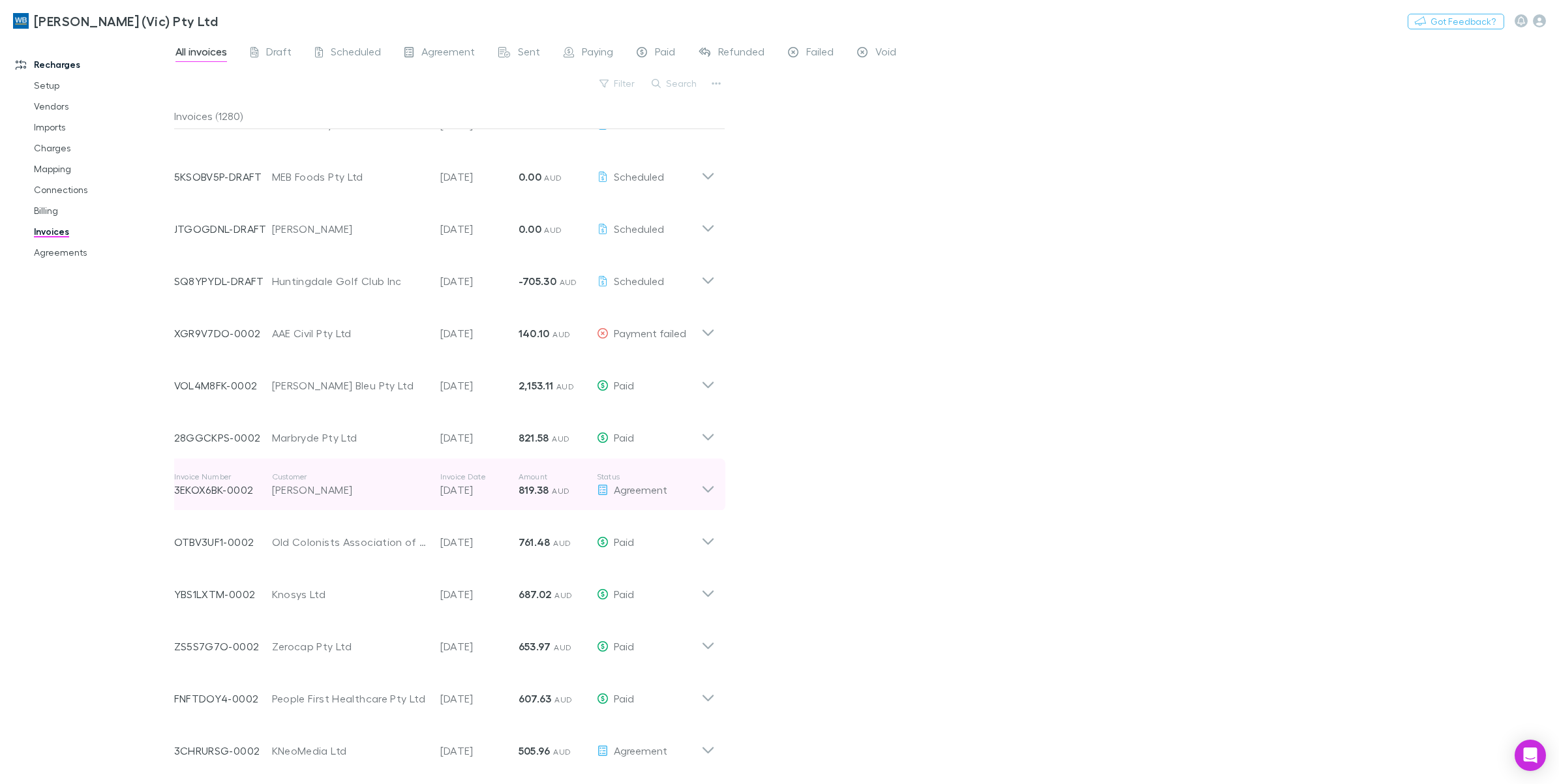
click at [716, 493] on div "Invoice Number 3EKOX6BK-0002 Customer [PERSON_NAME] Invoice Date [DATE] Amount …" at bounding box center [445, 485] width 562 height 52
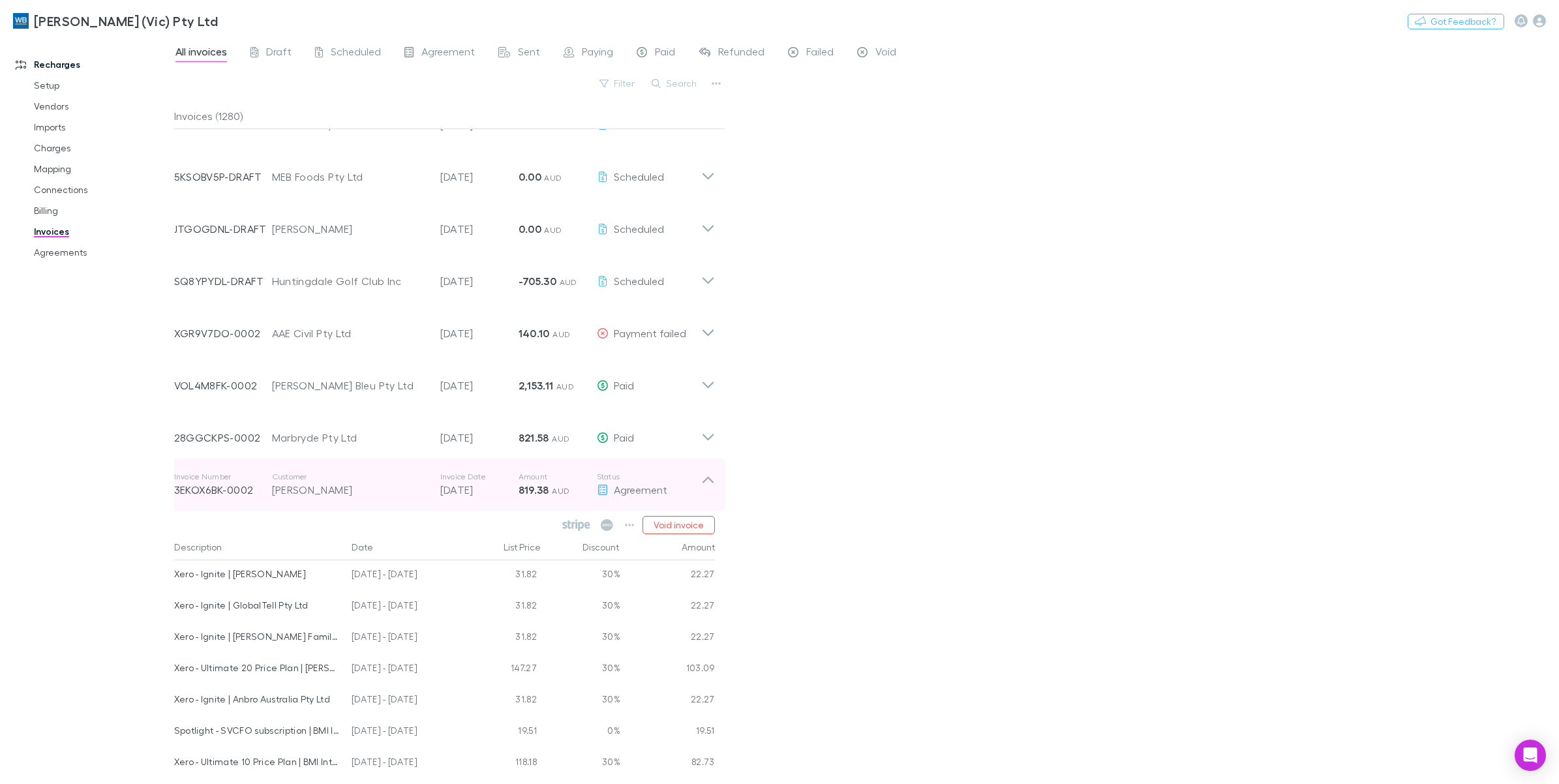
click at [710, 491] on icon at bounding box center [708, 484] width 13 height 26
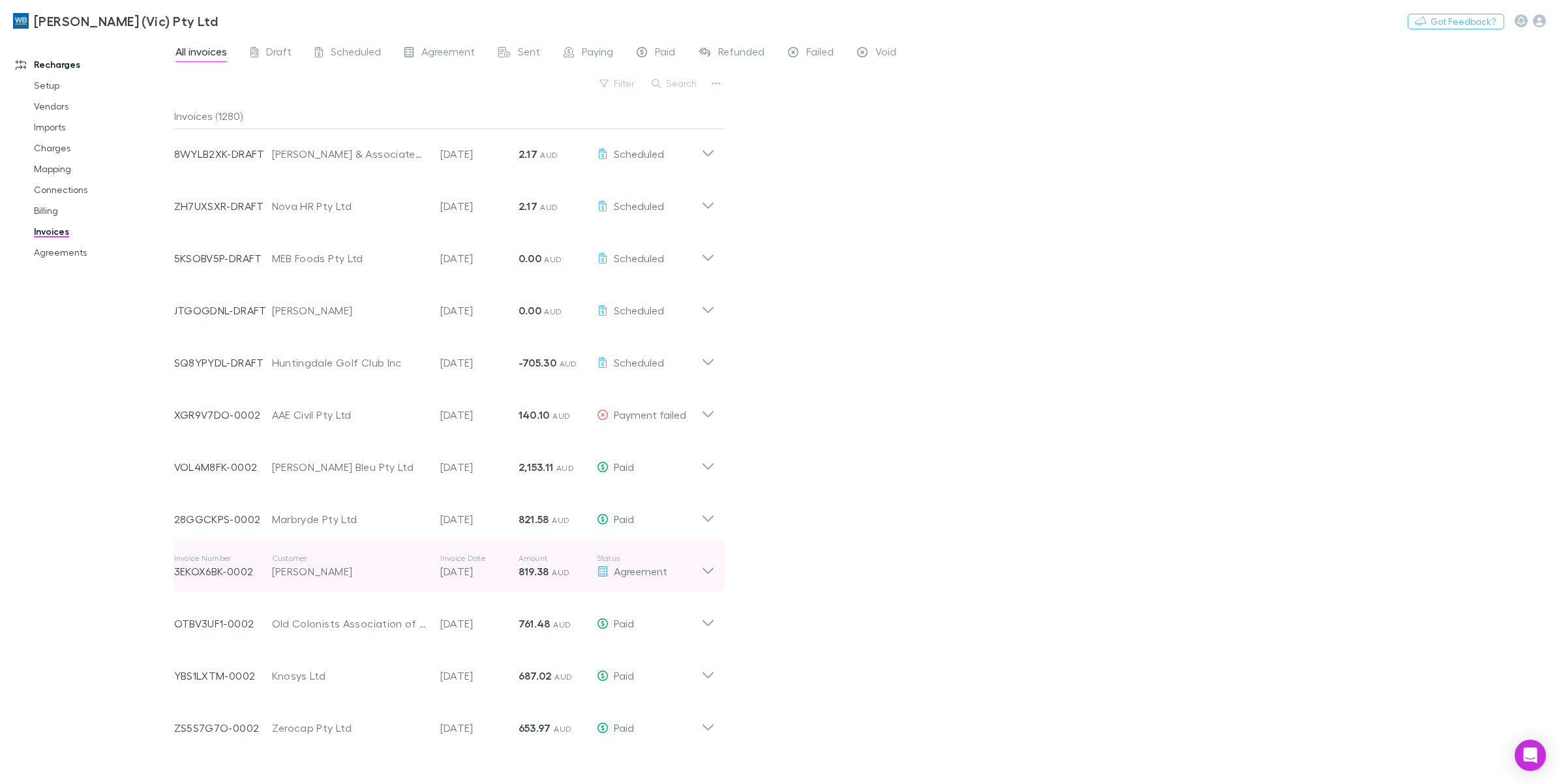
scroll to position [0, 0]
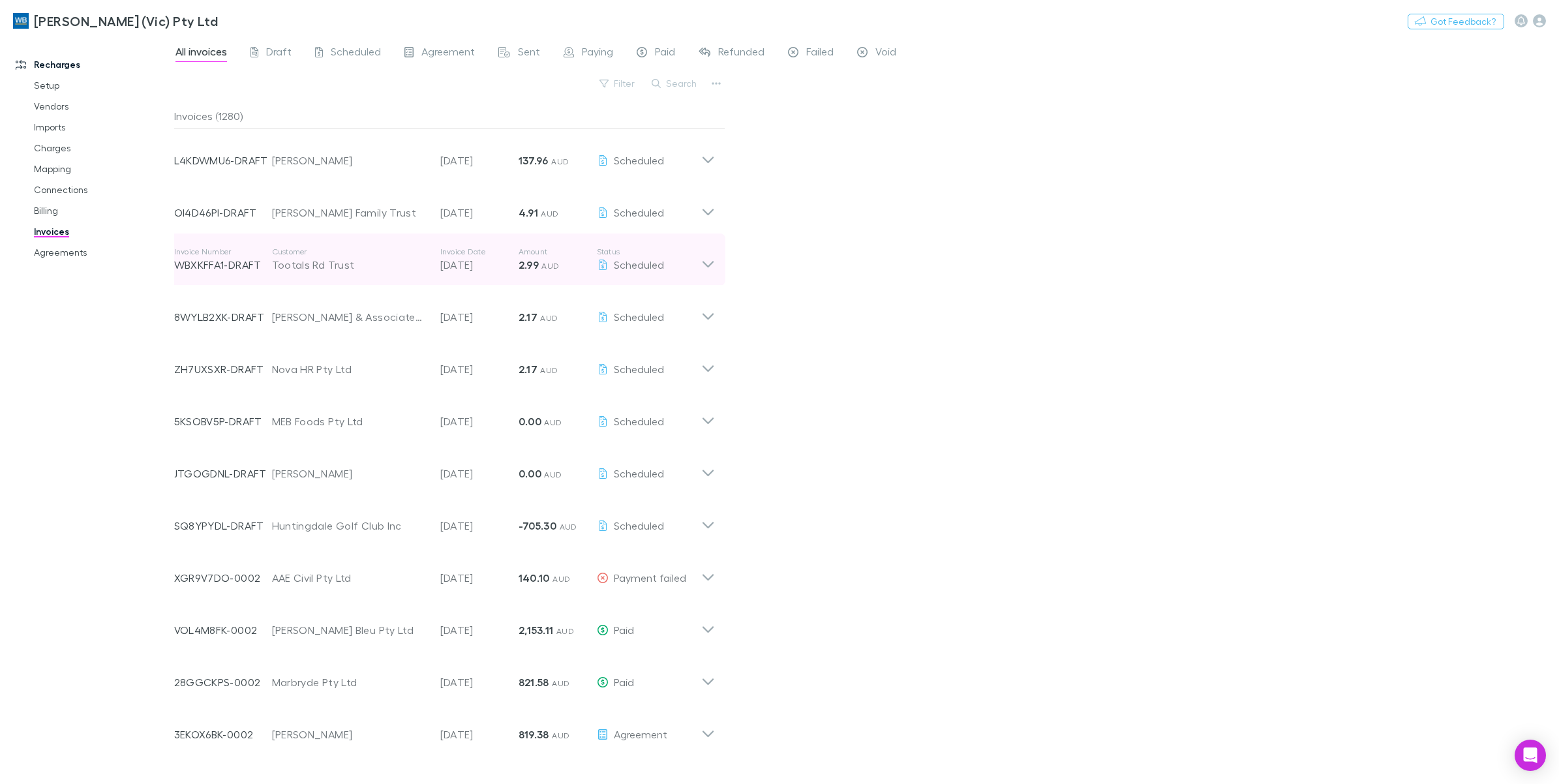
click at [717, 259] on div "Invoice Number WBXKFFA1-DRAFT Customer Tootals Rd Trust Invoice Date [DATE] Amo…" at bounding box center [445, 259] width 562 height 52
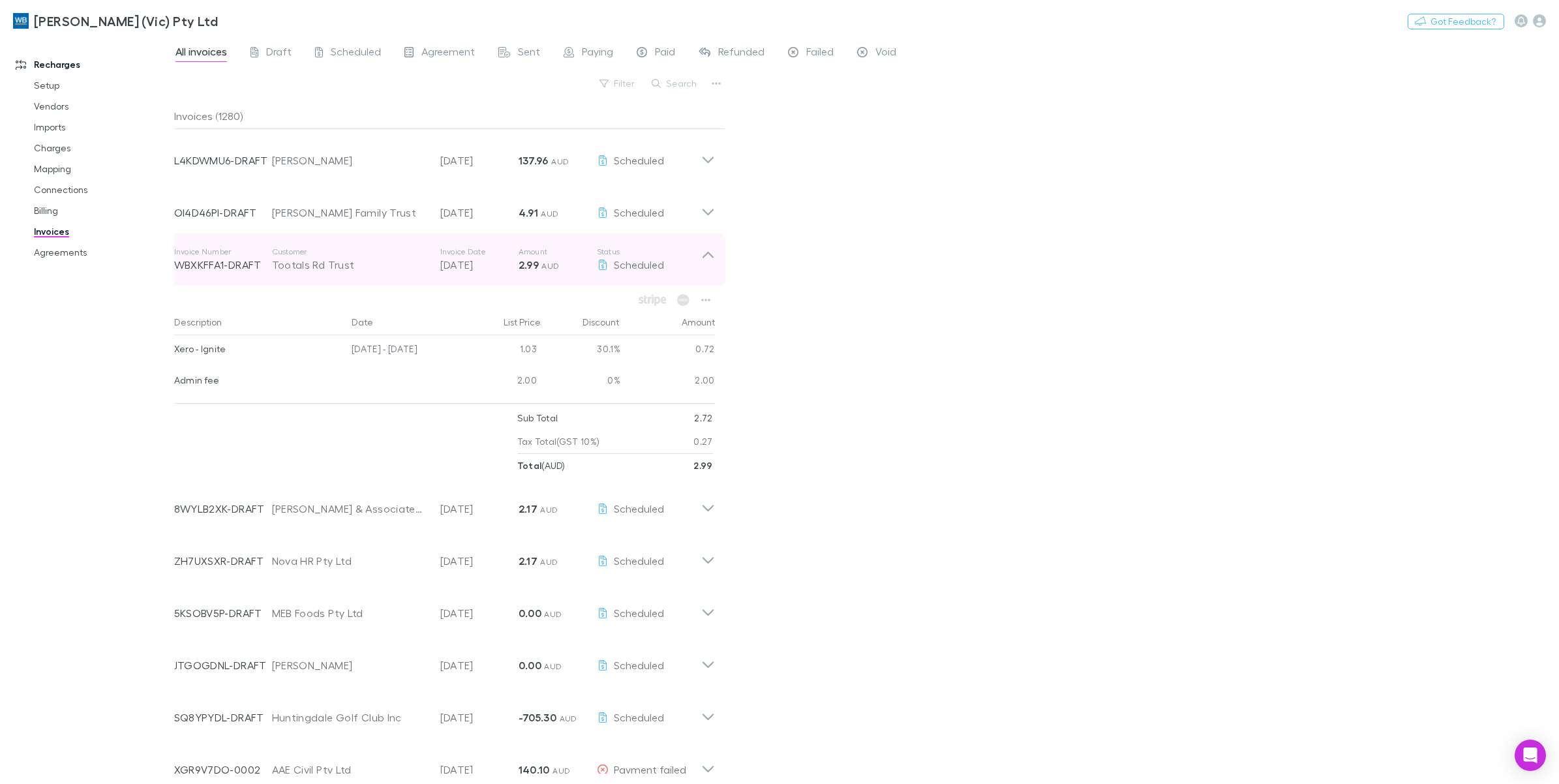
click at [714, 262] on icon at bounding box center [708, 259] width 13 height 26
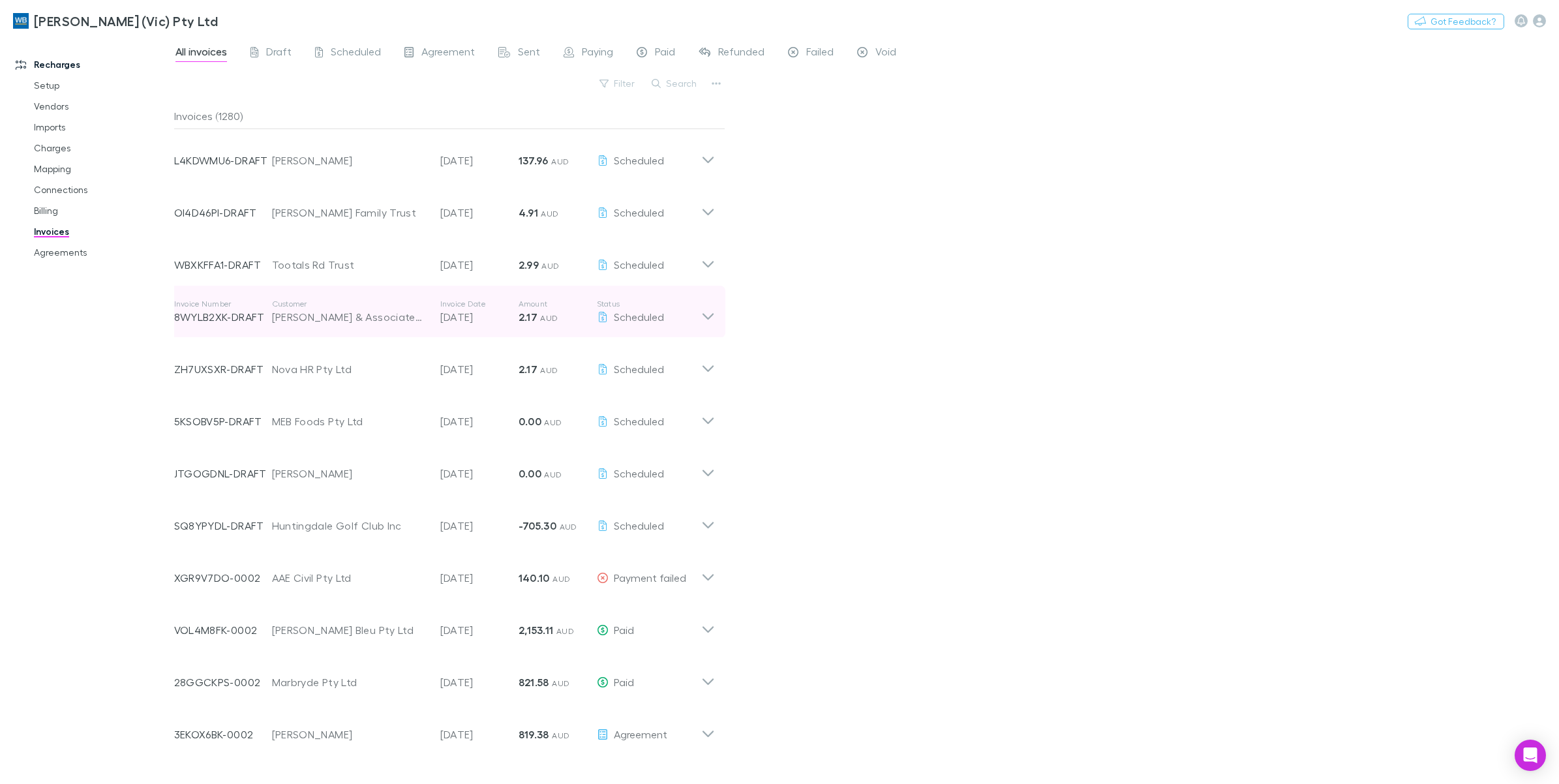
click at [708, 315] on icon at bounding box center [708, 311] width 13 height 26
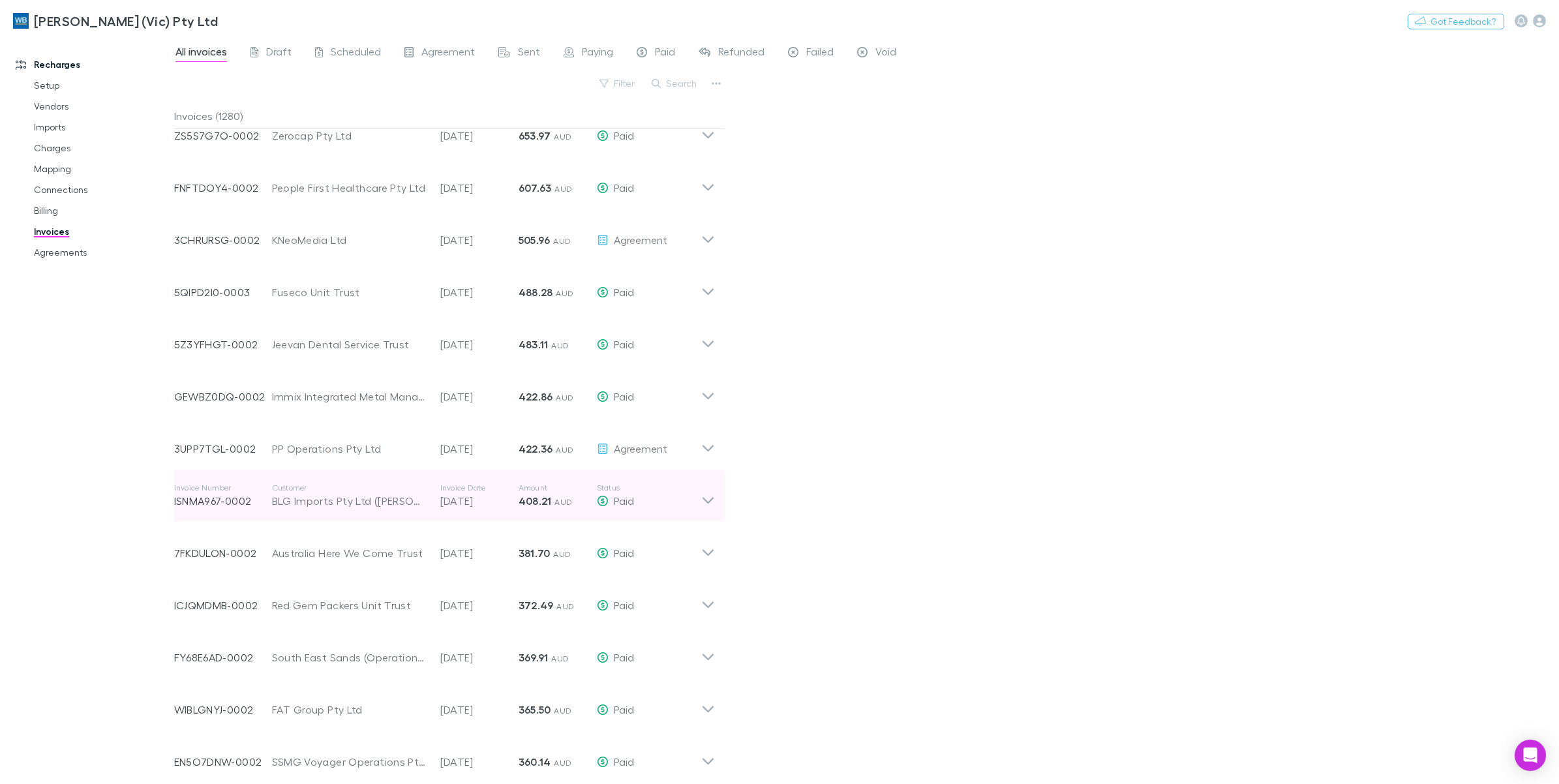
scroll to position [1141, 0]
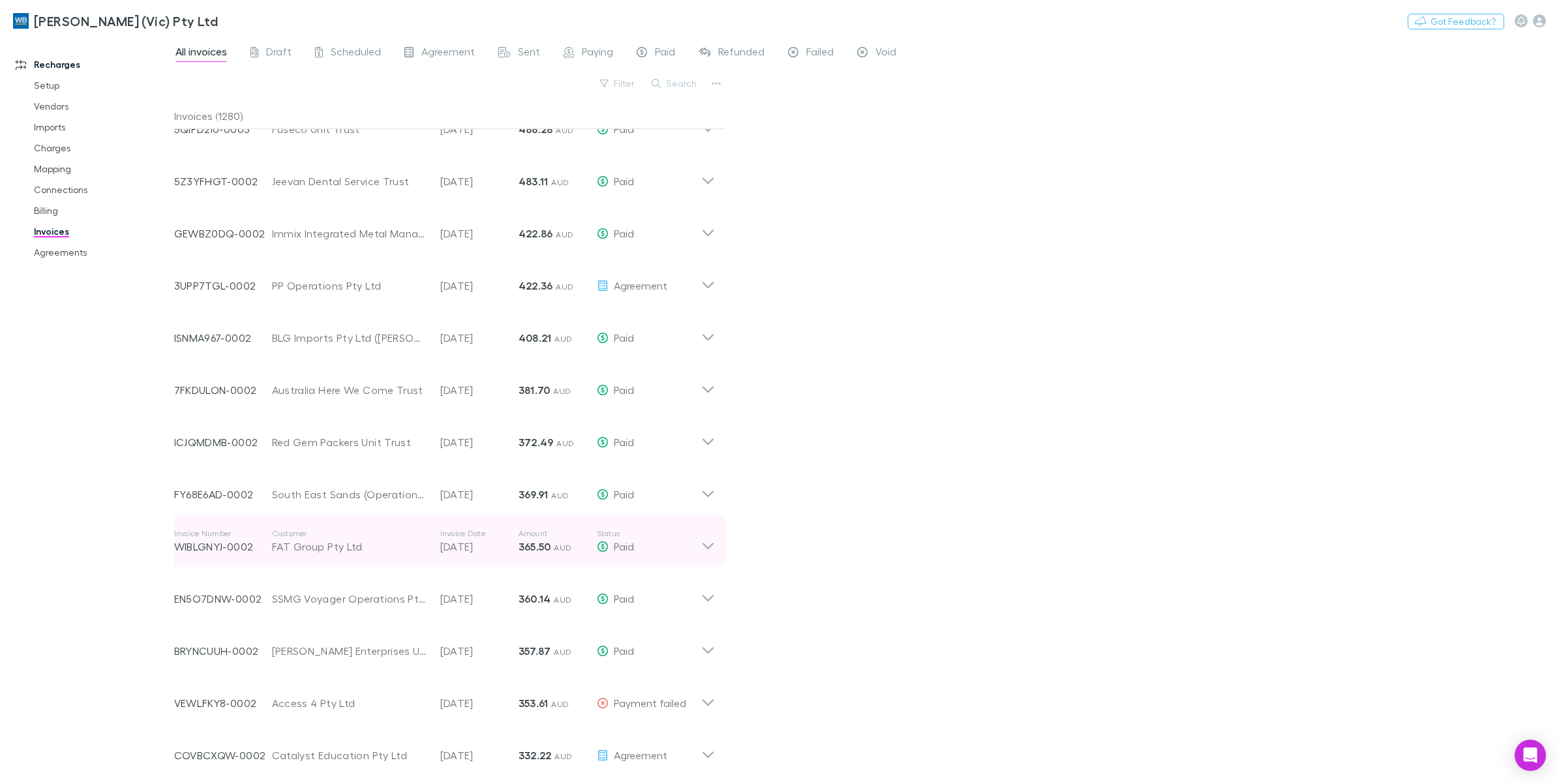
click at [704, 551] on icon at bounding box center [708, 541] width 13 height 26
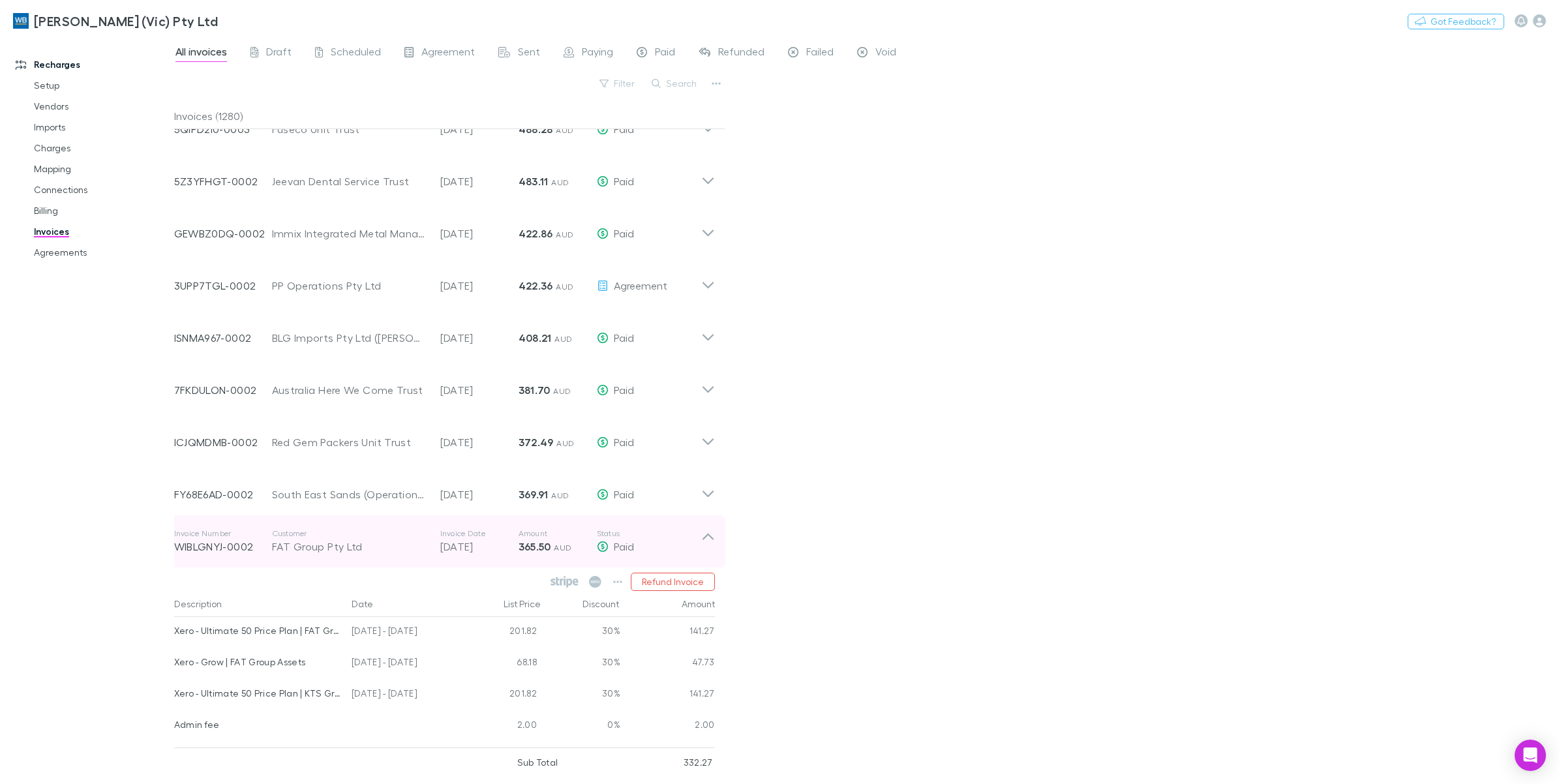
click at [704, 551] on icon at bounding box center [708, 541] width 13 height 26
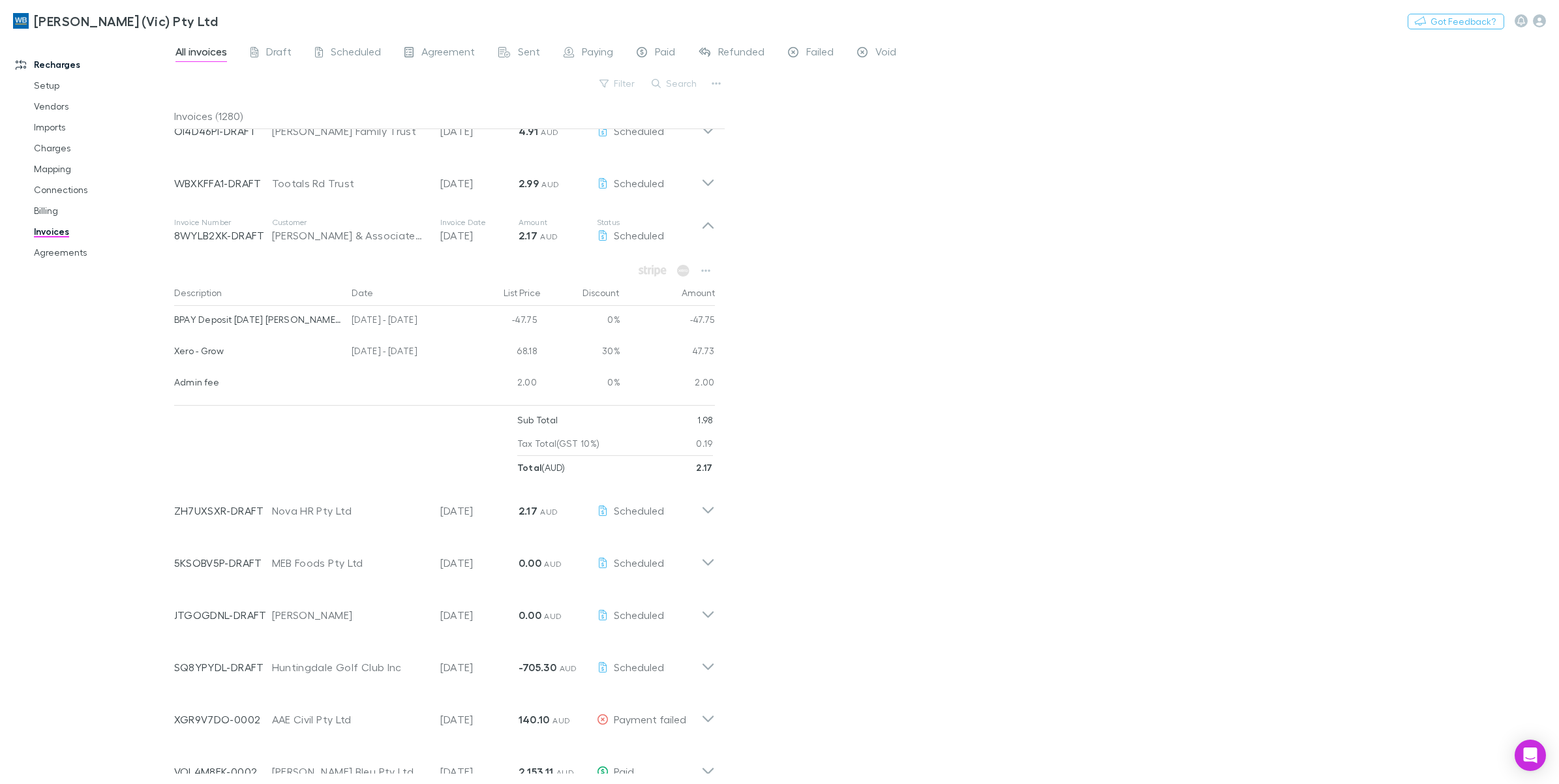
scroll to position [0, 0]
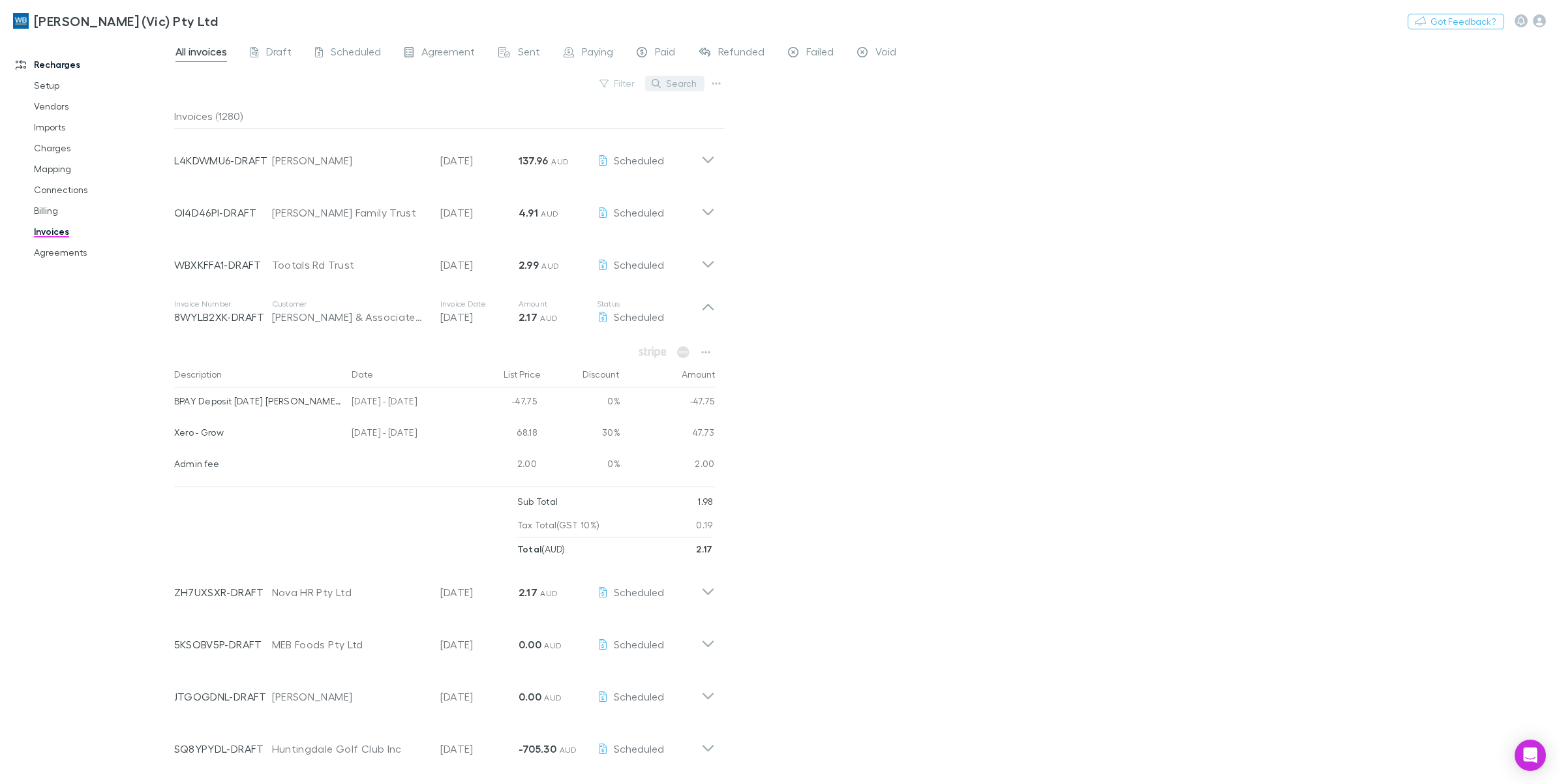
click at [679, 82] on button "Search" at bounding box center [674, 83] width 59 height 16
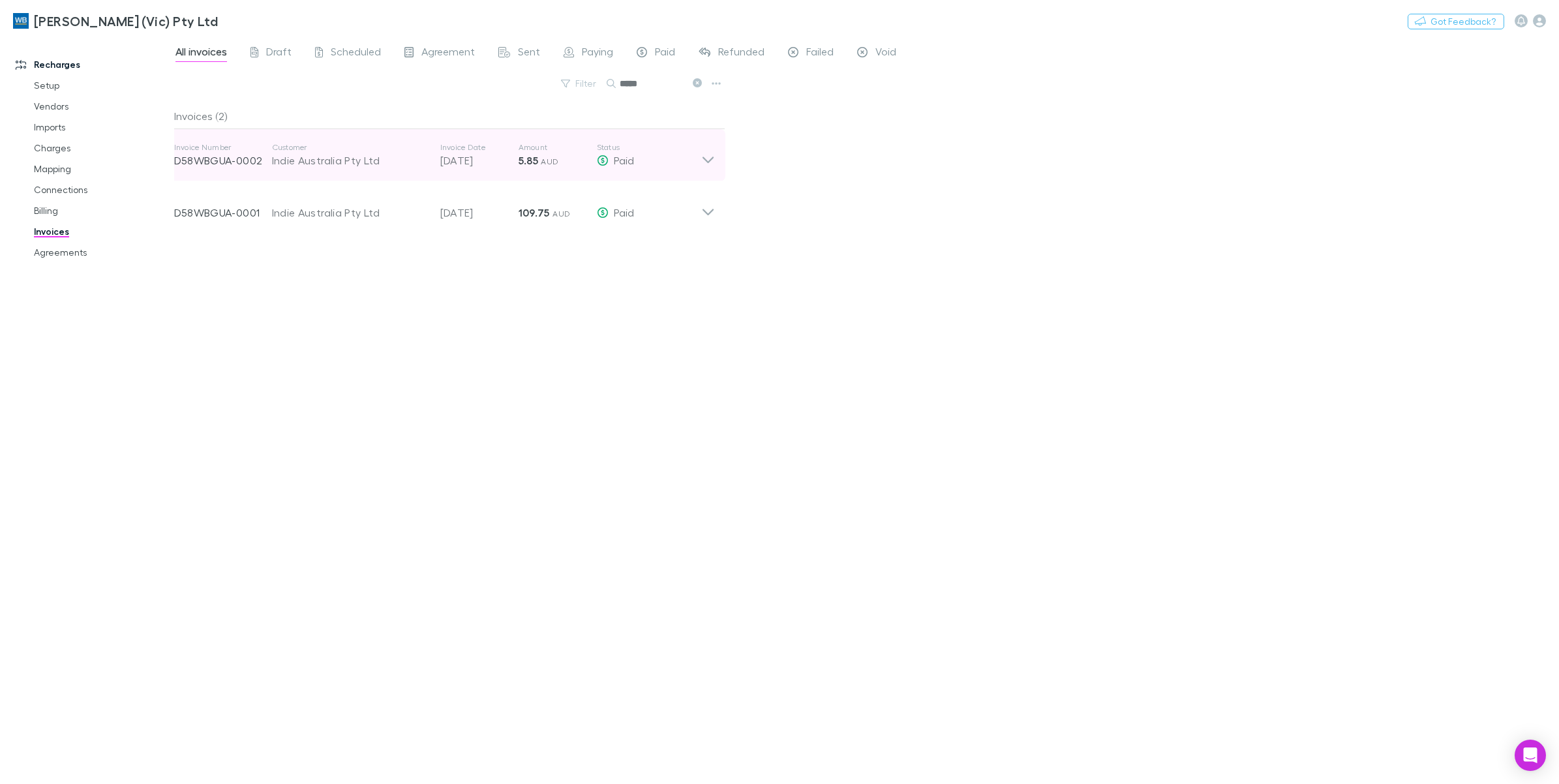
click at [712, 160] on icon at bounding box center [708, 155] width 13 height 26
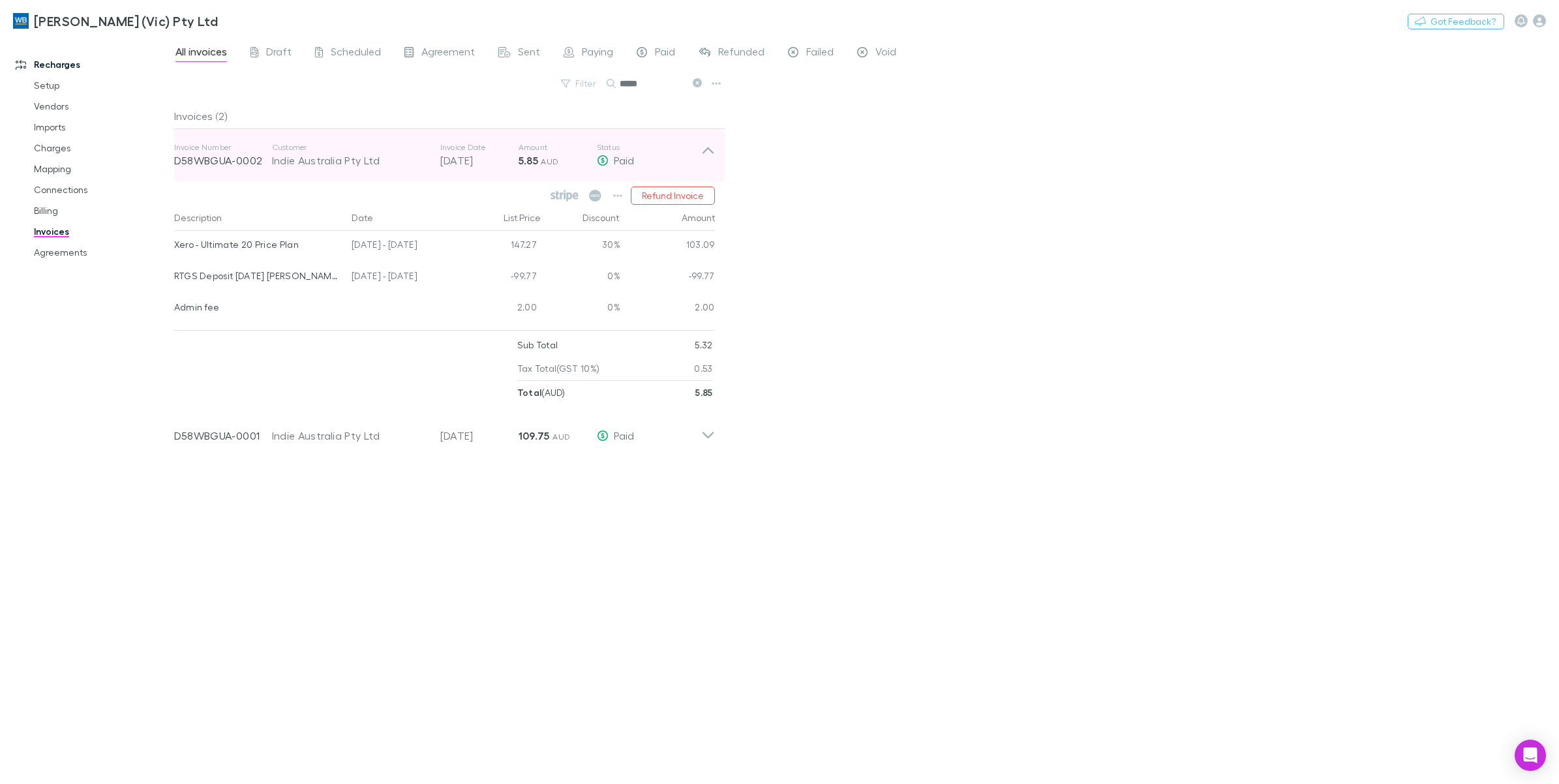
click at [712, 160] on icon at bounding box center [708, 155] width 13 height 26
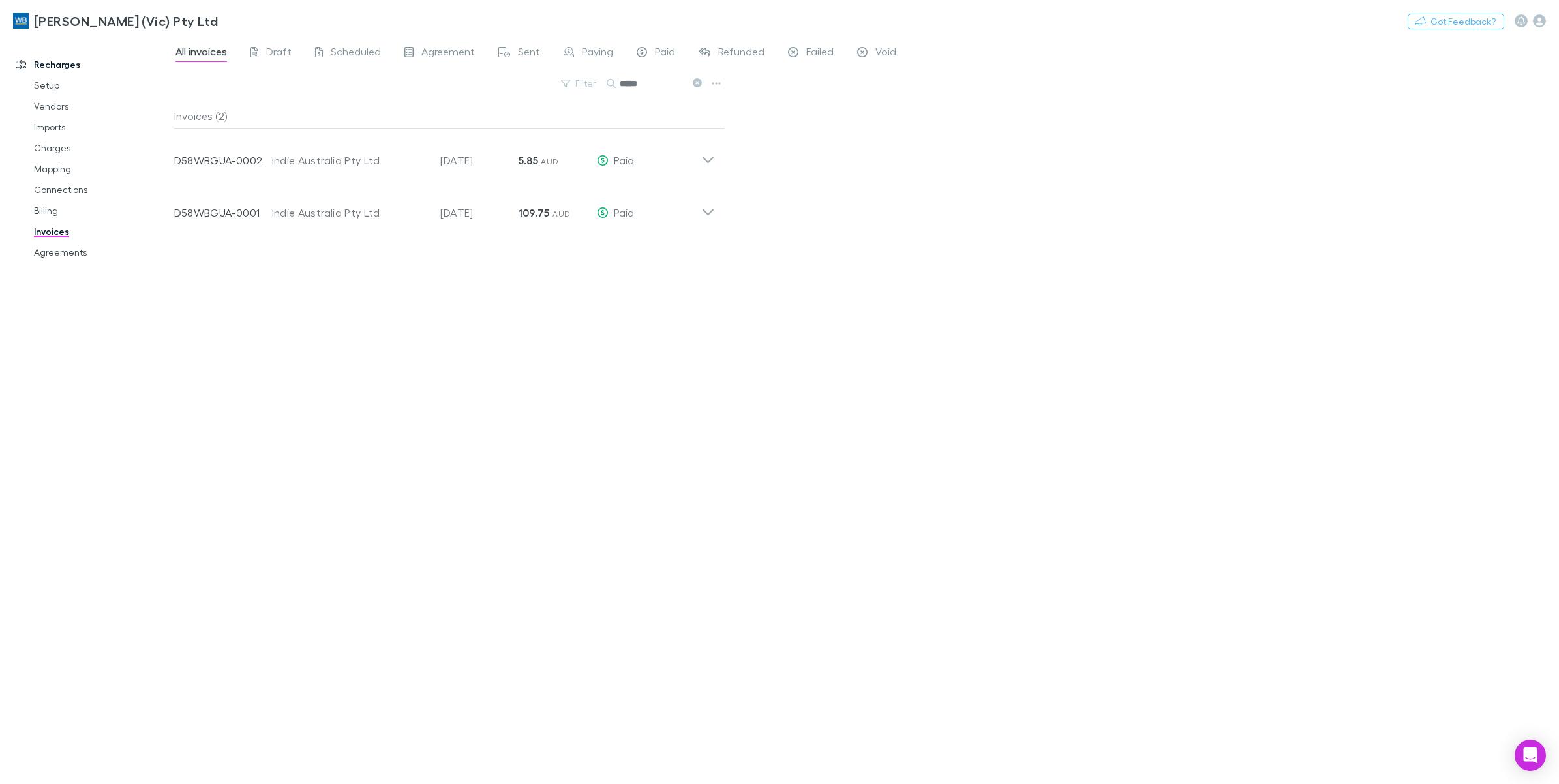
click at [726, 156] on div "All invoices Draft Scheduled Agreement Sent Paying Paid Refunded Failed Void Fi…" at bounding box center [867, 410] width 1385 height 747
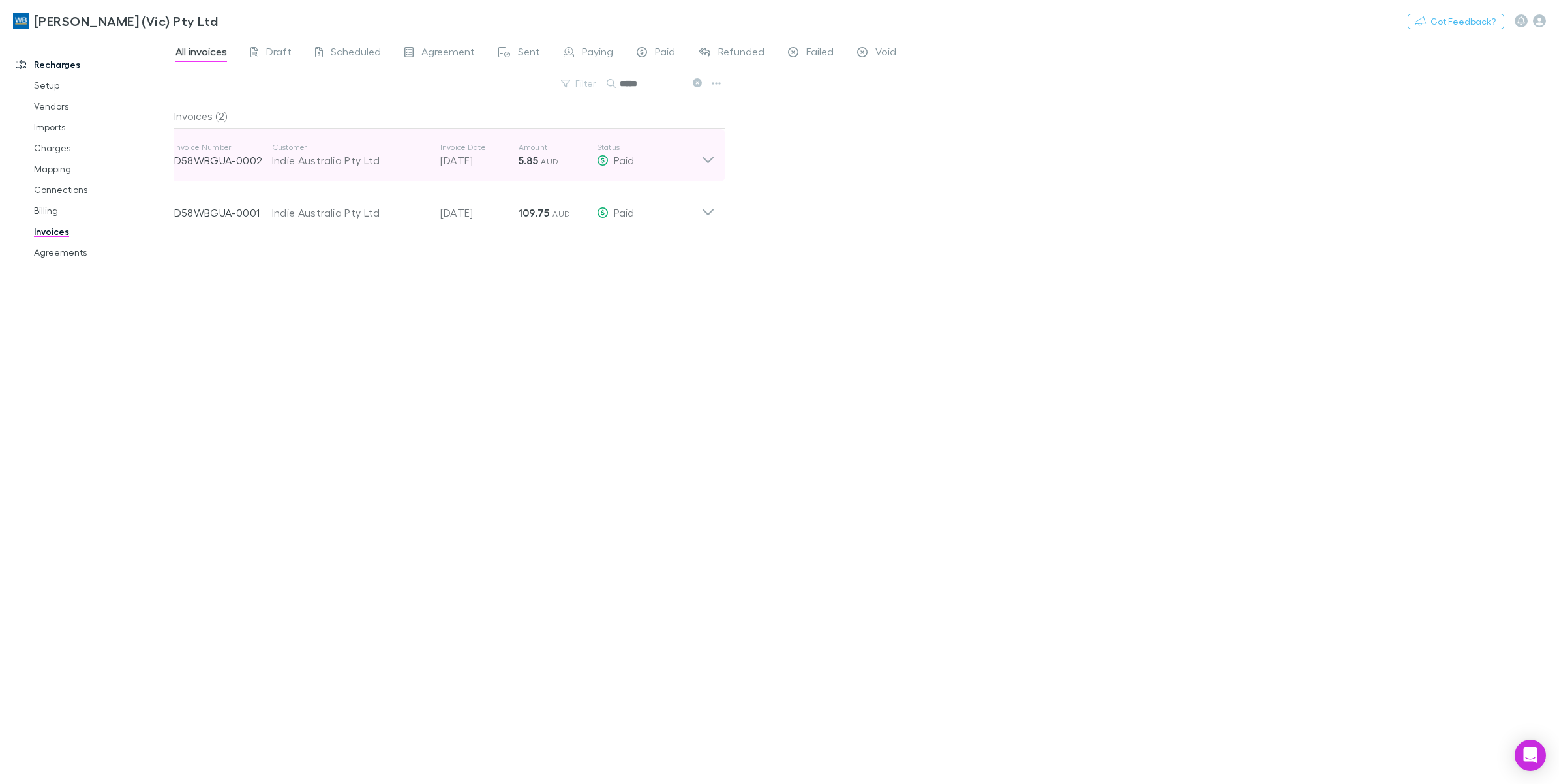
click at [714, 160] on icon at bounding box center [708, 155] width 13 height 26
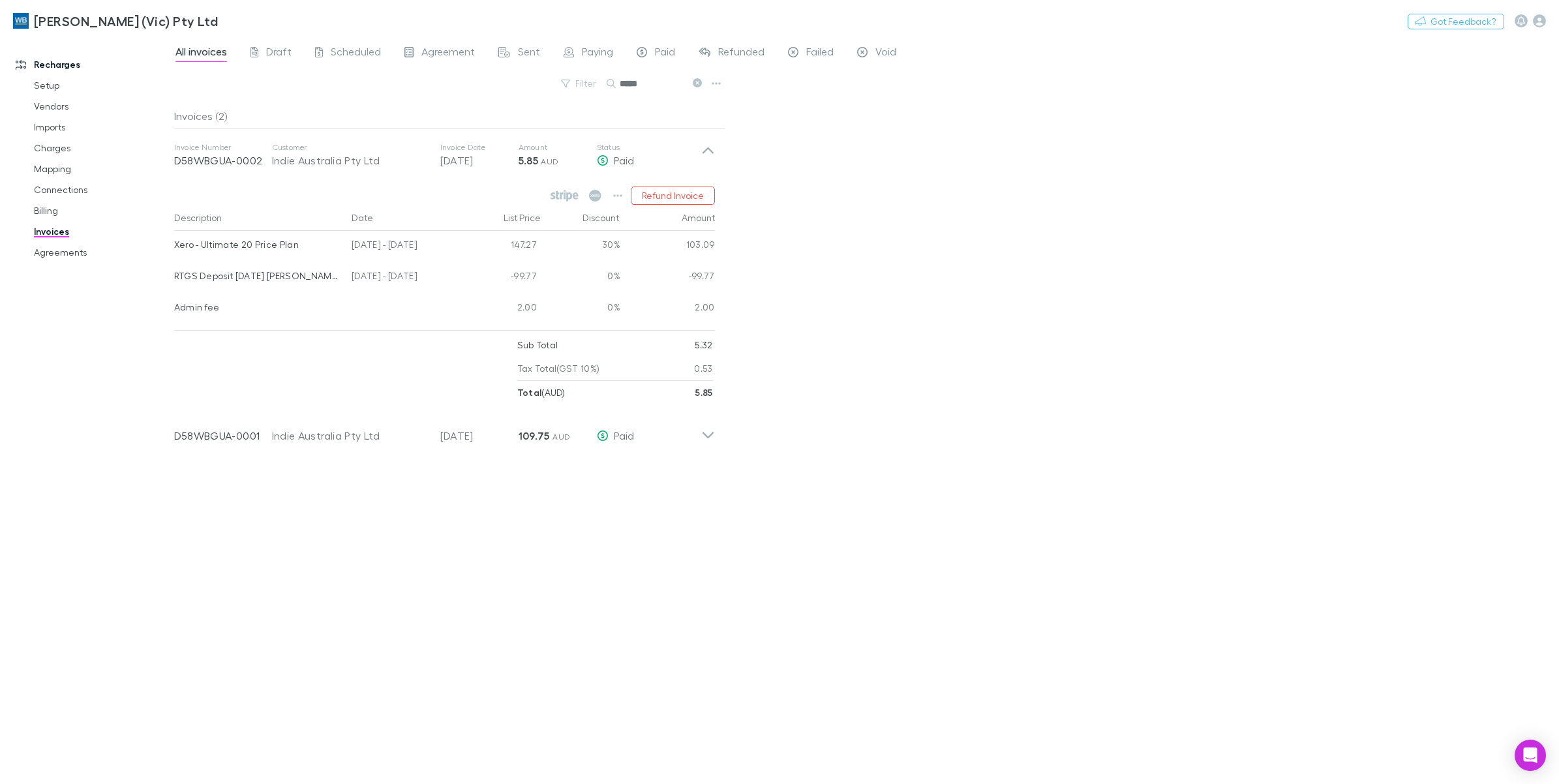
click at [702, 83] on icon at bounding box center [697, 82] width 9 height 9
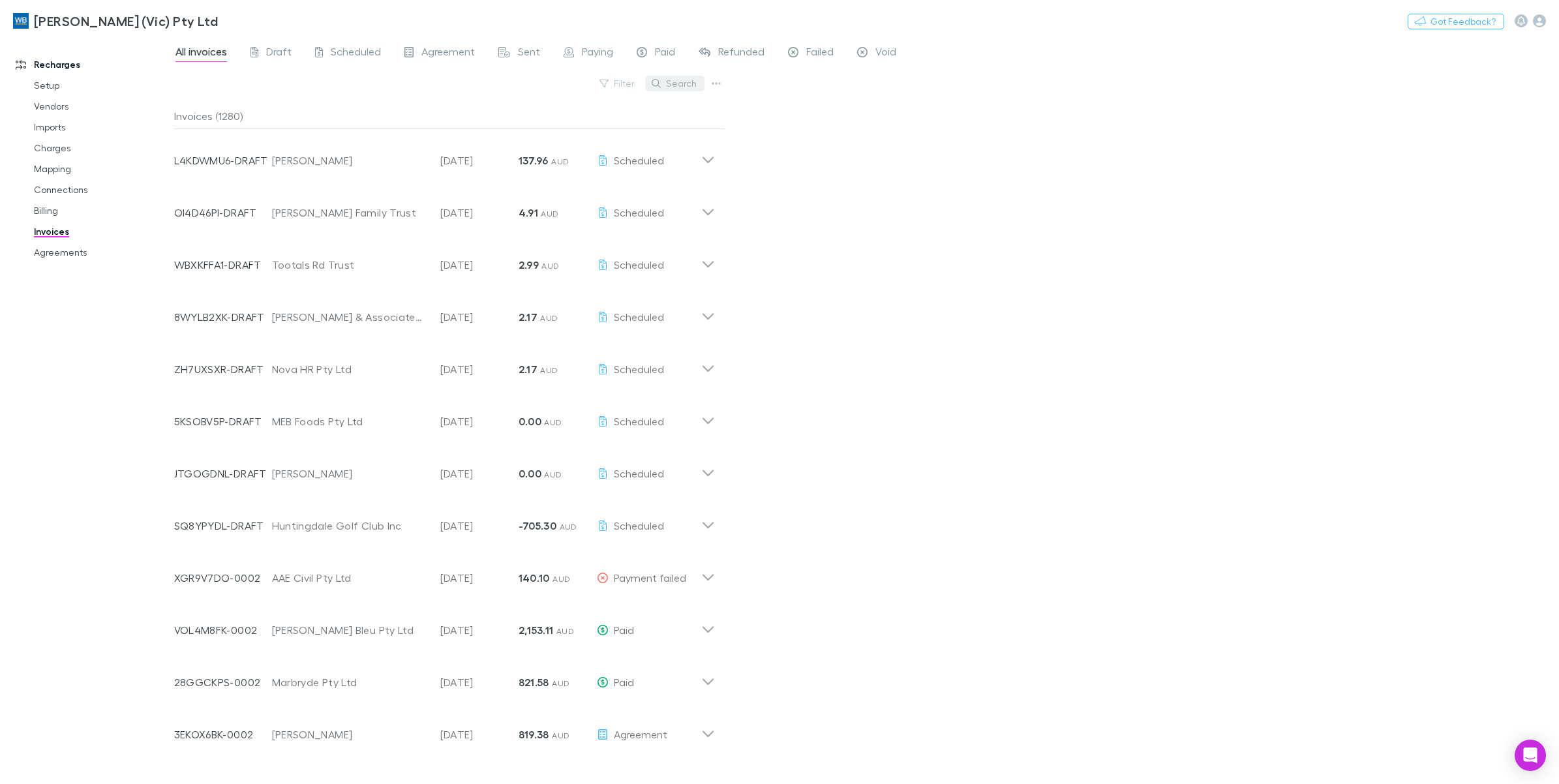
click at [696, 82] on button "Search" at bounding box center [674, 83] width 59 height 16
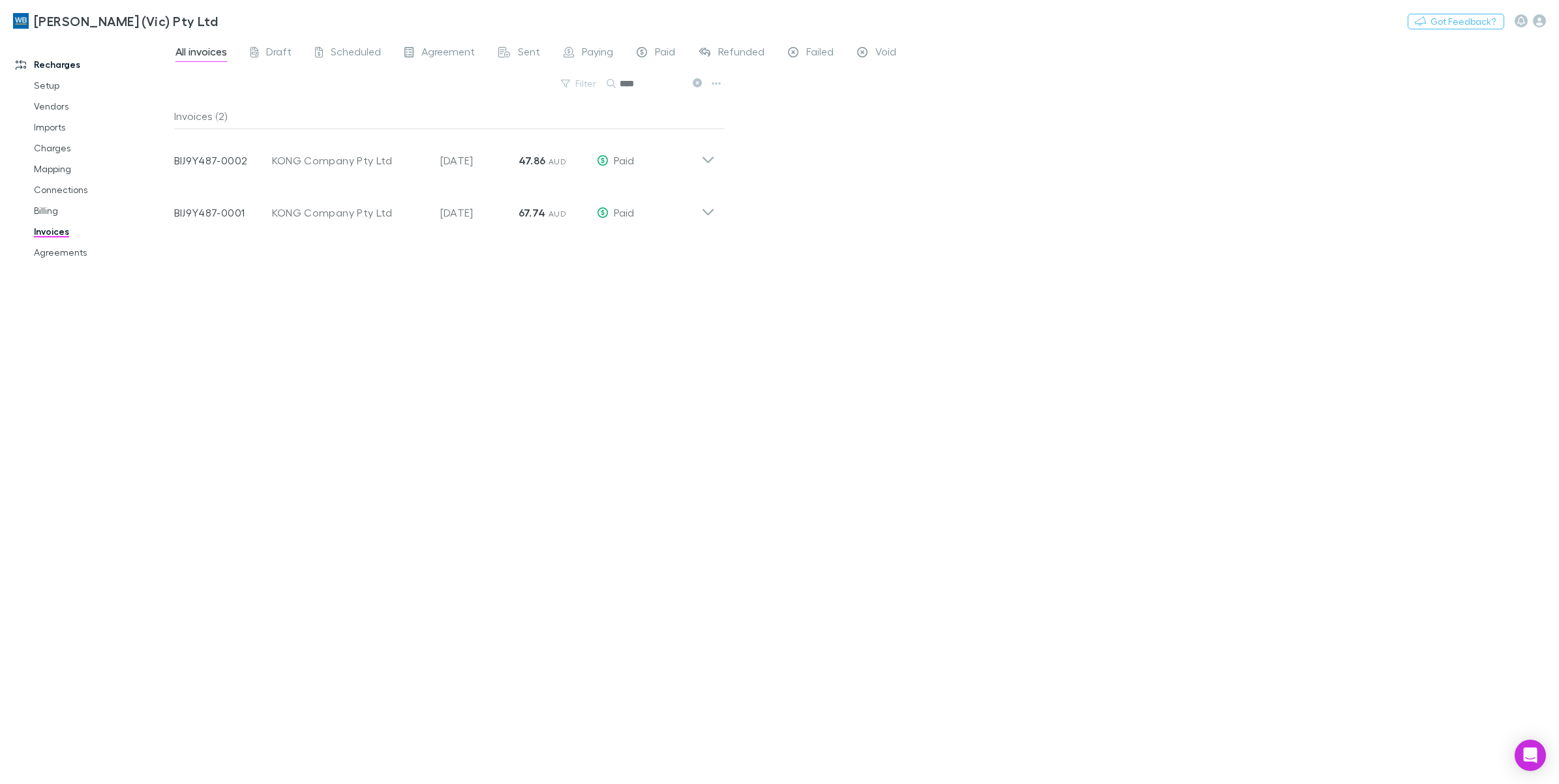
click at [649, 88] on input "****" at bounding box center [652, 83] width 65 height 18
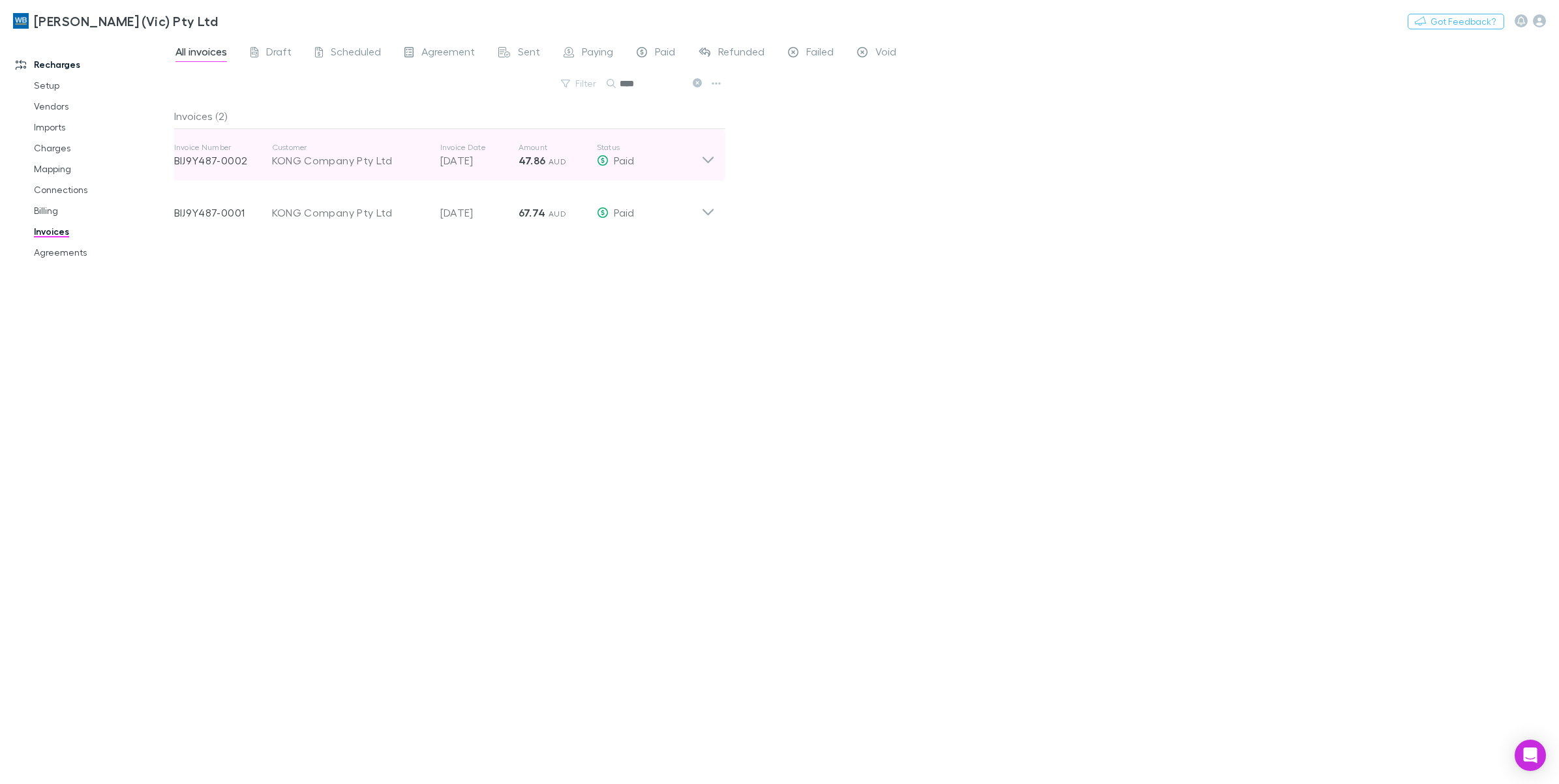
type input "****"
click at [702, 155] on icon at bounding box center [708, 155] width 13 height 26
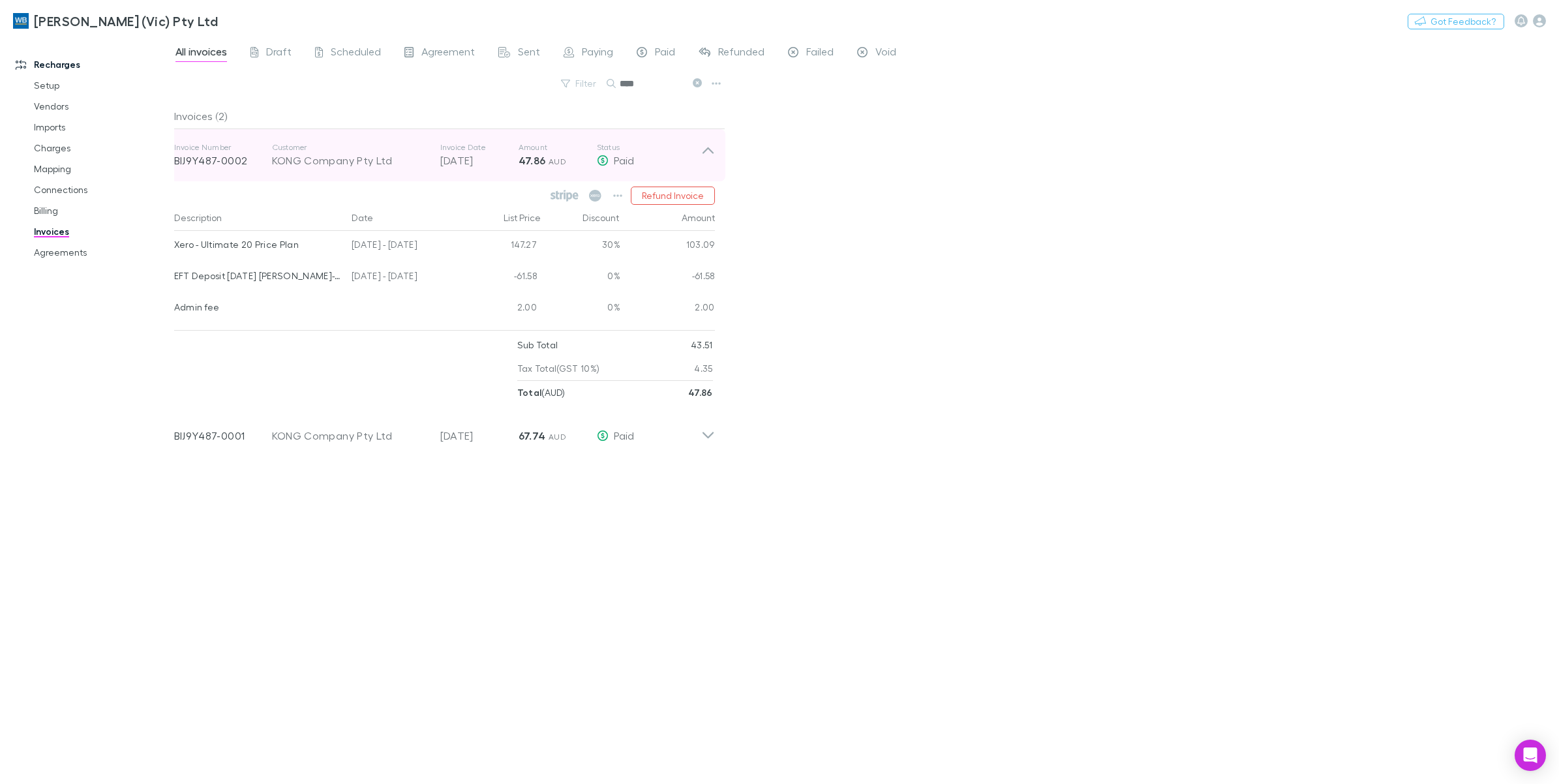
click at [706, 156] on icon at bounding box center [708, 155] width 13 height 26
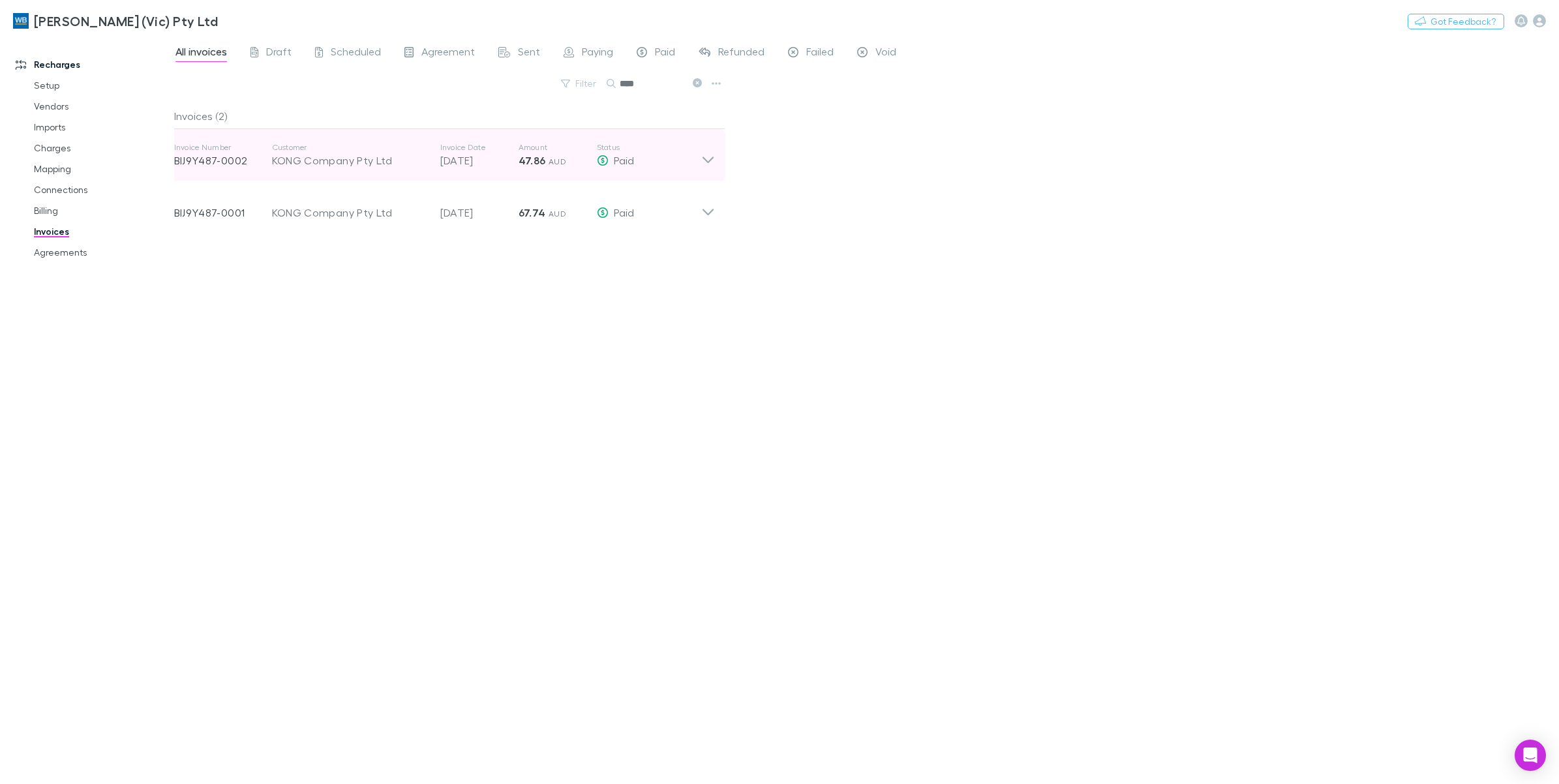
click at [708, 155] on icon at bounding box center [708, 155] width 13 height 26
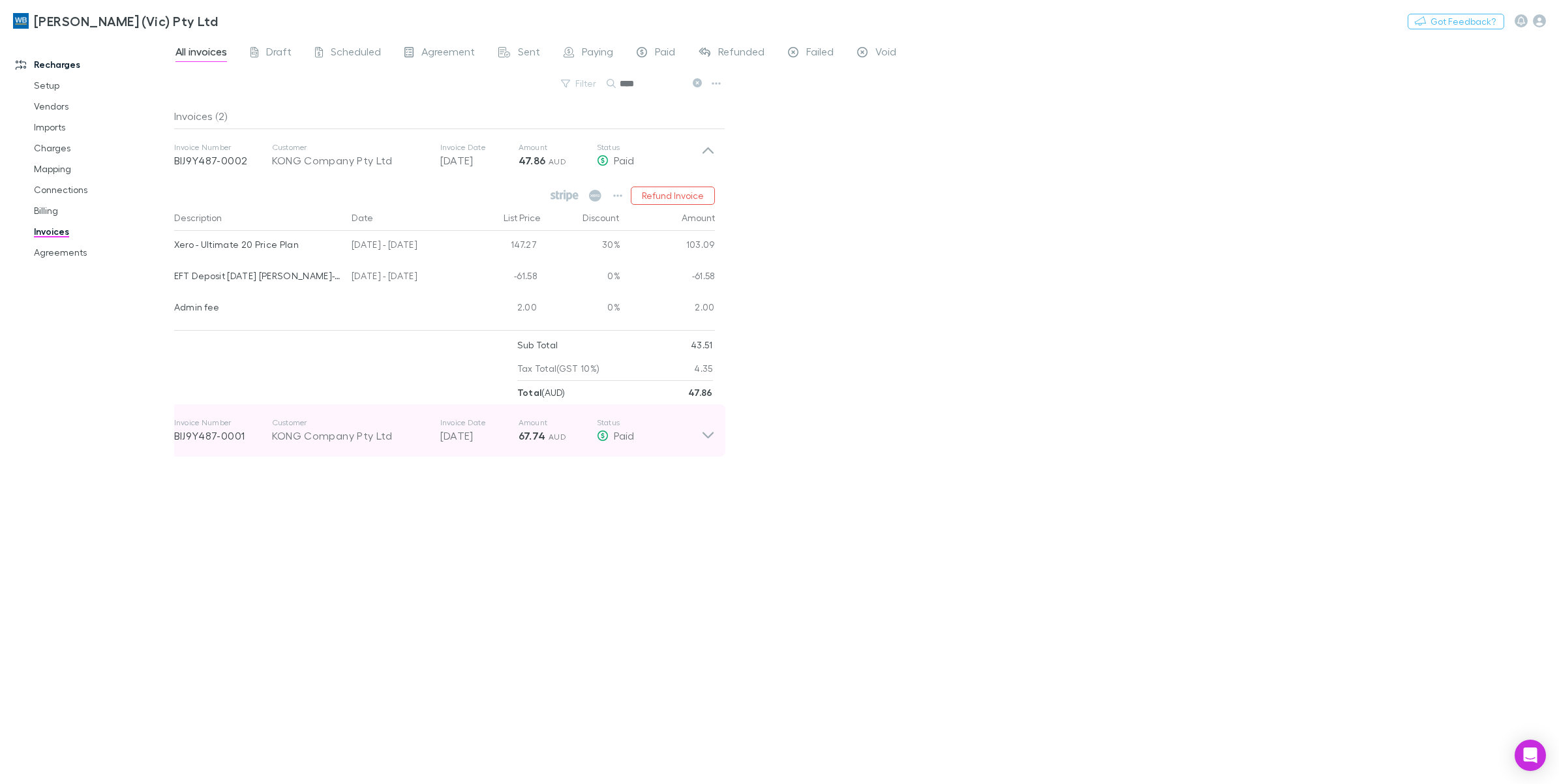
click at [705, 432] on icon at bounding box center [708, 430] width 13 height 26
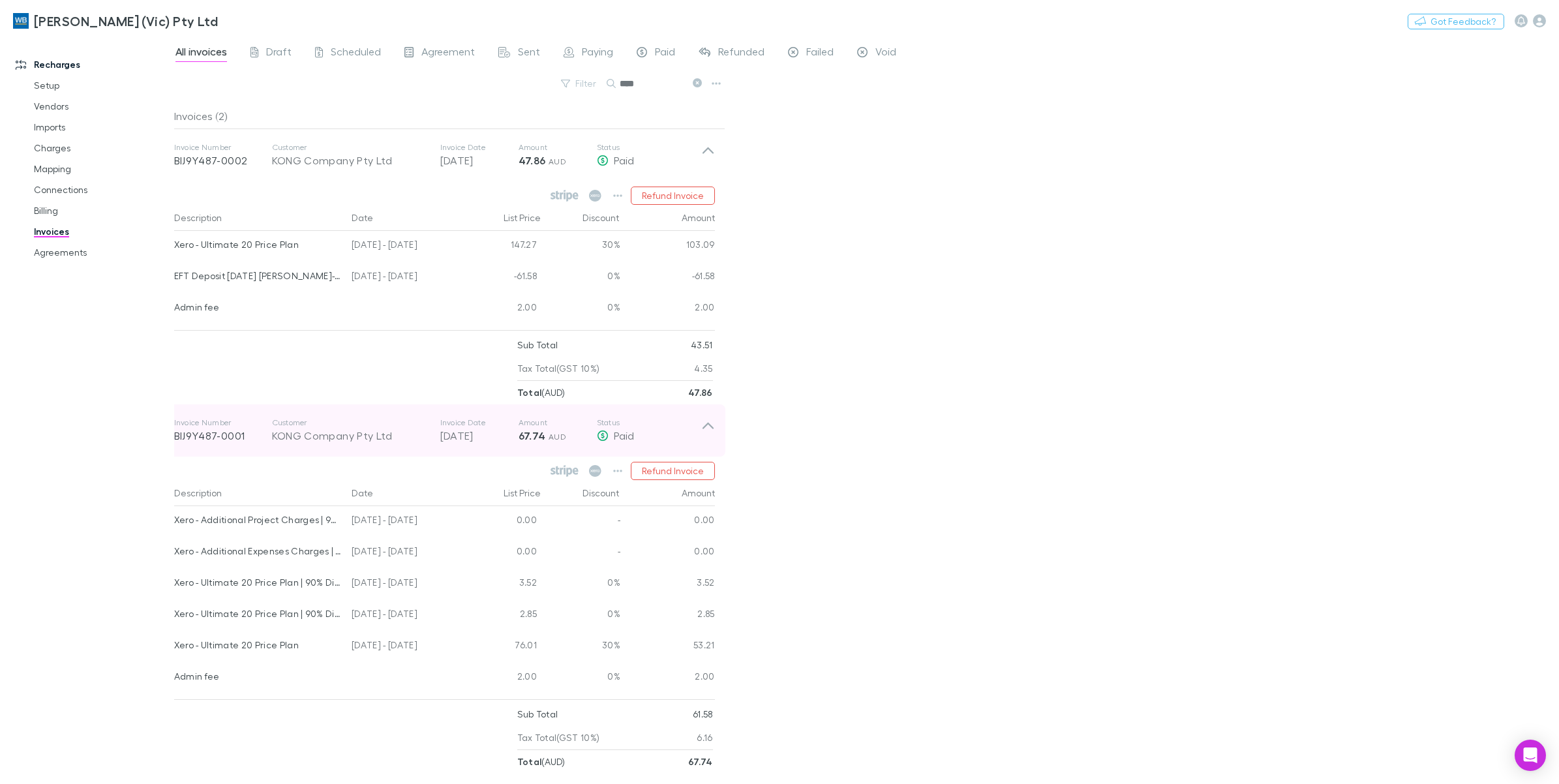
click at [708, 432] on icon at bounding box center [708, 430] width 13 height 26
